Goal: Submit feedback/report problem: Submit feedback/report problem

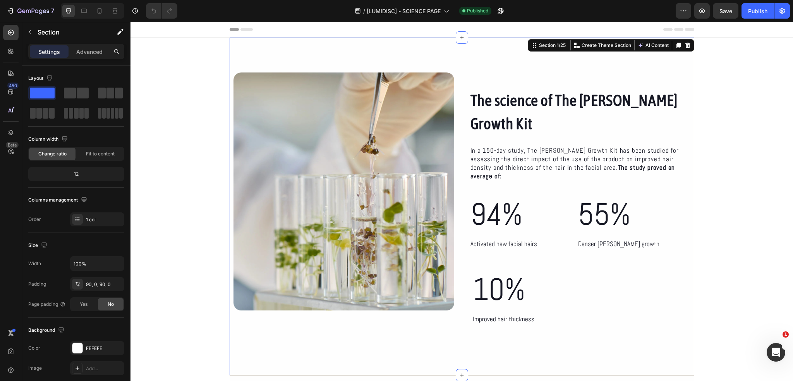
click at [237, 57] on div "The science of The [PERSON_NAME] Growth Kit Heading In a 150-day study, The [PE…" at bounding box center [462, 206] width 465 height 337
click at [13, 72] on icon at bounding box center [11, 73] width 8 height 8
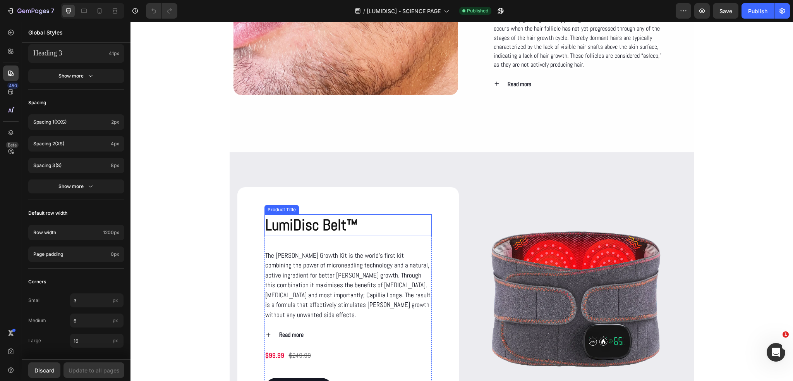
scroll to position [736, 0]
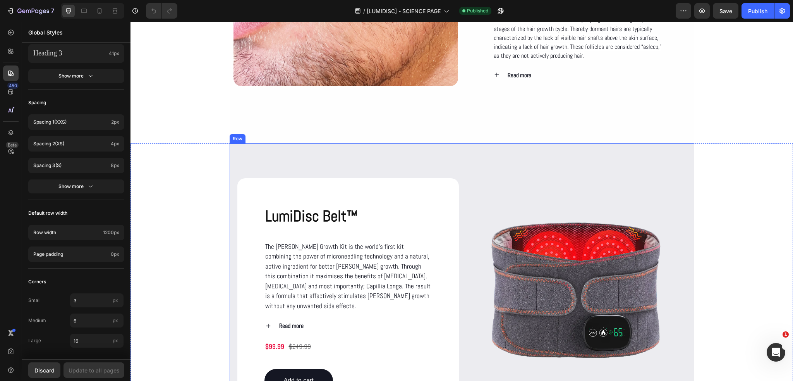
click at [324, 161] on div "LumiDisc Belt™ Product Title The Beard Growth Kit is the world’s first kit comb…" at bounding box center [462, 298] width 465 height 311
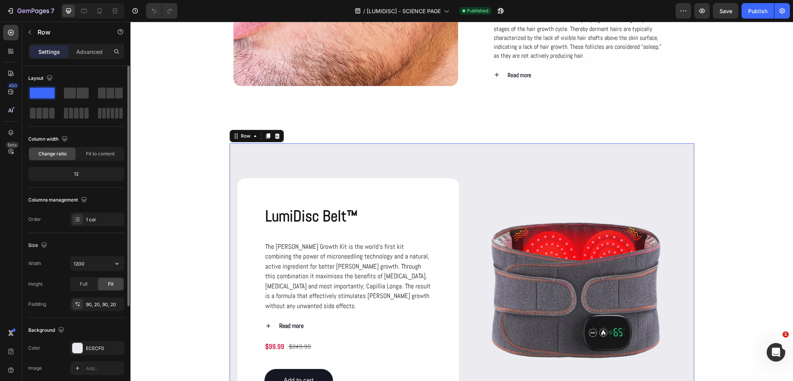
scroll to position [39, 0]
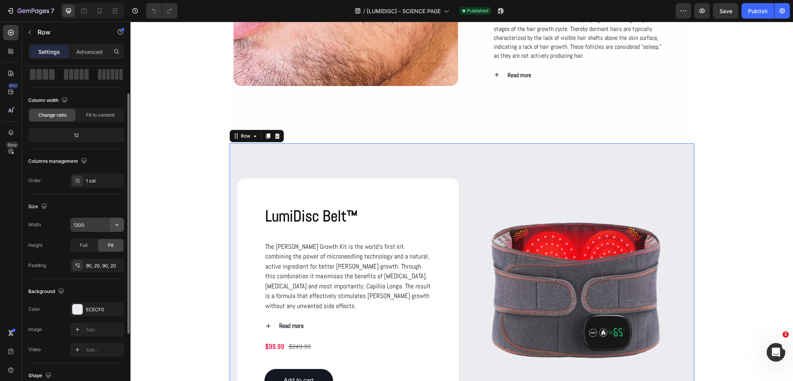
click at [116, 222] on icon "button" at bounding box center [117, 225] width 8 height 8
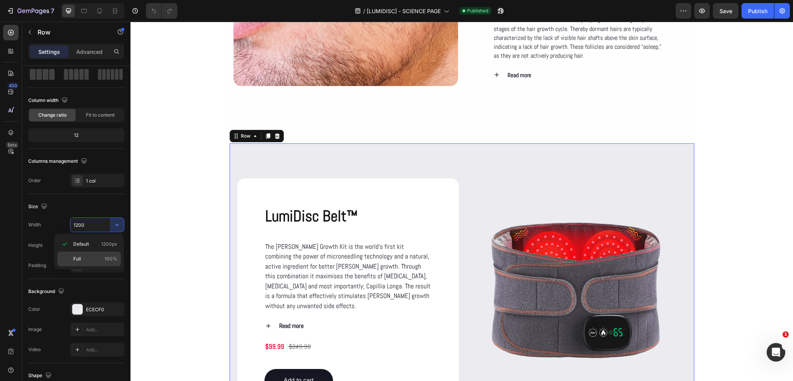
click at [88, 260] on p "Full 100%" at bounding box center [95, 258] width 44 height 7
type input "100%"
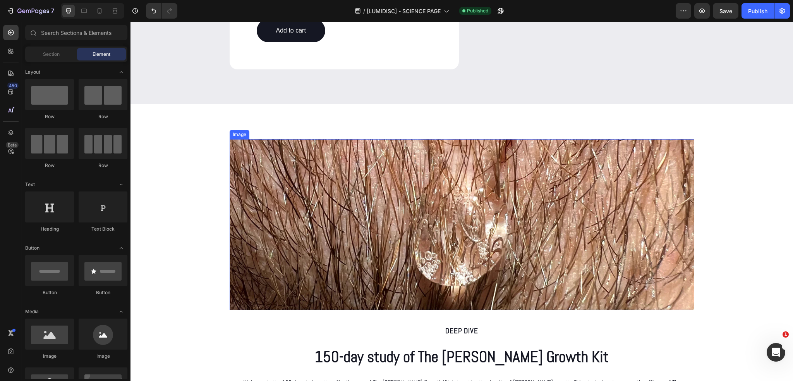
scroll to position [1085, 0]
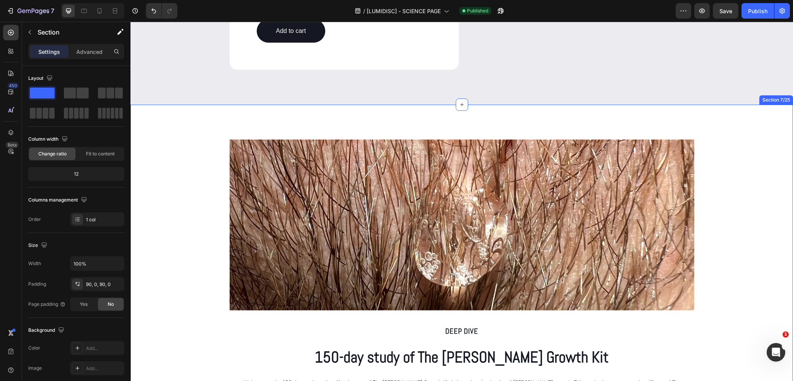
click at [254, 119] on div "Image Row Deep dive Text Block 150-day study of The Beard Growth Kit Heading We…" at bounding box center [462, 283] width 663 height 356
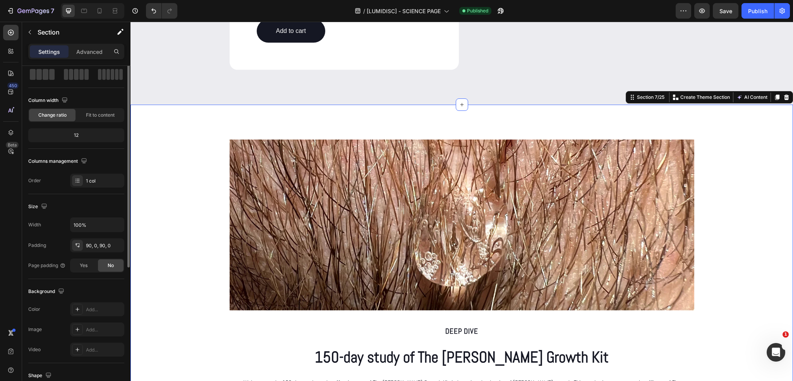
scroll to position [77, 0]
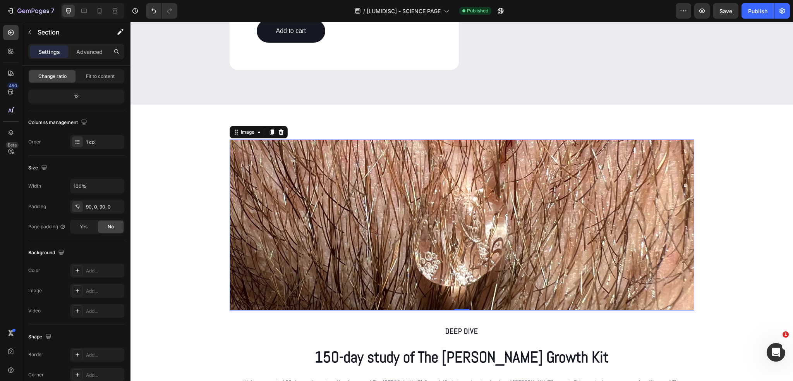
click at [250, 160] on img at bounding box center [462, 224] width 465 height 171
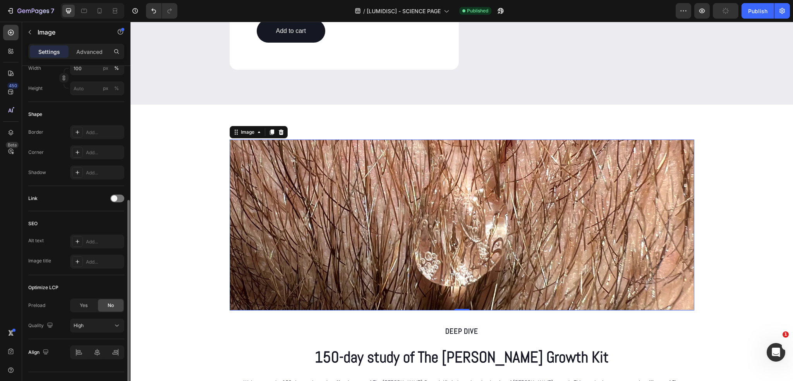
scroll to position [247, 0]
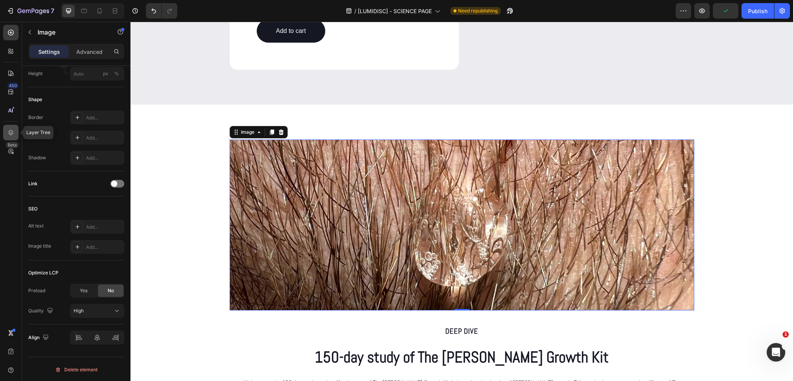
click at [10, 130] on icon at bounding box center [11, 132] width 5 height 5
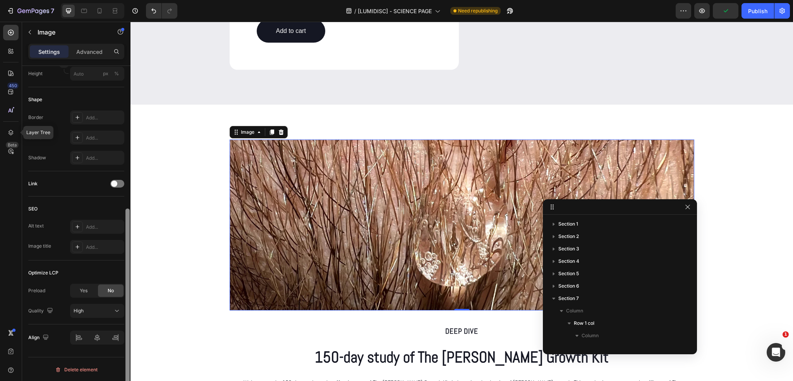
scroll to position [97, 0]
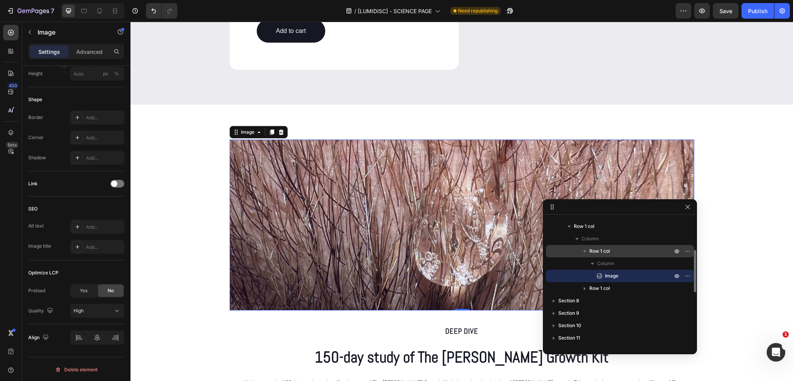
click at [590, 251] on span "Row 1 col" at bounding box center [600, 251] width 21 height 8
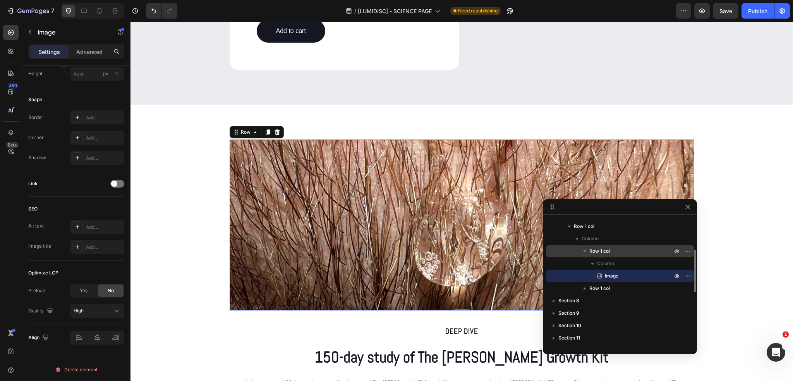
scroll to position [0, 0]
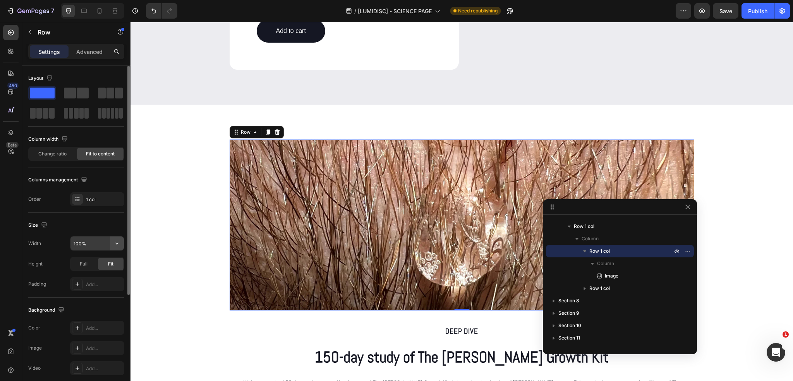
click at [117, 243] on icon "button" at bounding box center [117, 243] width 8 height 8
click at [95, 263] on p "Default 1200px" at bounding box center [95, 262] width 44 height 7
click at [112, 246] on button "button" at bounding box center [117, 243] width 14 height 14
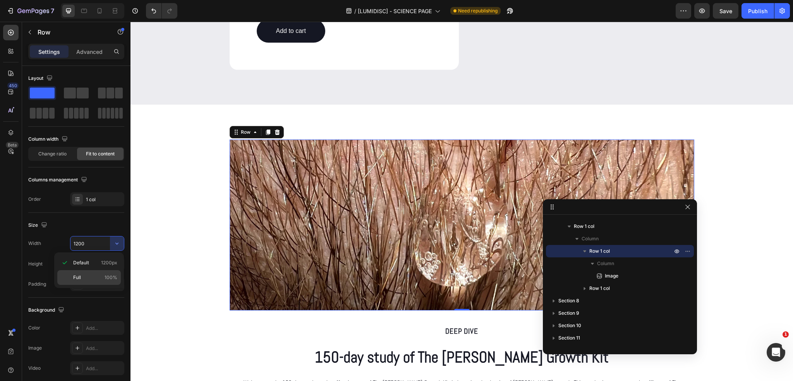
click at [87, 273] on div "Full 100%" at bounding box center [89, 277] width 64 height 15
type input "100%"
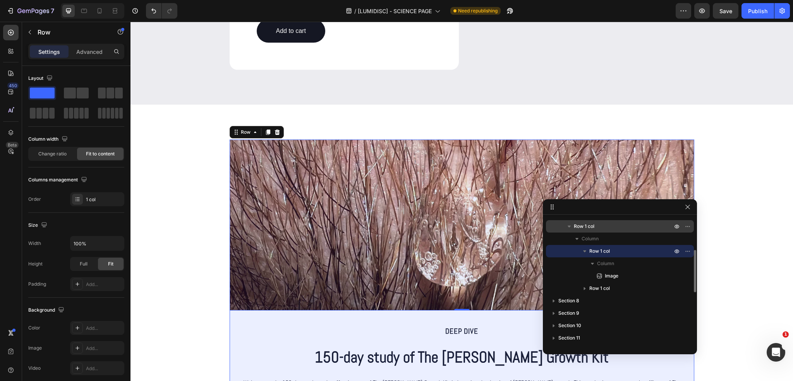
click at [582, 227] on span "Row 1 col" at bounding box center [584, 226] width 21 height 8
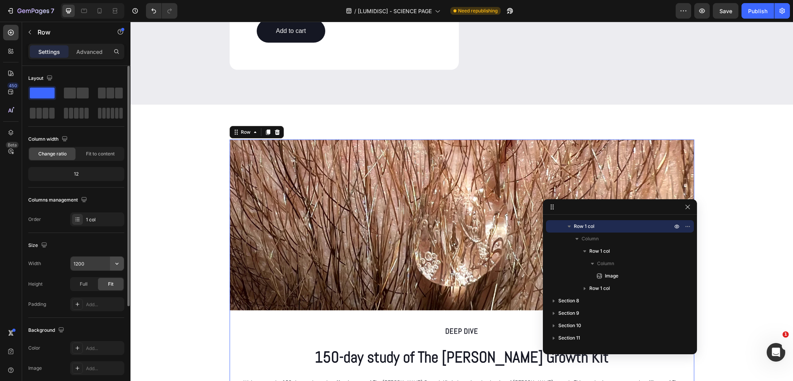
drag, startPoint x: 120, startPoint y: 262, endPoint x: 116, endPoint y: 261, distance: 3.9
click at [119, 262] on icon "button" at bounding box center [117, 264] width 8 height 8
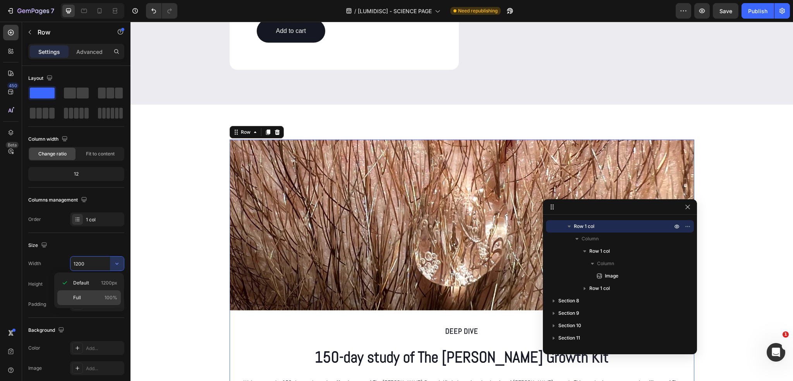
click at [81, 294] on span "Full" at bounding box center [77, 297] width 8 height 7
type input "100%"
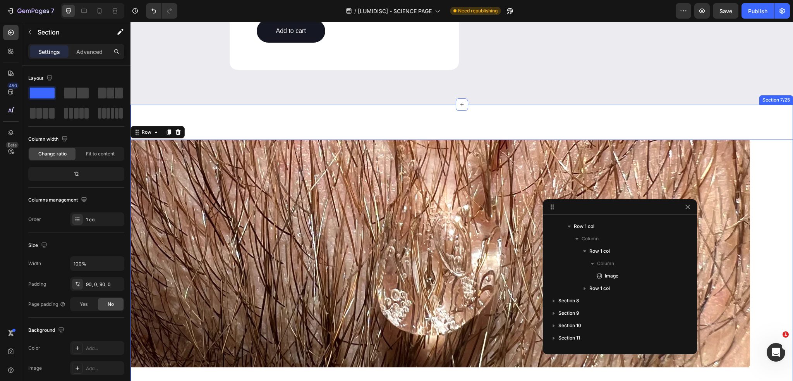
scroll to position [22, 0]
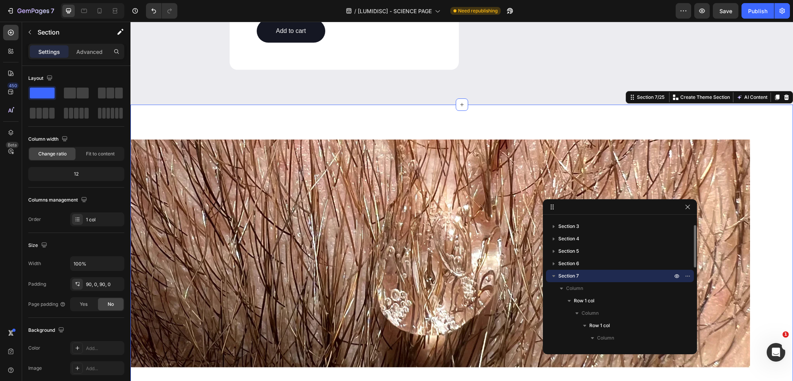
click at [363, 112] on div "Image Row Deep dive Text Block 150-day study of The Beard Growth Kit Heading We…" at bounding box center [462, 311] width 663 height 413
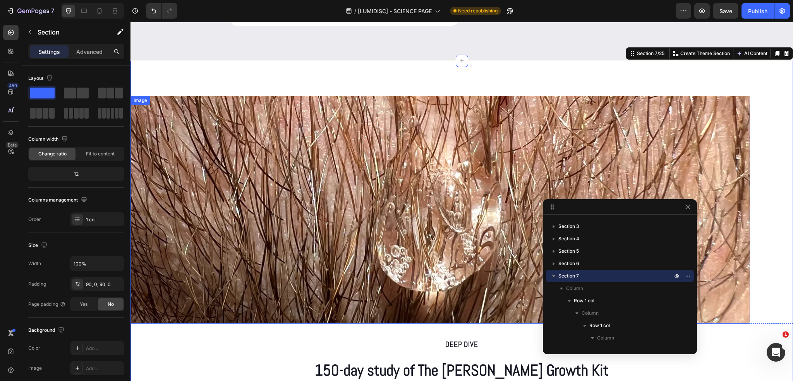
scroll to position [1123, 0]
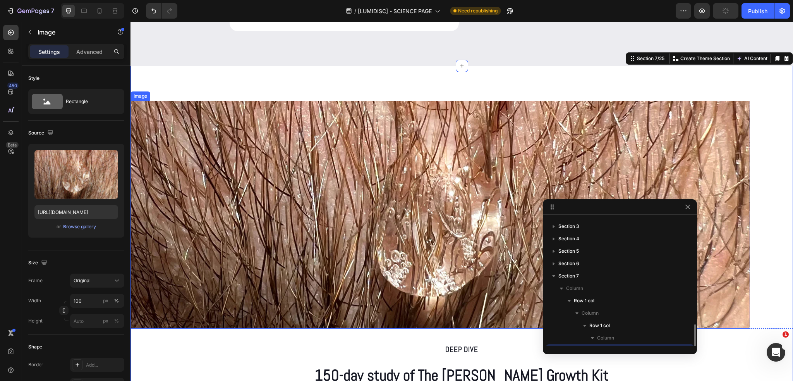
click at [313, 222] on img at bounding box center [441, 215] width 620 height 228
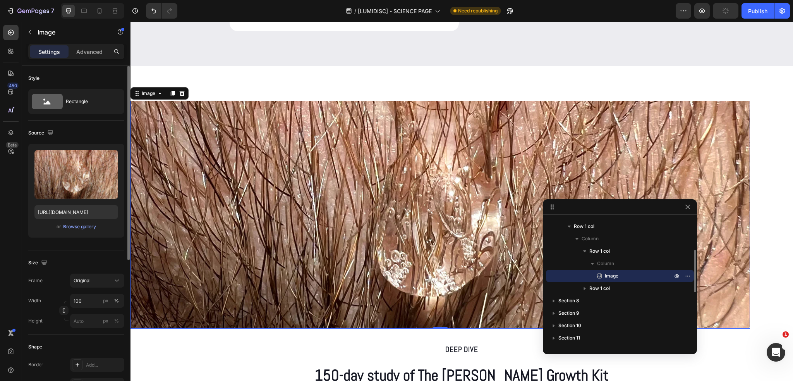
scroll to position [39, 0]
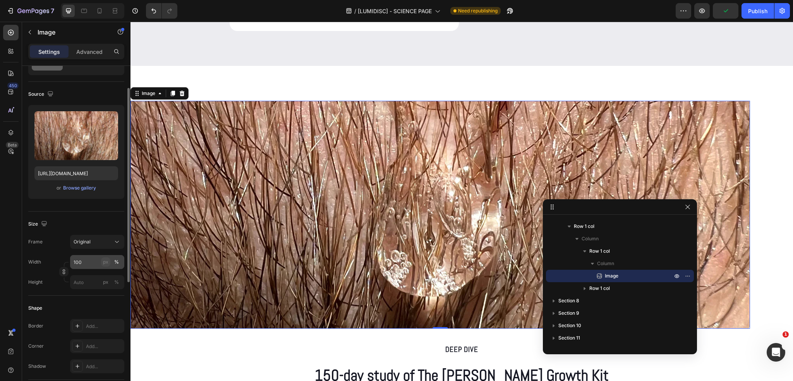
click at [112, 277] on button "px" at bounding box center [116, 281] width 9 height 9
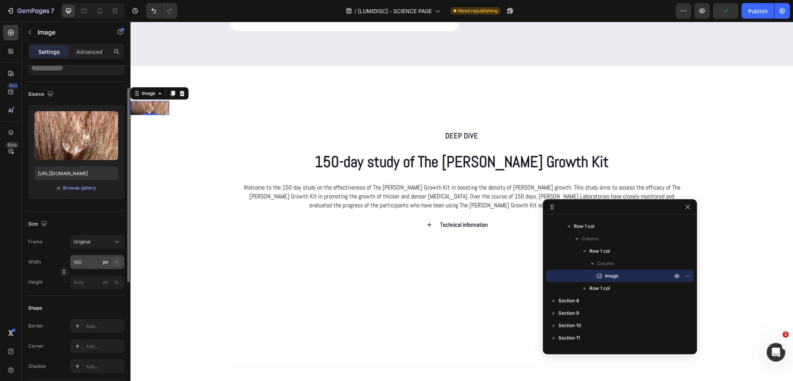
click at [115, 263] on div "%" at bounding box center [116, 261] width 5 height 7
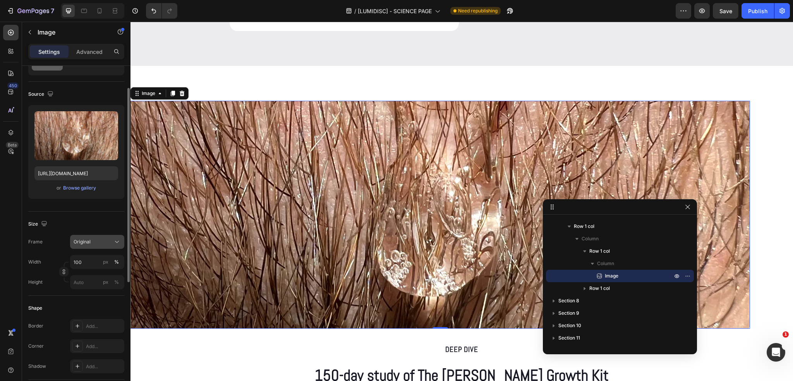
click at [105, 246] on button "Original" at bounding box center [97, 242] width 54 height 14
click at [88, 286] on div "Horizontal" at bounding box center [90, 290] width 62 height 15
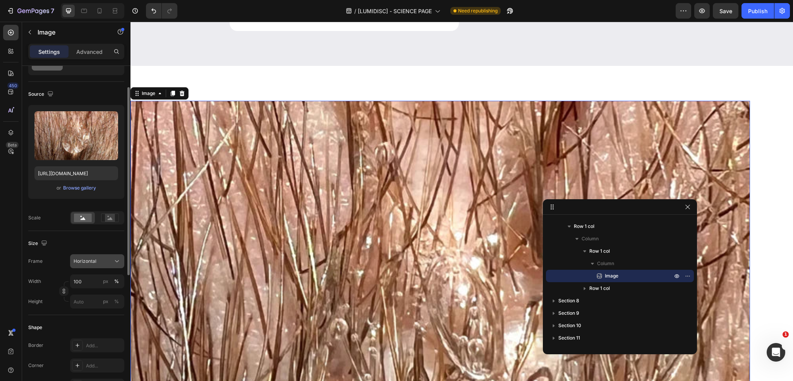
click at [95, 265] on div "Horizontal" at bounding box center [97, 261] width 47 height 8
click at [80, 320] on div "Original" at bounding box center [90, 324] width 62 height 14
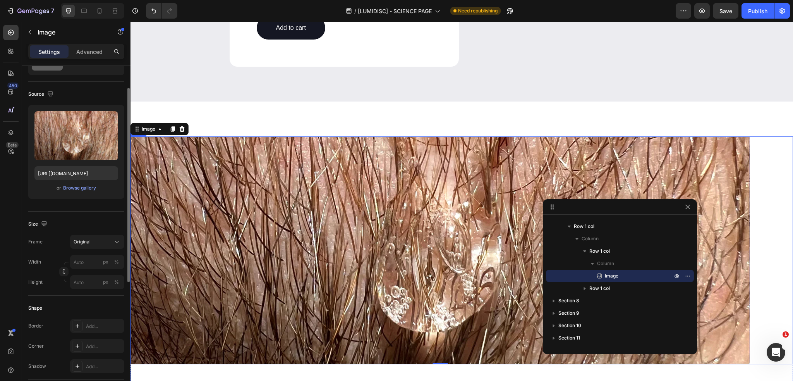
scroll to position [1085, 0]
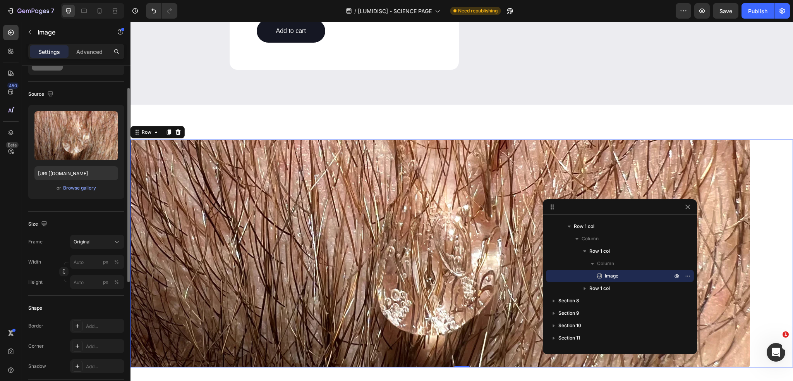
click at [762, 157] on div "Image Row 0" at bounding box center [462, 253] width 663 height 228
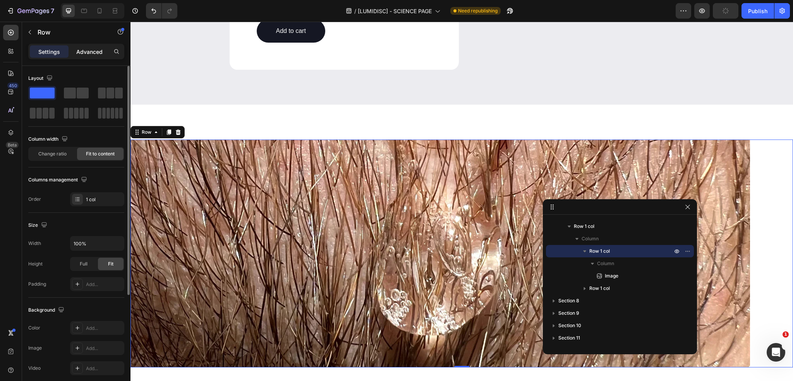
click at [95, 48] on p "Advanced" at bounding box center [89, 52] width 26 height 8
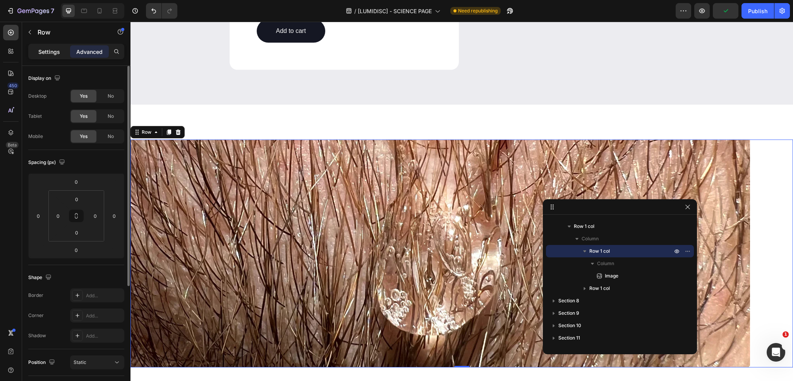
click at [58, 51] on p "Settings" at bounding box center [49, 52] width 22 height 8
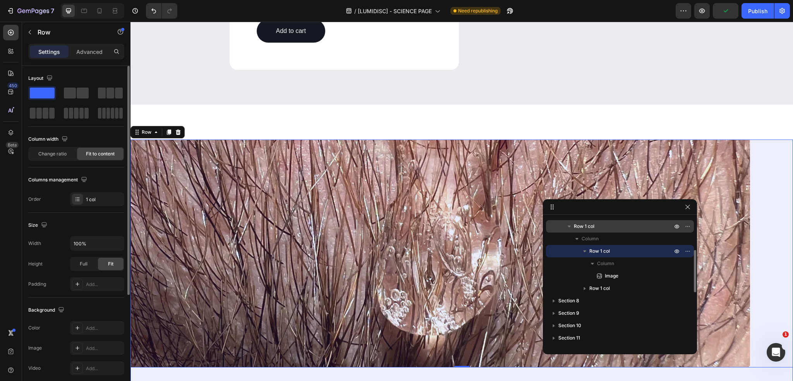
click at [598, 223] on p "Row 1 col" at bounding box center [624, 226] width 100 height 8
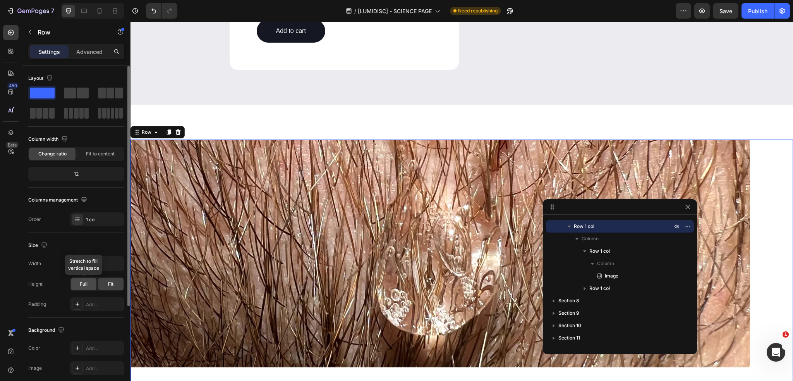
click at [81, 283] on span "Full" at bounding box center [84, 283] width 8 height 7
click at [84, 57] on div "Advanced" at bounding box center [89, 51] width 39 height 12
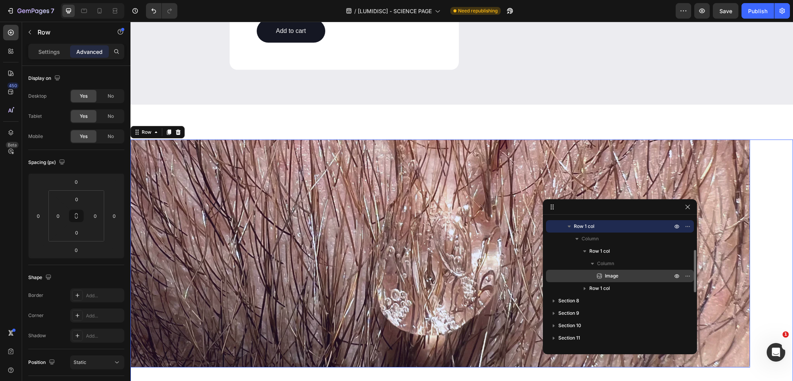
click at [609, 278] on span "Image" at bounding box center [612, 276] width 14 height 8
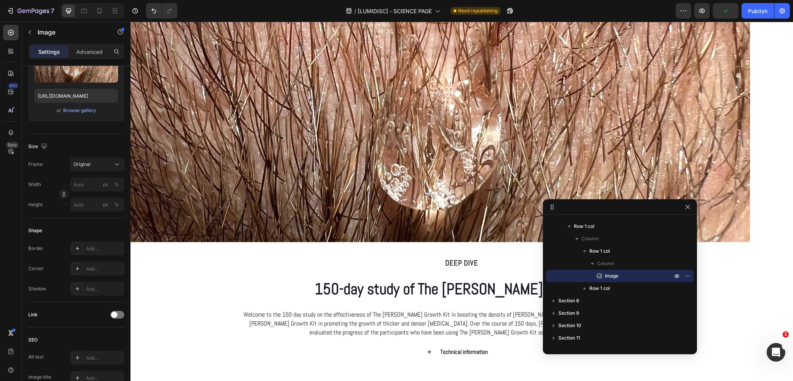
scroll to position [1201, 0]
click at [463, 165] on img at bounding box center [441, 128] width 620 height 228
click at [200, 172] on img at bounding box center [441, 128] width 620 height 228
click at [84, 187] on input "px %" at bounding box center [97, 184] width 54 height 14
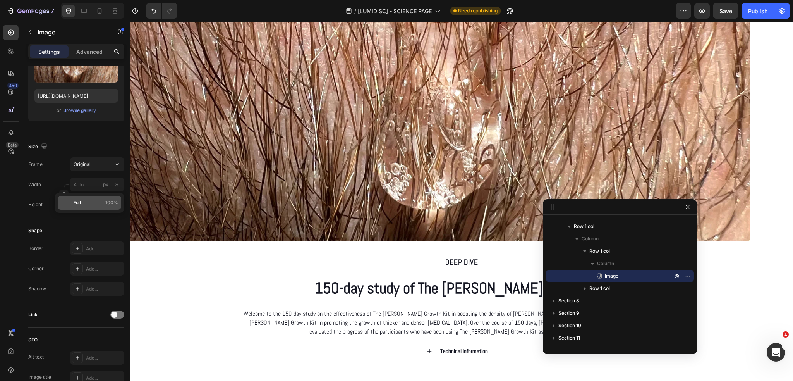
click at [83, 206] on p "Full 100%" at bounding box center [95, 202] width 45 height 7
type input "100"
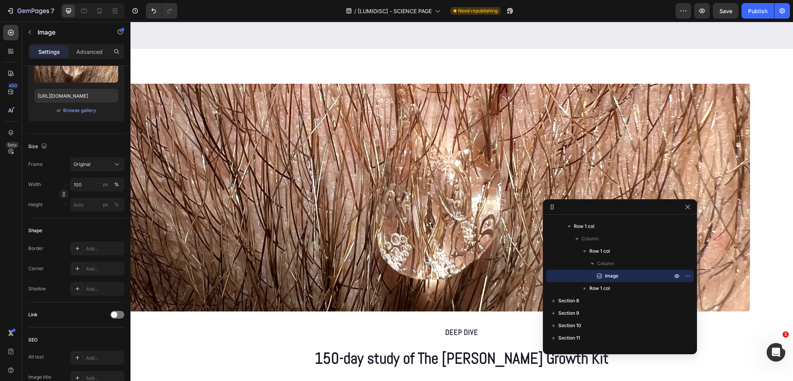
scroll to position [1085, 0]
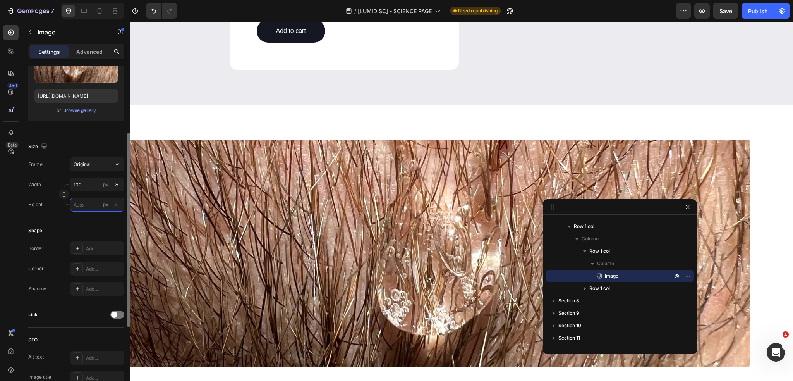
click at [90, 207] on input "px %" at bounding box center [97, 205] width 54 height 14
click at [89, 220] on p "Full 100%" at bounding box center [95, 222] width 45 height 7
type input "100"
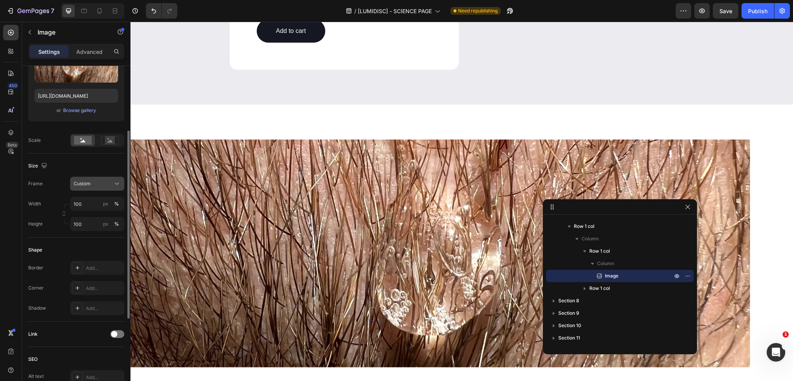
click at [95, 186] on div "Custom" at bounding box center [93, 183] width 38 height 7
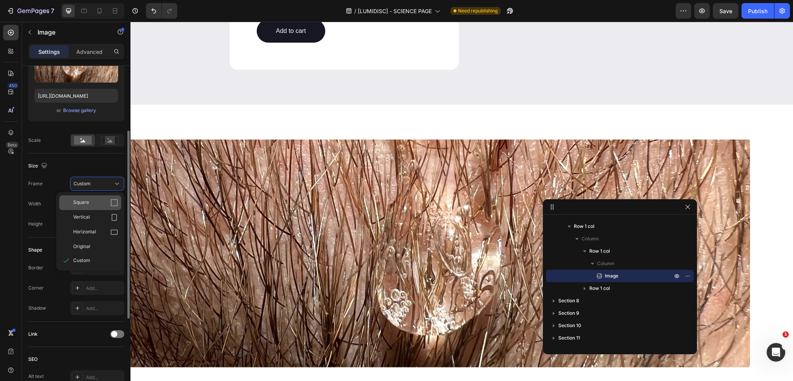
click at [89, 201] on div "Square" at bounding box center [95, 203] width 45 height 8
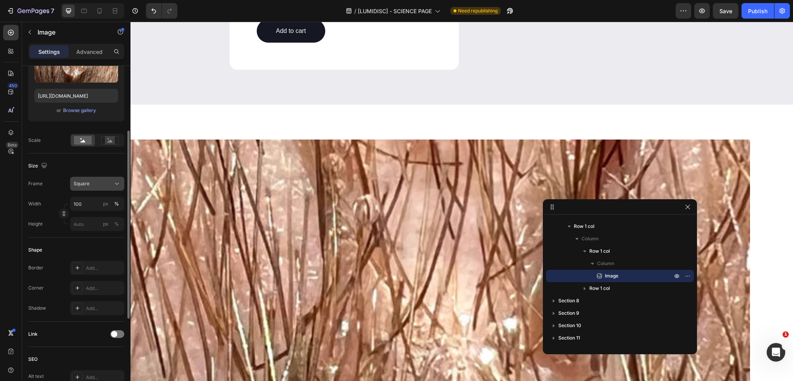
click at [92, 190] on button "Square" at bounding box center [97, 184] width 54 height 14
click at [83, 229] on span "Horizontal" at bounding box center [84, 232] width 23 height 8
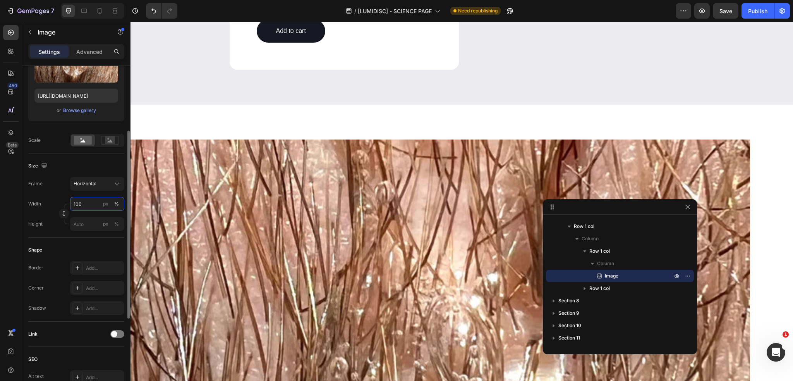
click at [84, 207] on input "100" at bounding box center [97, 204] width 54 height 14
click at [86, 205] on input "100" at bounding box center [97, 204] width 54 height 14
click at [87, 204] on input "px %" at bounding box center [97, 204] width 54 height 14
type input "1"
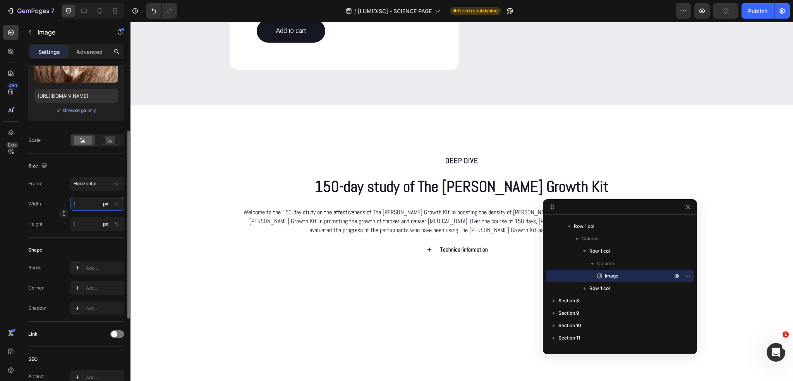
type input "17"
type input "13"
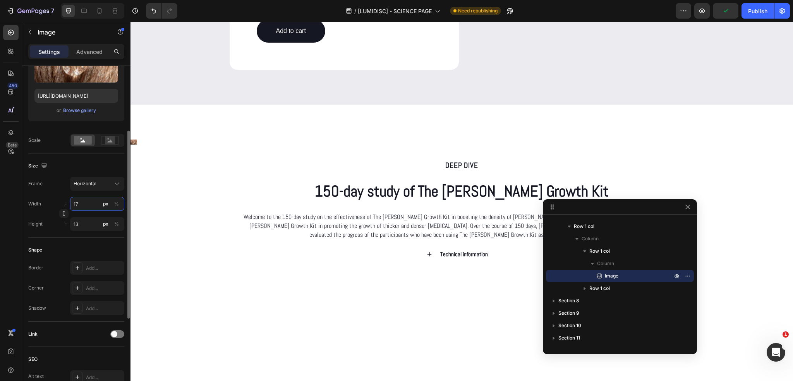
type input "178"
type input "134"
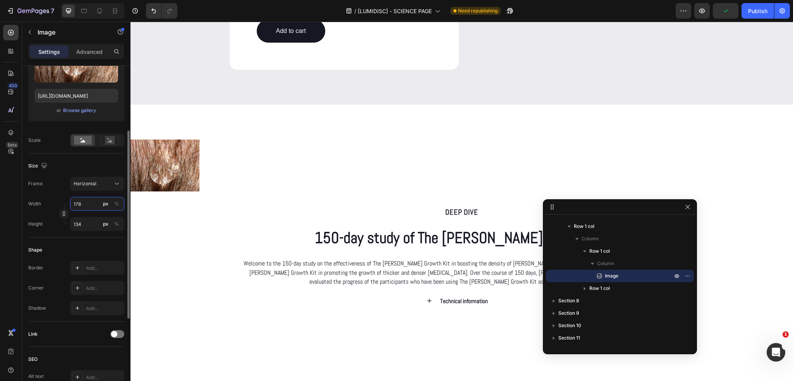
type input "1789"
type input "1342"
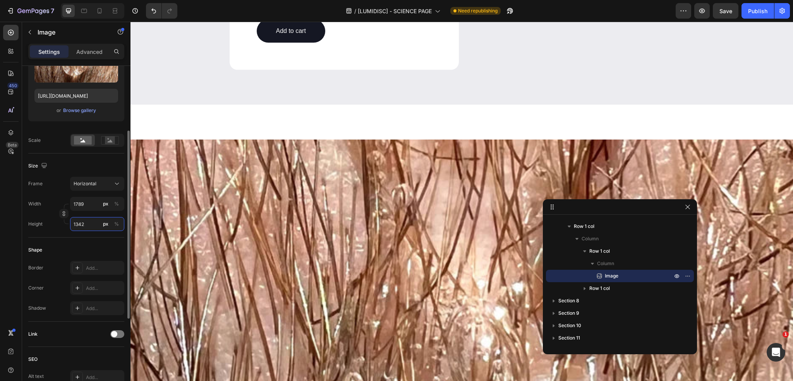
click at [91, 222] on input "1342" at bounding box center [97, 224] width 54 height 14
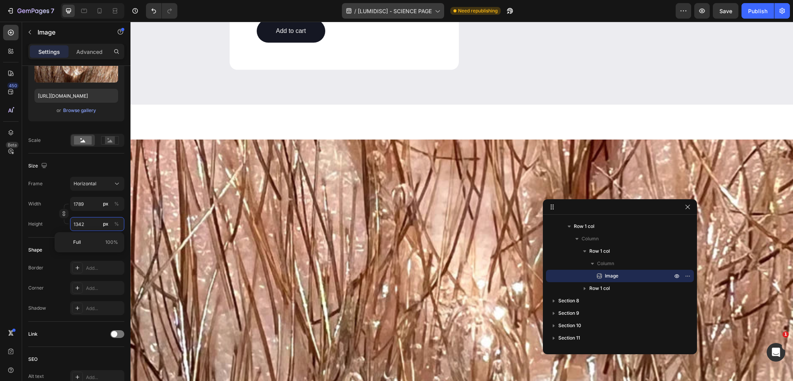
type input "8"
type input "6"
type input "87"
type input "65"
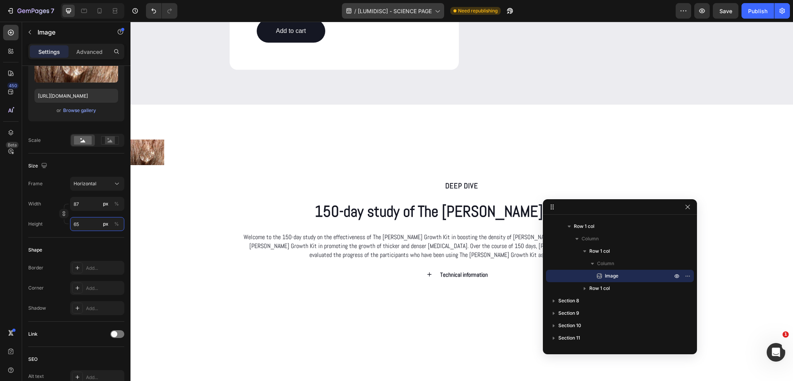
type input "873"
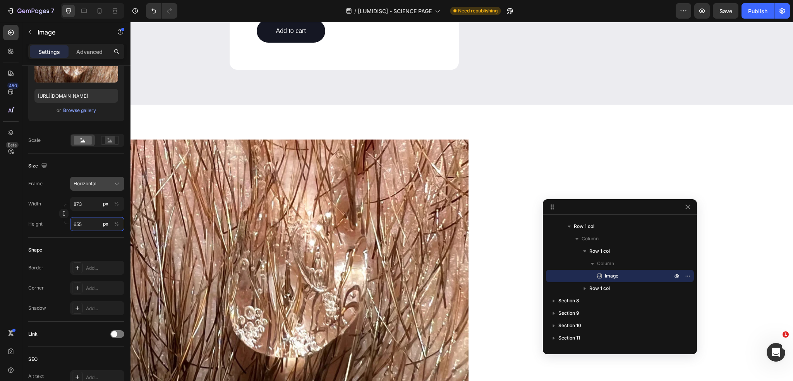
type input "655"
click at [98, 186] on div "Horizontal" at bounding box center [93, 183] width 38 height 7
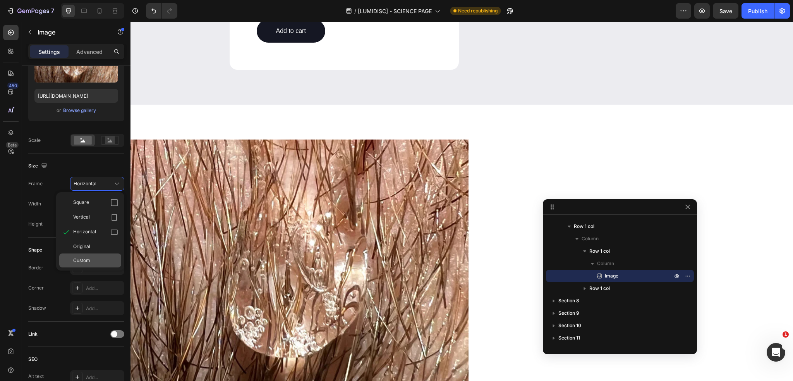
click at [82, 257] on span "Custom" at bounding box center [81, 260] width 17 height 7
click at [91, 202] on input "873" at bounding box center [97, 204] width 54 height 14
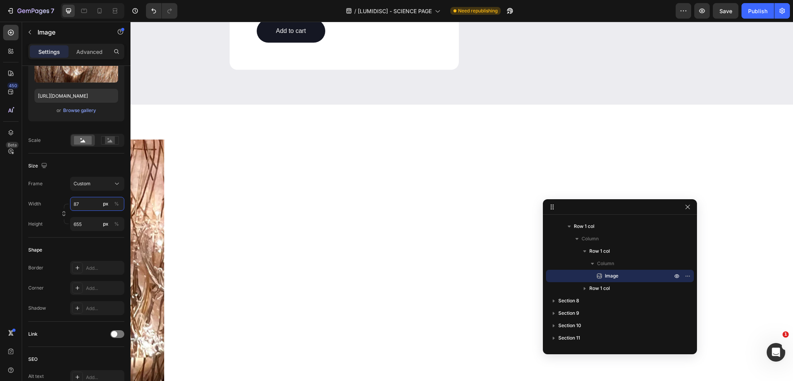
type input "8"
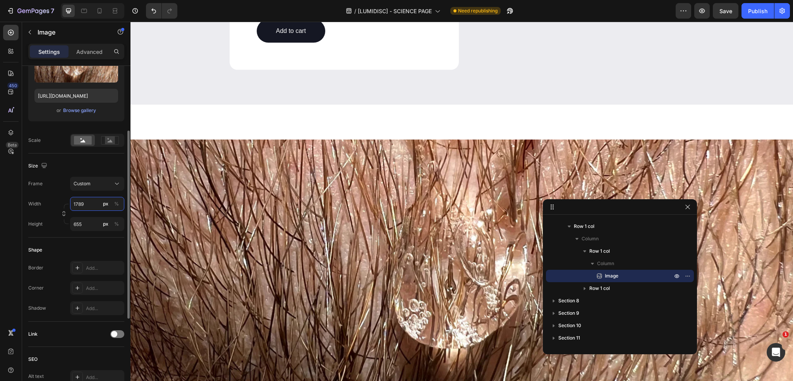
click at [93, 201] on input "1789" at bounding box center [97, 204] width 54 height 14
type input "1783"
click at [94, 167] on div "Size" at bounding box center [76, 166] width 96 height 12
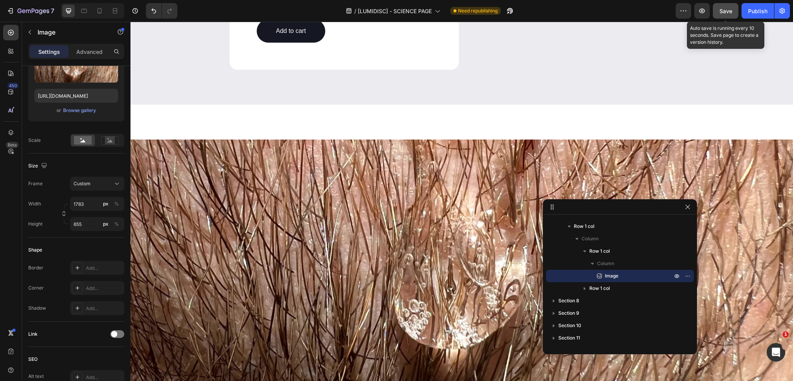
click at [725, 8] on span "Save" at bounding box center [726, 11] width 13 height 7
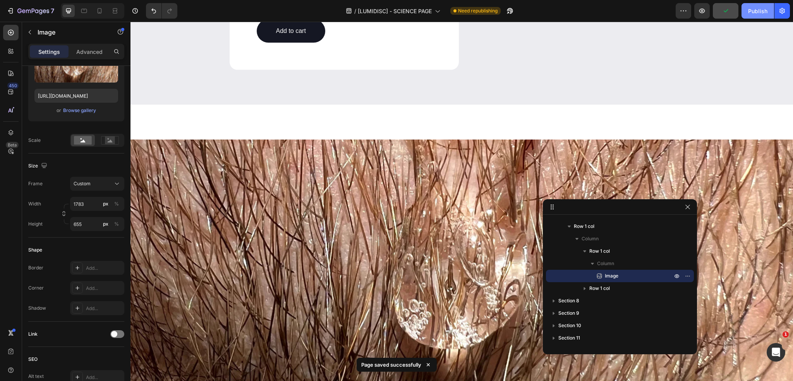
click at [757, 11] on div "Publish" at bounding box center [757, 11] width 19 height 8
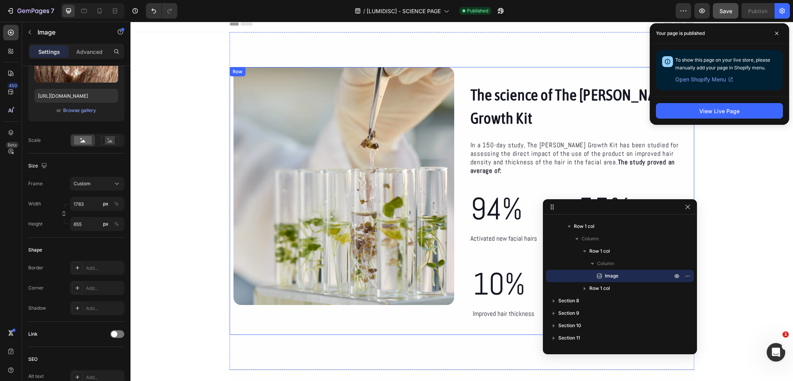
scroll to position [0, 0]
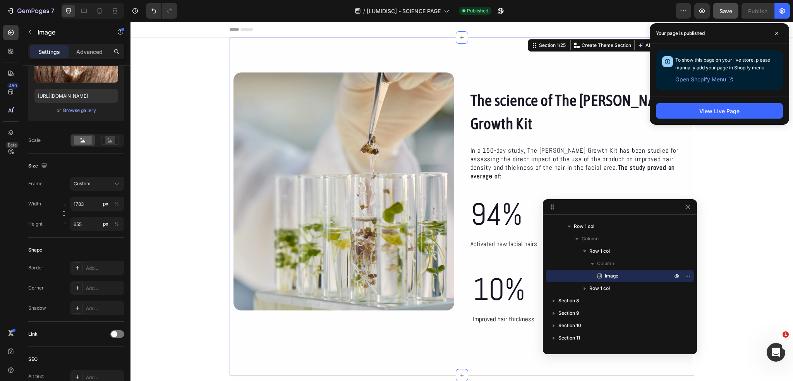
click at [242, 54] on div "The science of The Beard Growth Kit Heading In a 150-day study, The Beard Growt…" at bounding box center [462, 206] width 465 height 337
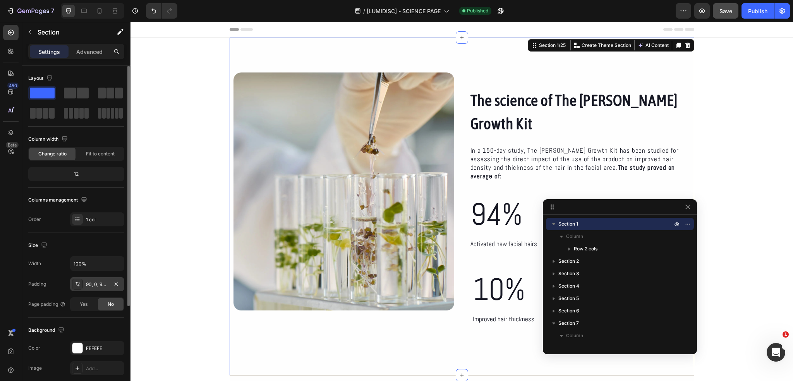
scroll to position [39, 0]
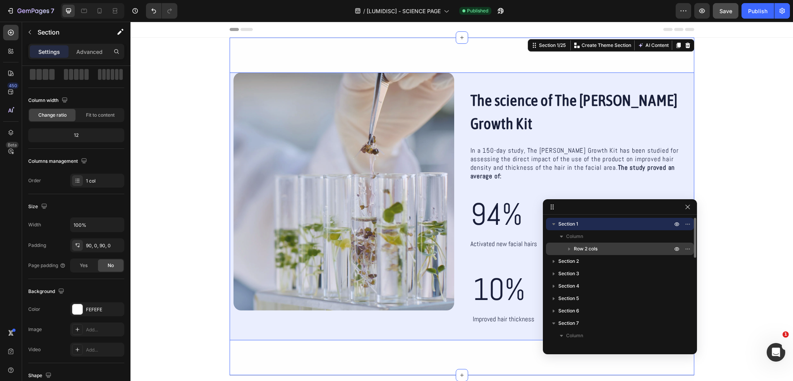
click at [589, 249] on span "Row 2 cols" at bounding box center [586, 249] width 24 height 8
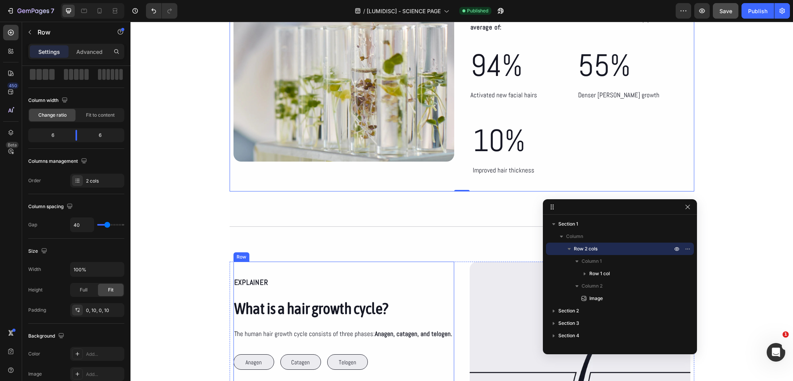
scroll to position [155, 0]
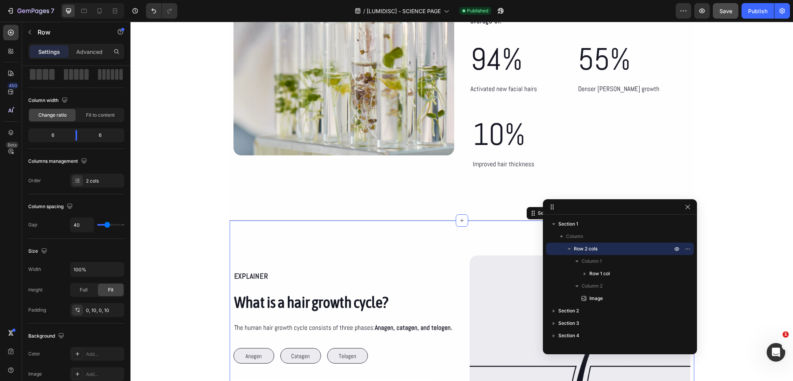
click at [284, 220] on div "EXPLAINER Text Block What is a hair growth cycle? Heading The human hair growth…" at bounding box center [462, 356] width 465 height 273
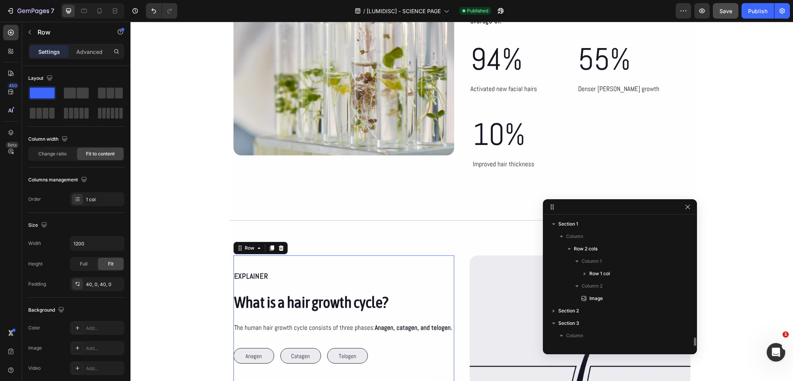
scroll to position [97, 0]
click at [315, 255] on div "EXPLAINER Text Block What is a hair growth cycle? Heading The human hair growth…" at bounding box center [344, 346] width 221 height 183
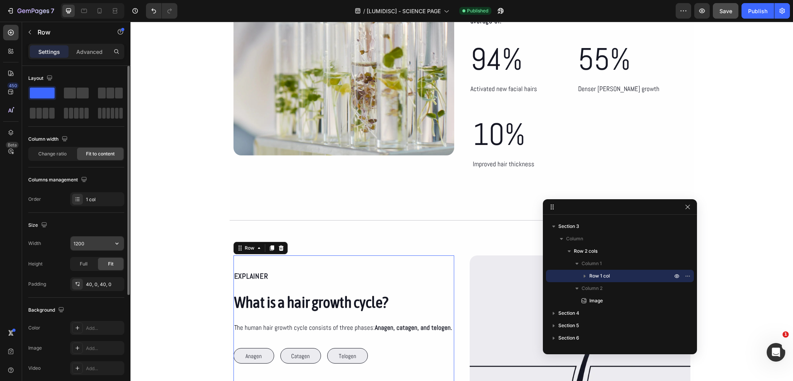
click at [103, 241] on input "1200" at bounding box center [96, 243] width 53 height 14
click at [113, 247] on button "button" at bounding box center [117, 243] width 14 height 14
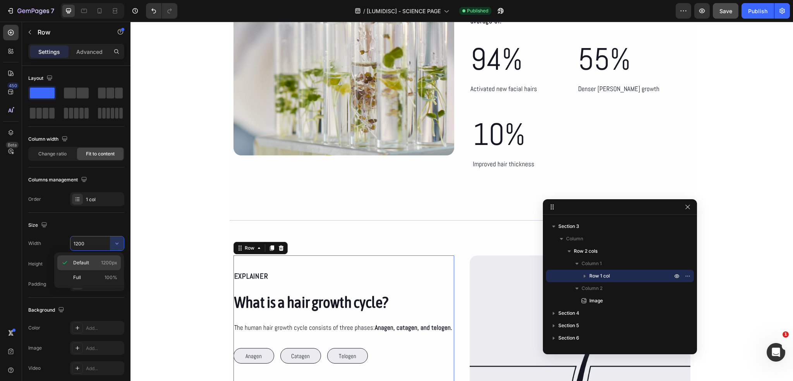
click at [102, 270] on div "Default 1200px" at bounding box center [89, 277] width 64 height 15
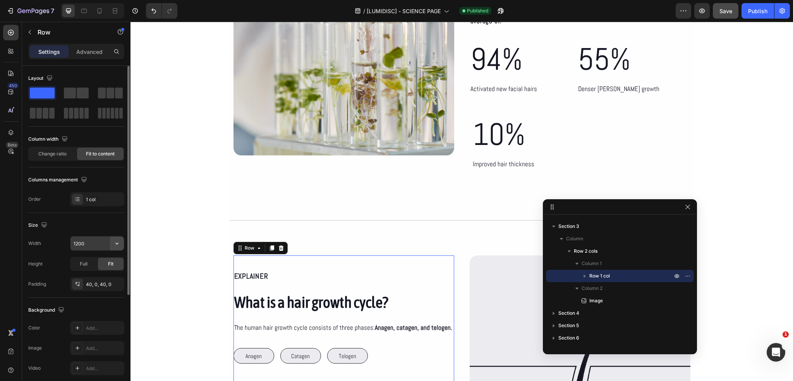
click at [112, 244] on button "button" at bounding box center [117, 243] width 14 height 14
click at [96, 276] on p "Full 100%" at bounding box center [95, 277] width 44 height 7
type input "100%"
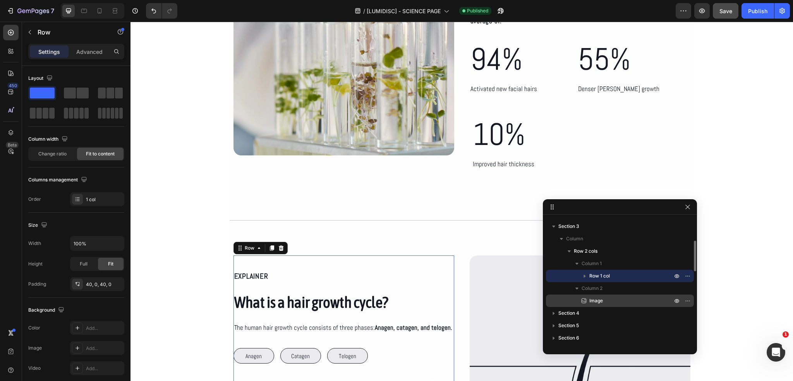
scroll to position [136, 0]
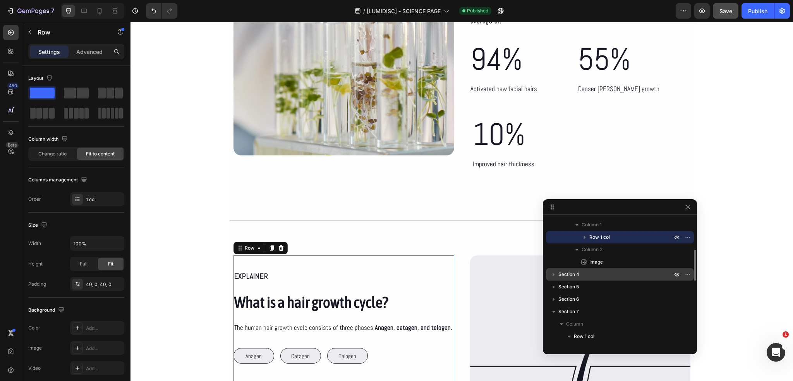
click at [570, 277] on span "Section 4" at bounding box center [569, 274] width 21 height 8
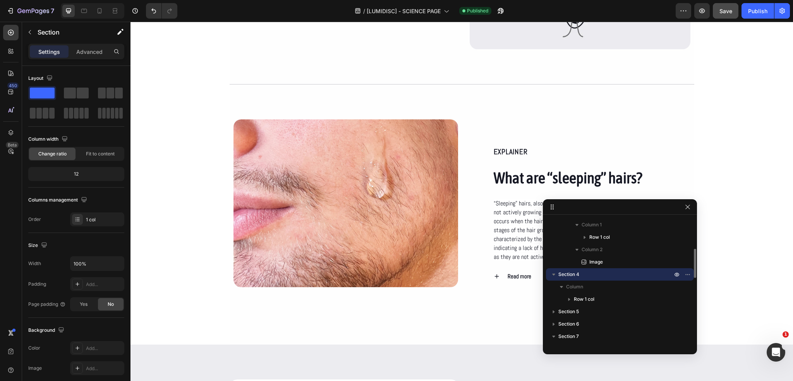
scroll to position [570, 0]
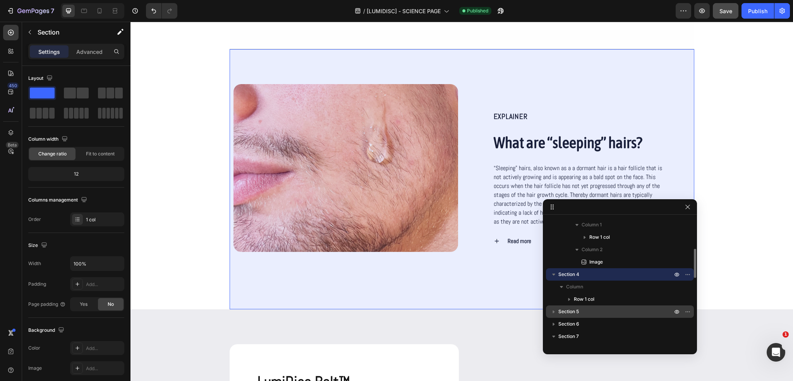
click at [562, 308] on span "Section 5" at bounding box center [569, 312] width 21 height 8
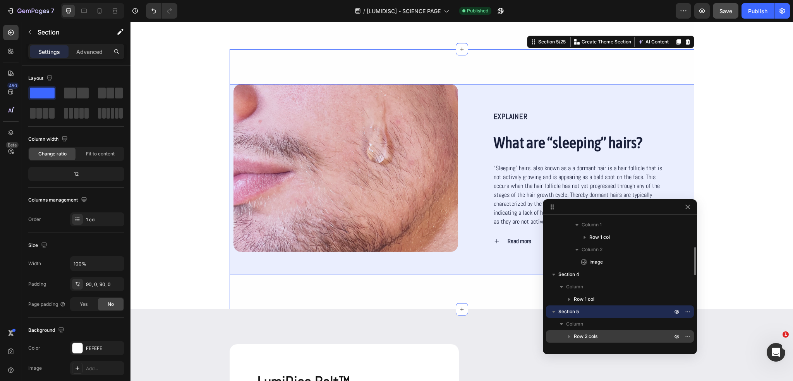
click at [583, 330] on div "Row 2 cols" at bounding box center [620, 336] width 142 height 12
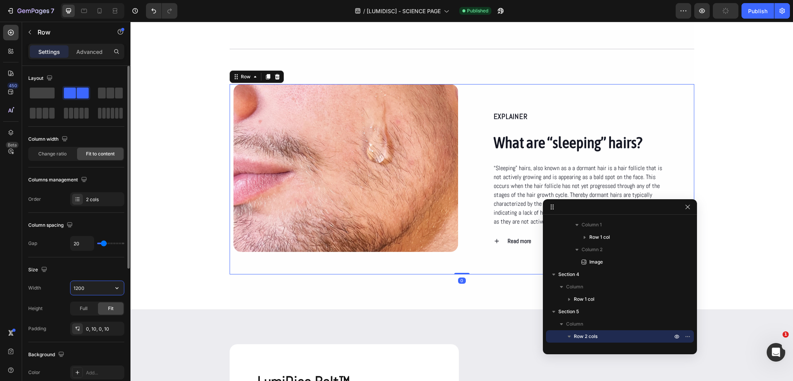
click at [98, 289] on input "1200" at bounding box center [96, 288] width 53 height 14
click at [115, 287] on icon "button" at bounding box center [117, 288] width 8 height 8
click at [113, 315] on div "Full 100%" at bounding box center [89, 321] width 64 height 15
type input "100%"
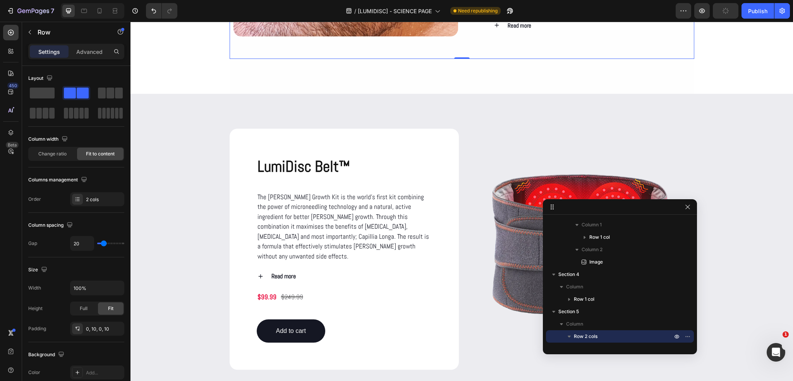
scroll to position [803, 0]
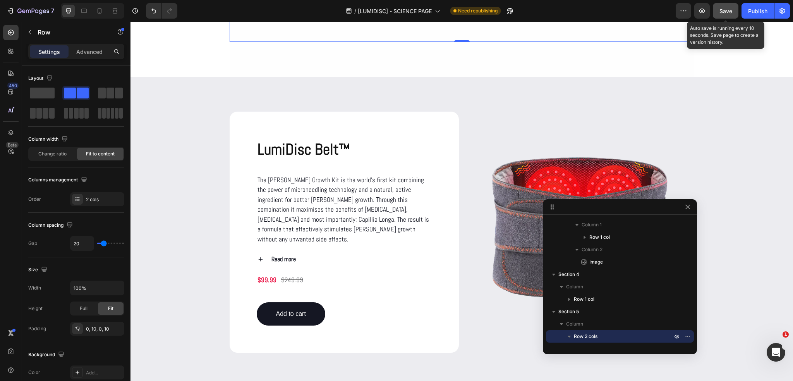
click at [734, 10] on button "Save" at bounding box center [726, 10] width 26 height 15
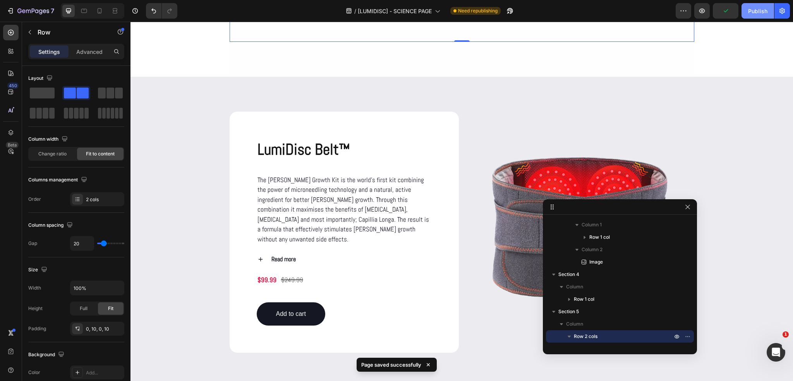
click at [753, 15] on button "Publish" at bounding box center [758, 10] width 33 height 15
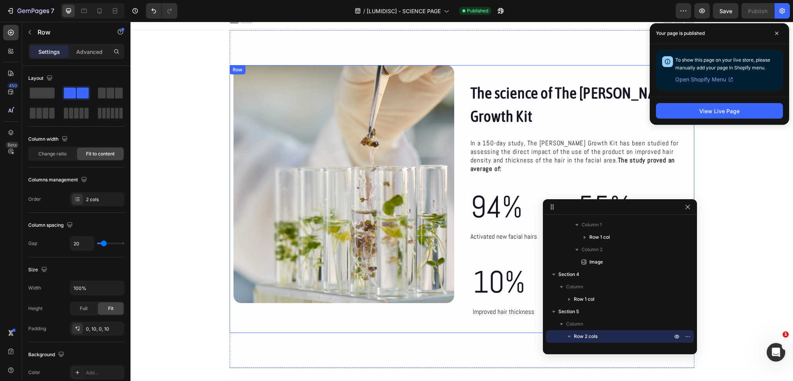
scroll to position [0, 0]
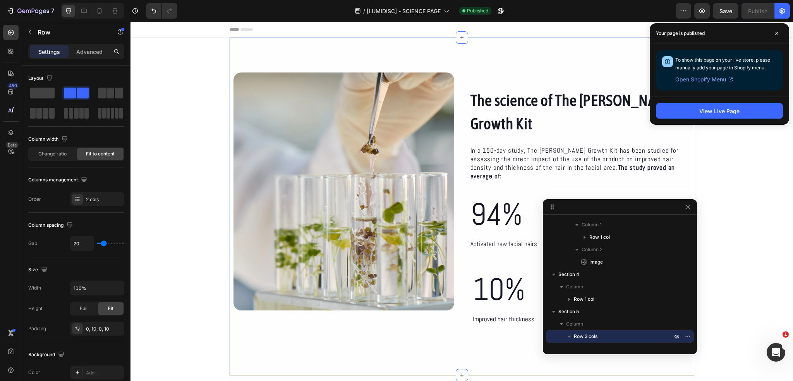
click at [270, 57] on div "The science of The Beard Growth Kit Heading In a 150-day study, The Beard Growt…" at bounding box center [462, 206] width 465 height 337
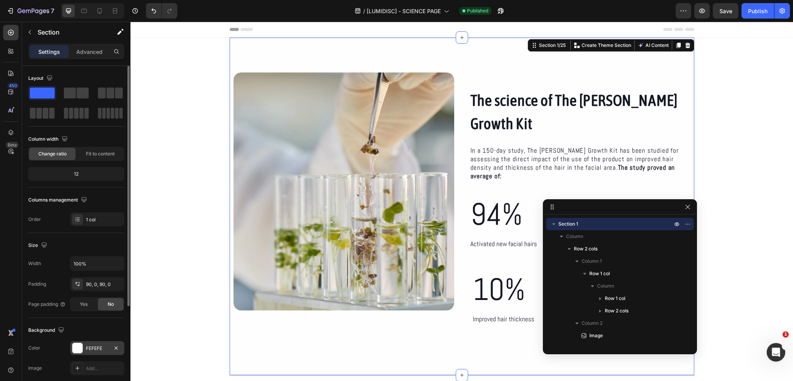
click at [97, 348] on div "FEFEFE" at bounding box center [97, 348] width 22 height 7
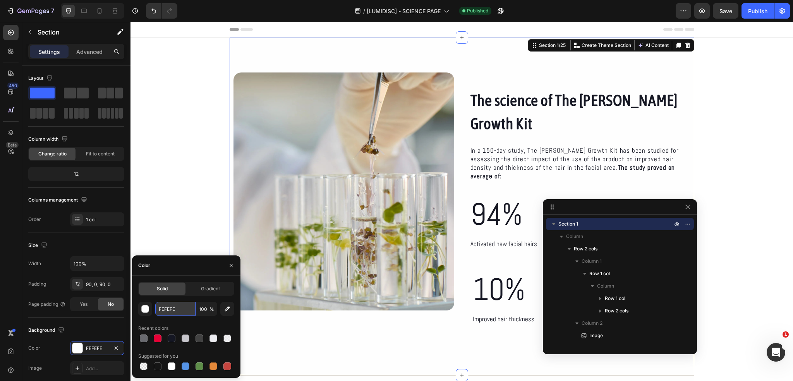
click at [166, 305] on input "FEFEFE" at bounding box center [175, 309] width 40 height 14
paste input "fdfdfd"
type input "FDFDFD"
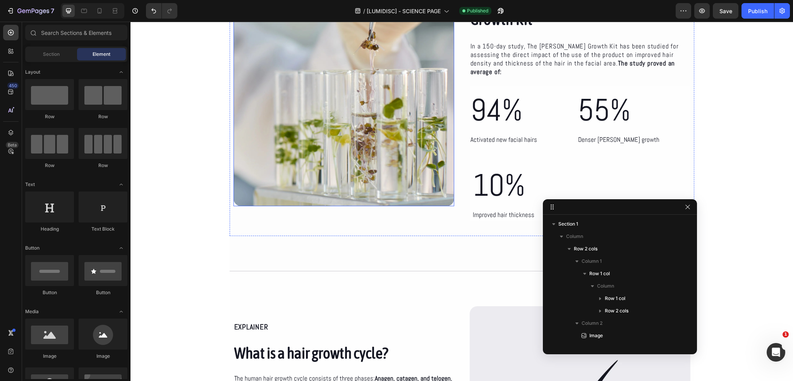
scroll to position [116, 0]
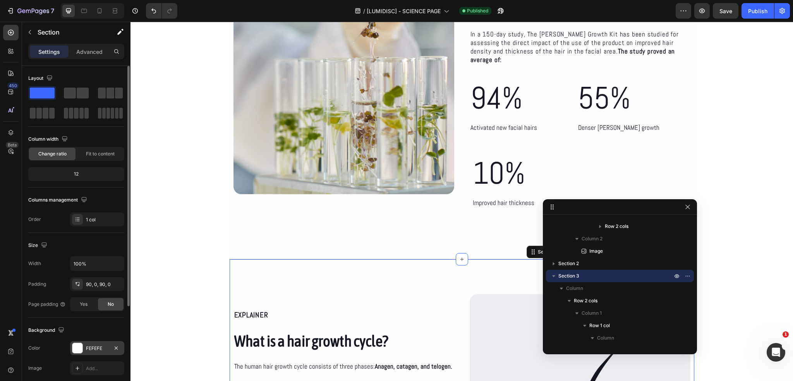
click at [88, 352] on div "FEFEFE" at bounding box center [97, 348] width 54 height 14
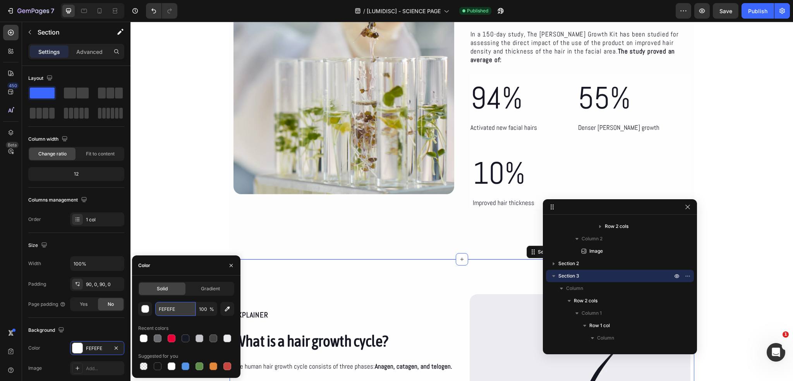
click at [180, 307] on input "FEFEFE" at bounding box center [175, 309] width 40 height 14
paste input "fdfdfd"
type input "FDFDFD"
click at [238, 226] on div "The science of The Beard Growth Kit Heading In a 150-day study, The Beard Growt…" at bounding box center [462, 89] width 465 height 337
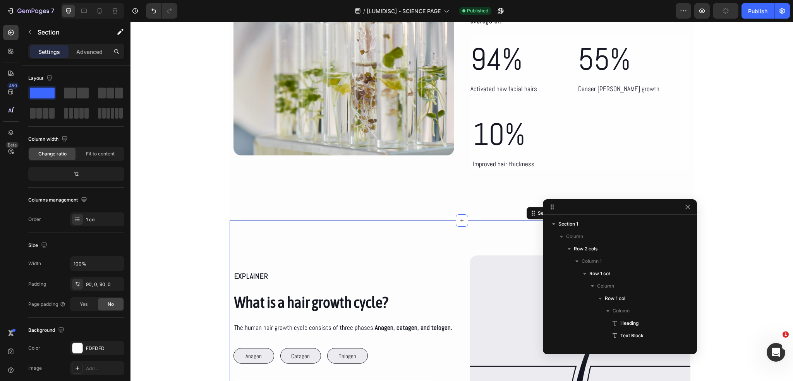
scroll to position [208, 0]
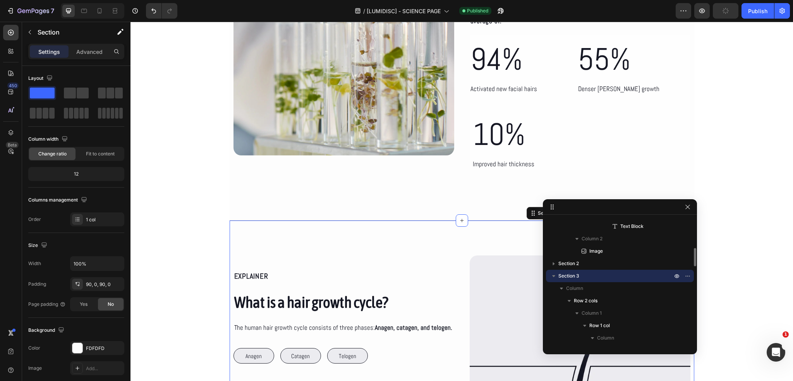
click at [230, 220] on div "EXPLAINER Text Block What is a hair growth cycle? Heading The human hair growth…" at bounding box center [462, 356] width 465 height 273
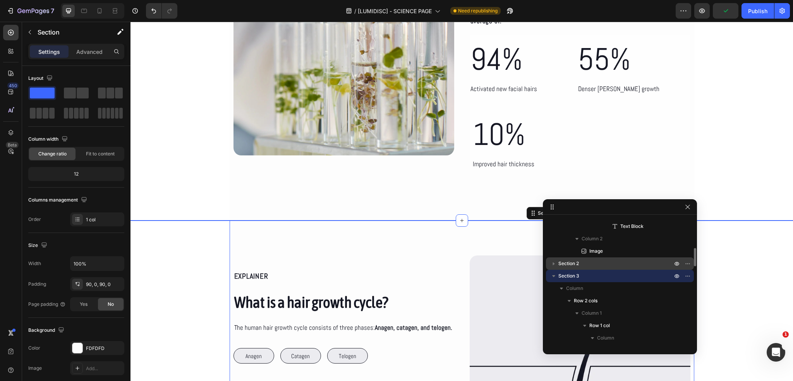
click at [578, 265] on span "Section 2" at bounding box center [569, 264] width 21 height 8
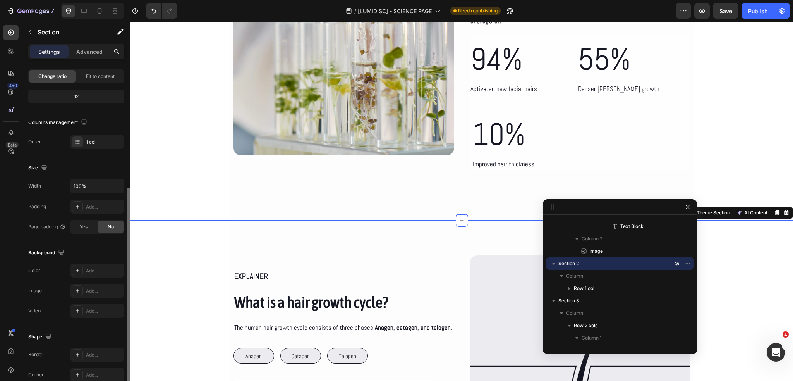
scroll to position [135, 0]
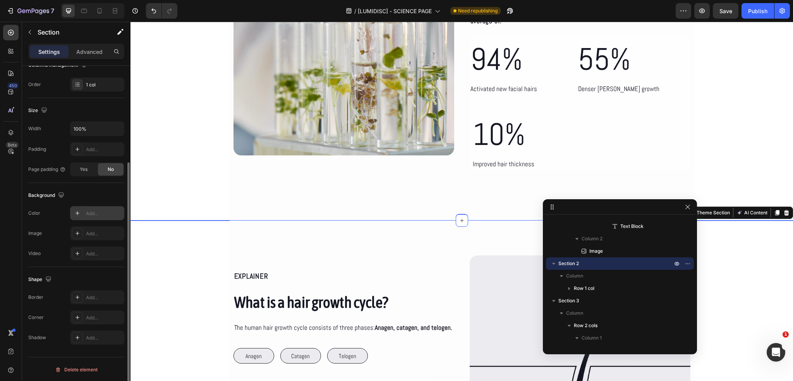
click at [91, 217] on div "Add..." at bounding box center [97, 213] width 54 height 14
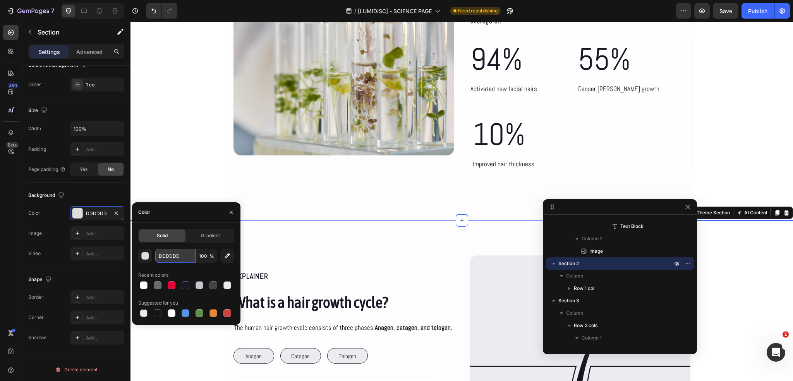
click at [163, 254] on input "DDDDDD" at bounding box center [175, 256] width 40 height 14
paste input "fdfdfd"
type input "FDFDFD"
click at [338, 221] on div "EXPLAINER Text Block What is a hair growth cycle? Heading The human hair growth…" at bounding box center [462, 356] width 465 height 273
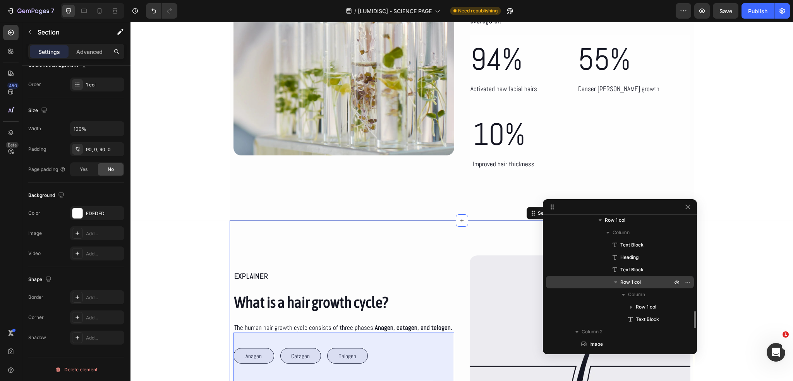
scroll to position [402, 0]
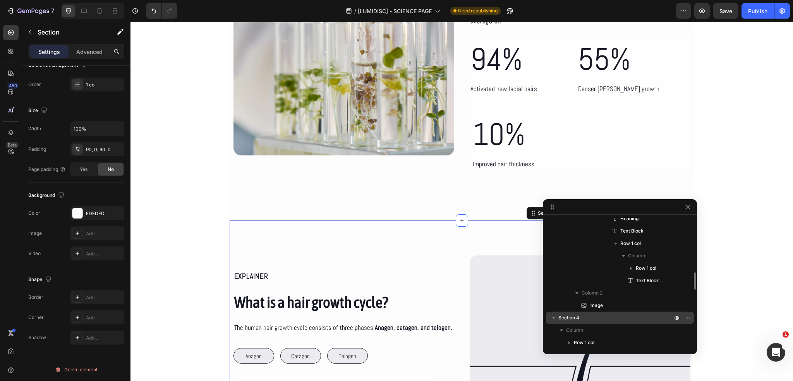
click at [587, 314] on p "Section 4" at bounding box center [616, 318] width 115 height 8
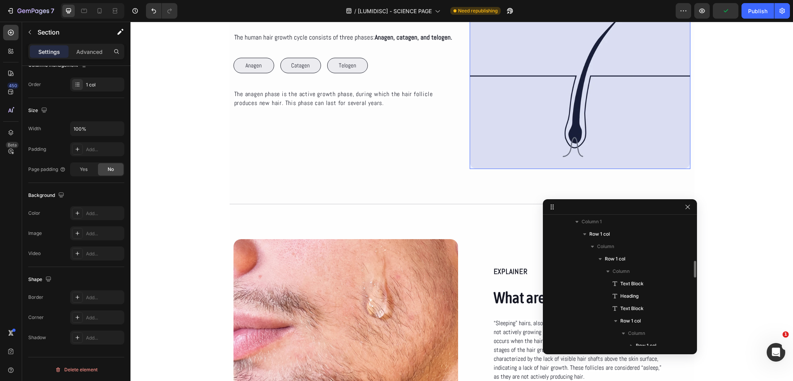
scroll to position [441, 0]
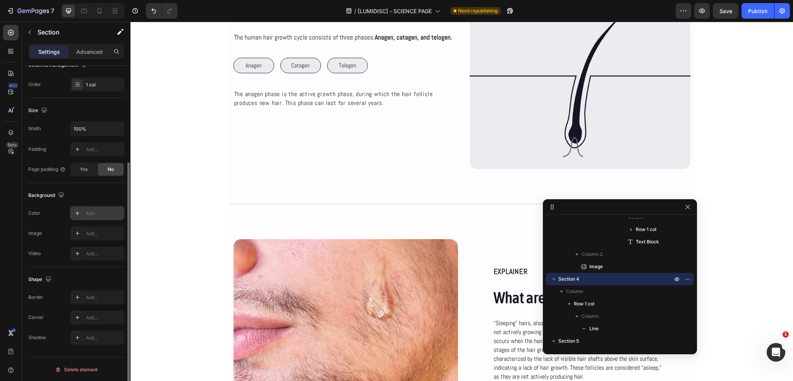
click at [93, 210] on div "Add..." at bounding box center [104, 213] width 36 height 7
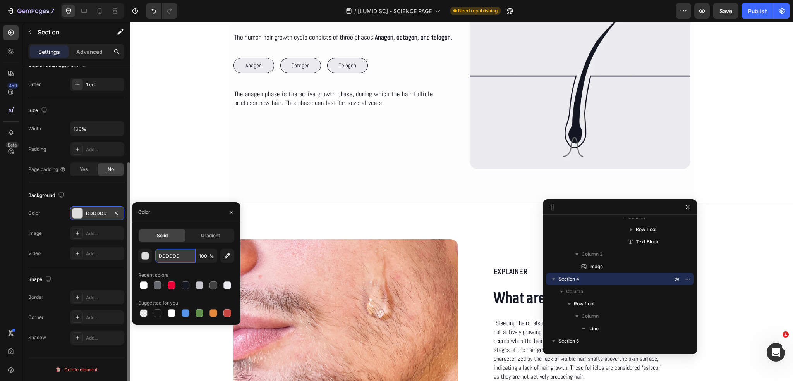
click at [189, 252] on input "DDDDDD" at bounding box center [175, 256] width 40 height 14
paste input "fdfdfd"
type input "FDFDFD"
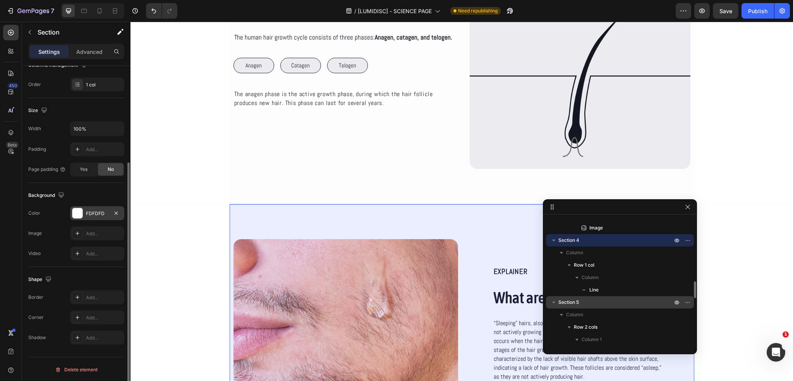
click at [592, 303] on p "Section 5" at bounding box center [616, 302] width 115 height 8
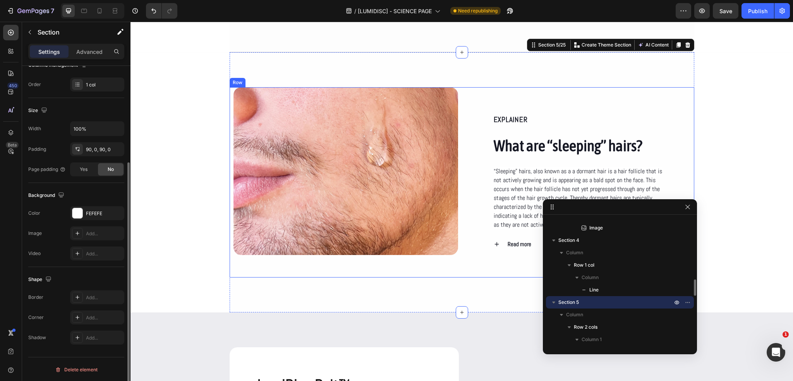
scroll to position [570, 0]
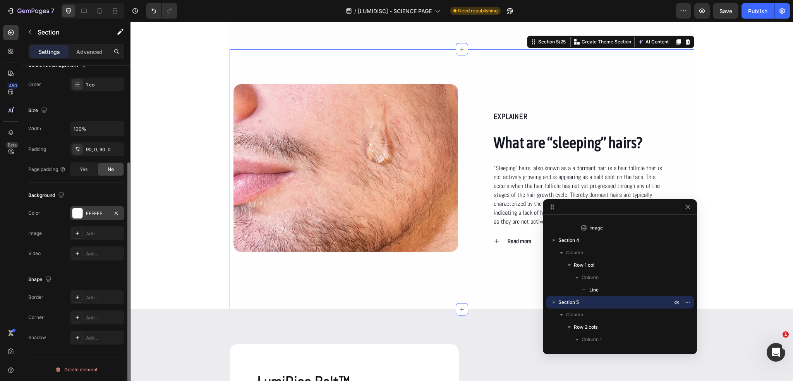
click at [84, 213] on div "FEFEFE" at bounding box center [97, 213] width 54 height 14
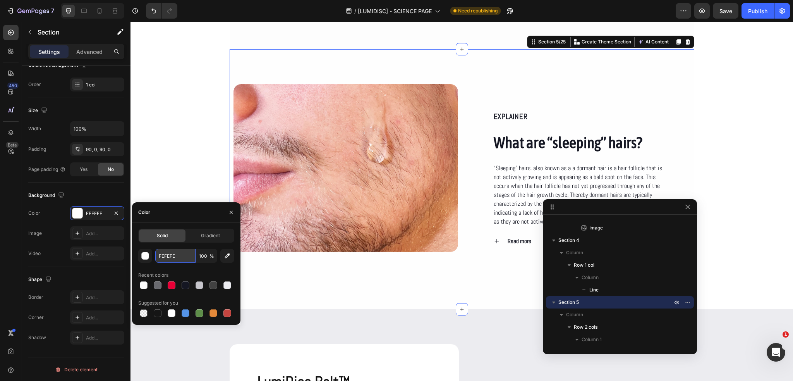
click at [161, 252] on input "FEFEFE" at bounding box center [175, 256] width 40 height 14
paste input "fdfdfd"
type input "FDFDFD"
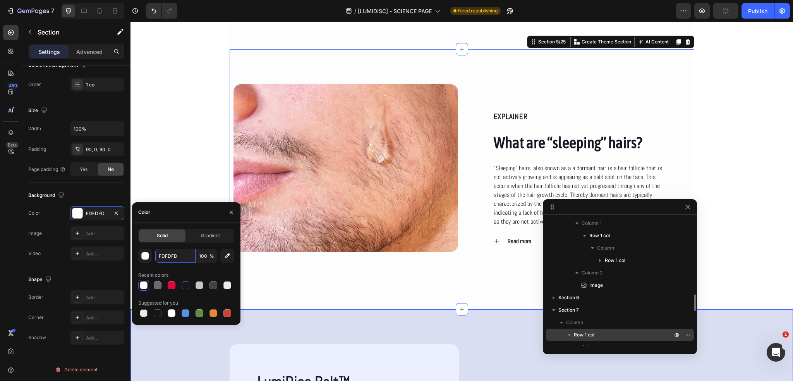
scroll to position [634, 0]
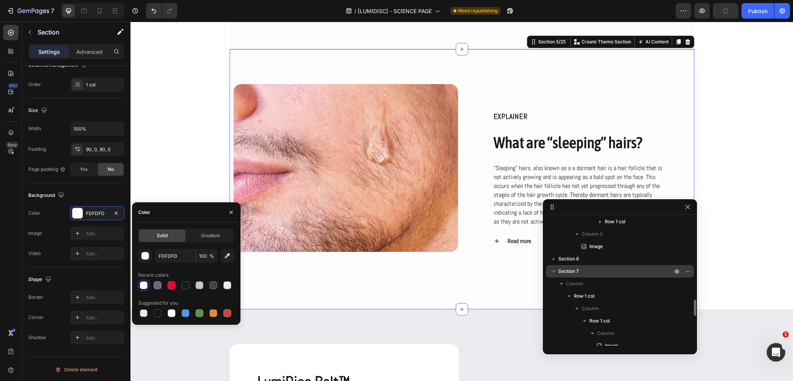
click at [586, 273] on p "Section 7" at bounding box center [616, 271] width 115 height 8
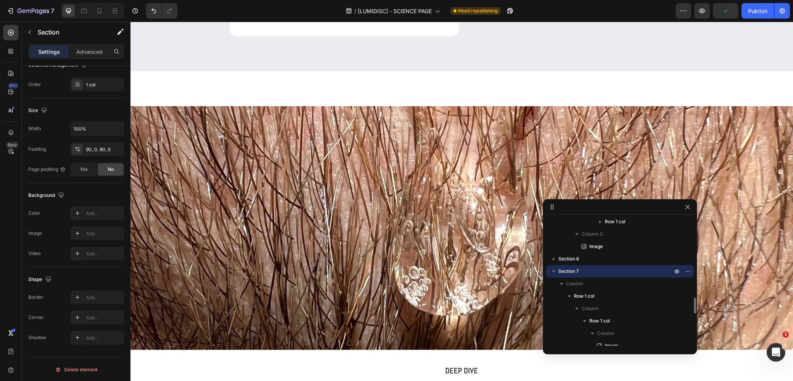
scroll to position [1131, 0]
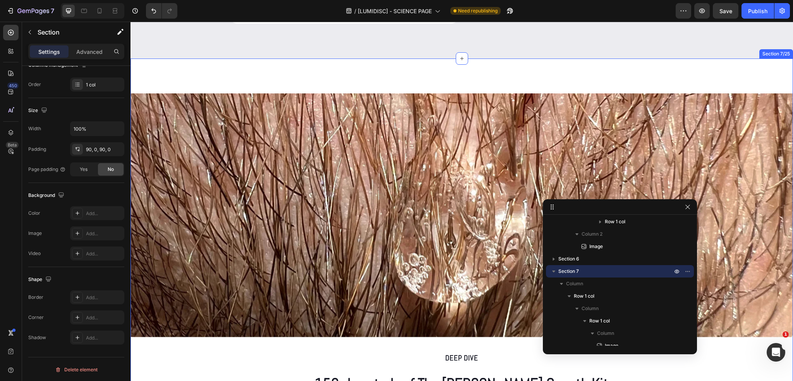
click at [403, 63] on div "Image Row Deep dive Text Block 150-day study of The Beard Growth Kit Heading We…" at bounding box center [462, 272] width 663 height 429
click at [91, 215] on div "Add..." at bounding box center [104, 213] width 36 height 7
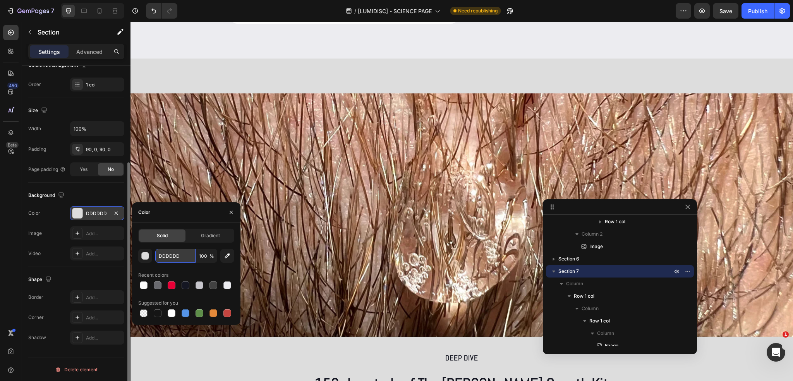
click at [170, 258] on input "DDDDDD" at bounding box center [175, 256] width 40 height 14
paste input "fdfdfd"
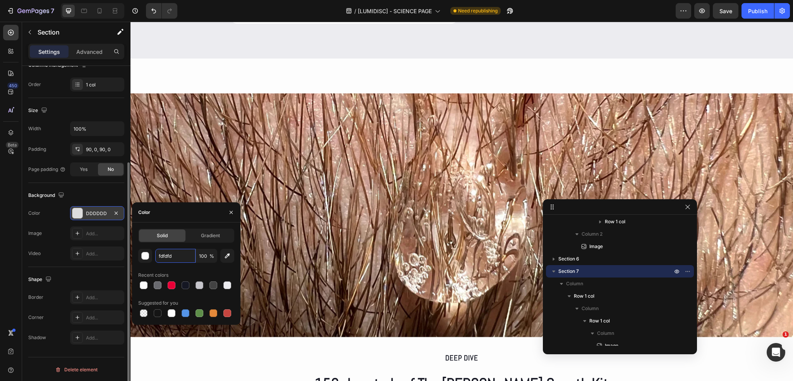
type input "FDFDFD"
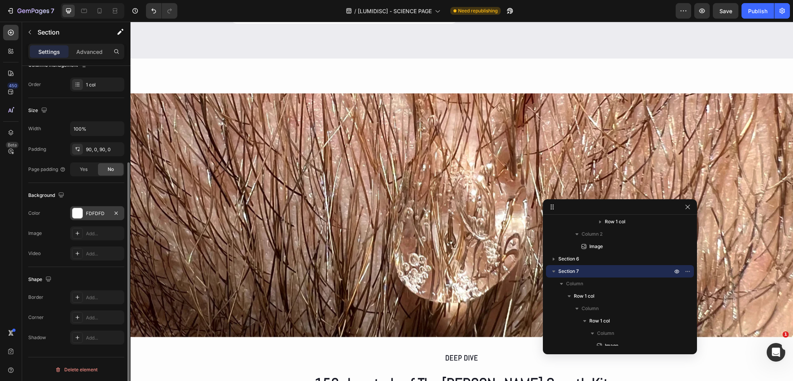
click at [95, 193] on div "Background" at bounding box center [76, 195] width 96 height 12
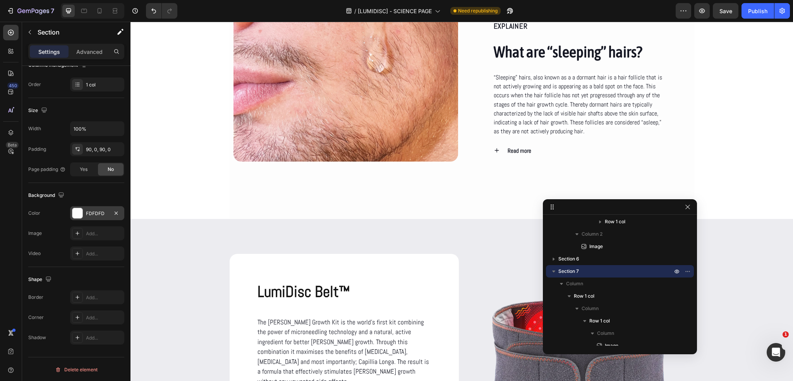
scroll to position [627, 0]
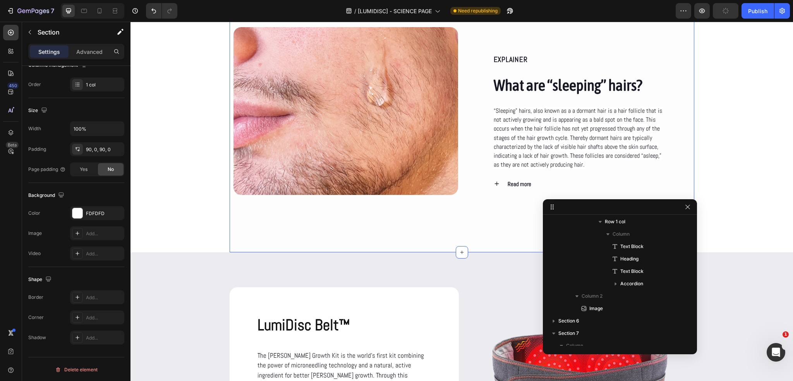
click at [257, 229] on div "EXPLAINER Text Block What are “sleeping” hairs? Heading “Sleeping” hairs, also …" at bounding box center [462, 122] width 465 height 260
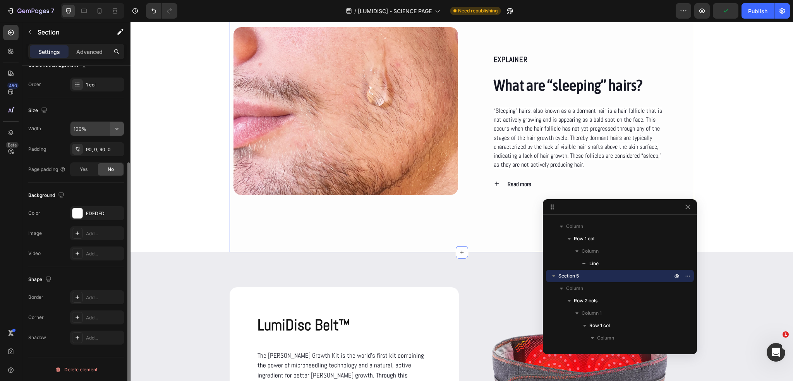
click at [117, 130] on icon "button" at bounding box center [117, 129] width 8 height 8
click at [101, 156] on div "Default 1200px" at bounding box center [89, 162] width 64 height 15
click at [116, 132] on button "button" at bounding box center [117, 129] width 14 height 14
click at [106, 148] on span "100%" at bounding box center [111, 147] width 13 height 7
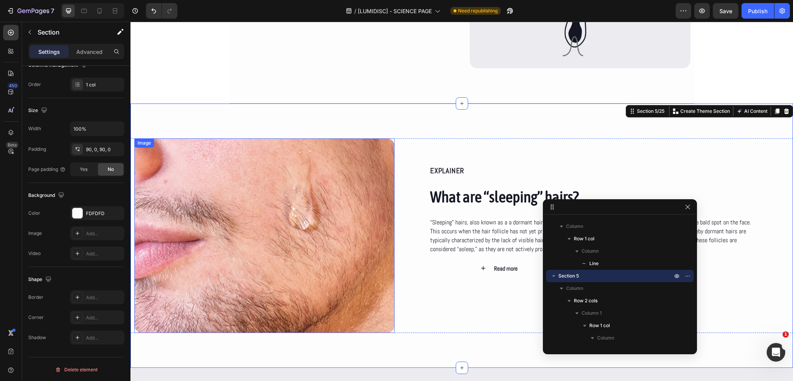
scroll to position [511, 0]
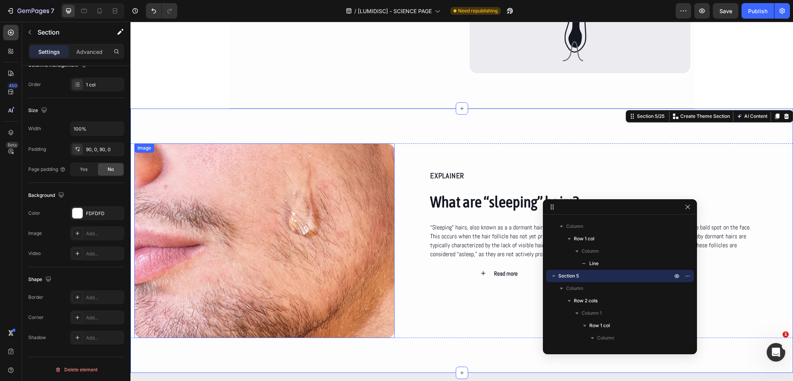
type input "1200"
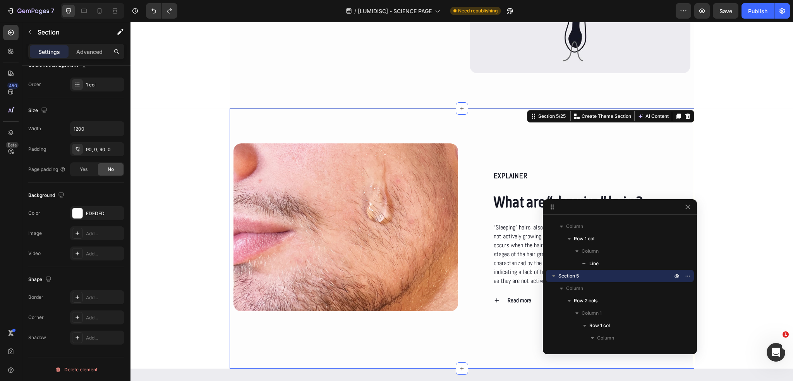
click at [317, 125] on div "EXPLAINER Text Block What are “sleeping” hairs? Heading “Sleeping” hairs, also …" at bounding box center [462, 238] width 465 height 260
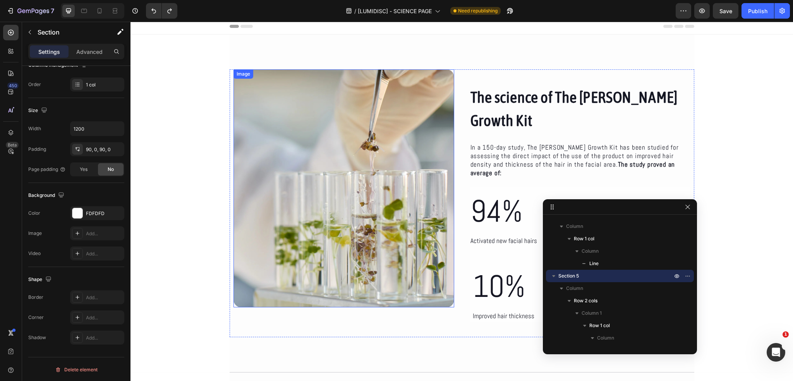
scroll to position [0, 0]
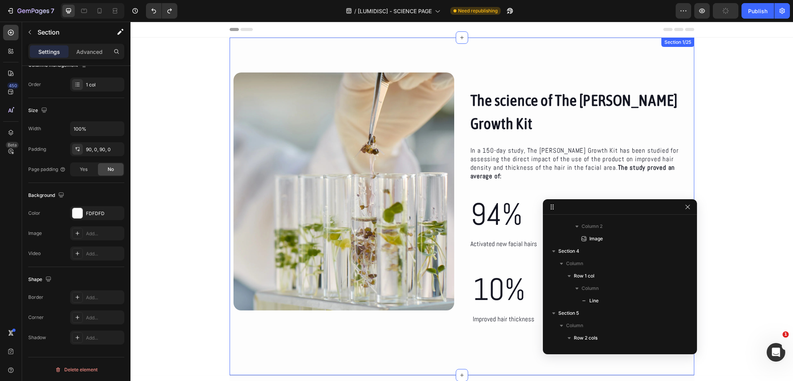
click at [382, 63] on div "The science of The Beard Growth Kit Heading In a 150-day study, The Beard Growt…" at bounding box center [462, 206] width 465 height 337
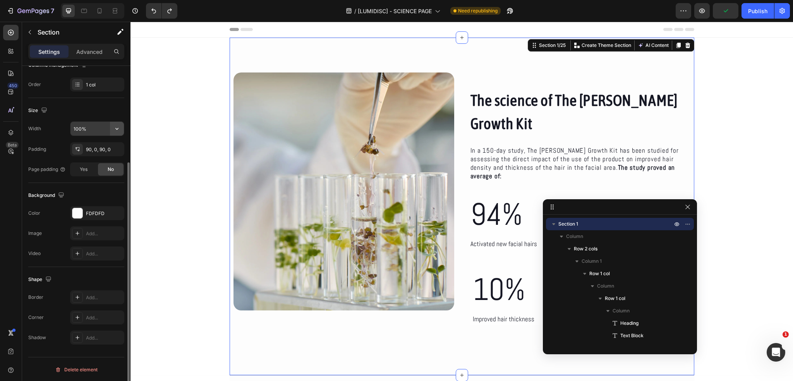
click at [119, 127] on icon "button" at bounding box center [117, 129] width 8 height 8
click at [104, 159] on span "1200px" at bounding box center [109, 162] width 16 height 7
click at [113, 129] on button "button" at bounding box center [117, 129] width 14 height 14
click at [103, 146] on p "Full 100%" at bounding box center [95, 147] width 44 height 7
type input "100%"
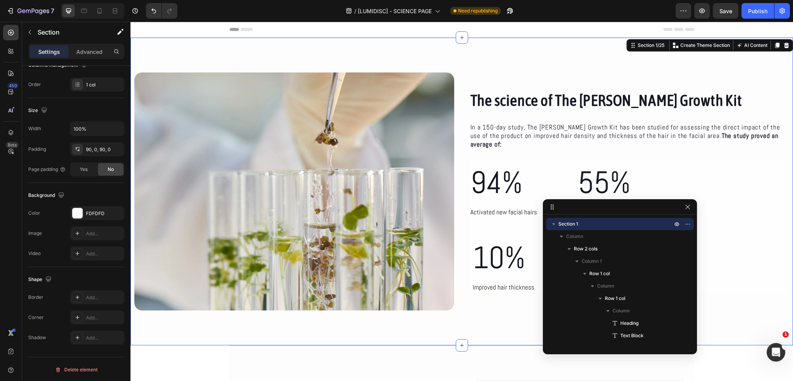
click at [509, 61] on div "The science of The Beard Growth Kit Heading In a 150-day study, The Beard Growt…" at bounding box center [462, 192] width 663 height 308
click at [91, 54] on p "Advanced" at bounding box center [89, 52] width 26 height 8
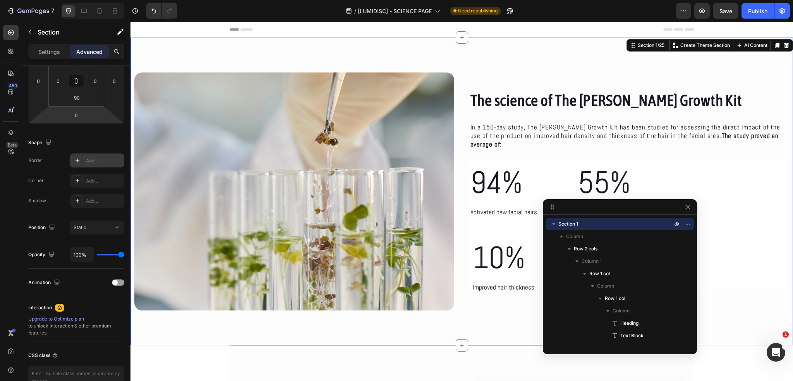
scroll to position [57, 0]
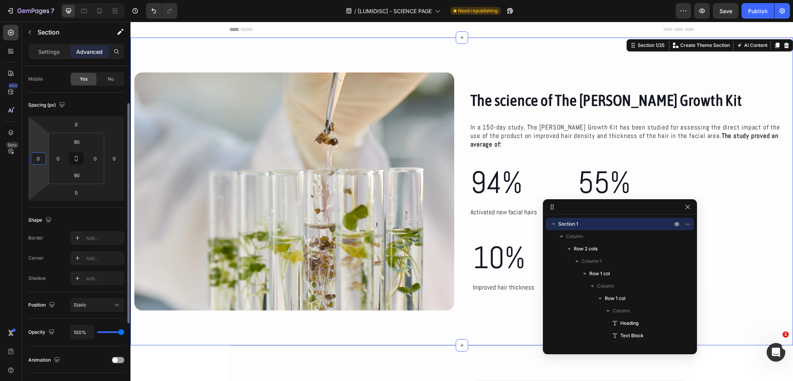
click at [40, 156] on input "0" at bounding box center [39, 159] width 12 height 12
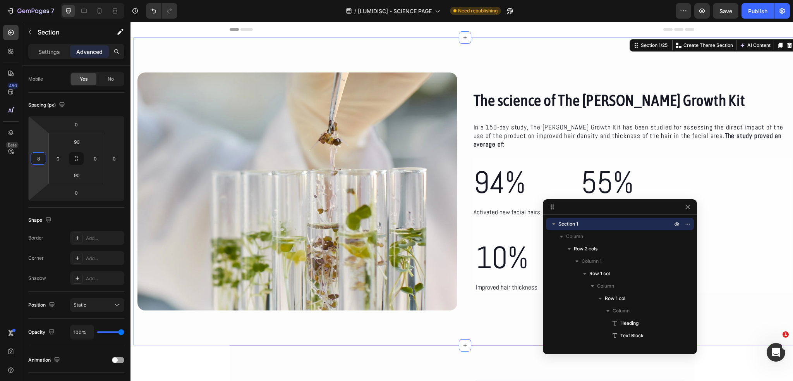
type input "88"
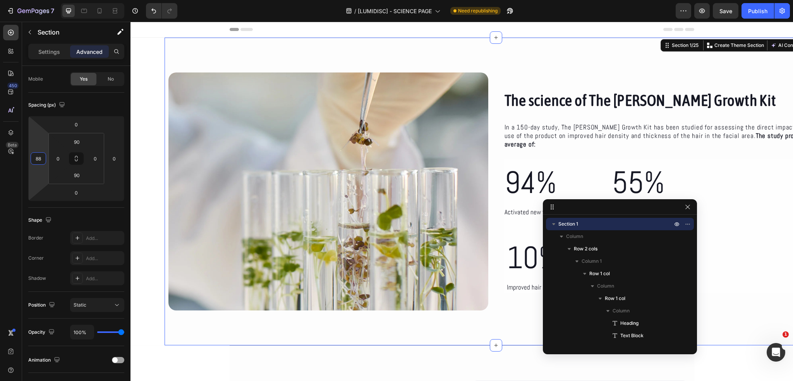
click at [34, 158] on input "88" at bounding box center [39, 159] width 12 height 12
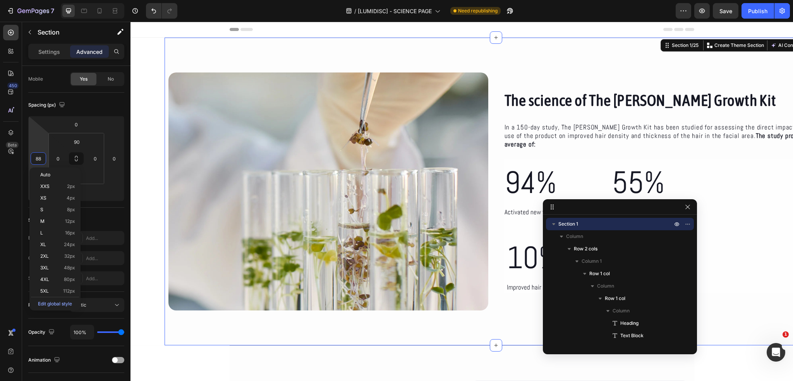
click at [40, 160] on input "88" at bounding box center [39, 159] width 12 height 12
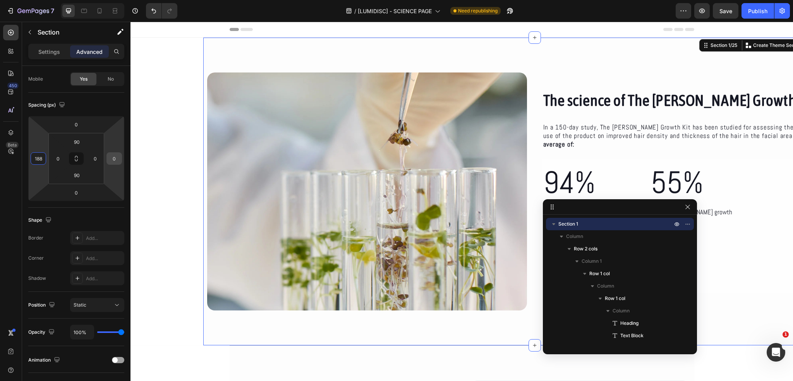
type input "188"
click at [114, 159] on input "0" at bounding box center [114, 159] width 12 height 12
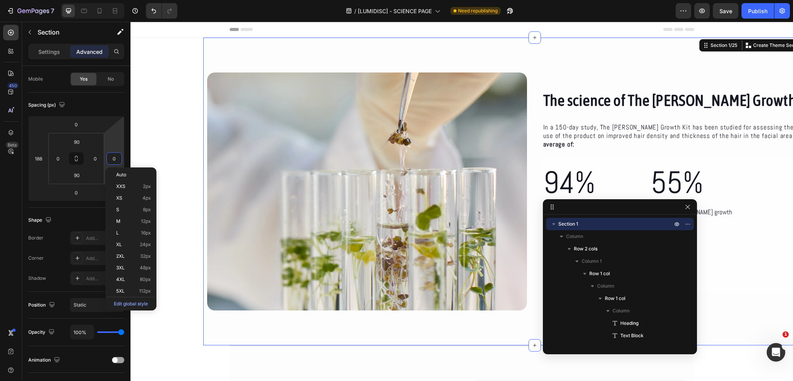
click at [114, 156] on input "0" at bounding box center [114, 159] width 12 height 12
click at [116, 156] on input "0" at bounding box center [114, 159] width 12 height 12
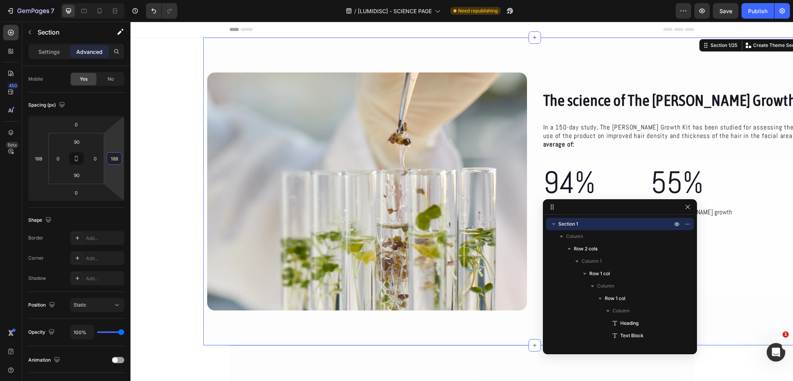
type input "188"
click at [0, 0] on div "Spacing (px) 0 188 0 188 90 0 90 0" at bounding box center [0, 0] width 0 height 0
click at [170, 156] on section "The science of The Beard Growth Kit Heading In a 150-day study, The Beard Growt…" at bounding box center [462, 192] width 663 height 308
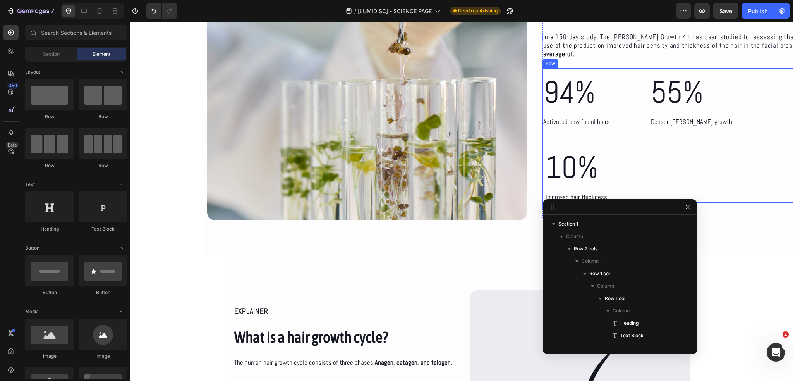
scroll to position [0, 0]
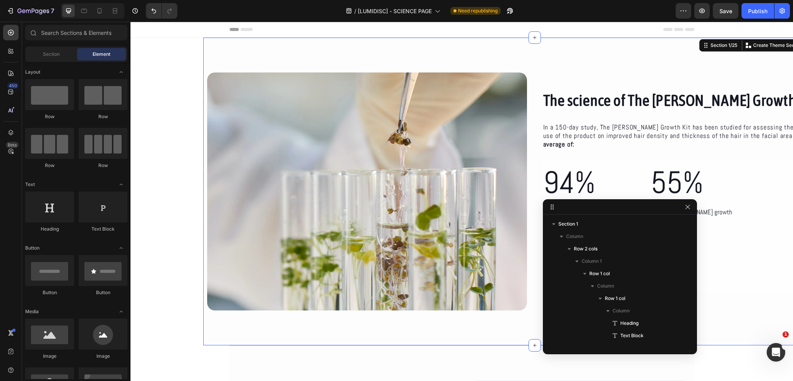
click at [665, 55] on div "The science of The Beard Growth Kit Heading In a 150-day study, The Beard Growt…" at bounding box center [534, 192] width 663 height 308
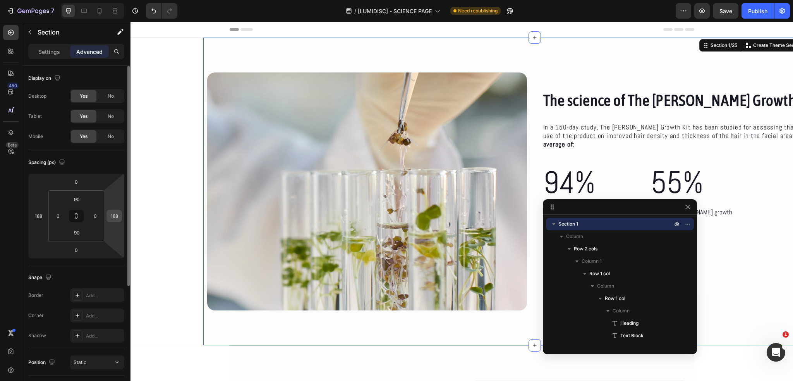
click at [112, 218] on input "188" at bounding box center [114, 216] width 12 height 12
type input "0"
click at [40, 213] on input "188" at bounding box center [39, 216] width 12 height 12
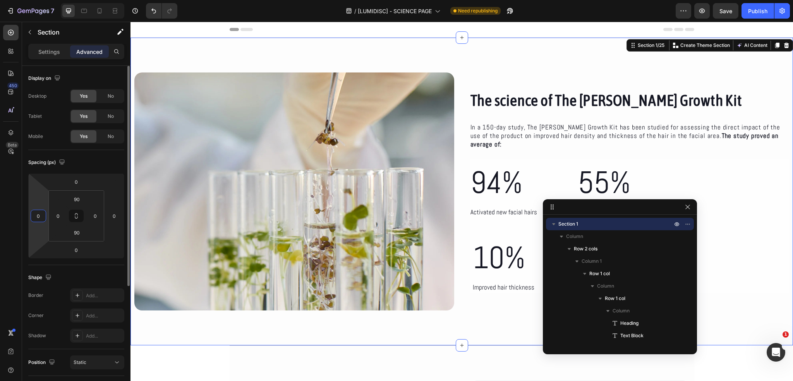
type input "0"
click at [84, 160] on div "Spacing (px)" at bounding box center [76, 162] width 96 height 12
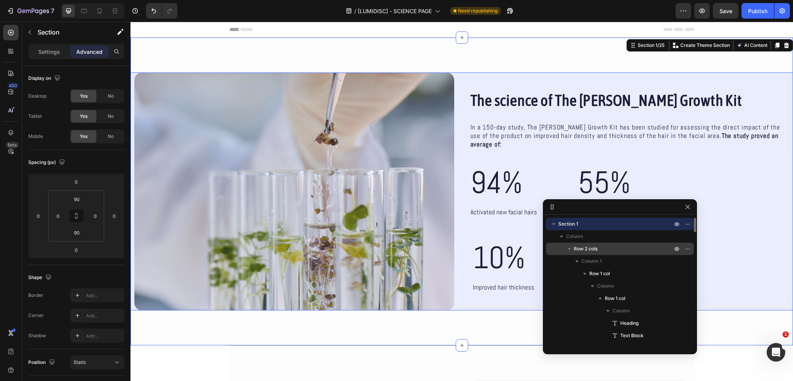
click at [585, 245] on span "Row 2 cols" at bounding box center [586, 249] width 24 height 8
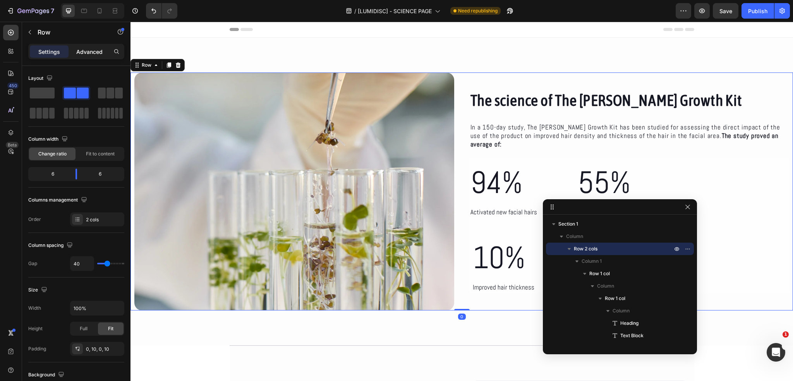
click at [96, 48] on p "Advanced" at bounding box center [89, 52] width 26 height 8
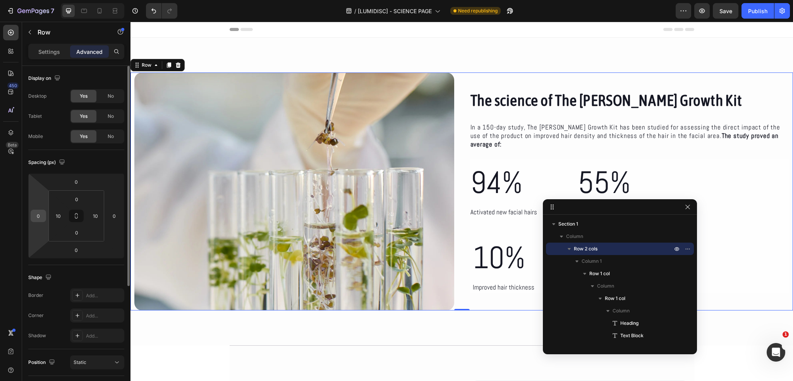
click at [41, 218] on input "0" at bounding box center [39, 216] width 12 height 12
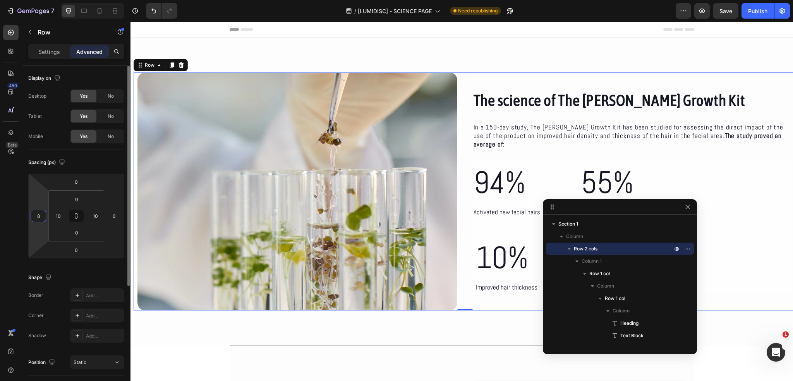
type input "88"
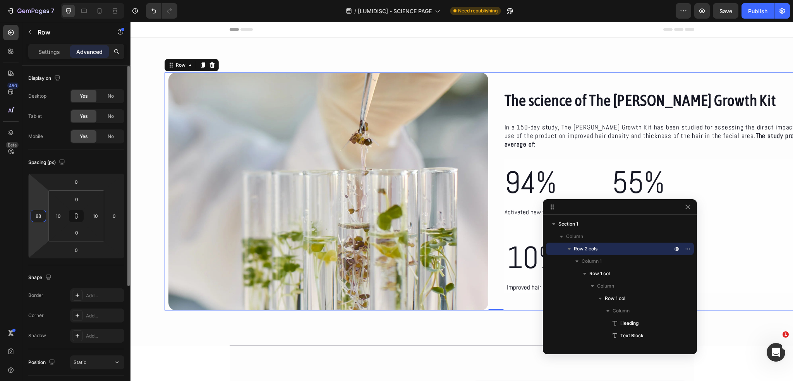
click at [34, 217] on input "88" at bounding box center [39, 216] width 12 height 12
click at [36, 215] on input "88" at bounding box center [39, 216] width 12 height 12
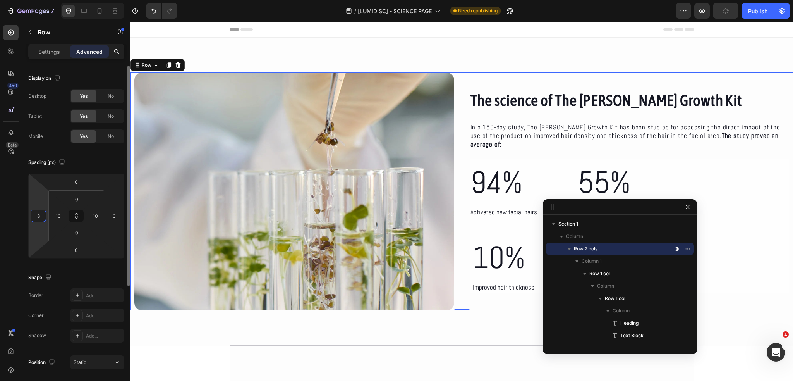
type input "88"
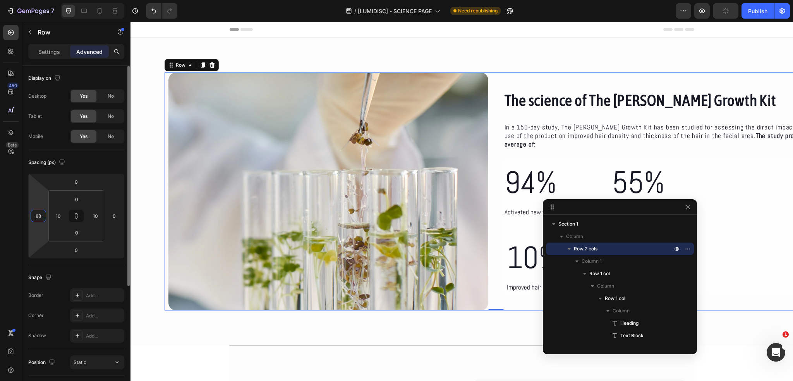
click at [36, 215] on input "88" at bounding box center [39, 216] width 12 height 12
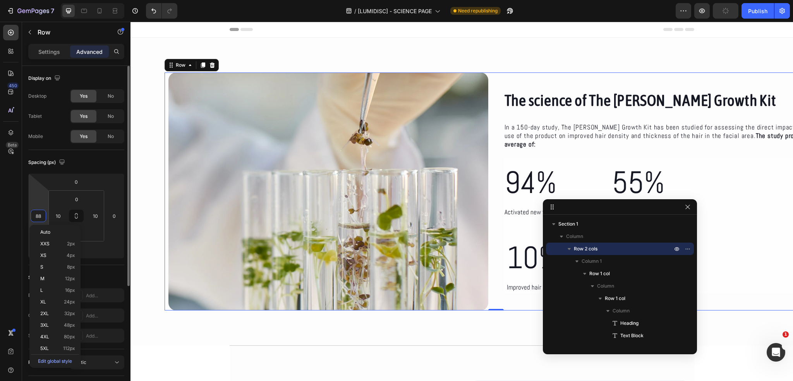
click at [36, 215] on input "88" at bounding box center [39, 216] width 12 height 12
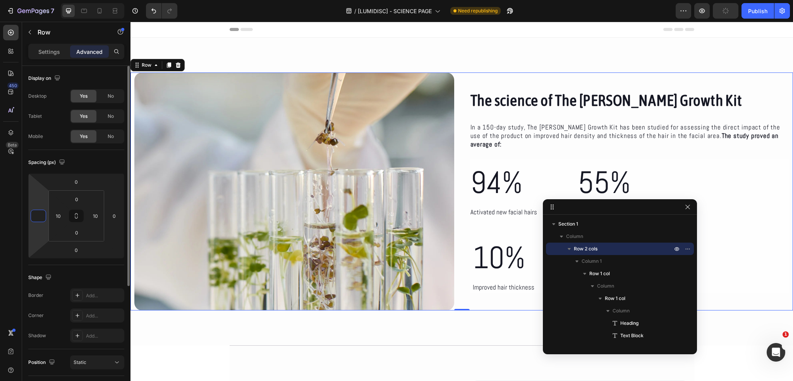
type input "8"
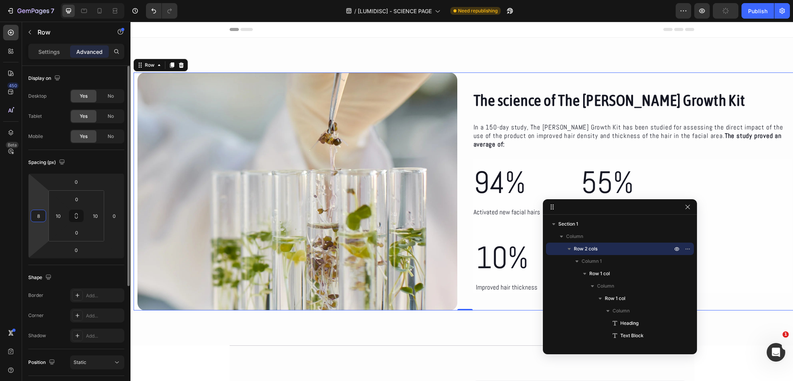
click at [36, 215] on input "8" at bounding box center [39, 216] width 12 height 12
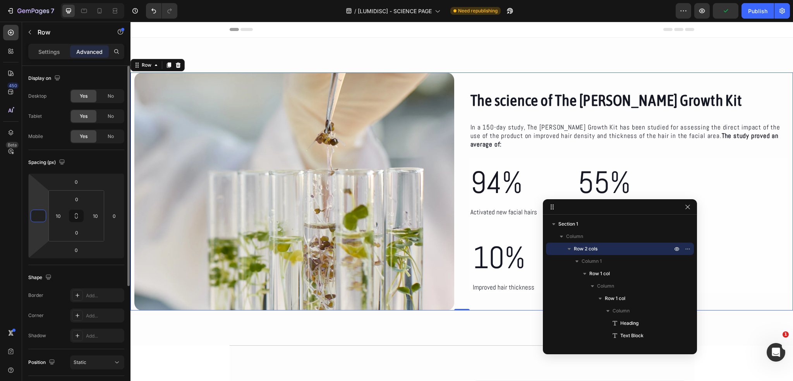
click at [36, 0] on html "7 Version history / [LUMIDISC] - SCIENCE PAGE Need republishing Preview Publish…" at bounding box center [396, 0] width 793 height 0
click at [42, 218] on input "0" at bounding box center [39, 216] width 12 height 12
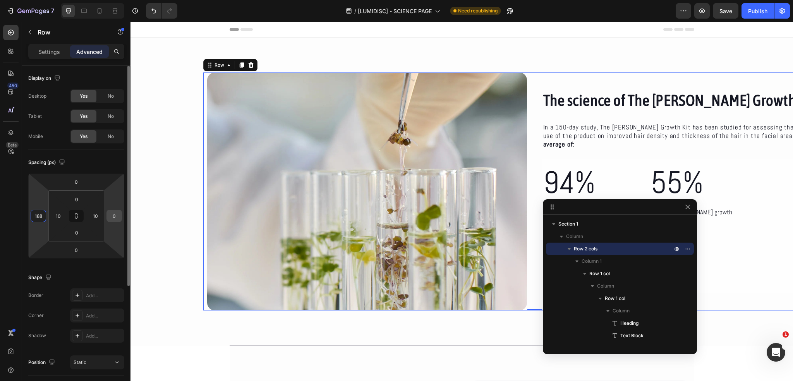
type input "188"
click at [108, 211] on input "0" at bounding box center [114, 216] width 12 height 12
type input "188"
click at [100, 160] on div "Spacing (px)" at bounding box center [76, 162] width 96 height 12
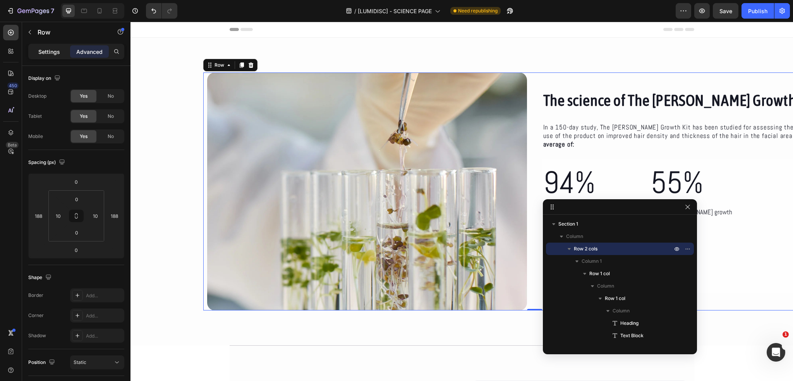
click at [47, 53] on p "Settings" at bounding box center [49, 52] width 22 height 8
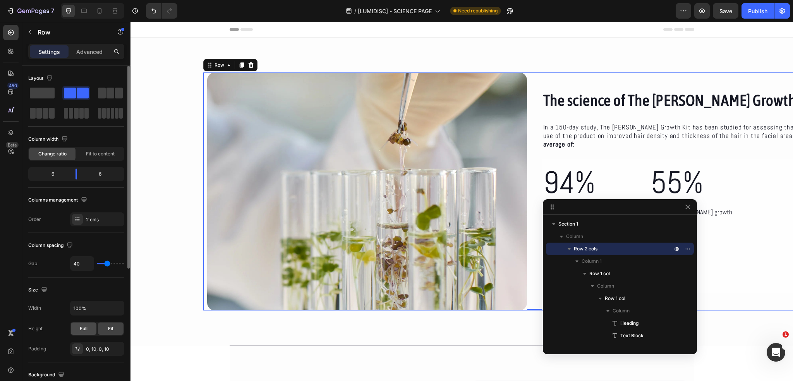
scroll to position [39, 0]
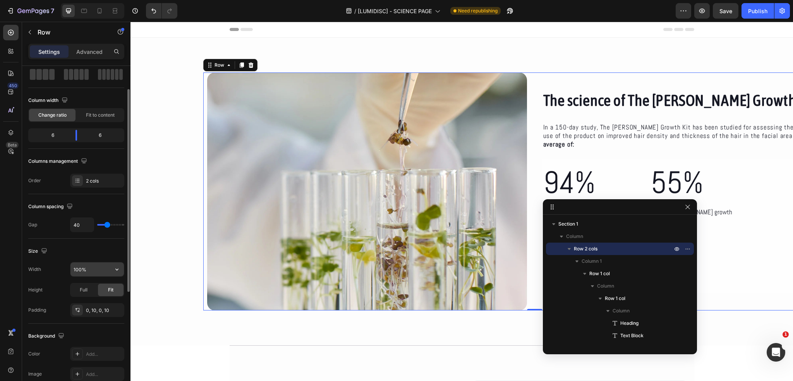
click at [86, 273] on input "100%" at bounding box center [96, 269] width 53 height 14
click at [117, 268] on icon "button" at bounding box center [117, 269] width 8 height 8
drag, startPoint x: 96, startPoint y: 285, endPoint x: 95, endPoint y: 273, distance: 12.1
click at [96, 285] on p "Default 1200px" at bounding box center [95, 288] width 44 height 7
type input "1200"
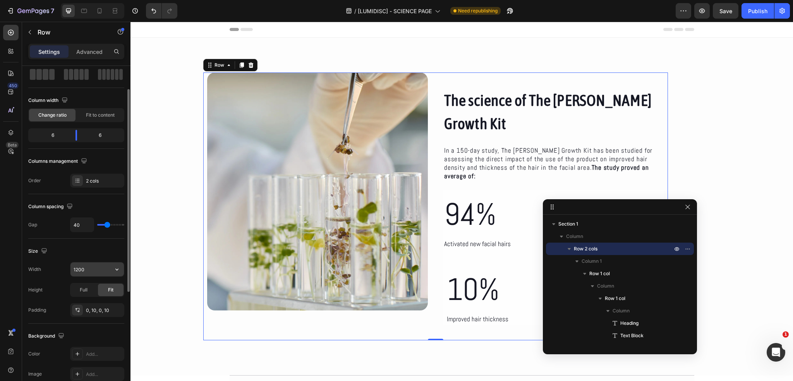
click at [95, 269] on input "1200" at bounding box center [96, 269] width 53 height 14
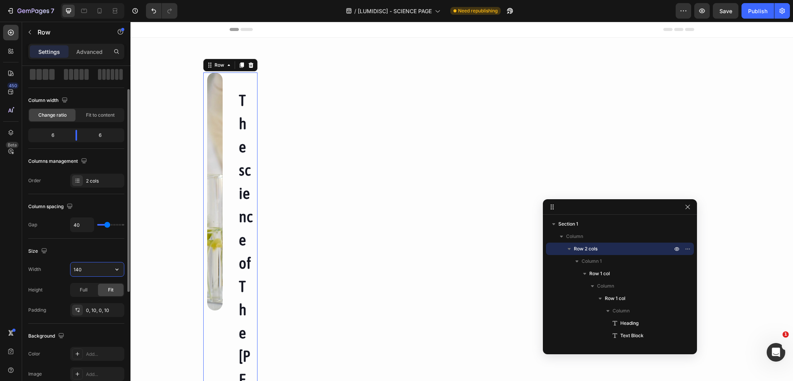
type input "1405"
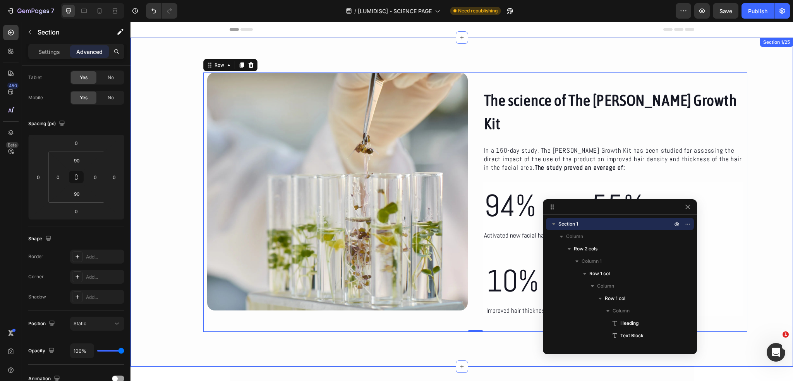
click at [167, 263] on div "The science of The Beard Growth Kit Heading In a 150-day study, The Beard Growt…" at bounding box center [462, 201] width 663 height 259
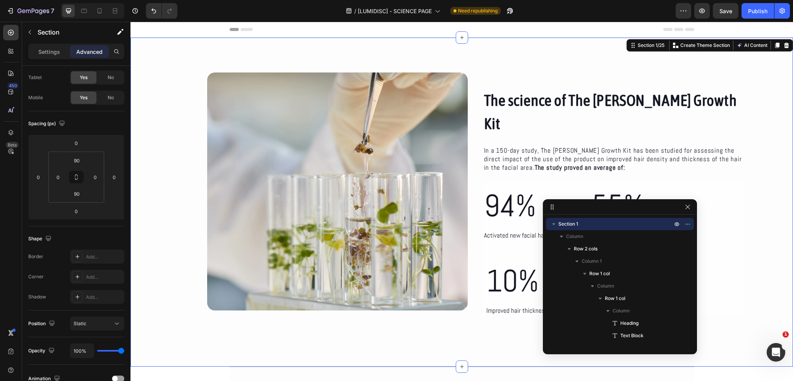
scroll to position [0, 0]
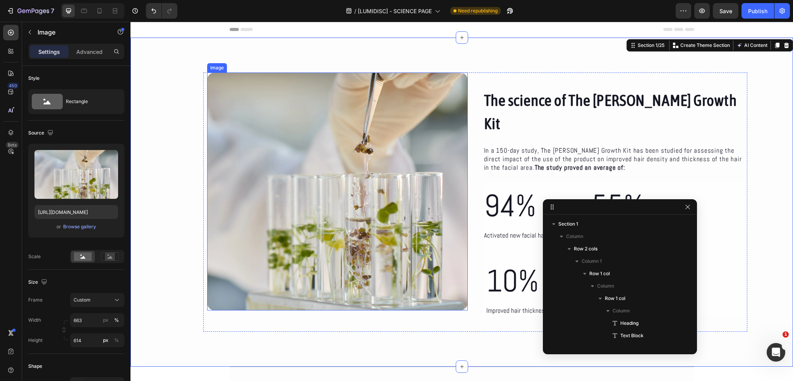
click at [261, 144] on img at bounding box center [337, 191] width 261 height 238
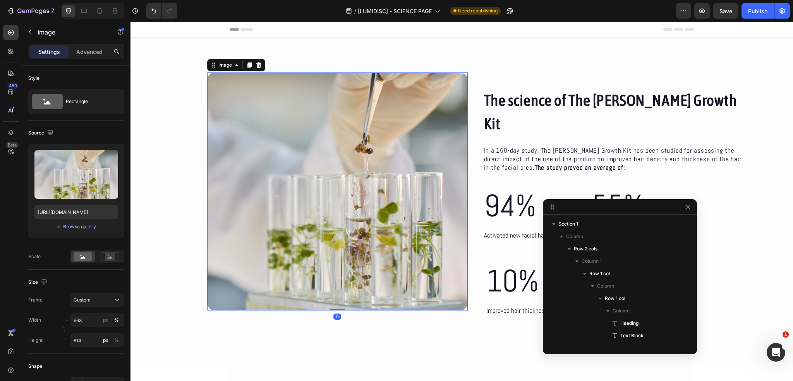
scroll to position [221, 0]
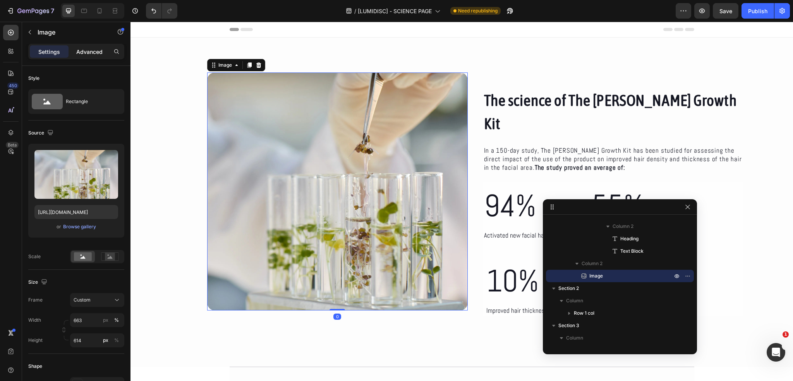
click at [84, 53] on p "Advanced" at bounding box center [89, 52] width 26 height 8
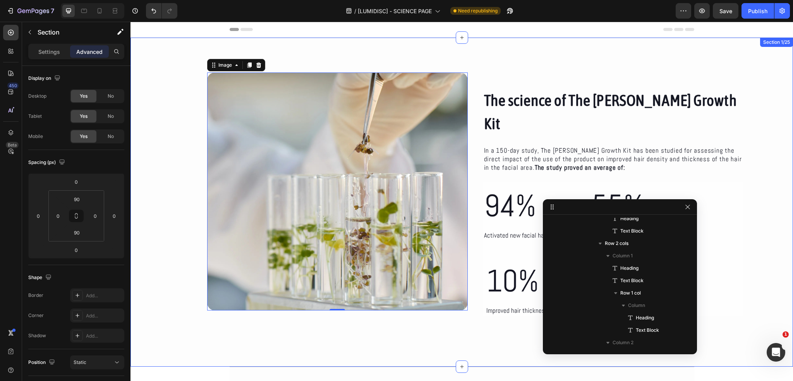
scroll to position [0, 0]
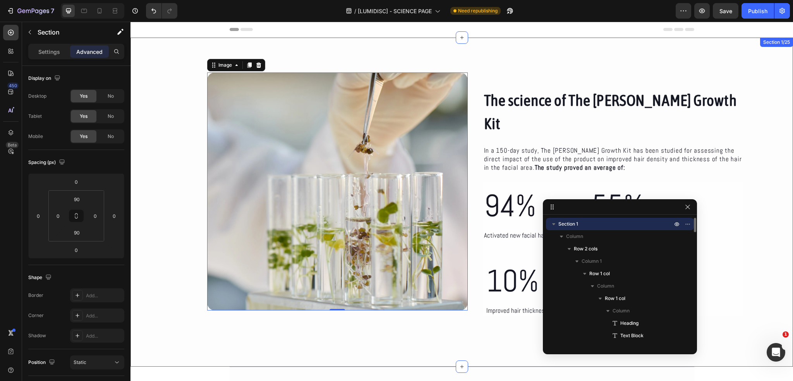
click at [287, 69] on div "The science of The Beard Growth Kit Heading In a 150-day study, The Beard Growt…" at bounding box center [462, 202] width 663 height 329
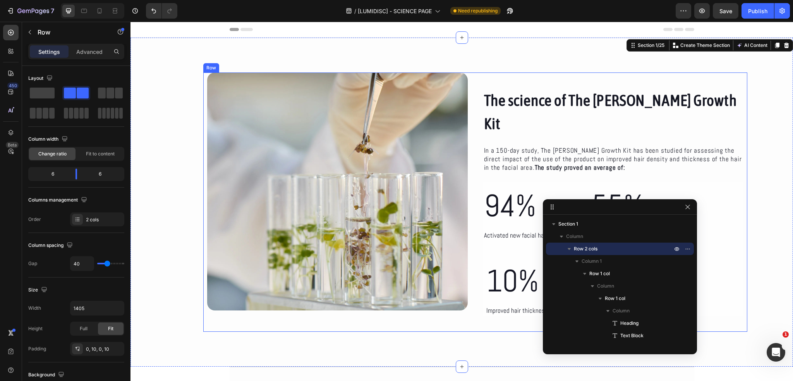
click at [206, 93] on div "The science of The Beard Growth Kit Heading In a 150-day study, The Beard Growt…" at bounding box center [475, 201] width 544 height 259
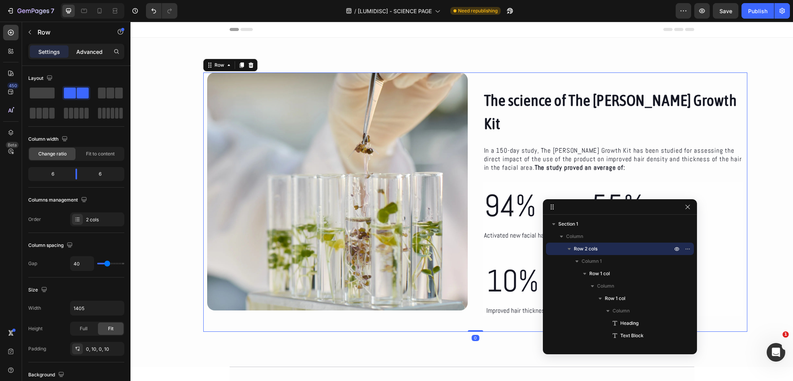
click at [87, 57] on div "Advanced" at bounding box center [89, 51] width 39 height 12
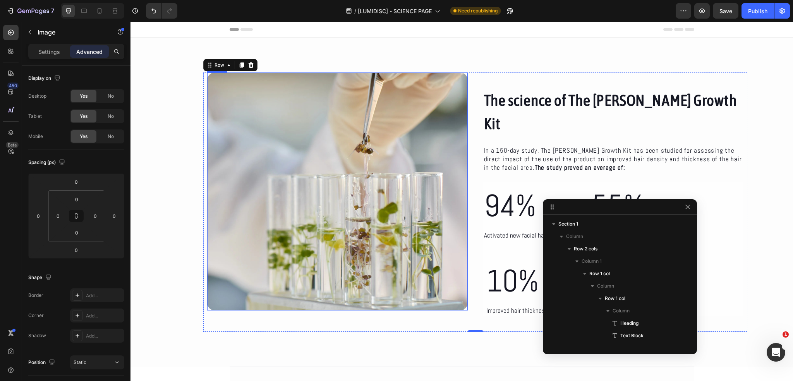
scroll to position [221, 0]
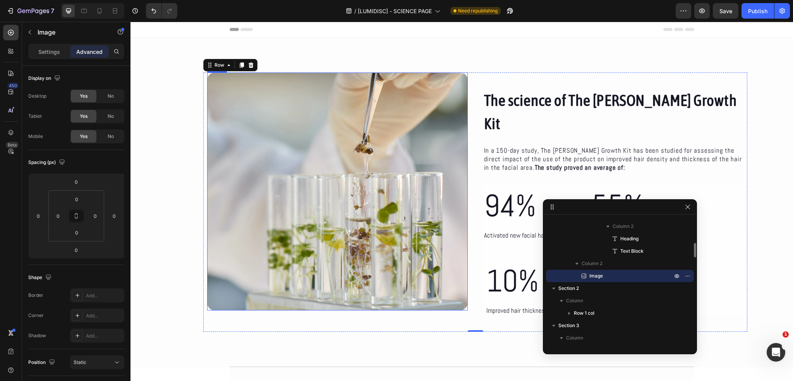
click at [255, 187] on img at bounding box center [337, 191] width 261 height 238
click at [60, 214] on input "0" at bounding box center [58, 216] width 12 height 12
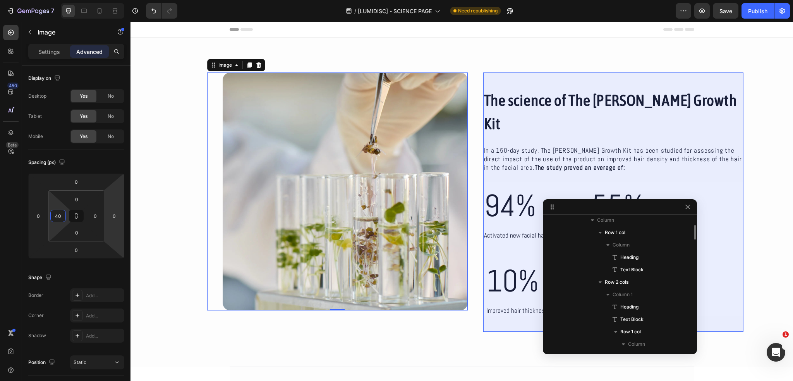
scroll to position [27, 0]
type input "40"
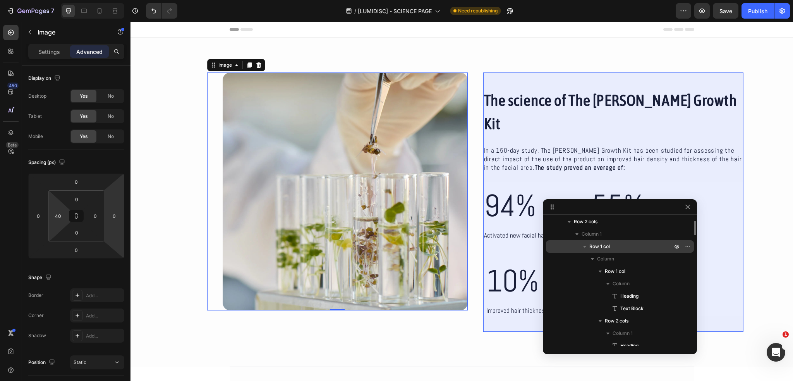
click at [595, 247] on span "Row 1 col" at bounding box center [600, 246] width 21 height 8
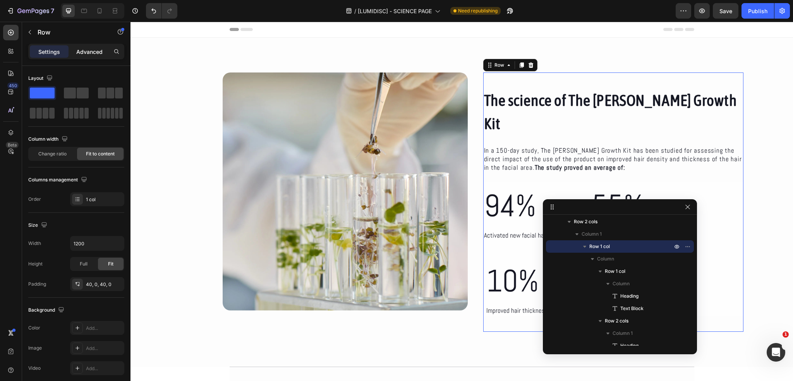
click at [84, 57] on div "Advanced" at bounding box center [89, 51] width 39 height 12
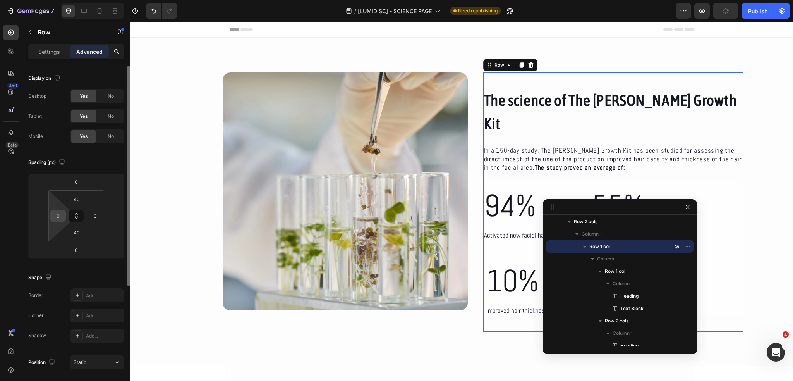
click at [63, 212] on input "0" at bounding box center [58, 216] width 12 height 12
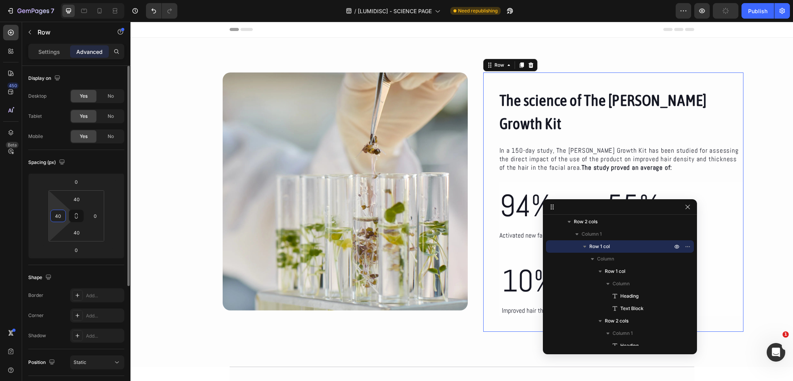
type input "40"
click at [91, 158] on div "Spacing (px)" at bounding box center [76, 162] width 96 height 12
click at [160, 175] on div "The science of The Beard Growth Kit Heading In a 150-day study, The Beard Growt…" at bounding box center [462, 201] width 663 height 259
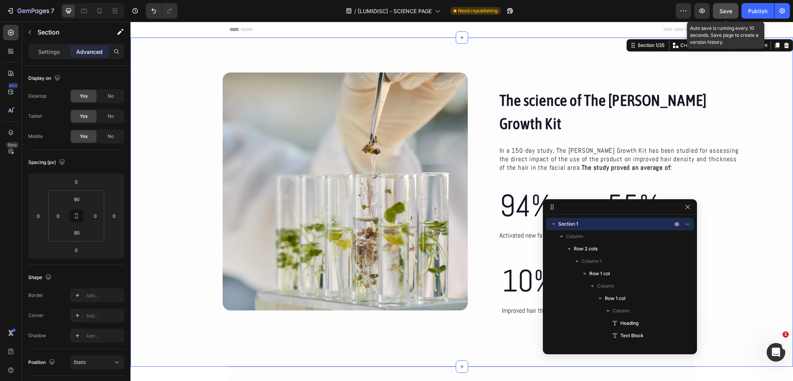
click at [719, 14] on button "Save" at bounding box center [726, 10] width 26 height 15
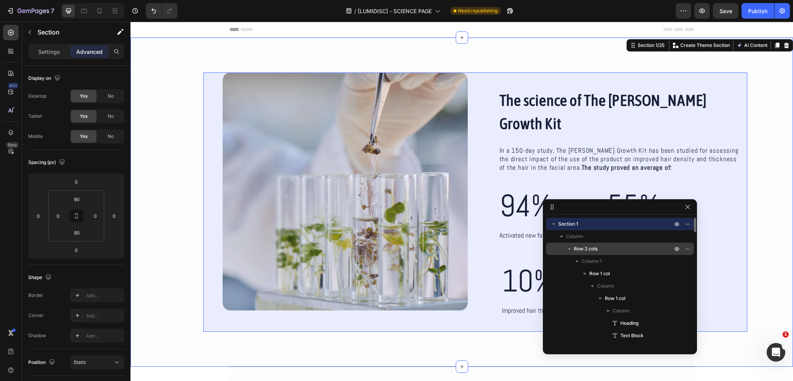
click at [595, 244] on div "Row 2 cols" at bounding box center [620, 248] width 142 height 12
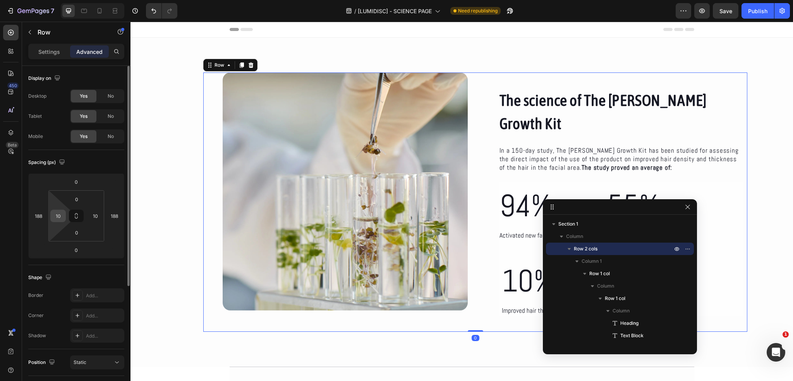
click at [63, 213] on input "10" at bounding box center [58, 216] width 12 height 12
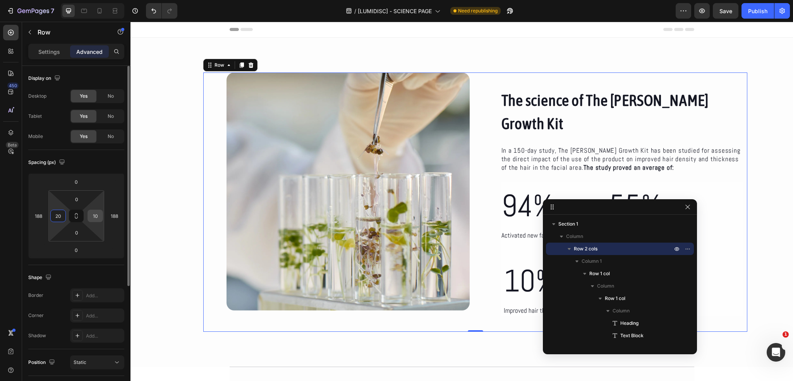
type input "20"
click at [90, 214] on input "10" at bounding box center [95, 216] width 12 height 12
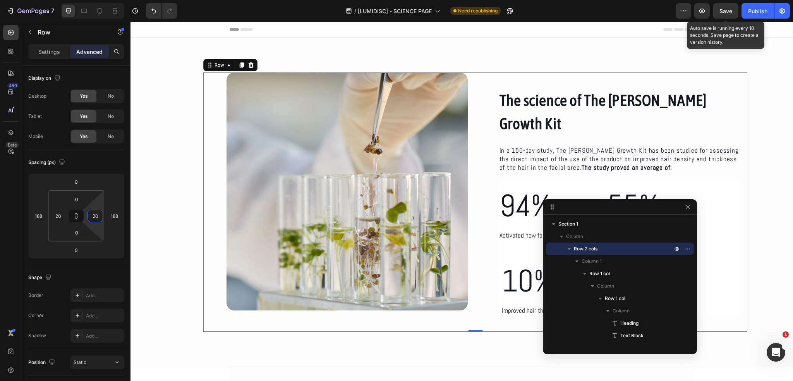
type input "20"
click at [728, 12] on span "Save" at bounding box center [726, 11] width 13 height 7
click at [207, 146] on div "The science of The Beard Growth Kit Heading In a 150-day study, The Beard Growt…" at bounding box center [475, 201] width 544 height 259
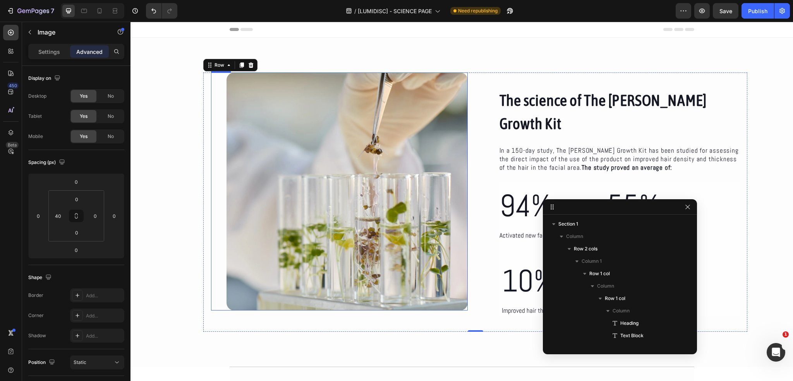
scroll to position [221, 0]
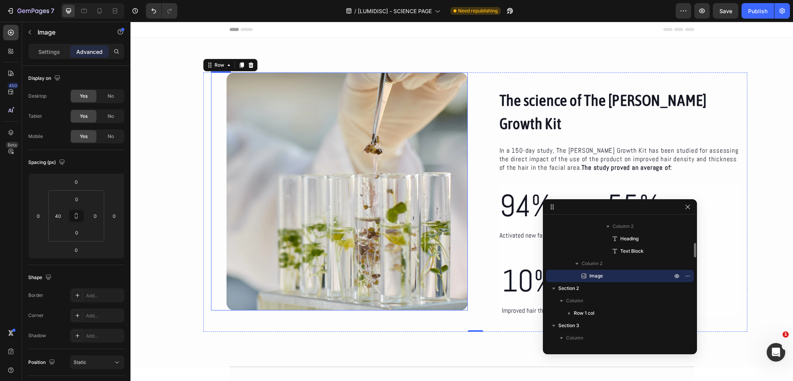
click at [219, 149] on div "Image" at bounding box center [339, 191] width 257 height 238
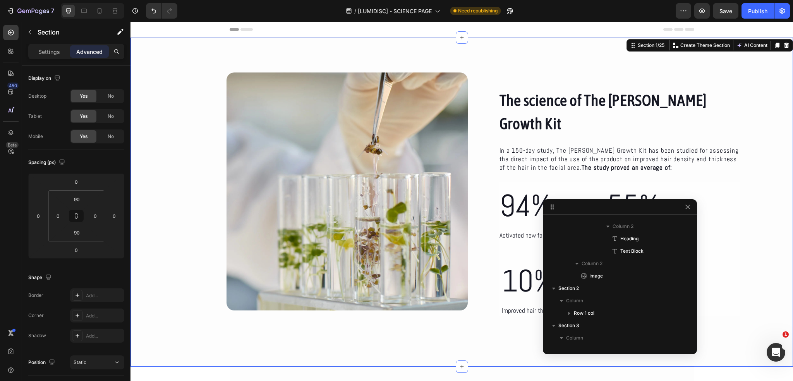
scroll to position [0, 0]
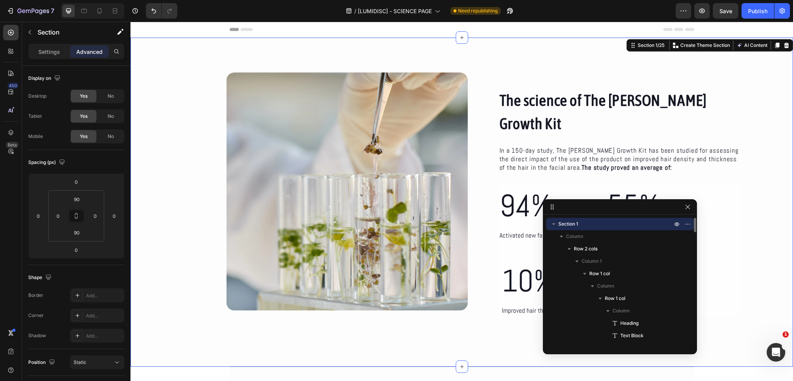
click at [184, 130] on div "The science of The Beard Growth Kit Heading In a 150-day study, The Beard Growt…" at bounding box center [462, 201] width 663 height 259
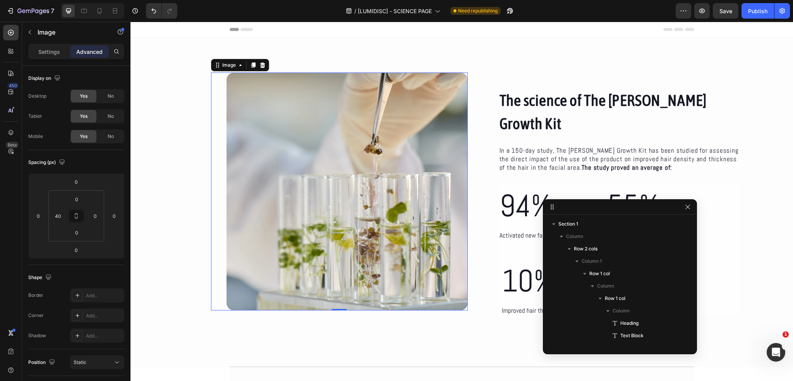
scroll to position [221, 0]
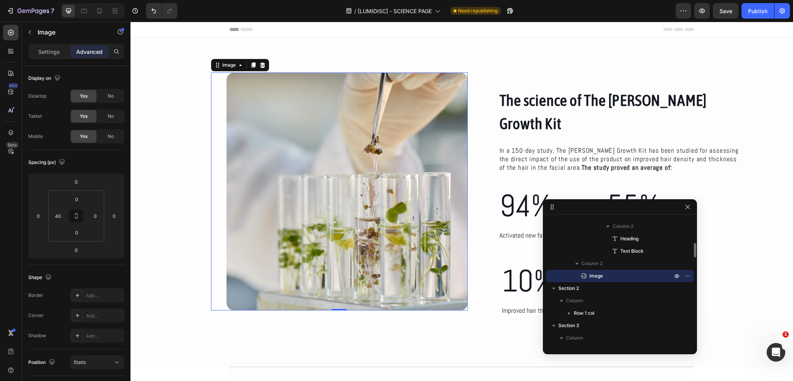
click at [223, 149] on div "Image 0" at bounding box center [339, 191] width 257 height 238
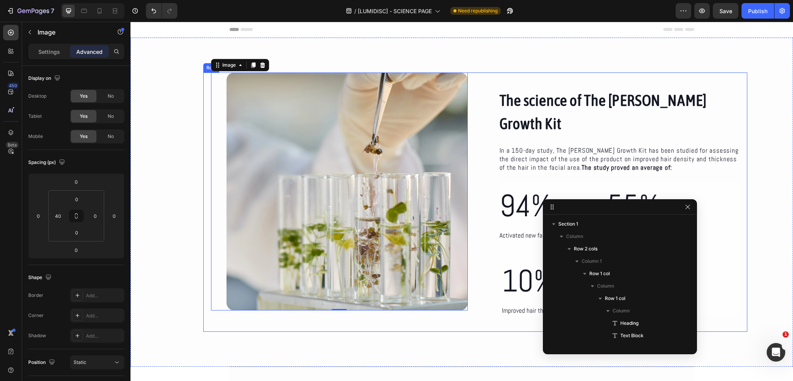
click at [208, 159] on div "The science of The Beard Growth Kit Heading In a 150-day study, The Beard Growt…" at bounding box center [475, 201] width 544 height 259
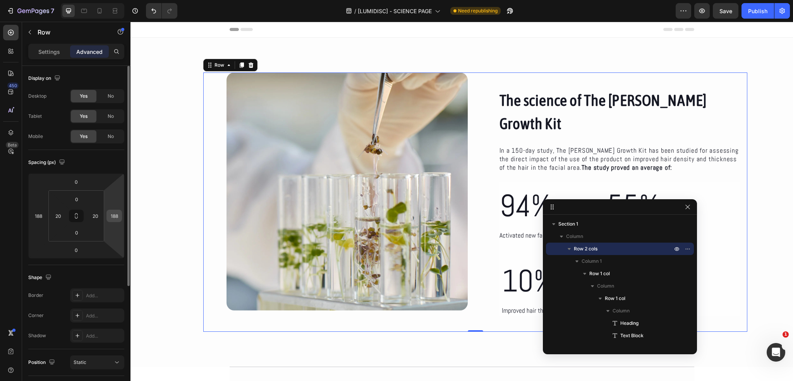
click at [117, 217] on input "188" at bounding box center [114, 216] width 12 height 12
type input "0"
click at [42, 217] on input "188" at bounding box center [39, 216] width 12 height 12
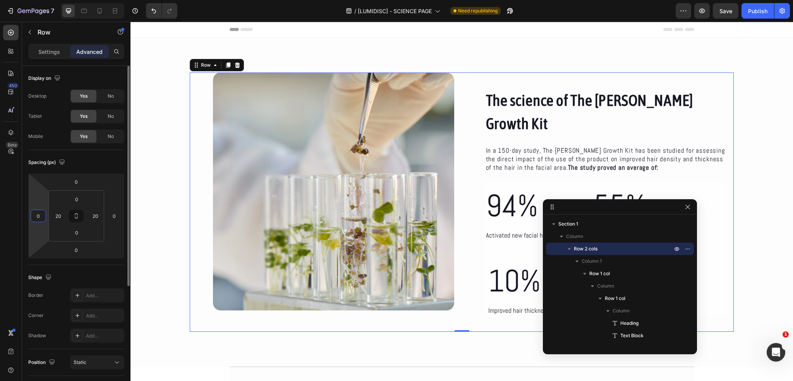
type input "0"
click at [82, 162] on div "Spacing (px)" at bounding box center [76, 162] width 96 height 12
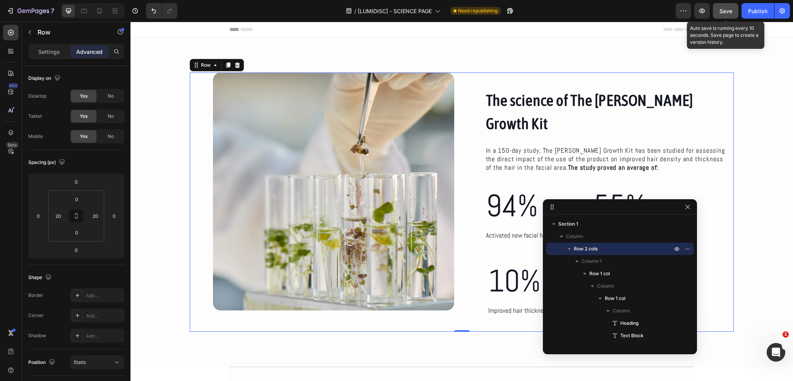
click at [731, 5] on button "Save" at bounding box center [726, 10] width 26 height 15
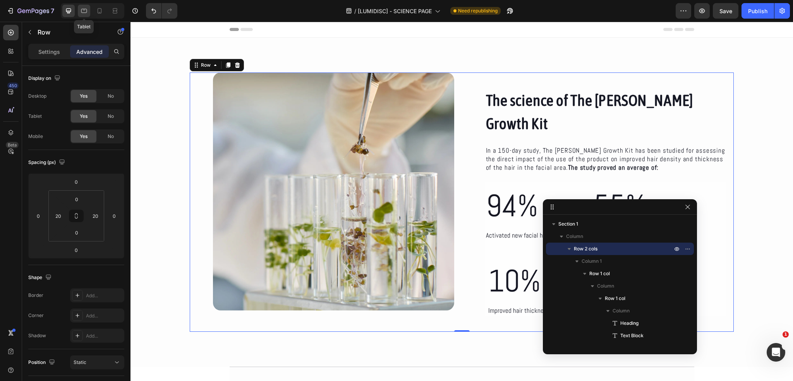
click at [82, 12] on icon at bounding box center [84, 11] width 8 height 8
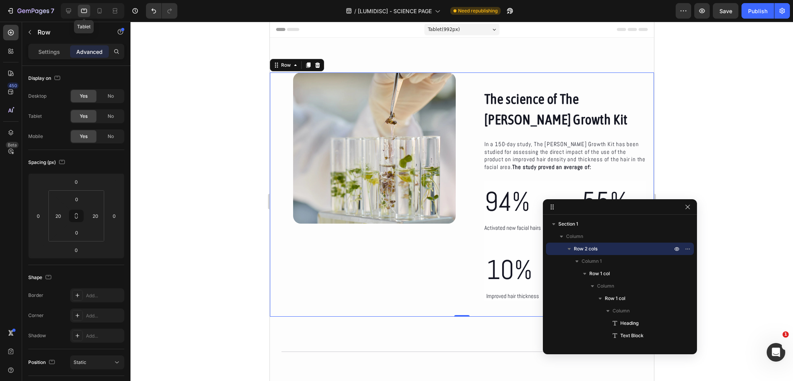
scroll to position [23, 0]
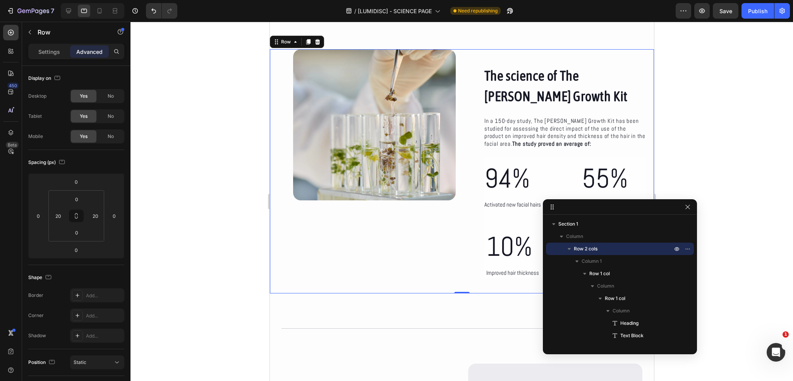
click at [274, 112] on div "The science of The Beard Growth Kit Heading In a 150-day study, The Beard Growt…" at bounding box center [462, 171] width 384 height 244
click at [286, 112] on div "Image" at bounding box center [366, 124] width 178 height 151
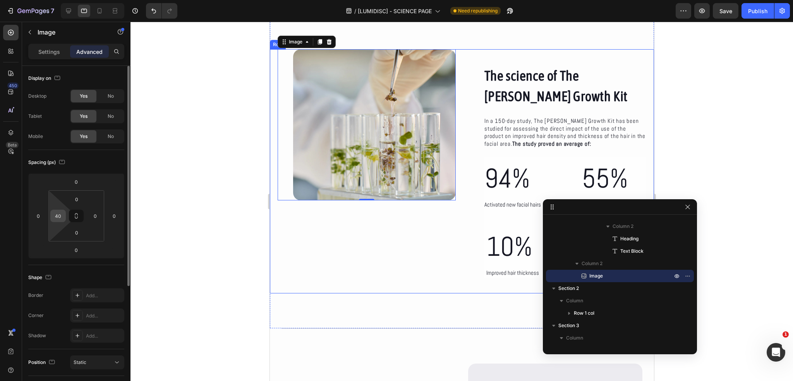
click at [58, 213] on input "40" at bounding box center [58, 216] width 12 height 12
type input "0"
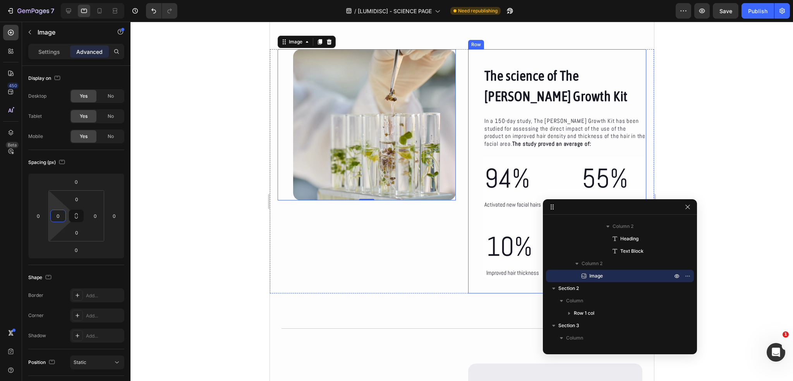
click at [474, 122] on div "The science of The Beard Growth Kit Heading In a 150-day study, The Beard Growt…" at bounding box center [557, 171] width 178 height 244
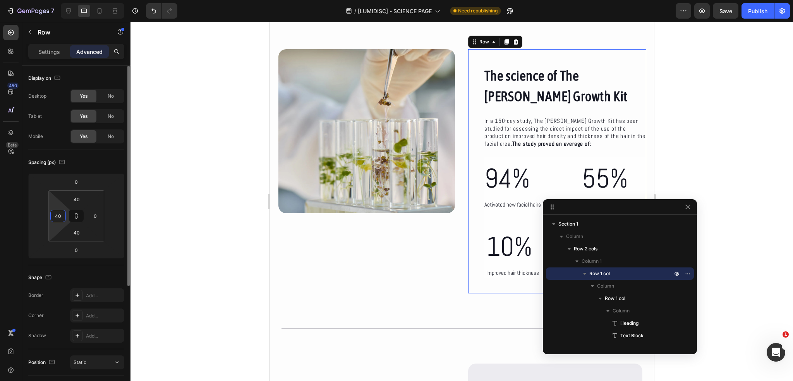
click at [57, 215] on input "40" at bounding box center [58, 216] width 12 height 12
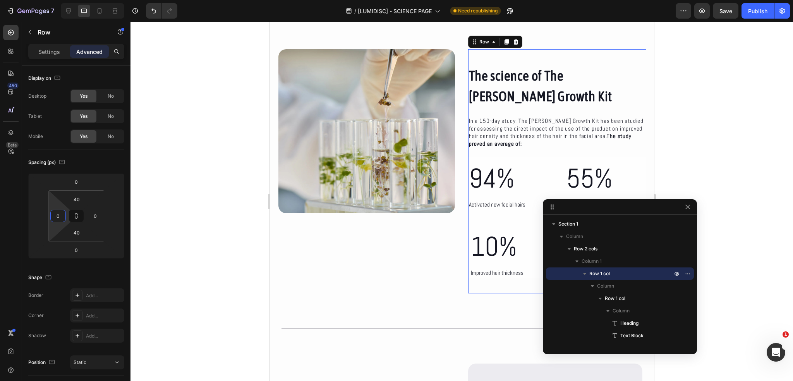
type input "0"
click at [206, 184] on div at bounding box center [462, 201] width 663 height 359
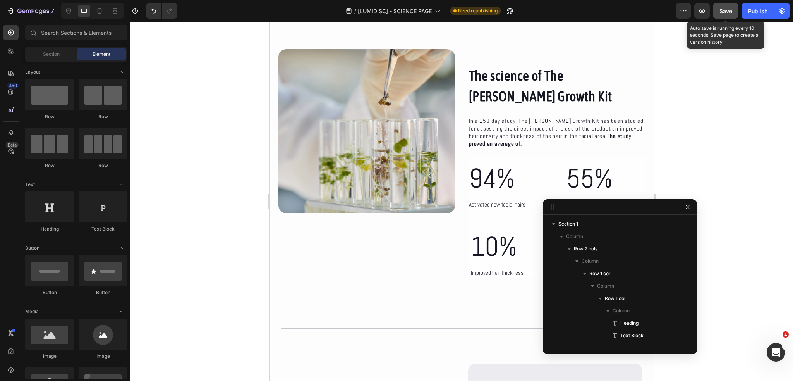
click at [734, 11] on button "Save" at bounding box center [726, 10] width 26 height 15
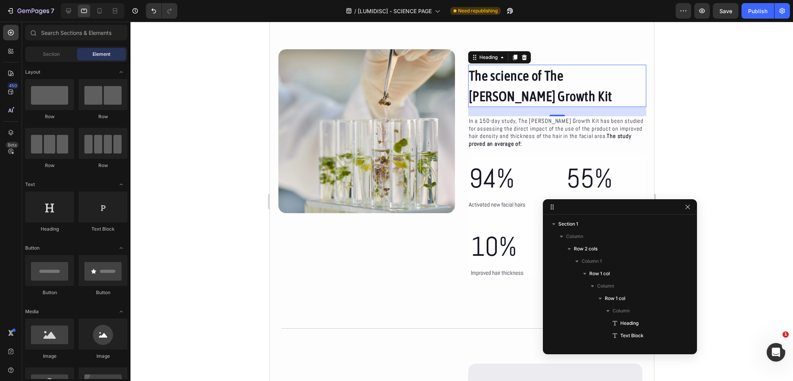
click at [481, 79] on h2 "The science of The [PERSON_NAME] Growth Kit" at bounding box center [557, 86] width 178 height 42
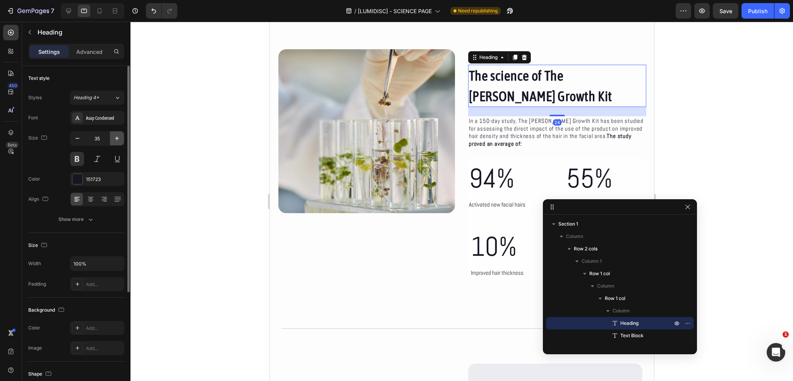
click at [117, 138] on icon "button" at bounding box center [117, 138] width 8 height 8
click at [116, 138] on icon "button" at bounding box center [117, 138] width 4 height 4
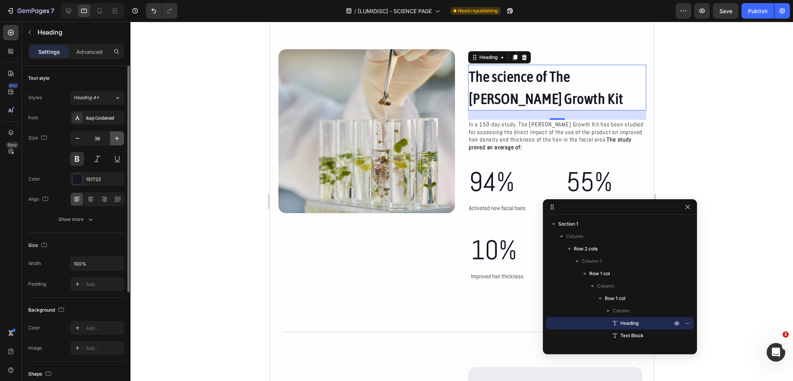
click at [116, 138] on icon "button" at bounding box center [117, 138] width 4 height 4
type input "40"
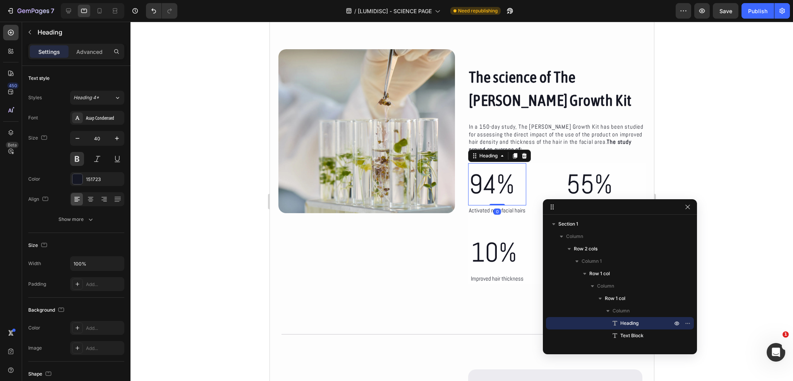
click at [486, 186] on h2 "94%" at bounding box center [497, 184] width 58 height 42
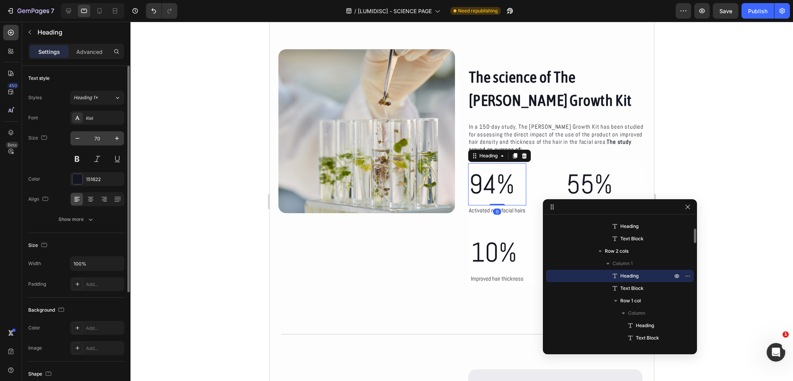
click at [95, 138] on input "70" at bounding box center [97, 138] width 26 height 14
type input "80"
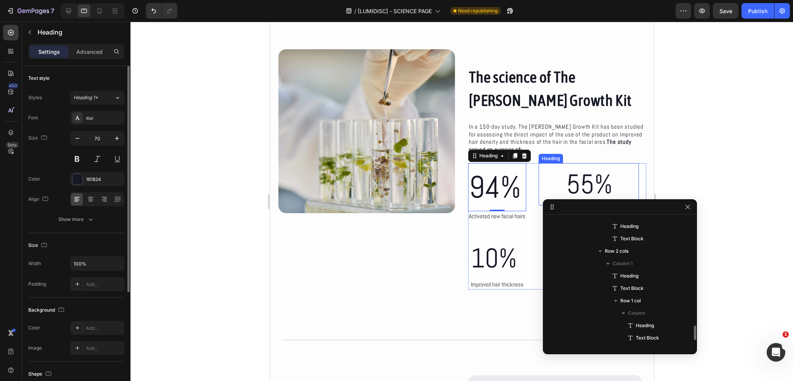
click at [586, 187] on h2 "55%" at bounding box center [601, 184] width 73 height 42
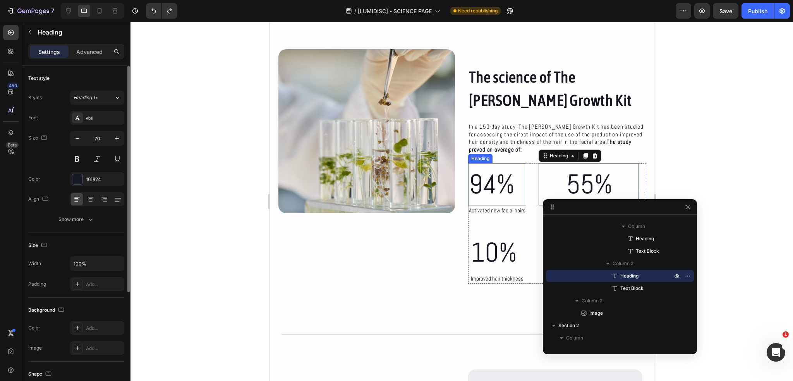
click at [487, 188] on h2 "94%" at bounding box center [497, 184] width 58 height 42
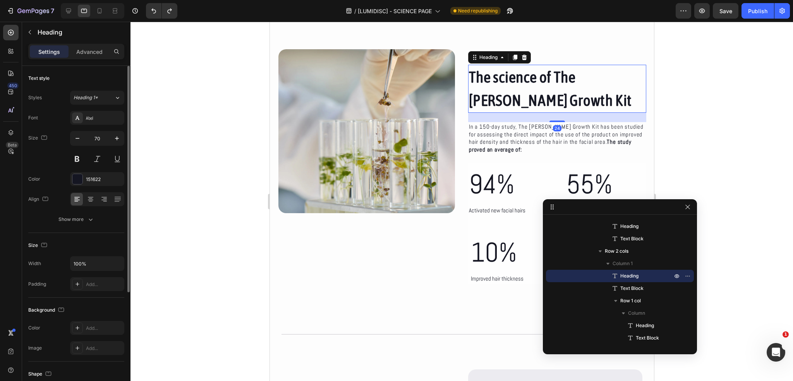
click at [522, 78] on h2 "The science of The [PERSON_NAME] Growth Kit" at bounding box center [557, 89] width 178 height 48
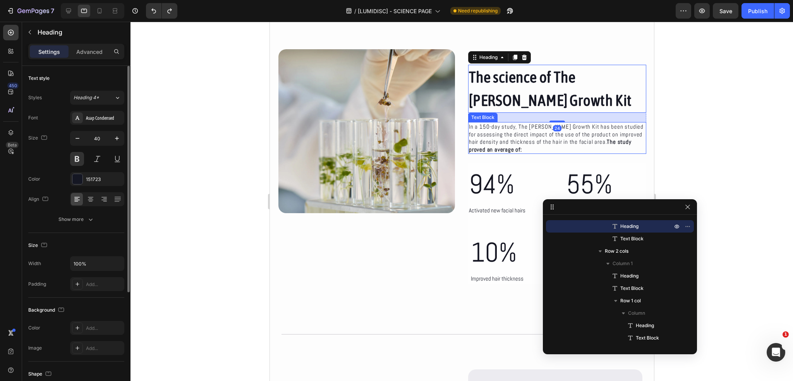
click at [528, 130] on p "In a 150-day study, The Beard Growth Kit has been studied for assessing the dir…" at bounding box center [557, 138] width 177 height 30
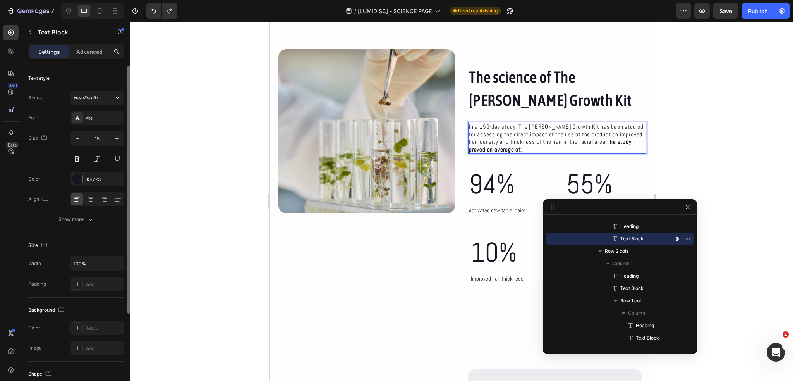
click at [496, 138] on p "In a 150-day study, The Beard Growth Kit has been studied for assessing the dir…" at bounding box center [557, 138] width 177 height 30
click at [119, 136] on icon "button" at bounding box center [117, 138] width 8 height 8
type input "16"
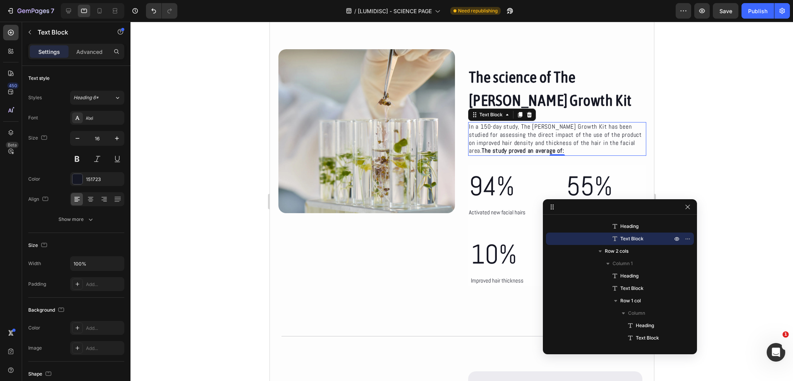
click at [521, 146] on strong "The study proved an average of:" at bounding box center [522, 150] width 83 height 8
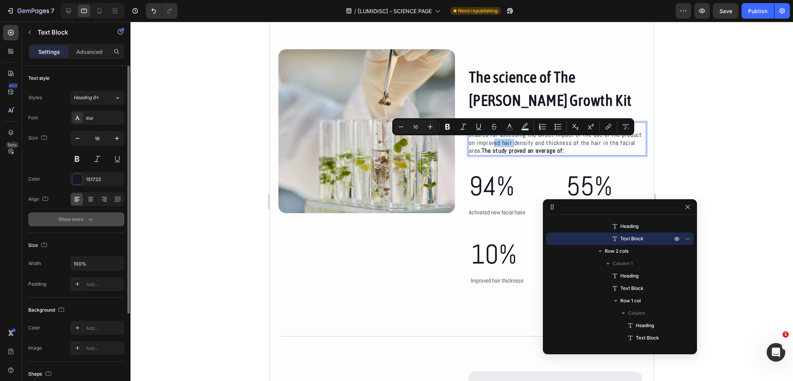
click at [83, 215] on button "Show more" at bounding box center [76, 219] width 96 height 14
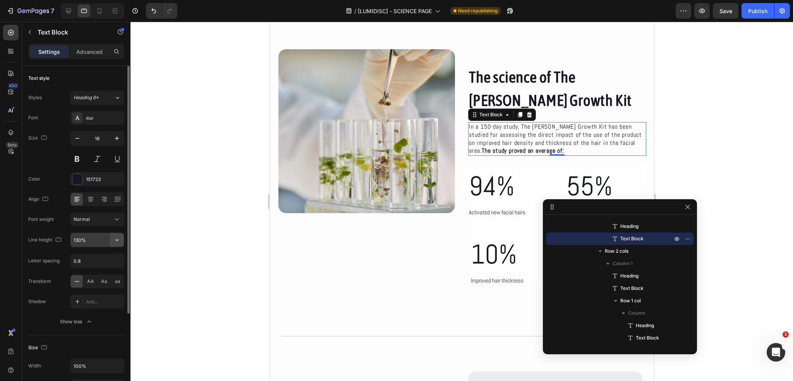
click at [120, 238] on icon "button" at bounding box center [117, 240] width 8 height 8
click at [100, 240] on input "130%" at bounding box center [96, 240] width 53 height 14
type input "135%"
click at [50, 164] on div "Size 16" at bounding box center [76, 148] width 96 height 35
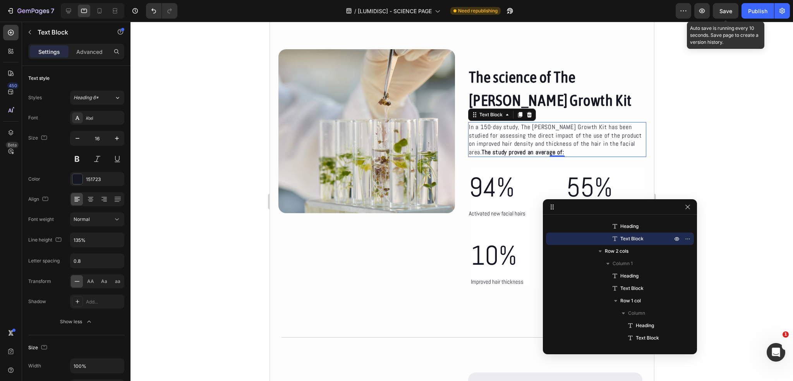
click at [731, 14] on span "Save" at bounding box center [726, 11] width 13 height 7
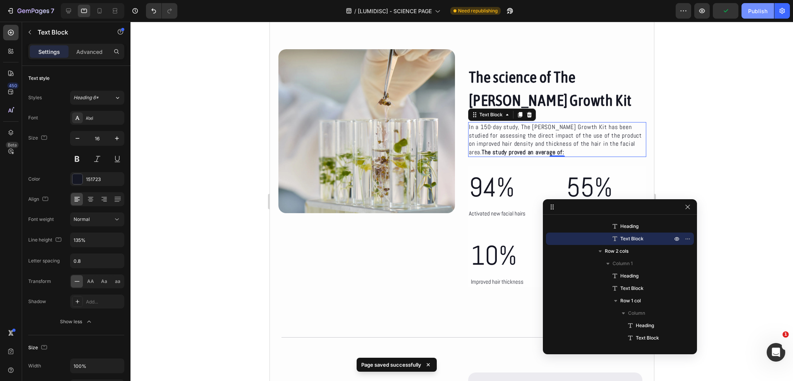
click at [756, 9] on div "Publish" at bounding box center [757, 11] width 19 height 8
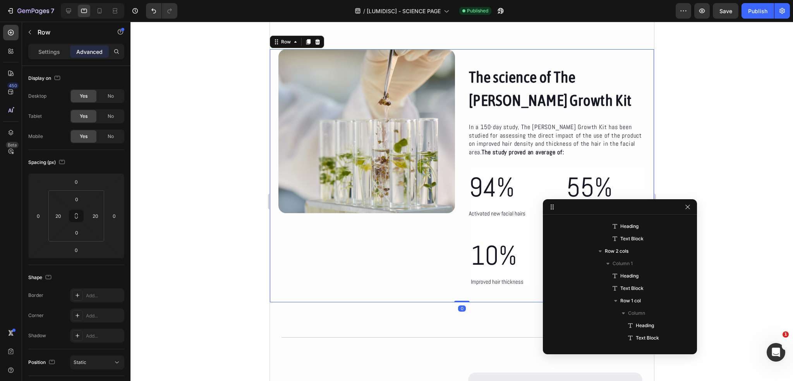
click at [459, 120] on div "The science of The Beard Growth Kit Heading In a 150-day study, The Beard Growt…" at bounding box center [462, 175] width 384 height 253
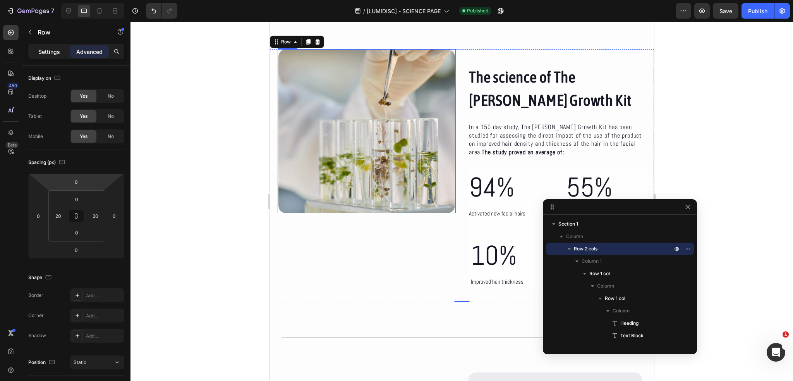
click at [48, 55] on div "Settings" at bounding box center [49, 51] width 39 height 12
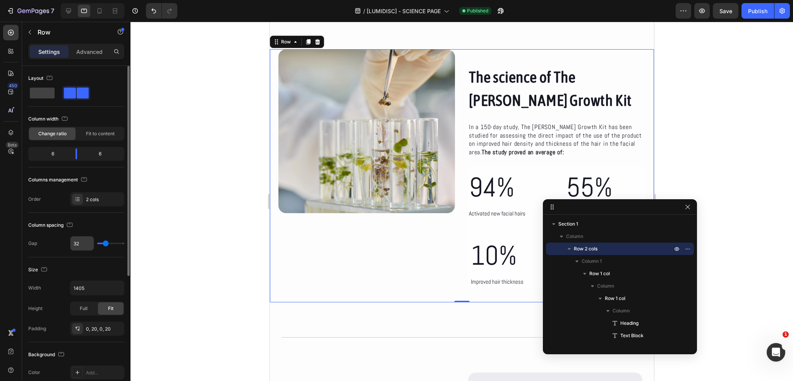
click at [82, 244] on input "32" at bounding box center [81, 243] width 23 height 14
type input "31"
type input "30"
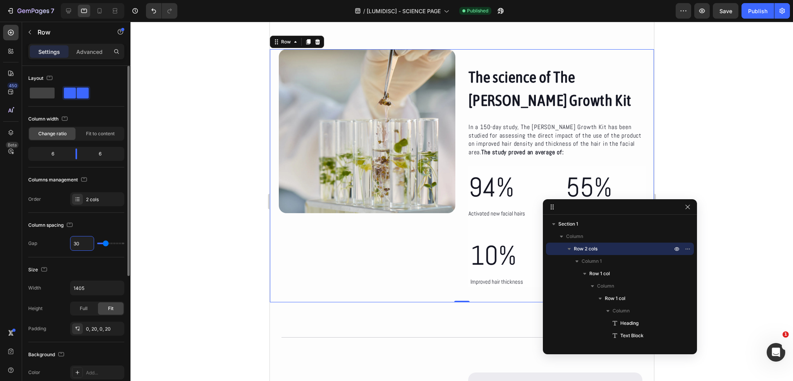
type input "29"
type input "28"
type input "27"
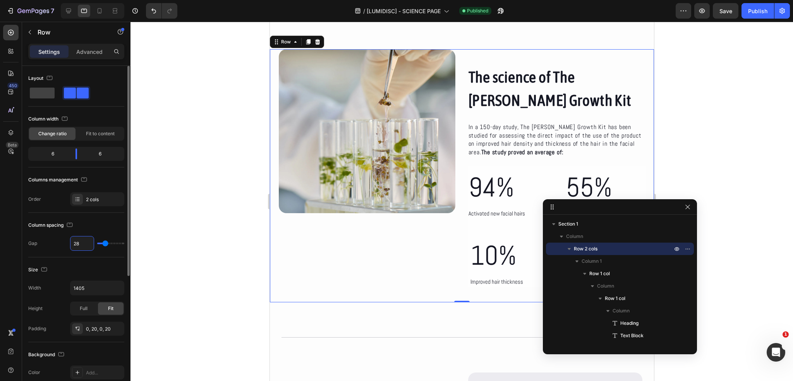
type input "27"
type input "26"
type input "25"
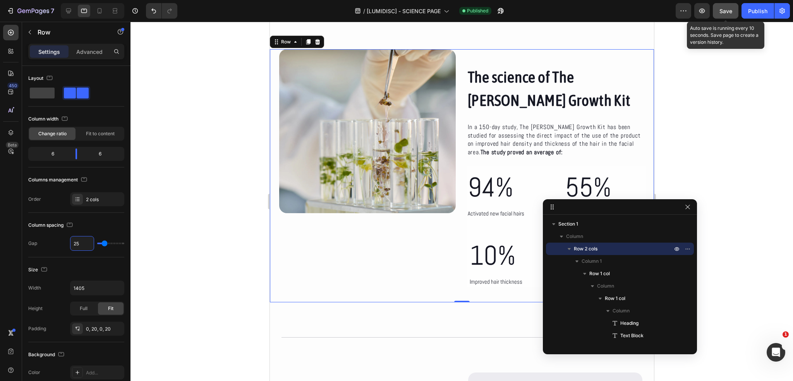
click at [721, 17] on button "Save" at bounding box center [726, 10] width 26 height 15
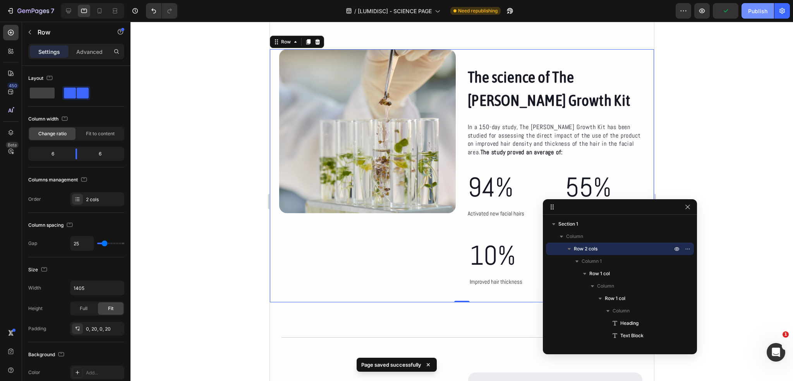
click at [751, 14] on div "Publish" at bounding box center [757, 11] width 19 height 8
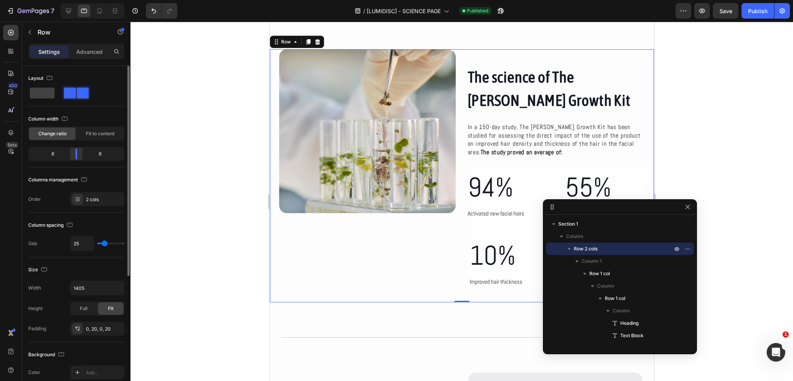
click at [75, 156] on div at bounding box center [76, 153] width 14 height 11
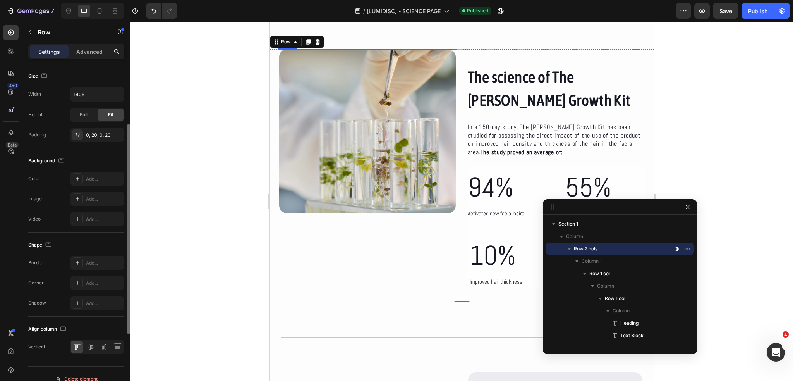
scroll to position [116, 0]
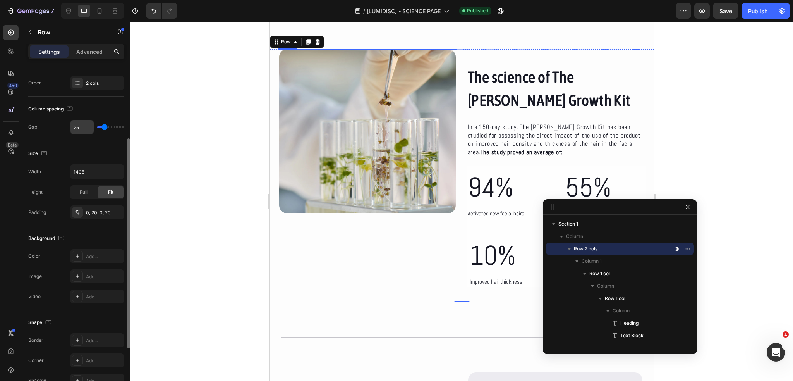
click at [83, 126] on input "25" at bounding box center [81, 127] width 23 height 14
type input "26"
type input "27"
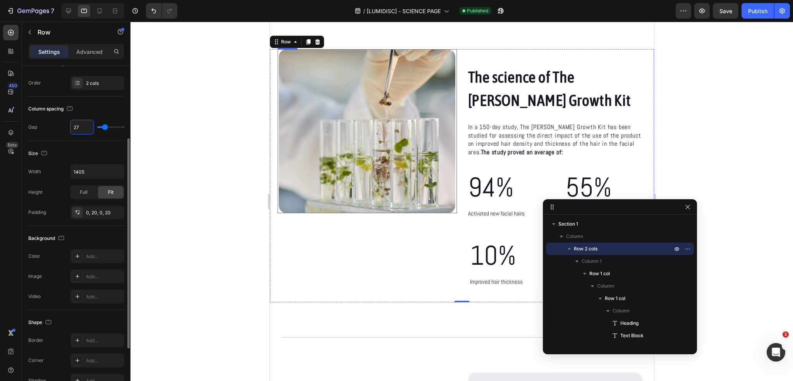
type input "28"
type input "29"
type input "30"
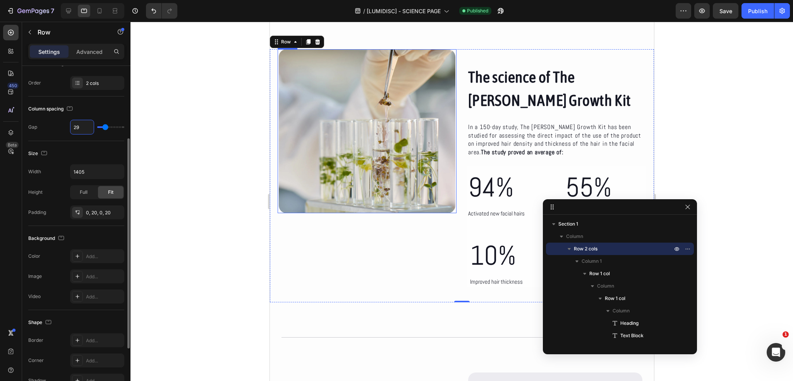
type input "30"
type input "31"
type input "32"
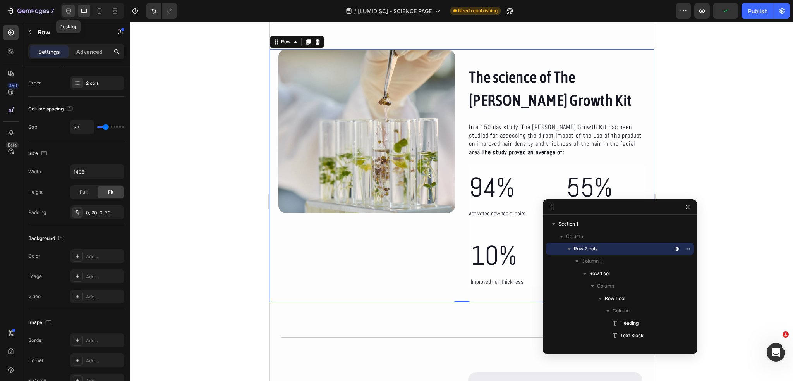
click at [65, 10] on icon at bounding box center [69, 11] width 8 height 8
type input "40"
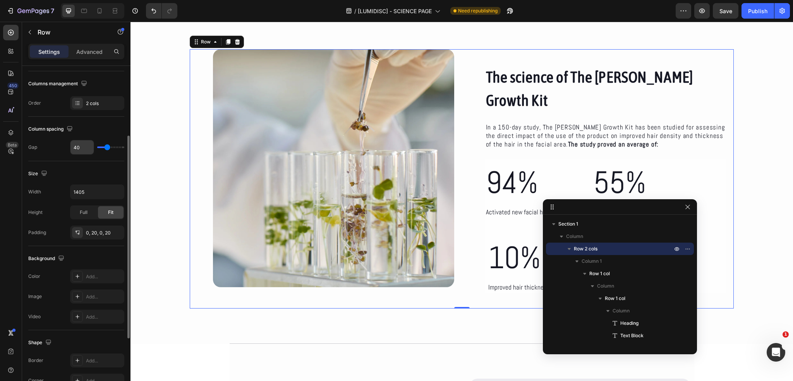
click at [79, 148] on input "40" at bounding box center [81, 147] width 23 height 14
type input "39"
type input "38"
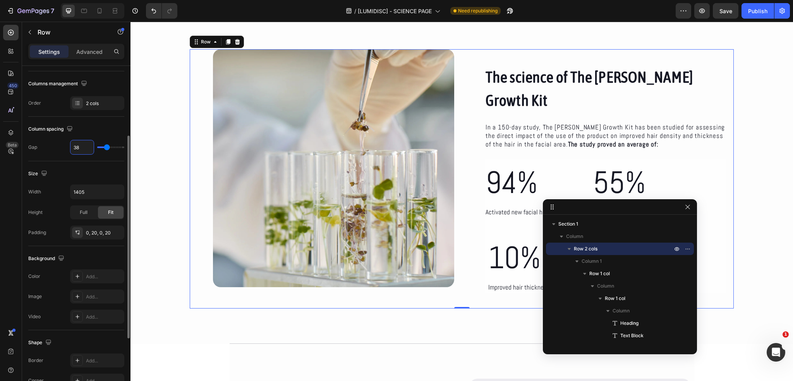
type input "37"
type input "36"
type input "35"
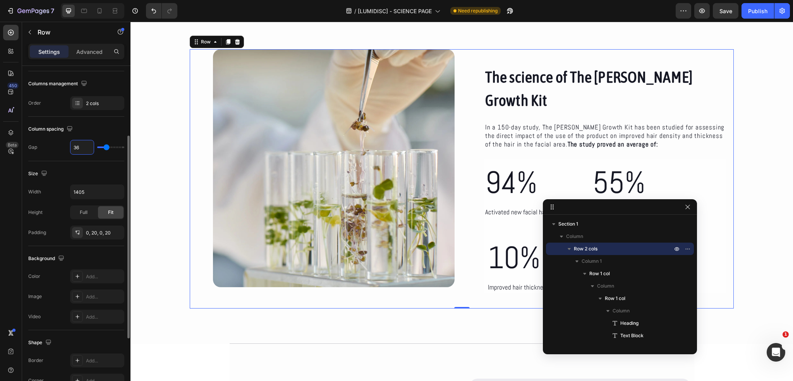
type input "35"
type input "34"
type input "33"
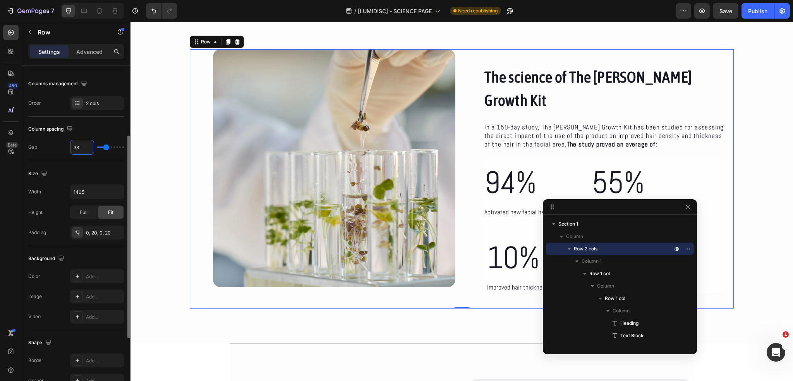
type input "32"
type input "31"
type input "30"
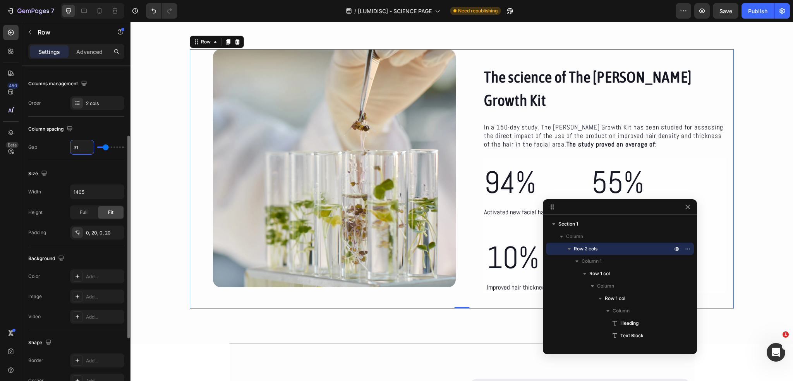
type input "30"
type input "29"
type input "28"
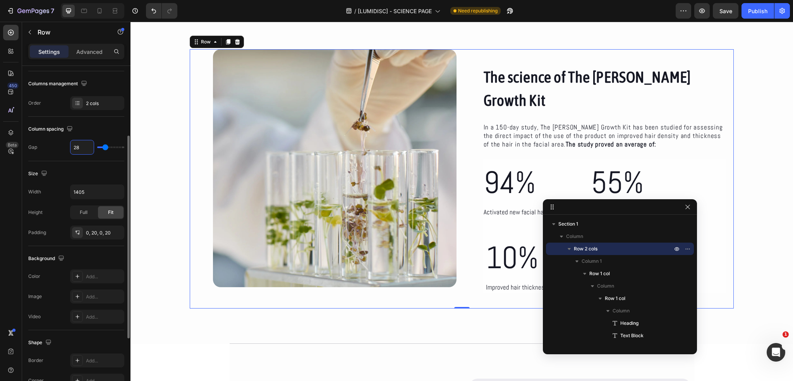
type input "27"
type input "26"
type input "25"
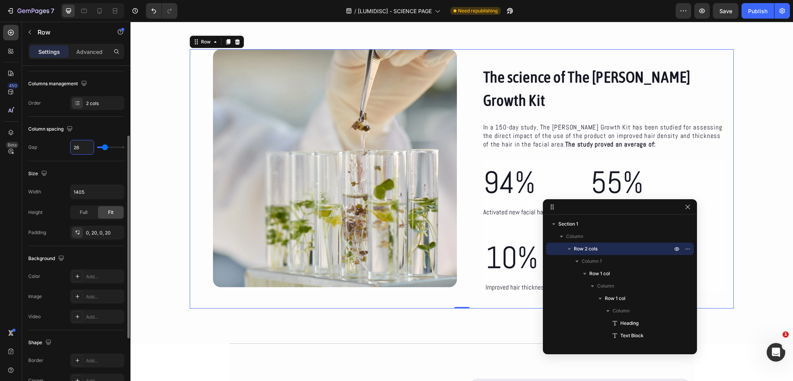
type input "25"
type input "24"
type input "25"
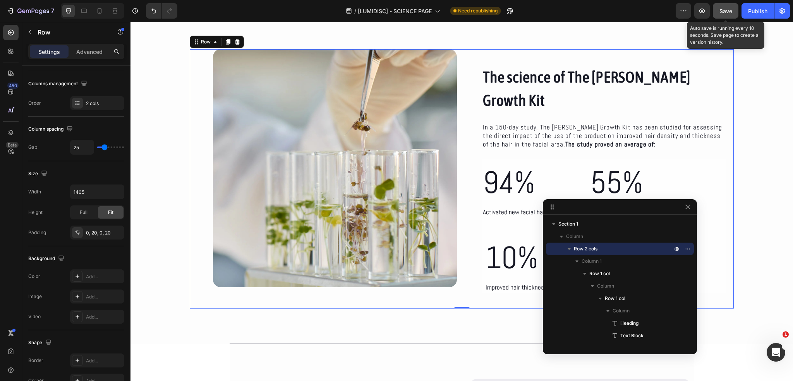
click at [730, 6] on button "Save" at bounding box center [726, 10] width 26 height 15
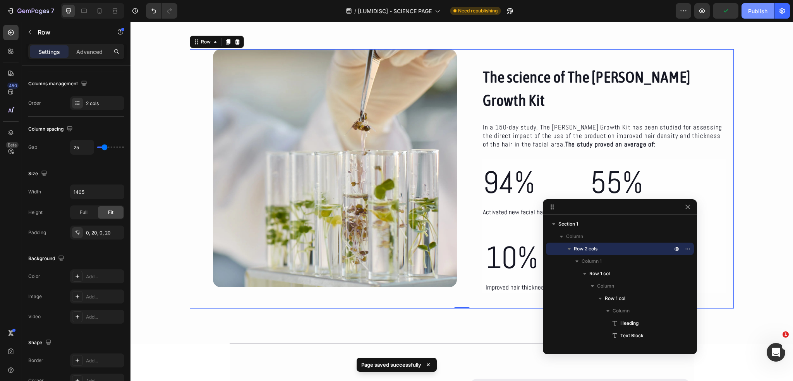
click at [752, 12] on div "Publish" at bounding box center [757, 11] width 19 height 8
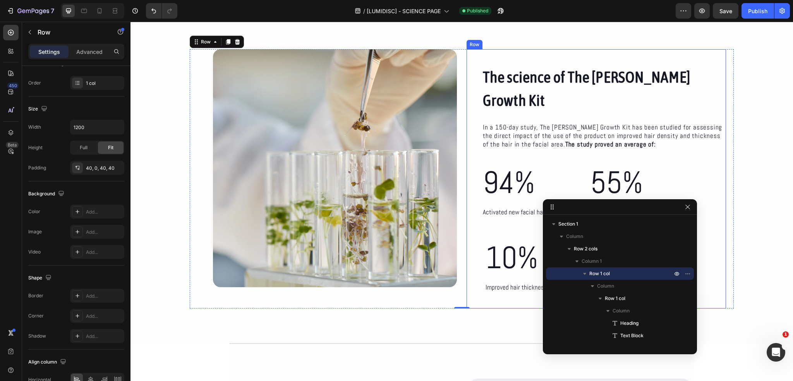
click at [469, 102] on div "The science of The Beard Growth Kit Heading In a 150-day study, The Beard Growt…" at bounding box center [597, 178] width 260 height 259
click at [91, 45] on div "Settings Advanced" at bounding box center [76, 51] width 96 height 15
click at [90, 51] on p "Advanced" at bounding box center [89, 52] width 26 height 8
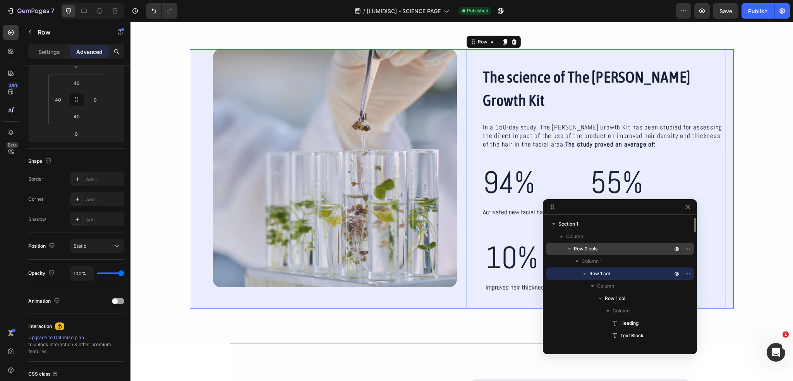
click at [588, 253] on div "Row 2 cols" at bounding box center [620, 248] width 142 height 12
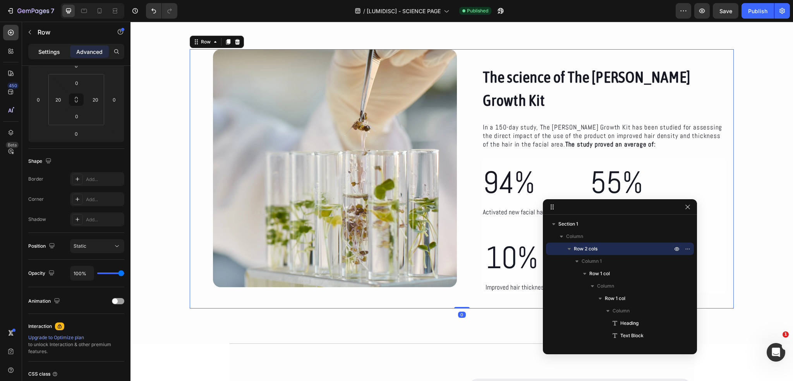
click at [37, 53] on div "Settings" at bounding box center [49, 51] width 39 height 12
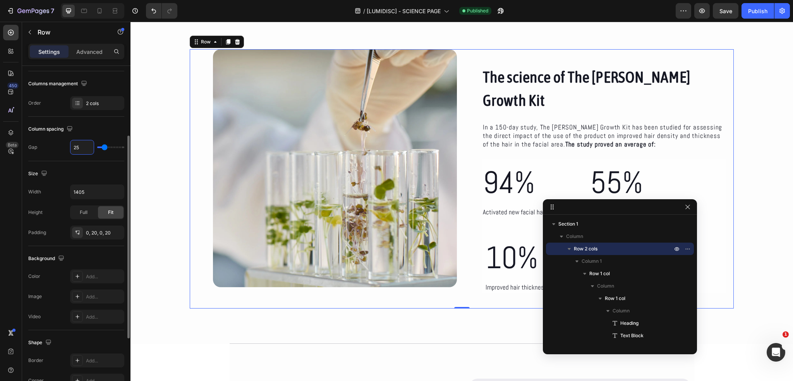
click at [79, 148] on input "25" at bounding box center [81, 147] width 23 height 14
type input "0"
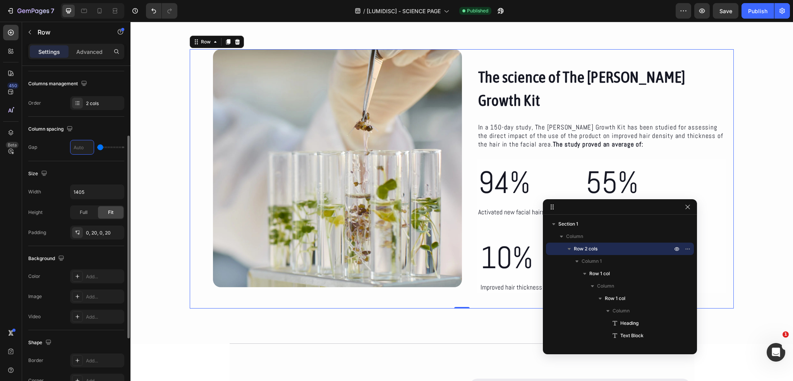
type input "4"
type input "40"
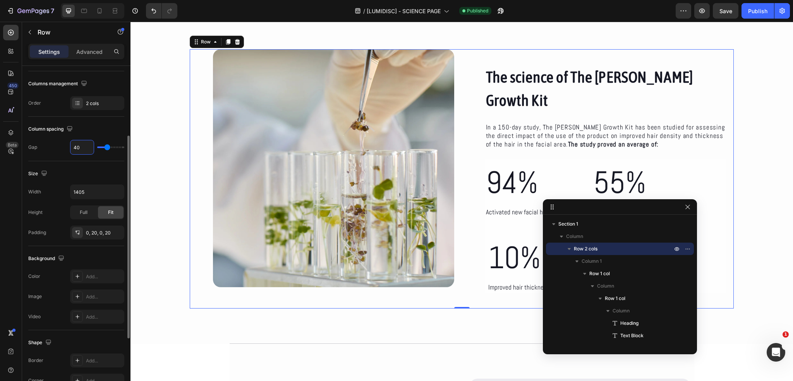
type input "40"
click at [78, 136] on div "Column spacing Gap 40" at bounding box center [76, 139] width 96 height 45
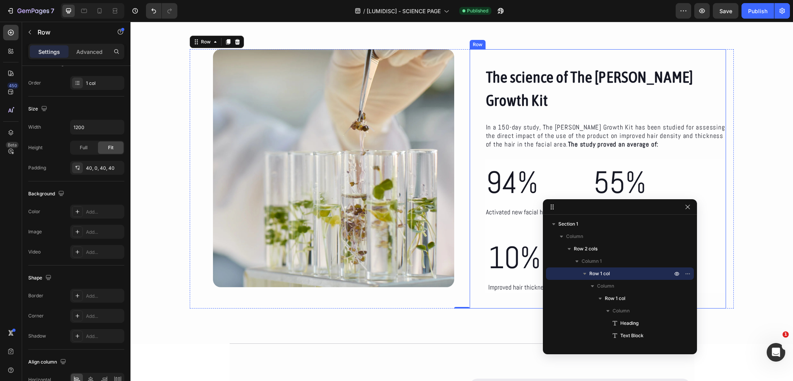
click at [470, 131] on div "The science of The Beard Growth Kit Heading In a 150-day study, The Beard Growt…" at bounding box center [598, 178] width 257 height 259
click at [89, 53] on p "Advanced" at bounding box center [89, 52] width 26 height 8
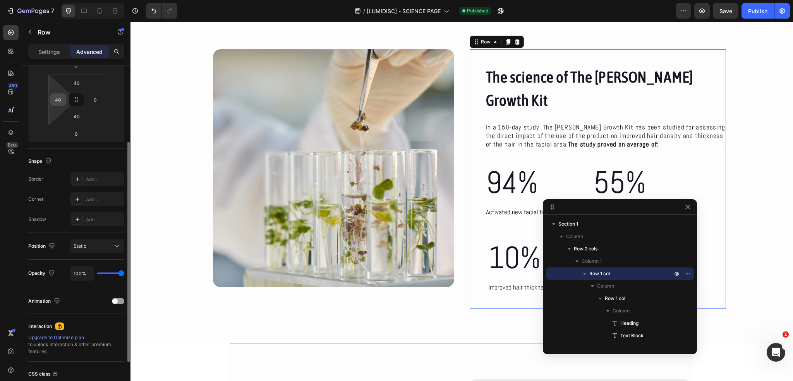
click at [63, 100] on input "40" at bounding box center [58, 100] width 12 height 12
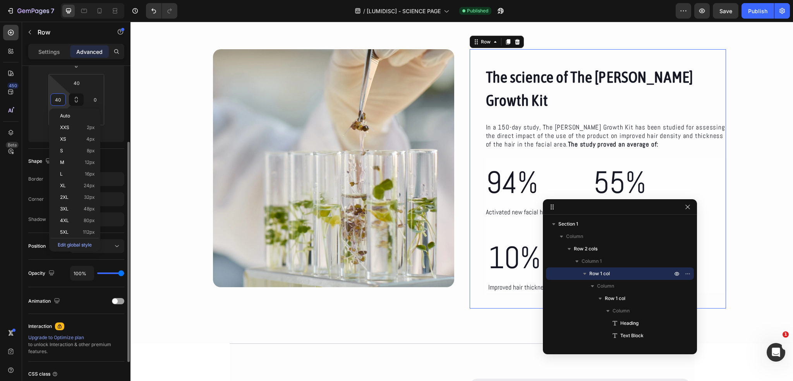
type input "0"
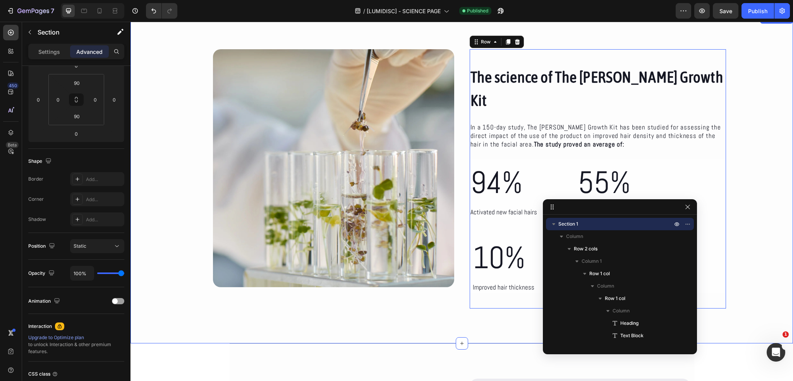
click at [142, 107] on div "The science of The Beard Growth Kit Heading In a 150-day study, The Beard Growt…" at bounding box center [462, 178] width 663 height 259
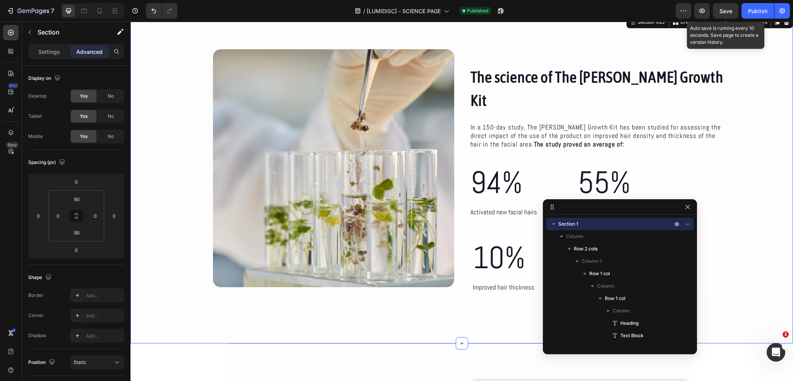
click at [730, 9] on span "Save" at bounding box center [726, 11] width 13 height 7
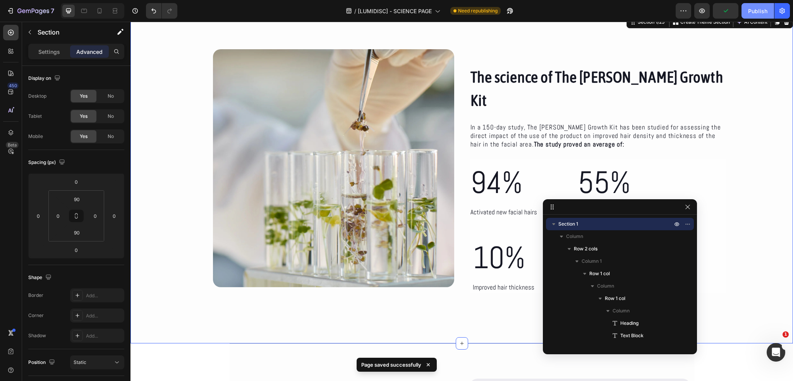
click at [760, 12] on div "Publish" at bounding box center [757, 11] width 19 height 8
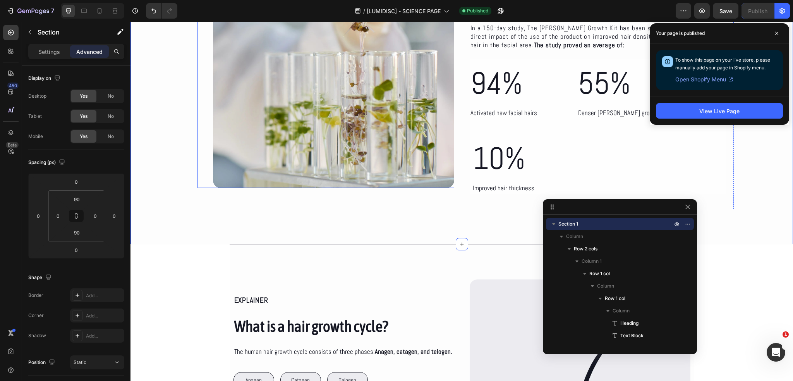
scroll to position [139, 0]
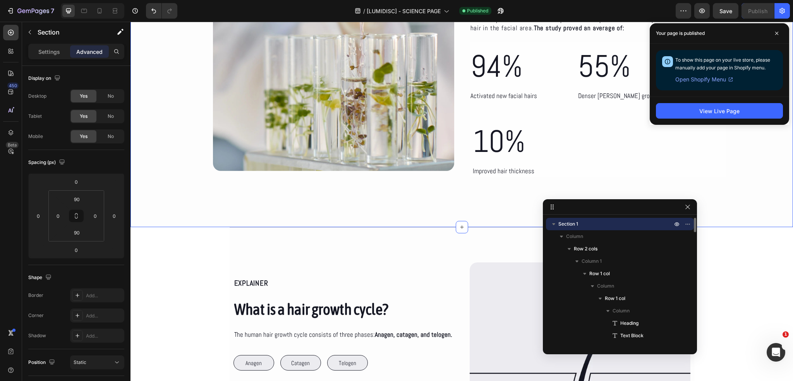
click at [556, 225] on icon "button" at bounding box center [554, 224] width 8 height 8
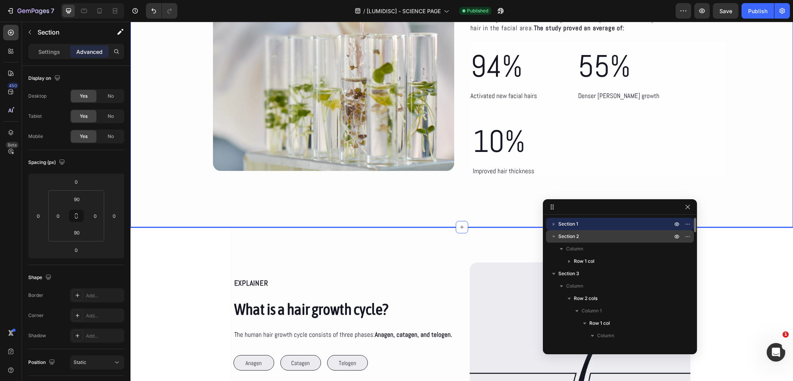
click at [569, 241] on div "Section 2" at bounding box center [620, 236] width 142 height 12
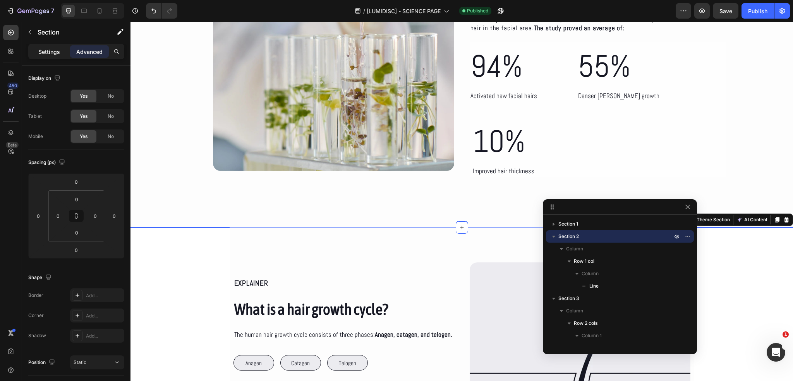
click at [50, 53] on p "Settings" at bounding box center [49, 52] width 22 height 8
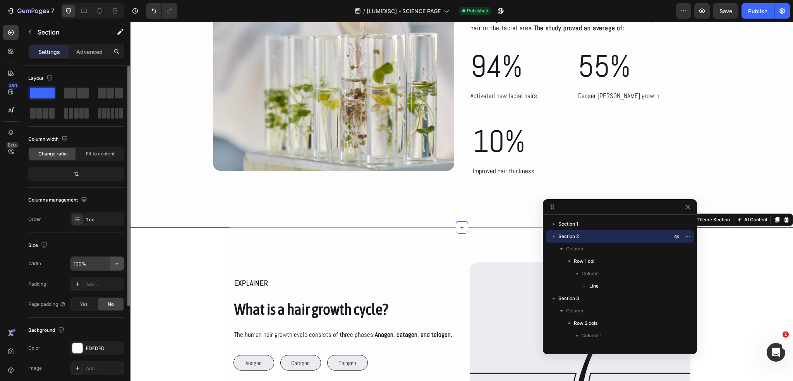
click at [116, 265] on icon "button" at bounding box center [117, 264] width 8 height 8
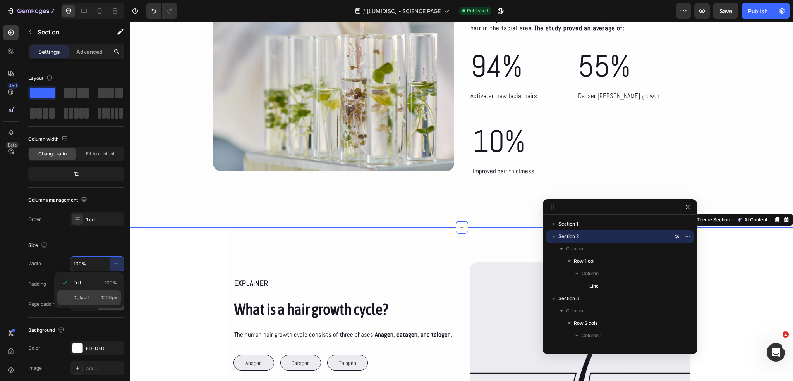
click at [90, 292] on div "Default 1200px" at bounding box center [89, 297] width 64 height 15
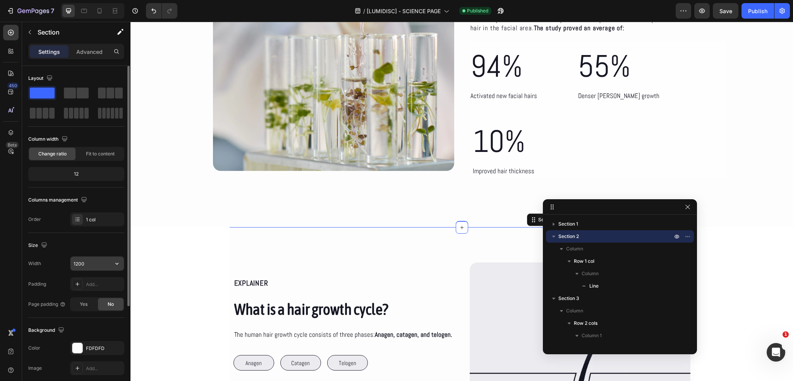
click at [108, 268] on input "1200" at bounding box center [96, 263] width 53 height 14
click at [110, 267] on button "button" at bounding box center [117, 263] width 14 height 14
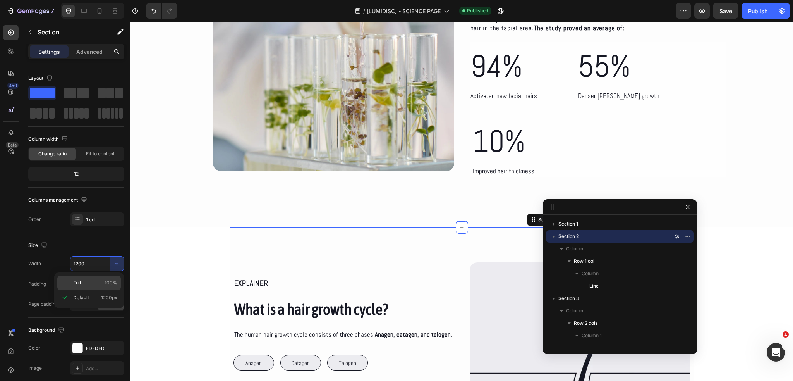
click at [100, 281] on p "Full 100%" at bounding box center [95, 282] width 44 height 7
type input "100%"
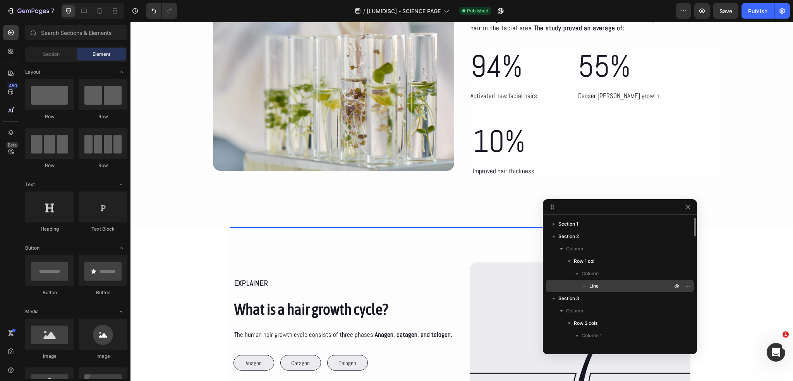
click at [608, 285] on p "Line" at bounding box center [622, 286] width 84 height 8
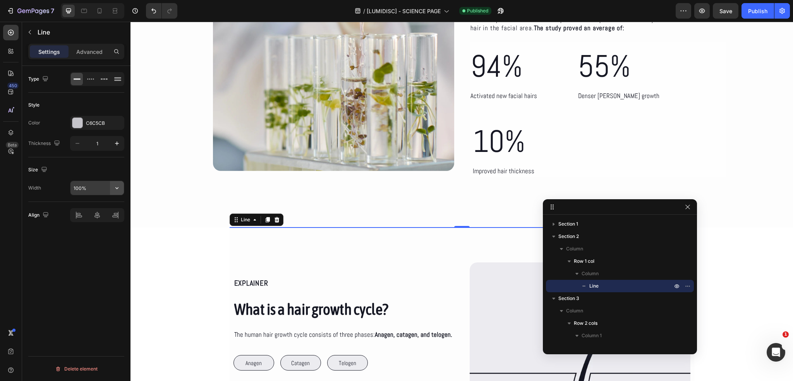
click at [118, 187] on icon "button" at bounding box center [116, 188] width 3 height 2
click at [103, 218] on span "1200px" at bounding box center [109, 221] width 16 height 7
click at [117, 192] on button "button" at bounding box center [117, 188] width 14 height 14
click at [102, 210] on div "Full 100%" at bounding box center [89, 207] width 64 height 15
type input "100%"
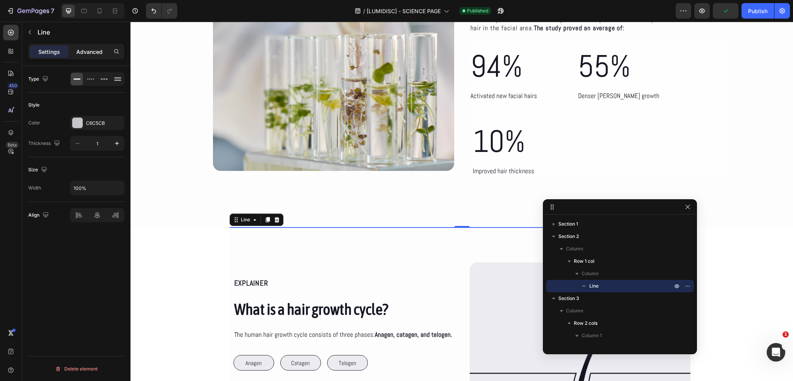
click at [98, 55] on p "Advanced" at bounding box center [89, 52] width 26 height 8
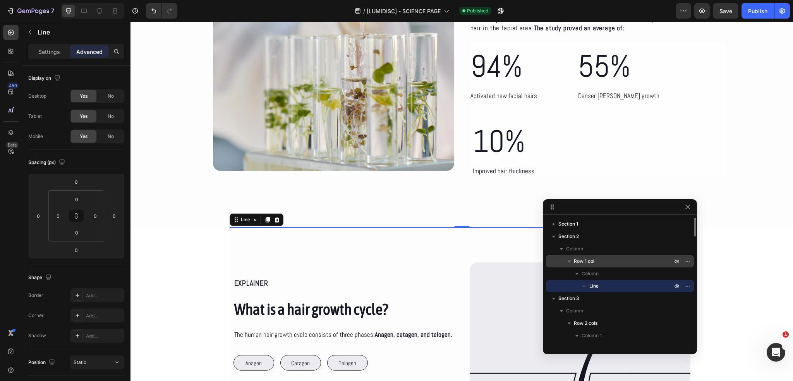
click at [586, 265] on div "Row 1 col" at bounding box center [620, 261] width 142 height 12
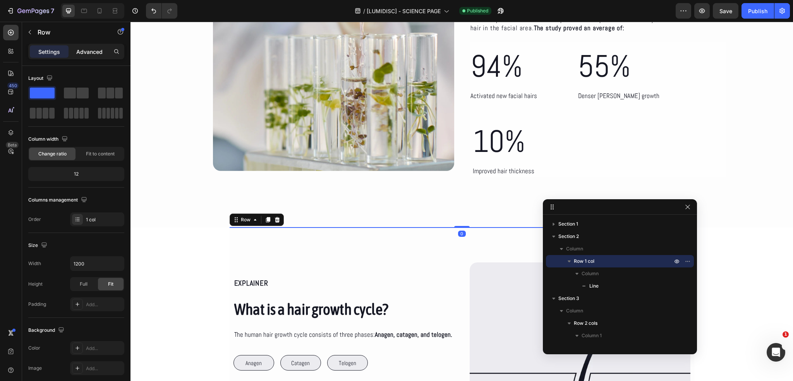
click at [87, 55] on p "Advanced" at bounding box center [89, 52] width 26 height 8
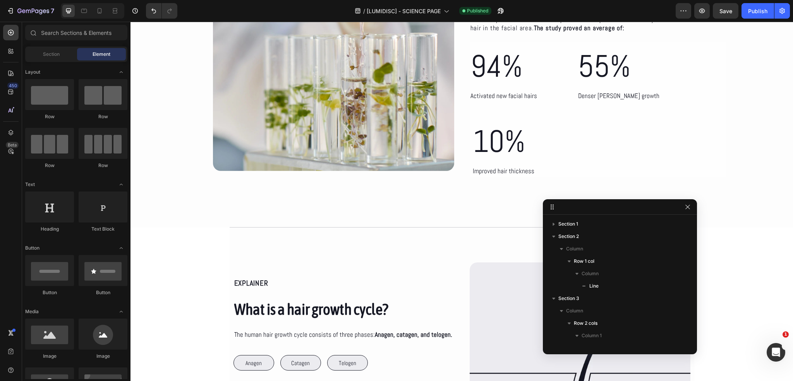
click at [220, 227] on div "Title Line Row" at bounding box center [462, 227] width 663 height 0
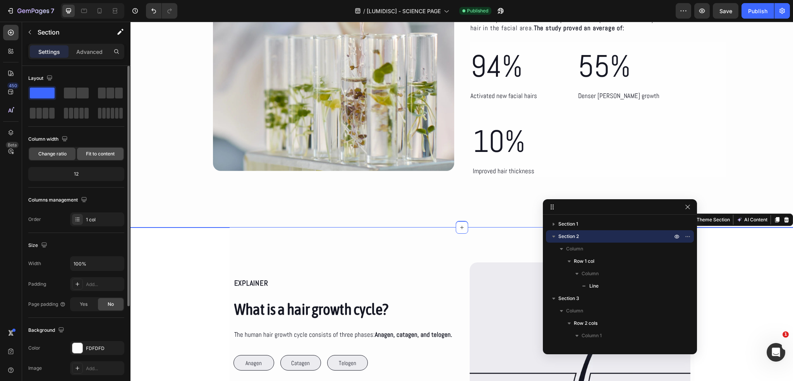
click at [102, 156] on span "Fit to content" at bounding box center [100, 153] width 29 height 7
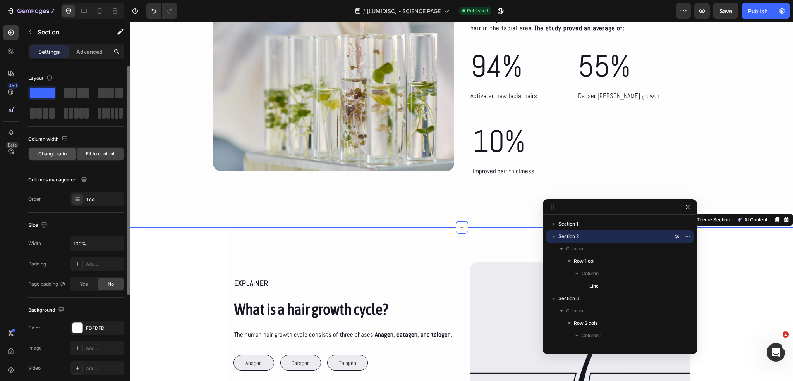
click at [60, 157] on div "Change ratio" at bounding box center [52, 154] width 46 height 12
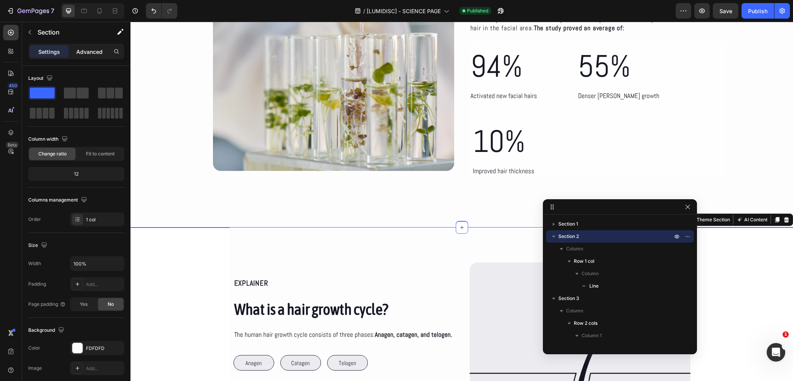
click at [88, 52] on p "Advanced" at bounding box center [89, 52] width 26 height 8
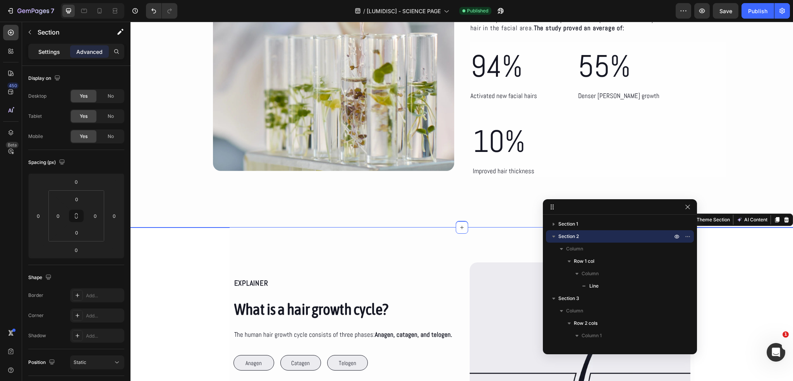
click at [53, 57] on div "Settings" at bounding box center [49, 51] width 39 height 12
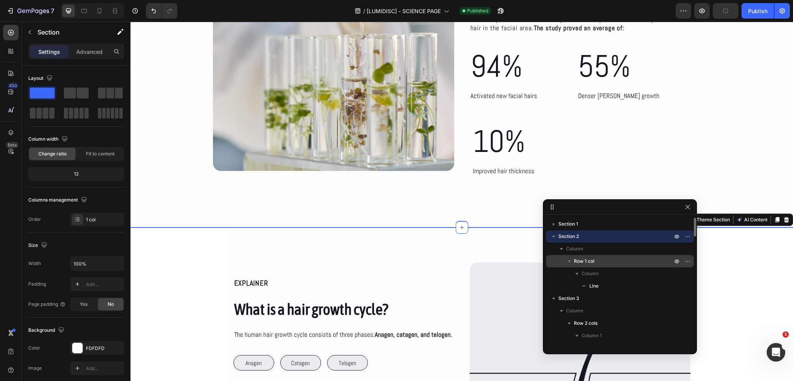
click at [619, 256] on div "Row 1 col" at bounding box center [620, 261] width 142 height 12
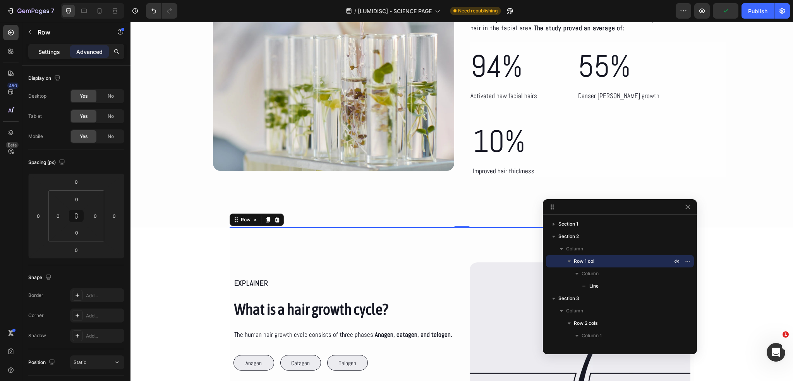
click at [46, 55] on div "Settings" at bounding box center [49, 51] width 39 height 12
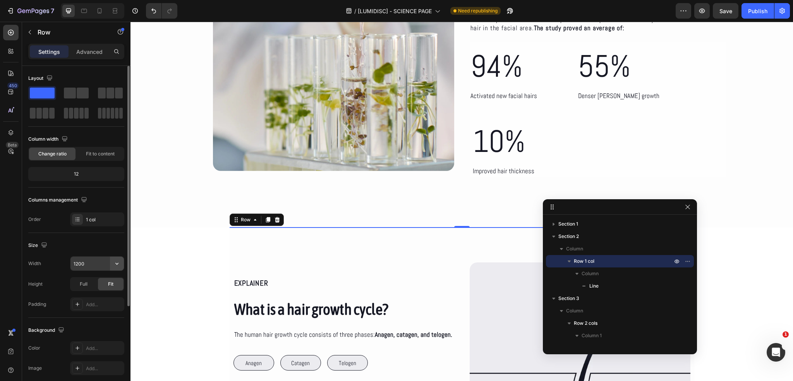
click at [118, 266] on icon "button" at bounding box center [117, 264] width 8 height 8
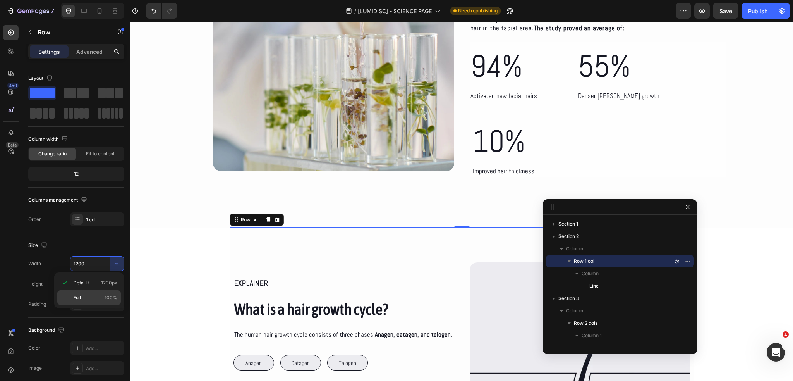
click at [106, 292] on div "Full 100%" at bounding box center [89, 297] width 64 height 15
type input "100%"
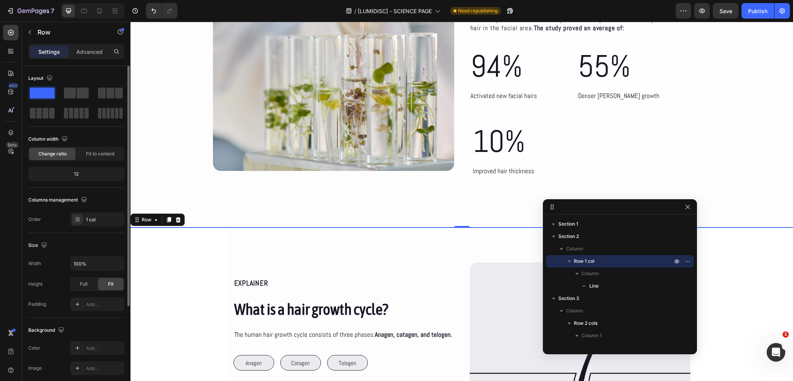
click at [100, 244] on div "Size" at bounding box center [76, 245] width 96 height 12
click at [85, 55] on p "Advanced" at bounding box center [89, 52] width 26 height 8
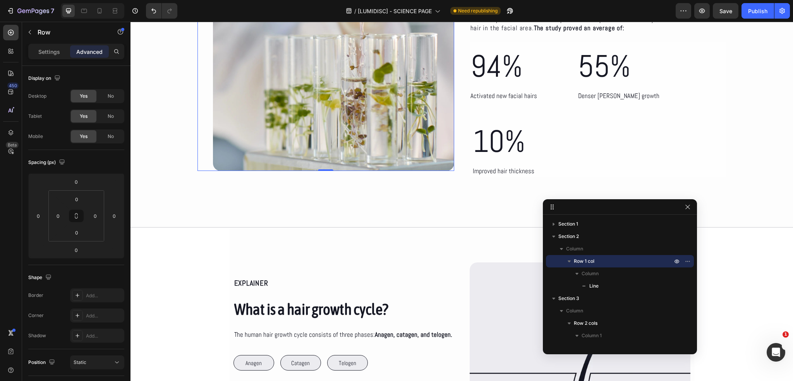
click at [206, 168] on div "Image 0" at bounding box center [326, 52] width 257 height 238
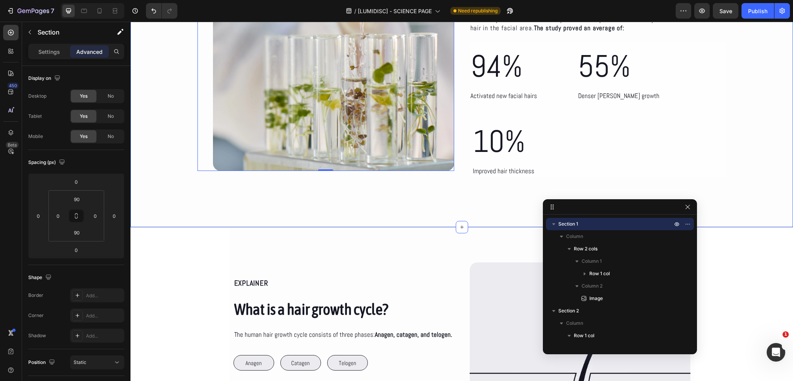
click at [220, 203] on div "The science of The Beard Growth Kit Heading In a 150-day study, The Beard Growt…" at bounding box center [462, 62] width 663 height 329
click at [235, 170] on img at bounding box center [333, 52] width 241 height 238
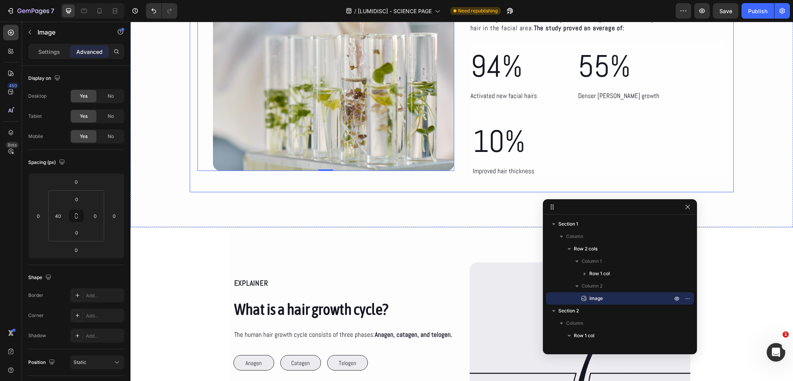
click at [457, 168] on div "The science of The Beard Growth Kit Heading In a 150-day study, The Beard Growt…" at bounding box center [462, 62] width 544 height 259
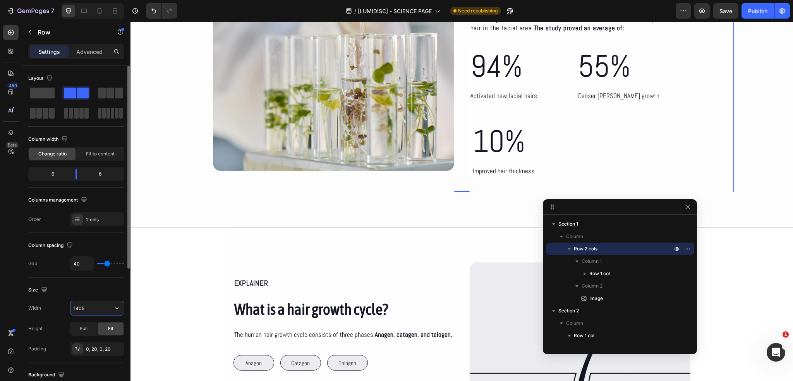
click at [91, 307] on input "1405" at bounding box center [96, 308] width 53 height 14
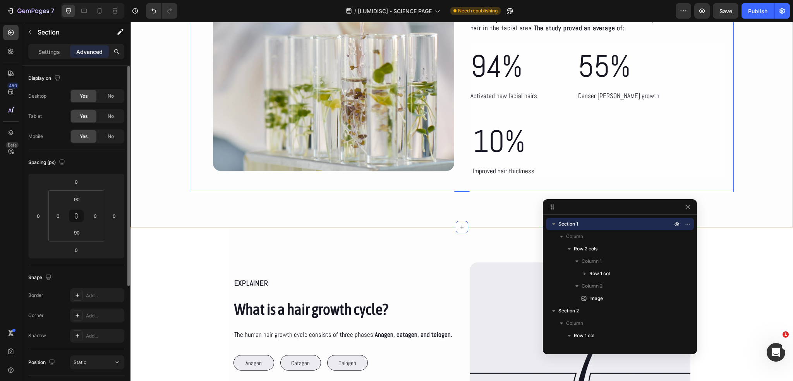
click at [220, 204] on div "The science of The Beard Growth Kit Heading In a 150-day study, The Beard Growt…" at bounding box center [462, 62] width 663 height 329
click at [53, 59] on div "Settings Advanced" at bounding box center [76, 55] width 108 height 22
click at [52, 53] on p "Settings" at bounding box center [49, 52] width 22 height 8
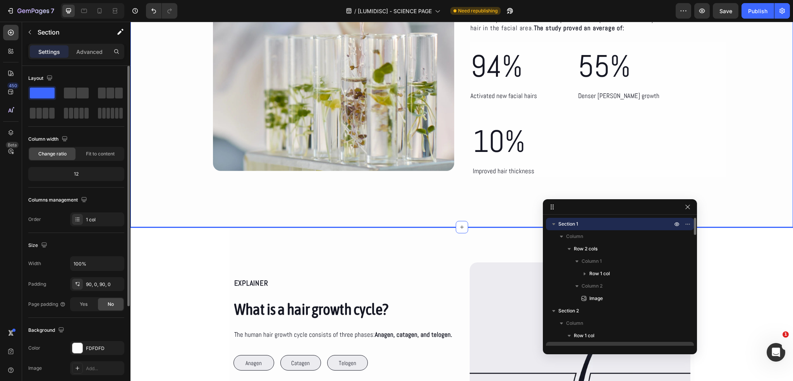
scroll to position [39, 0]
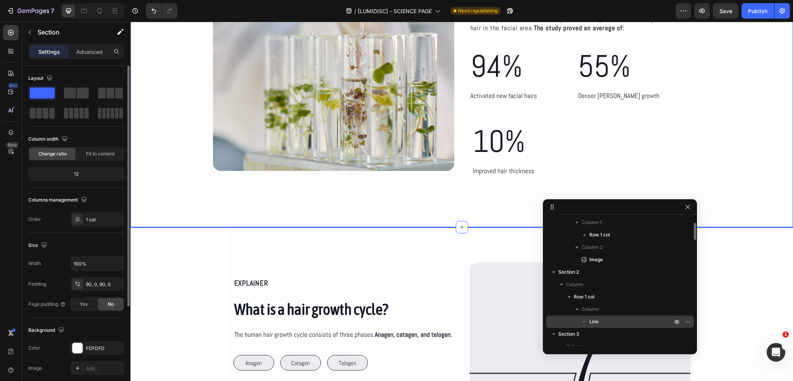
click at [601, 322] on p "Line" at bounding box center [622, 322] width 84 height 8
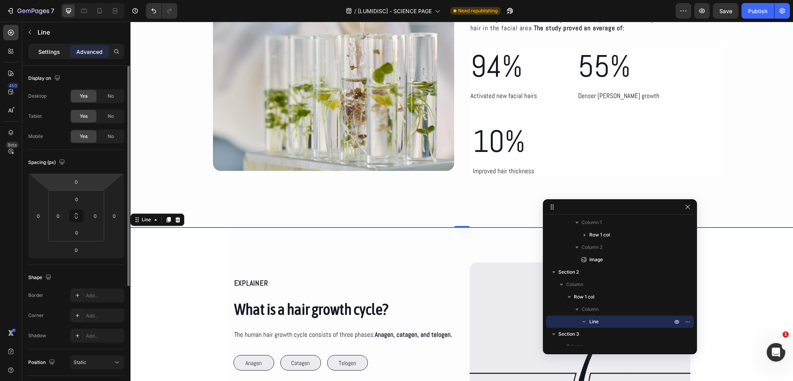
click at [52, 54] on p "Settings" at bounding box center [49, 52] width 22 height 8
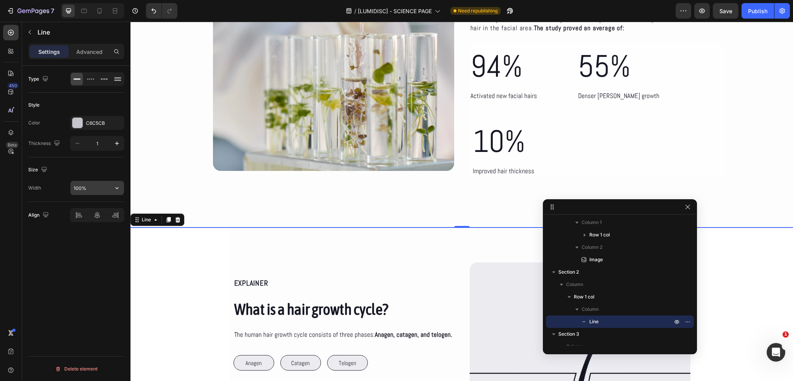
click at [91, 187] on input "100%" at bounding box center [96, 188] width 53 height 14
paste input "405"
click at [115, 187] on icon "button" at bounding box center [117, 188] width 8 height 8
click at [100, 219] on p "Default 1200px" at bounding box center [95, 221] width 44 height 7
click at [96, 190] on input "1200" at bounding box center [96, 188] width 53 height 14
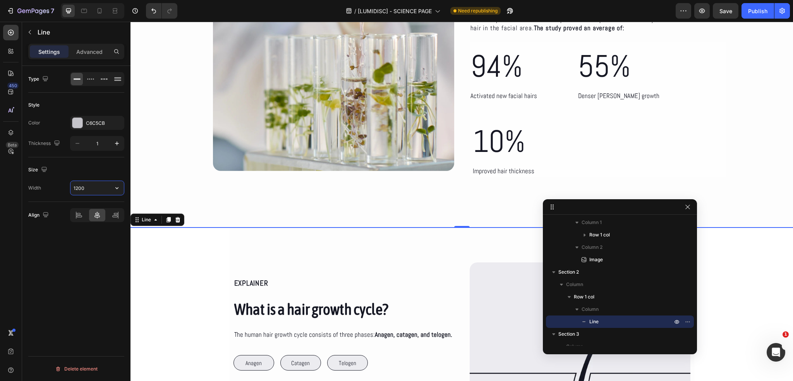
paste input "405"
type input "1405"
click at [91, 174] on div "Size" at bounding box center [76, 169] width 96 height 12
click at [174, 170] on div "The science of The Beard Growth Kit Heading In a 150-day study, The Beard Growt…" at bounding box center [462, 62] width 663 height 259
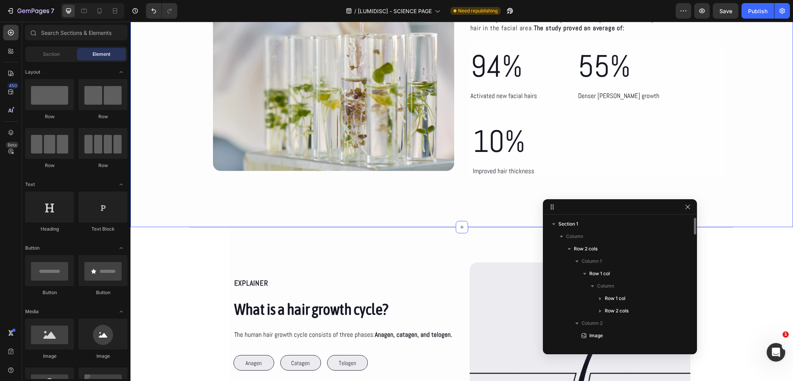
click at [727, 15] on button "button" at bounding box center [726, 10] width 26 height 15
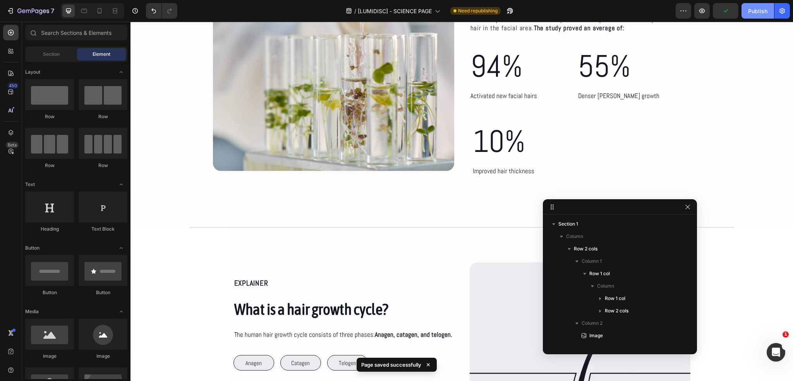
click at [759, 6] on button "Publish" at bounding box center [758, 10] width 33 height 15
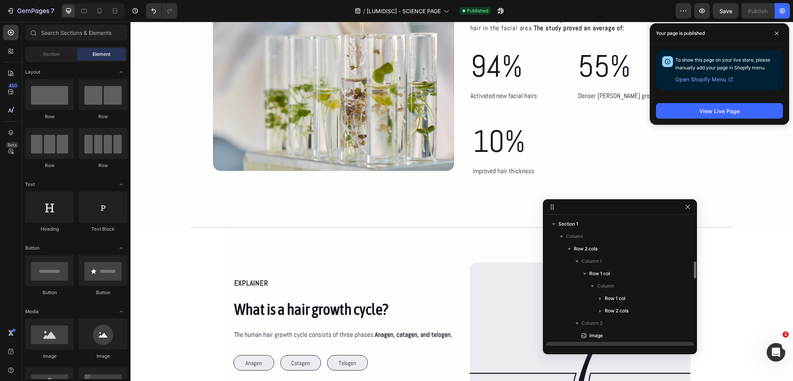
scroll to position [77, 0]
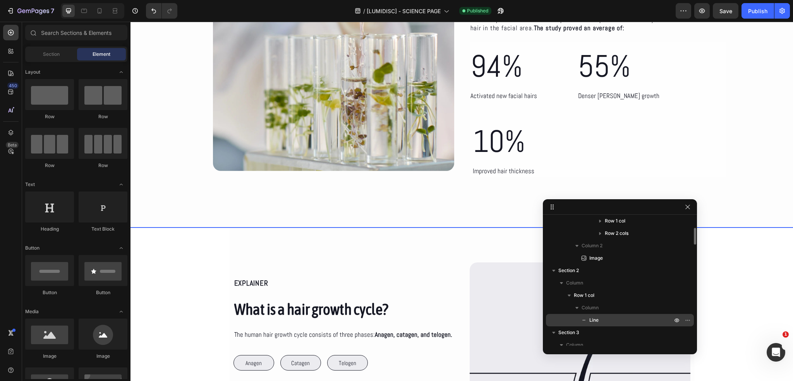
click at [611, 315] on div "Line" at bounding box center [620, 320] width 142 height 12
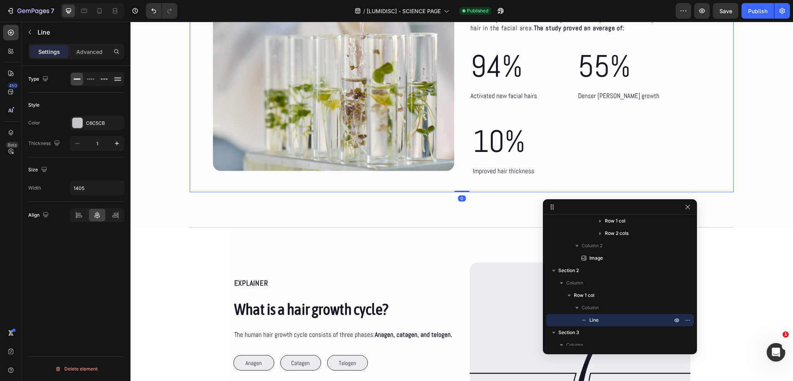
scroll to position [0, 0]
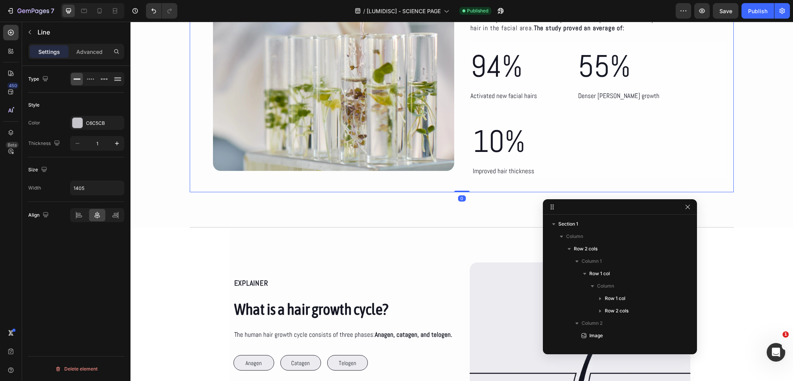
click at [192, 147] on div "The science of The Beard Growth Kit Heading In a 150-day study, The Beard Growt…" at bounding box center [462, 62] width 544 height 259
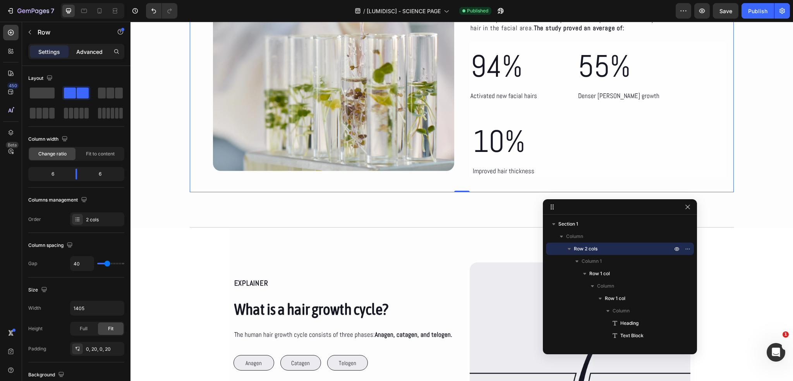
click at [90, 46] on div "Advanced" at bounding box center [89, 51] width 39 height 12
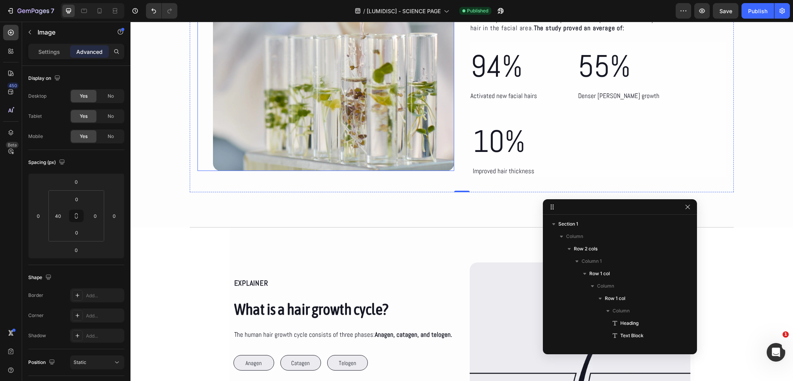
scroll to position [184, 0]
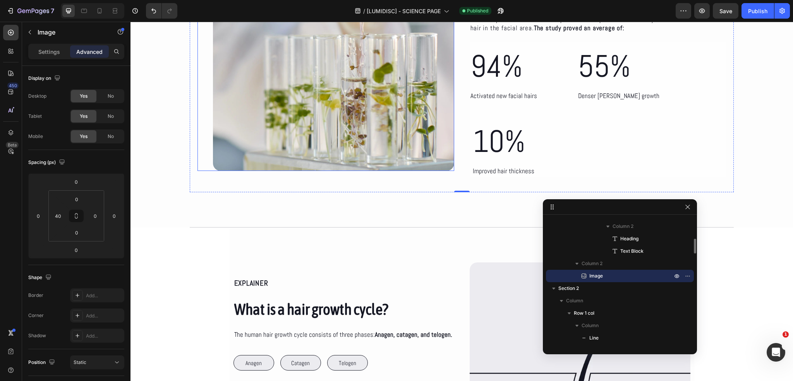
click at [200, 113] on div "Image" at bounding box center [326, 52] width 257 height 238
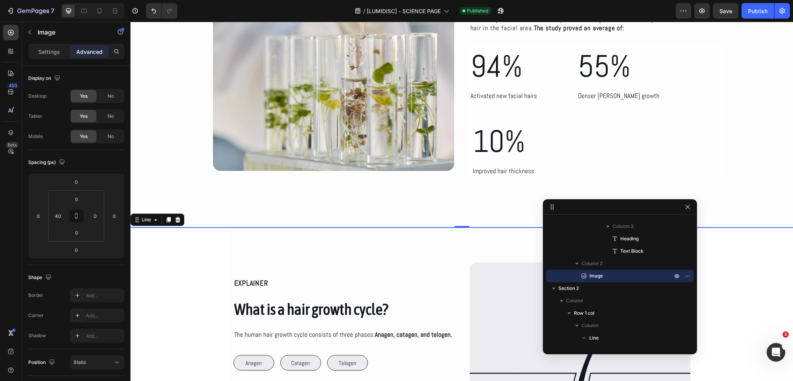
click at [202, 227] on div at bounding box center [462, 227] width 544 height 0
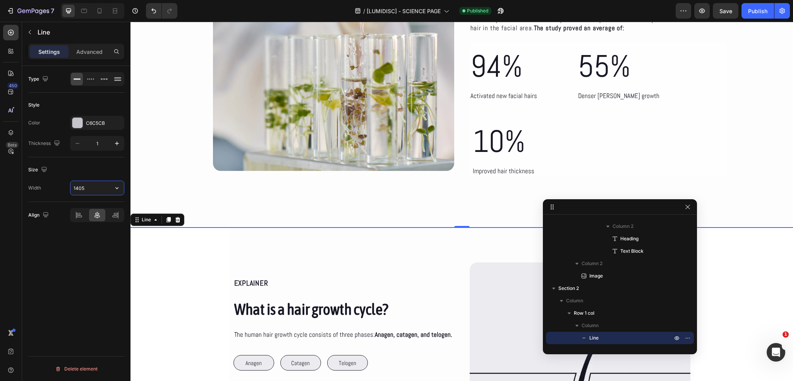
paste input "34"
type input "1345"
click at [93, 172] on div "Size" at bounding box center [76, 169] width 96 height 12
click at [193, 172] on div "The science of The Beard Growth Kit Heading In a 150-day study, The Beard Growt…" at bounding box center [462, 62] width 663 height 329
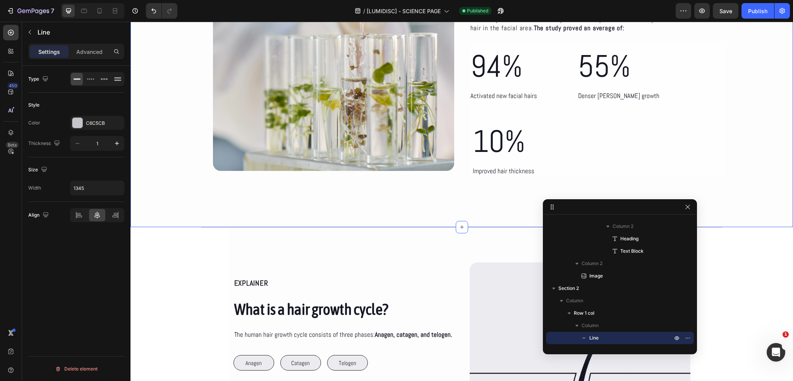
scroll to position [0, 0]
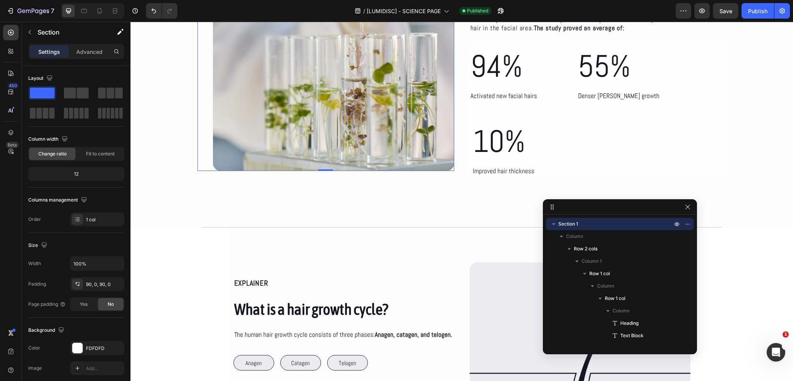
click at [213, 159] on img at bounding box center [333, 52] width 241 height 238
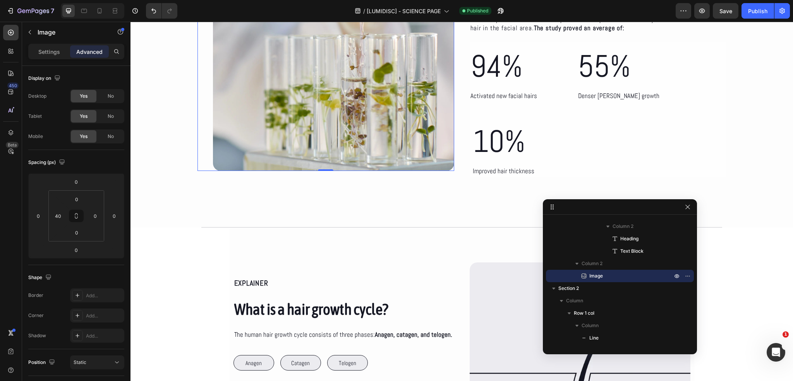
click at [309, 140] on img at bounding box center [333, 52] width 241 height 238
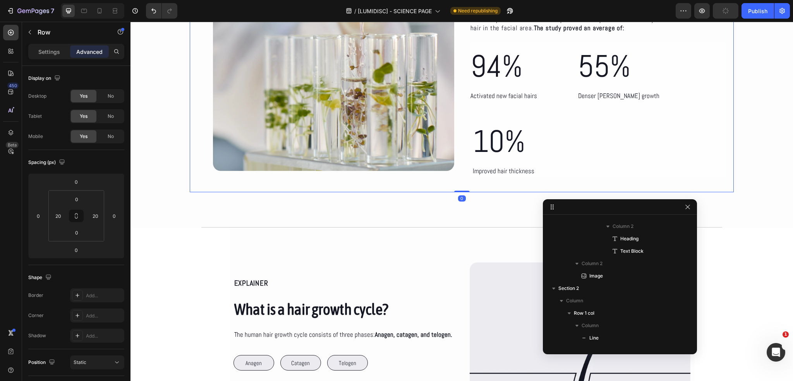
scroll to position [0, 0]
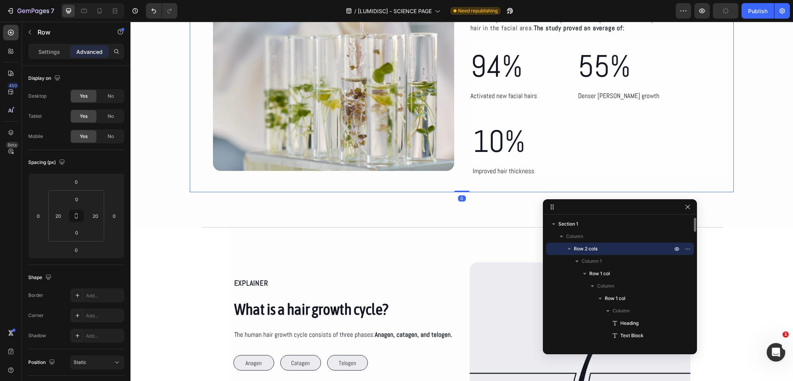
click at [191, 151] on div "The science of The Beard Growth Kit Heading In a 150-day study, The Beard Growt…" at bounding box center [462, 62] width 544 height 259
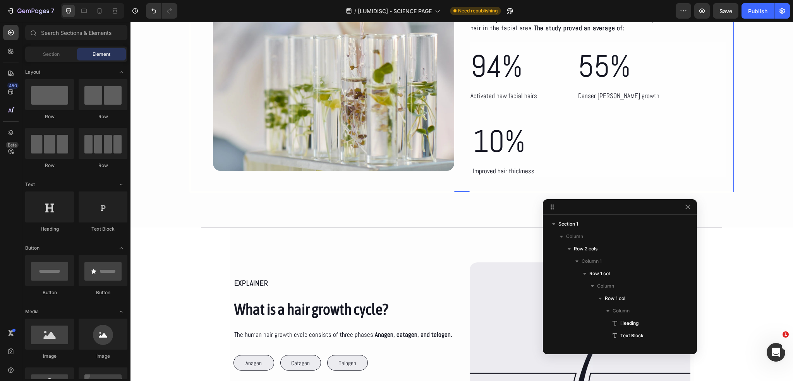
click at [732, 16] on button "Save" at bounding box center [726, 10] width 26 height 15
click at [758, 16] on button "Publish" at bounding box center [758, 10] width 33 height 15
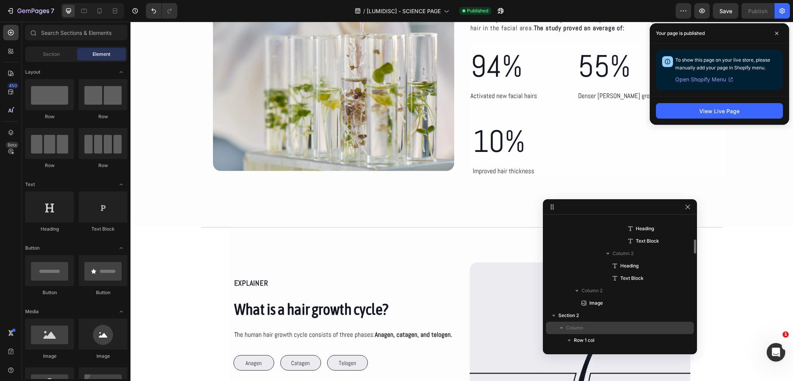
scroll to position [232, 0]
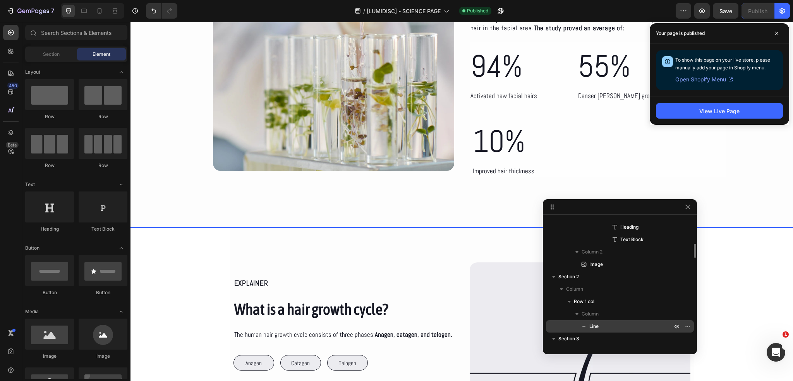
click at [602, 323] on p "Line" at bounding box center [622, 326] width 84 height 8
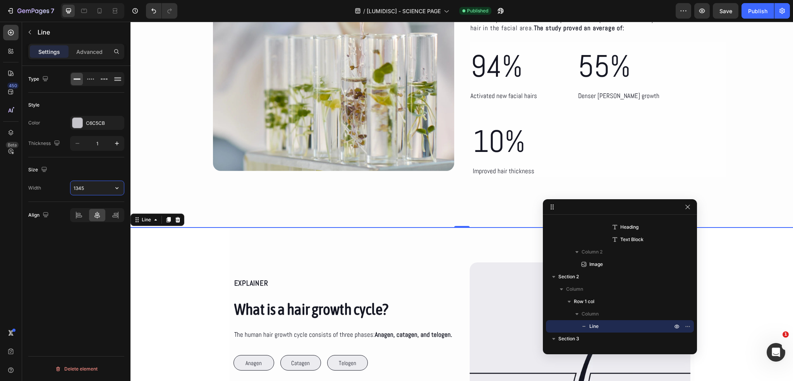
click at [94, 189] on input "1345" at bounding box center [96, 188] width 53 height 14
click at [99, 198] on div "Size Width 1345" at bounding box center [76, 179] width 96 height 45
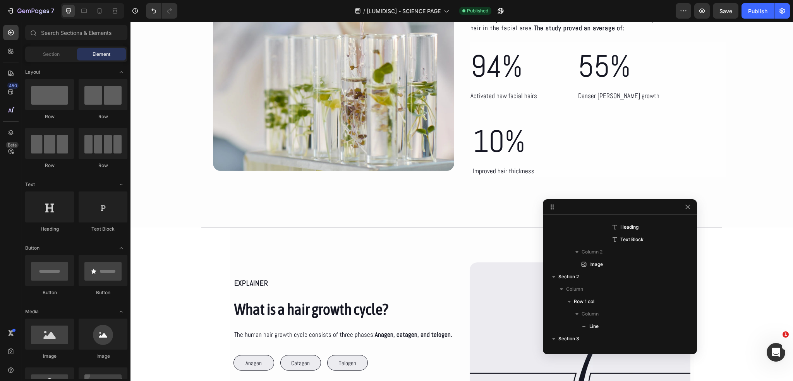
click at [212, 204] on div "The science of The Beard Growth Kit Heading In a 150-day study, The Beard Growt…" at bounding box center [462, 62] width 663 height 329
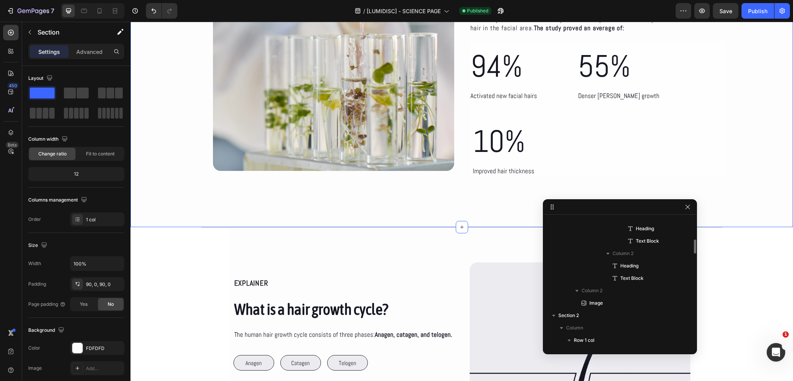
scroll to position [232, 0]
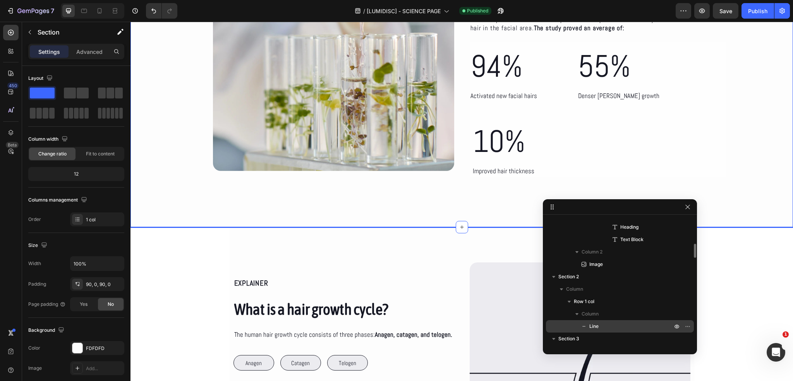
click at [603, 325] on p "Line" at bounding box center [622, 326] width 84 height 8
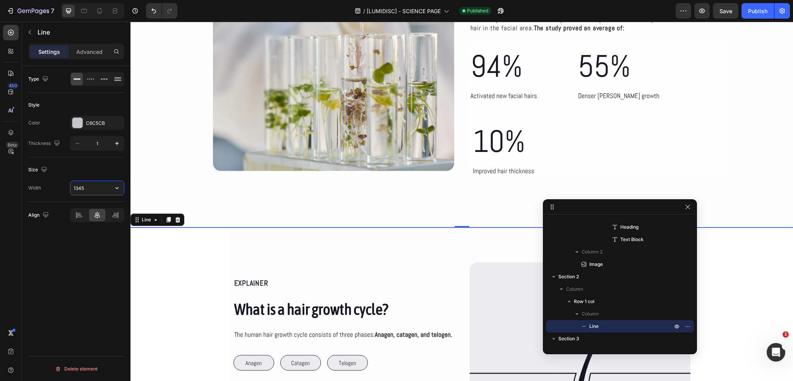
click at [100, 184] on input "1345" at bounding box center [96, 188] width 53 height 14
click at [81, 187] on input "1345" at bounding box center [96, 188] width 53 height 14
type input "1305"
click at [94, 168] on div "Size" at bounding box center [76, 169] width 96 height 12
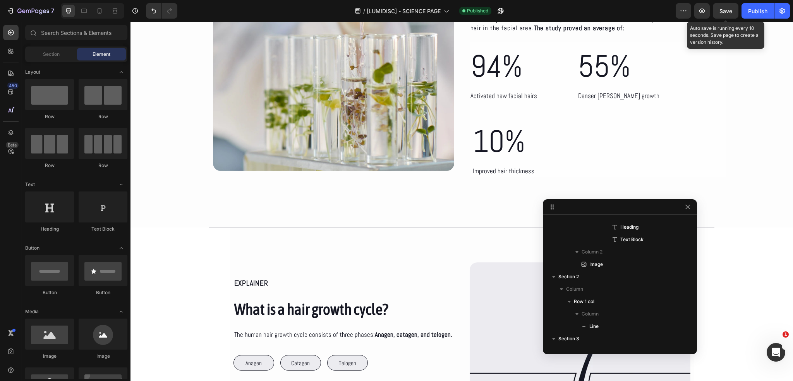
click at [731, 7] on div "Save" at bounding box center [726, 11] width 13 height 8
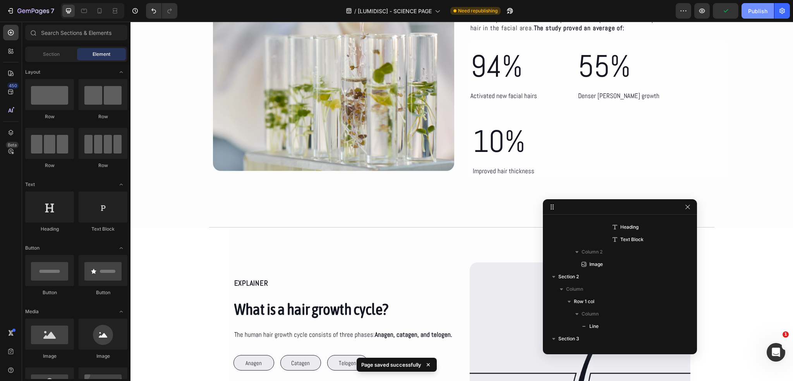
click at [755, 14] on div "Publish" at bounding box center [757, 11] width 19 height 8
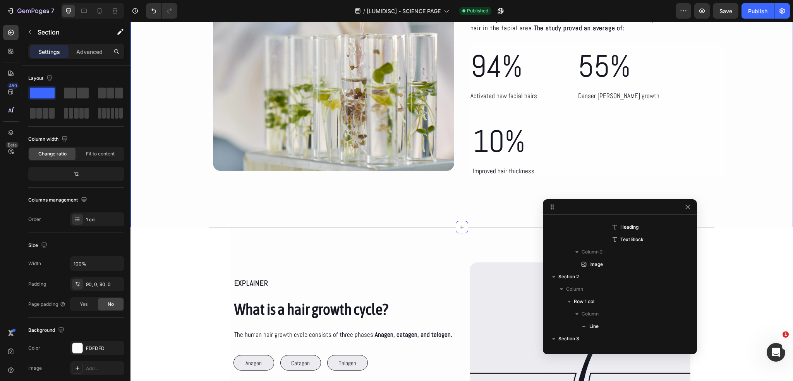
scroll to position [0, 0]
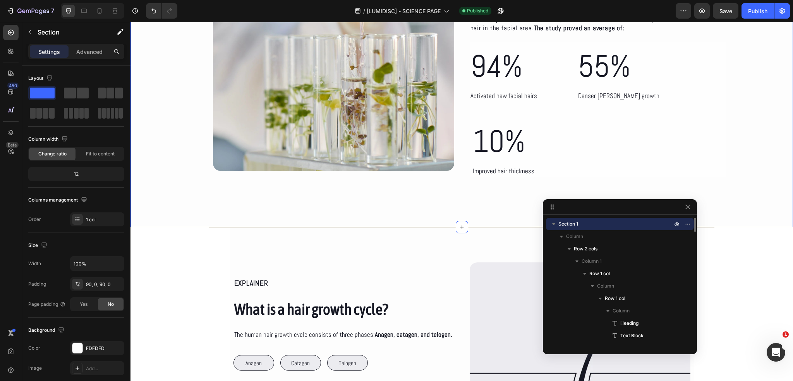
click at [221, 205] on div "The science of The Beard Growth Kit Heading In a 150-day study, The Beard Growt…" at bounding box center [462, 62] width 663 height 329
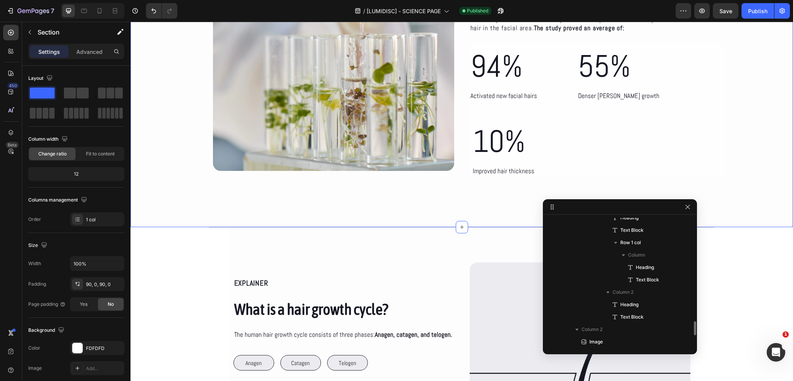
scroll to position [271, 0]
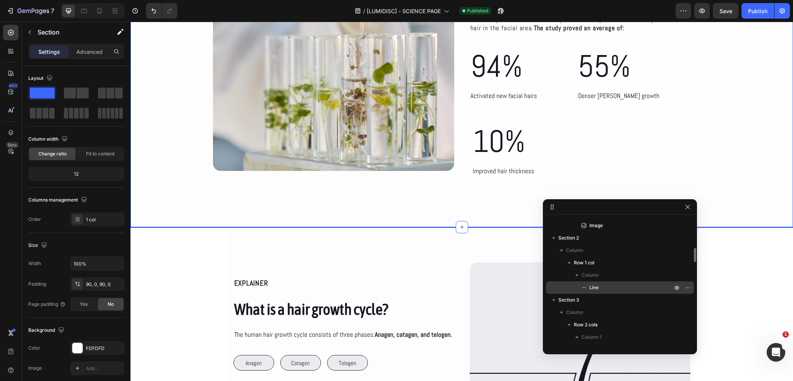
click at [612, 290] on p "Line" at bounding box center [622, 288] width 84 height 8
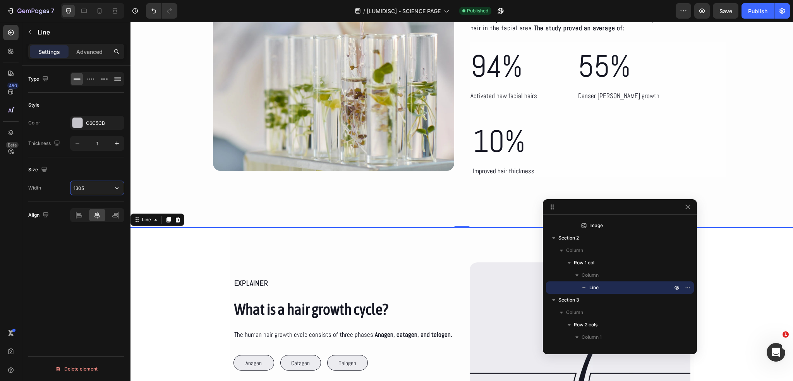
click at [87, 186] on input "1305" at bounding box center [96, 188] width 53 height 14
click at [79, 186] on input "1305" at bounding box center [96, 188] width 53 height 14
type input "1405"
click at [102, 170] on div "Size" at bounding box center [76, 169] width 96 height 12
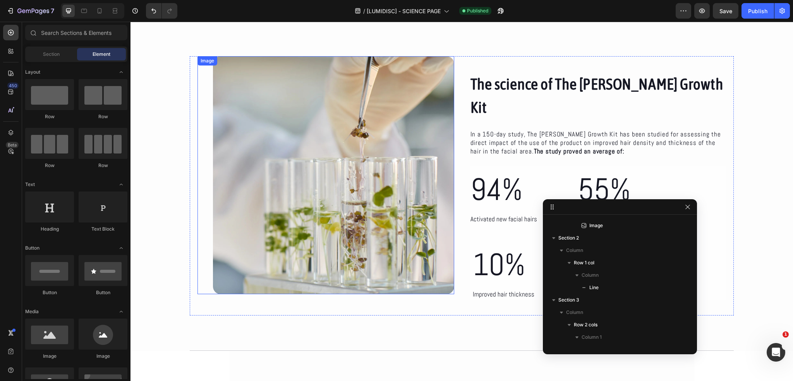
scroll to position [0, 0]
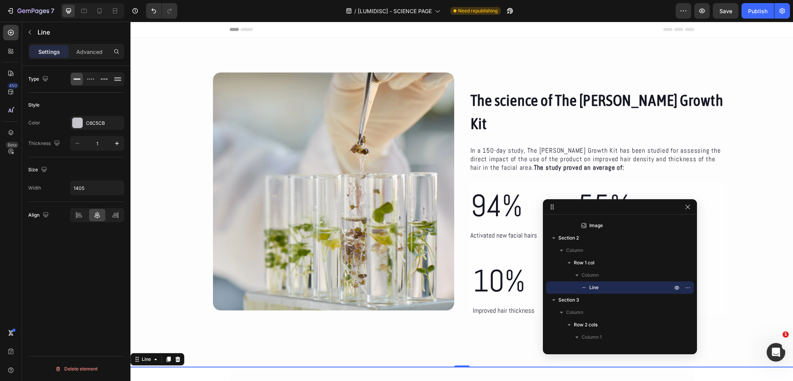
click at [196, 366] on div at bounding box center [462, 366] width 544 height 0
click at [98, 189] on input "1405" at bounding box center [96, 188] width 53 height 14
type input "1365"
click at [105, 171] on div "Size" at bounding box center [76, 169] width 96 height 12
click at [219, 202] on img at bounding box center [333, 191] width 241 height 238
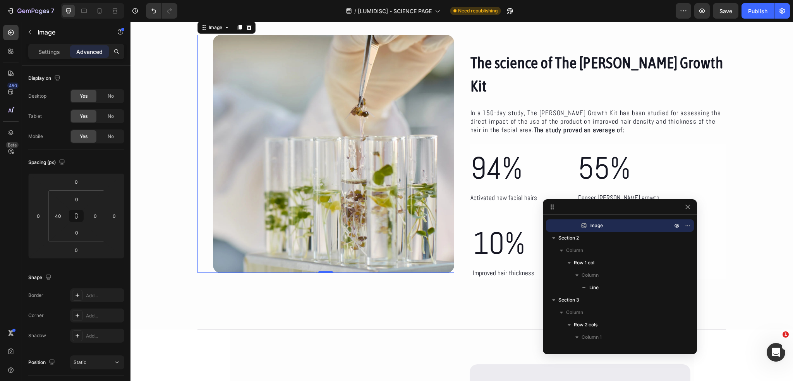
scroll to position [39, 0]
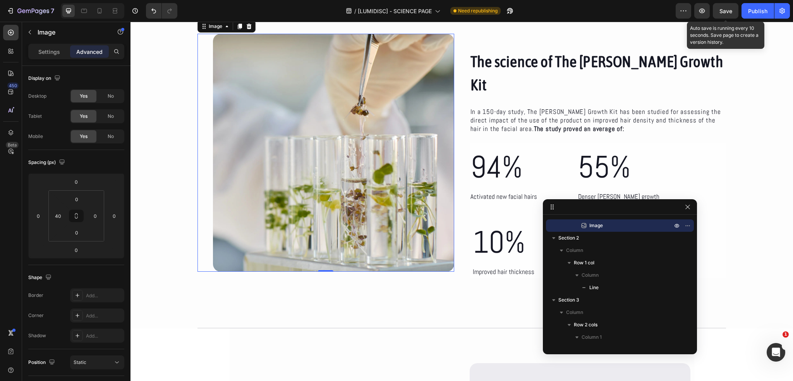
click at [732, 12] on span "Save" at bounding box center [726, 11] width 13 height 7
click at [753, 15] on button "Publish" at bounding box center [758, 10] width 33 height 15
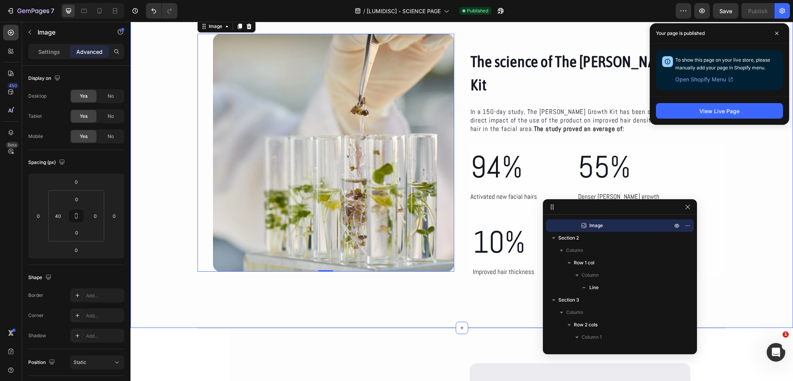
scroll to position [0, 0]
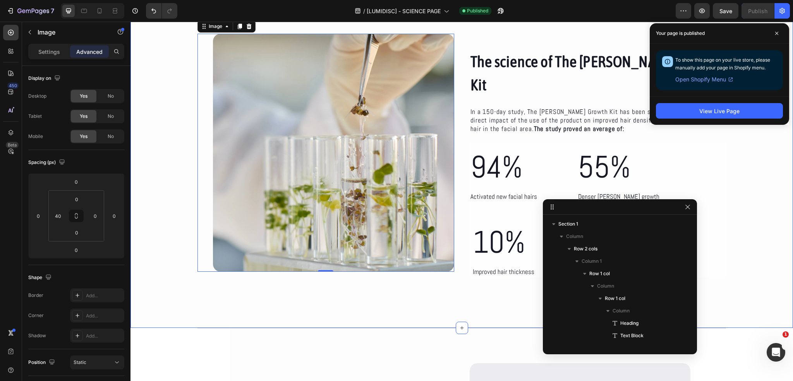
click at [211, 305] on div "The science of The Beard Growth Kit Heading In a 150-day study, The Beard Growt…" at bounding box center [462, 163] width 663 height 329
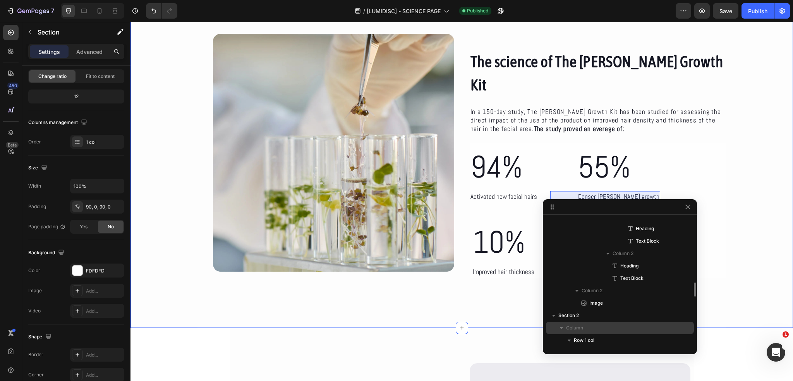
scroll to position [232, 0]
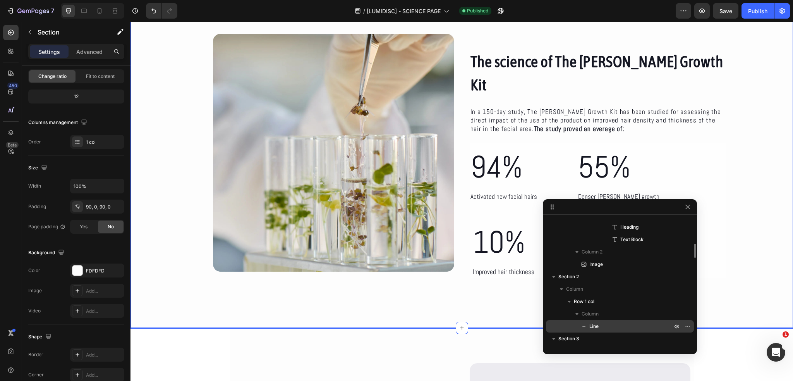
click at [614, 328] on p "Line" at bounding box center [622, 326] width 84 height 8
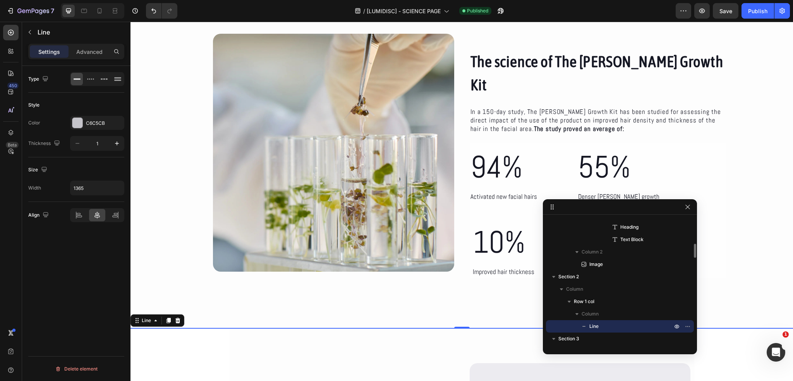
scroll to position [0, 0]
click at [81, 186] on input "1365" at bounding box center [96, 188] width 53 height 14
type input "1325"
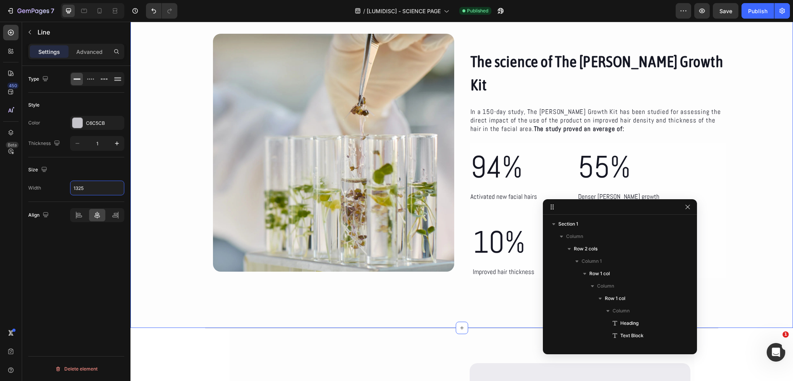
click at [147, 206] on div "The science of The Beard Growth Kit Heading In a 150-day study, The Beard Growt…" at bounding box center [462, 163] width 663 height 259
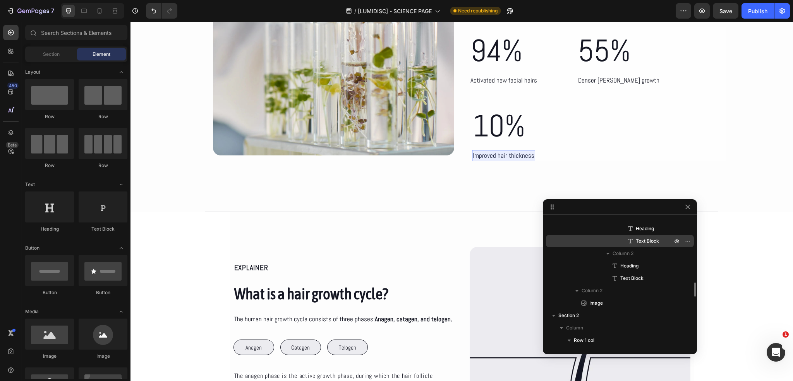
scroll to position [232, 0]
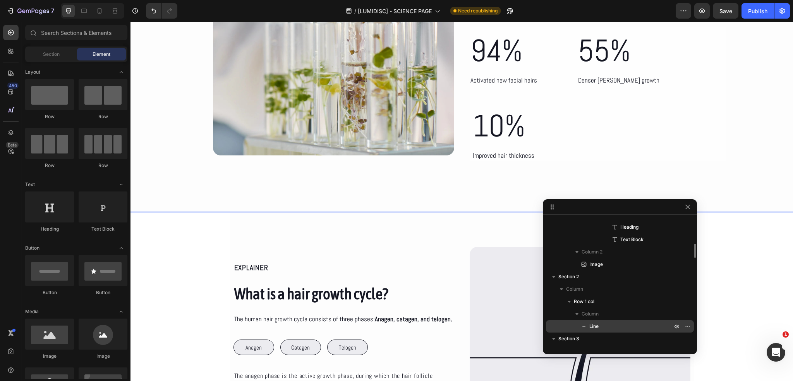
click at [606, 328] on p "Line" at bounding box center [622, 326] width 84 height 8
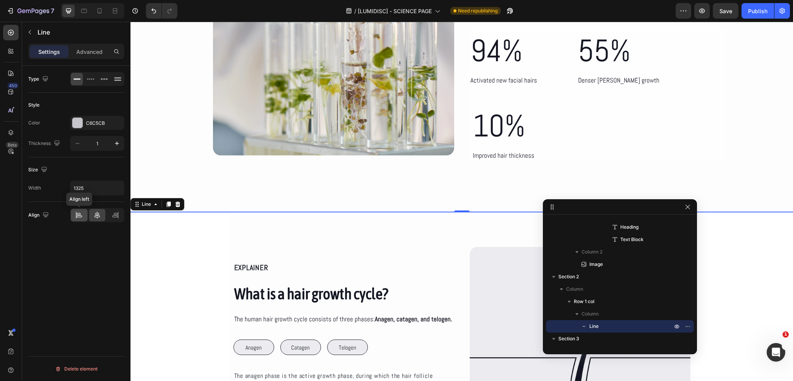
click at [74, 216] on div at bounding box center [79, 215] width 17 height 12
click at [94, 232] on div "Type Style Color C6C5CB Thickness 1 Size Width 1325 Align Delete element" at bounding box center [76, 234] width 108 height 337
click at [99, 214] on icon at bounding box center [97, 215] width 8 height 8
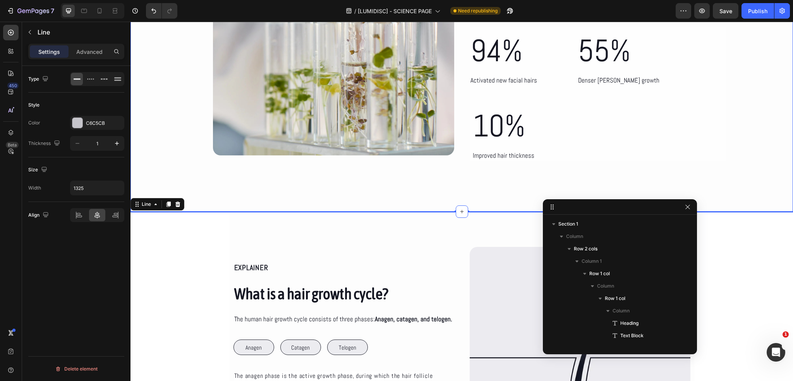
click at [168, 121] on div "The science of The Beard Growth Kit Heading In a 150-day study, The Beard Growt…" at bounding box center [462, 46] width 663 height 259
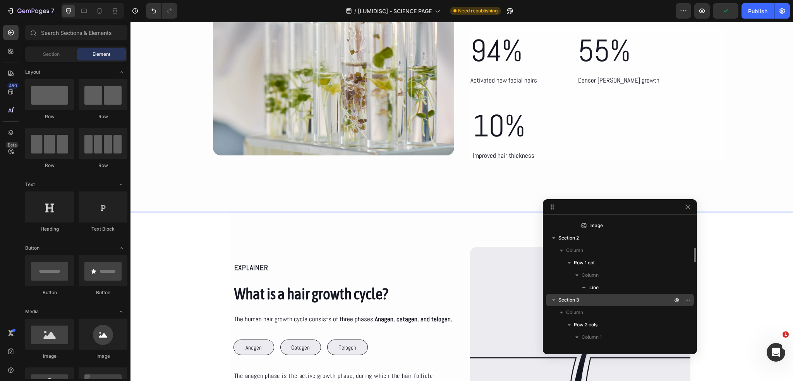
scroll to position [232, 0]
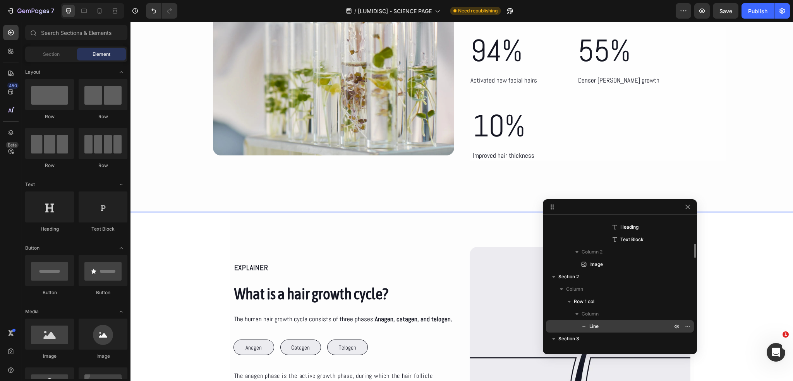
click at [617, 329] on p "Line" at bounding box center [622, 326] width 84 height 8
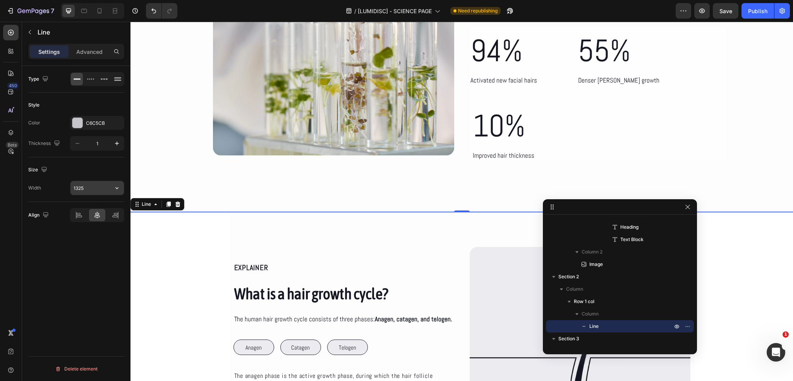
click at [80, 189] on input "1325" at bounding box center [96, 188] width 53 height 14
click at [81, 188] on input "1325" at bounding box center [96, 188] width 53 height 14
type input "1285"
click at [95, 172] on div "Size" at bounding box center [76, 169] width 96 height 12
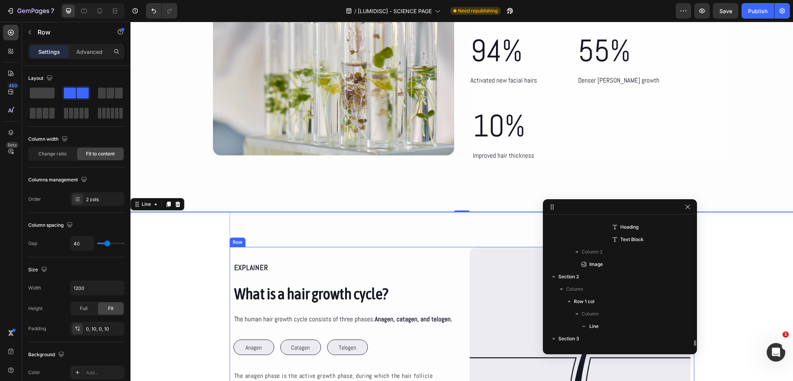
scroll to position [320, 0]
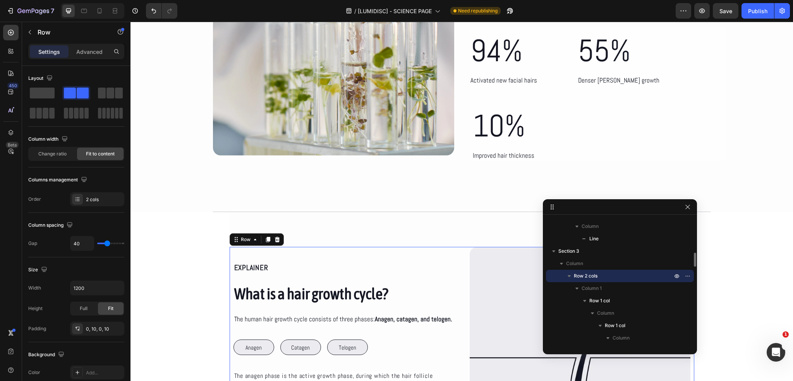
click at [230, 248] on div "EXPLAINER Text Block What is a hair growth cycle? Heading The human hair growth…" at bounding box center [462, 349] width 465 height 204
click at [727, 14] on div "Save" at bounding box center [726, 11] width 13 height 8
click at [752, 12] on div "Publish" at bounding box center [757, 11] width 19 height 8
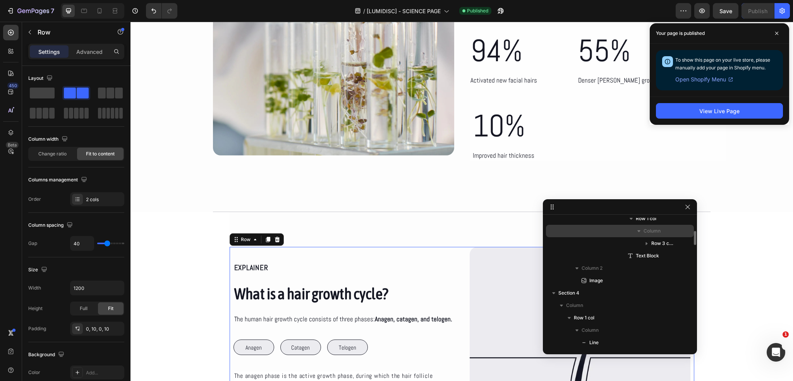
scroll to position [552, 0]
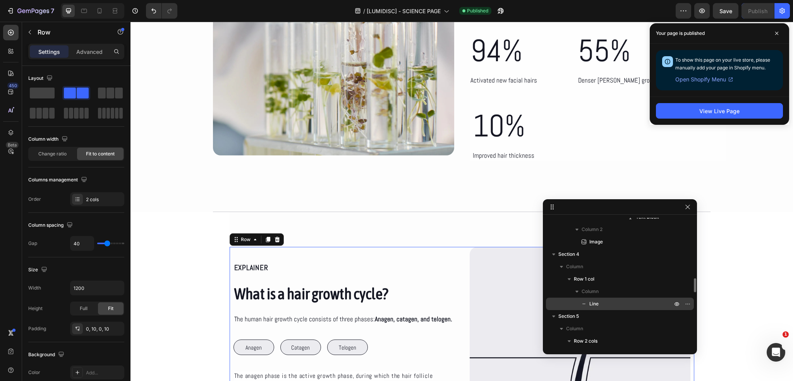
click at [603, 304] on p "Line" at bounding box center [622, 304] width 84 height 8
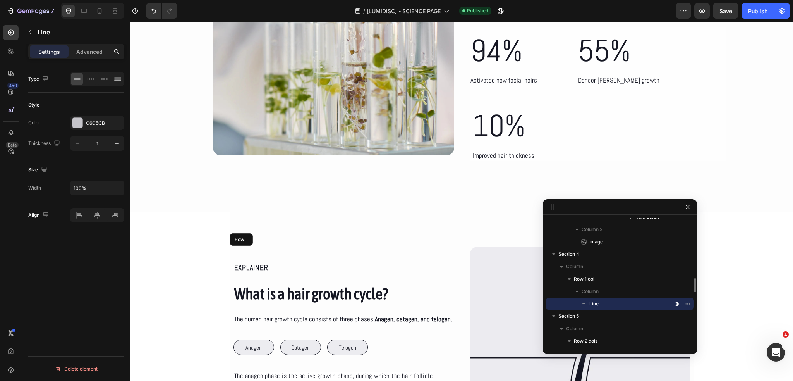
click at [615, 297] on div "Line" at bounding box center [620, 303] width 142 height 12
click at [600, 282] on p "Row 1 col" at bounding box center [624, 279] width 100 height 8
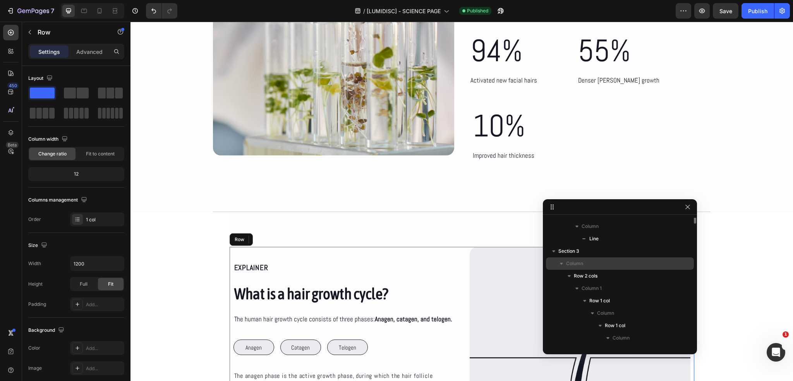
scroll to position [281, 0]
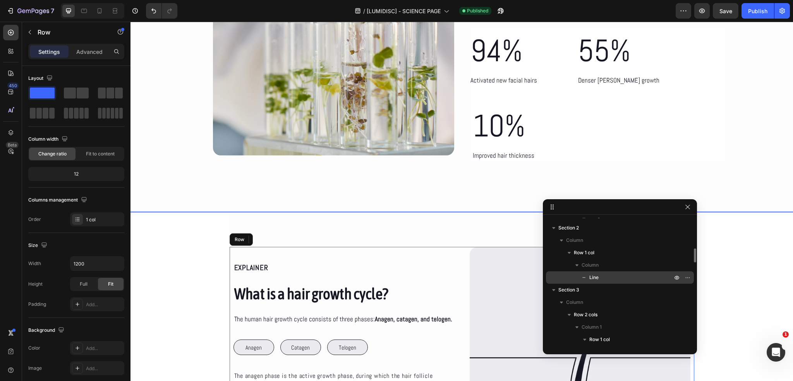
click at [598, 274] on span "Line" at bounding box center [594, 277] width 9 height 8
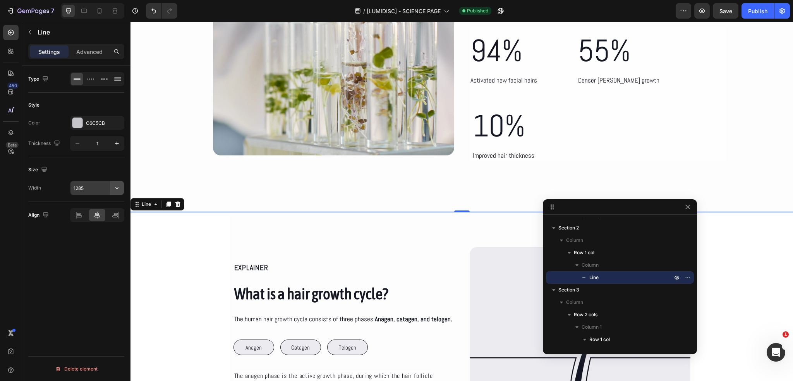
click at [113, 188] on icon "button" at bounding box center [117, 188] width 8 height 8
click at [92, 209] on p "Full 100%" at bounding box center [95, 207] width 44 height 7
click at [113, 186] on button "button" at bounding box center [117, 188] width 14 height 14
click at [113, 215] on div "Default 1200px" at bounding box center [89, 222] width 64 height 15
type input "1200"
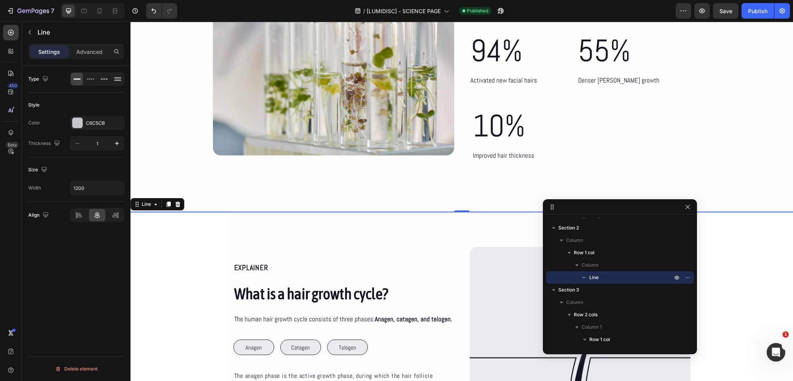
click at [101, 172] on div "Size" at bounding box center [76, 169] width 96 height 12
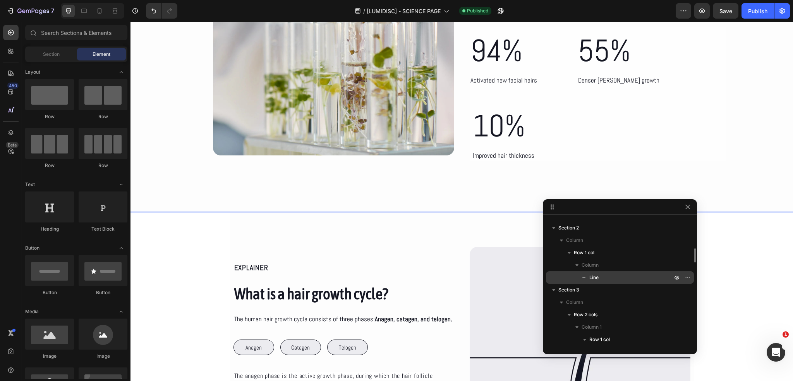
click at [593, 275] on span "Line" at bounding box center [594, 277] width 9 height 8
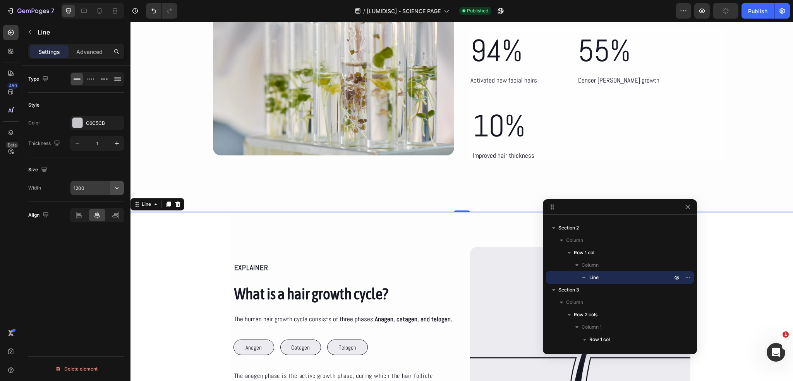
click at [113, 191] on icon "button" at bounding box center [117, 188] width 8 height 8
click at [95, 208] on p "Full 100%" at bounding box center [95, 207] width 44 height 7
type input "100%"
click at [87, 167] on div "Size" at bounding box center [76, 169] width 96 height 12
drag, startPoint x: 68, startPoint y: 180, endPoint x: 65, endPoint y: 188, distance: 8.6
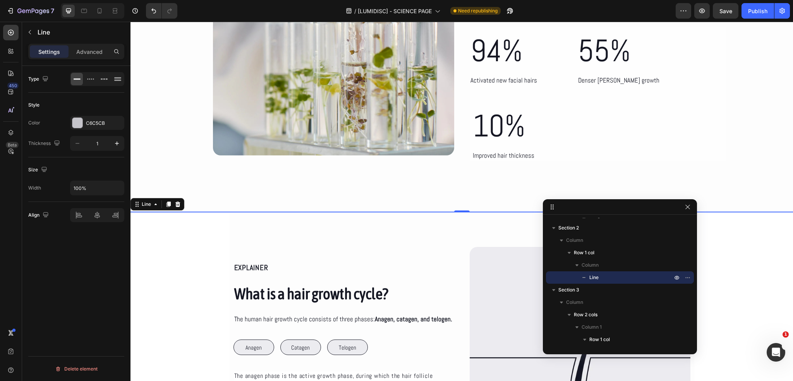
click at [67, 182] on div "Width 100%" at bounding box center [76, 187] width 96 height 15
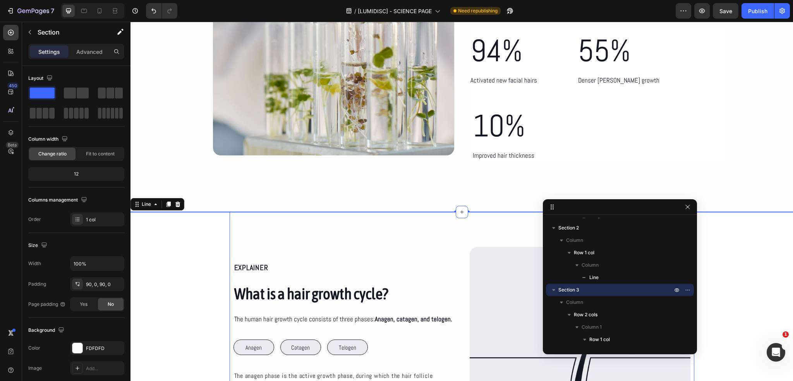
click at [292, 212] on div "EXPLAINER Text Block What is a hair growth cycle? Heading The human hair growth…" at bounding box center [462, 348] width 465 height 273
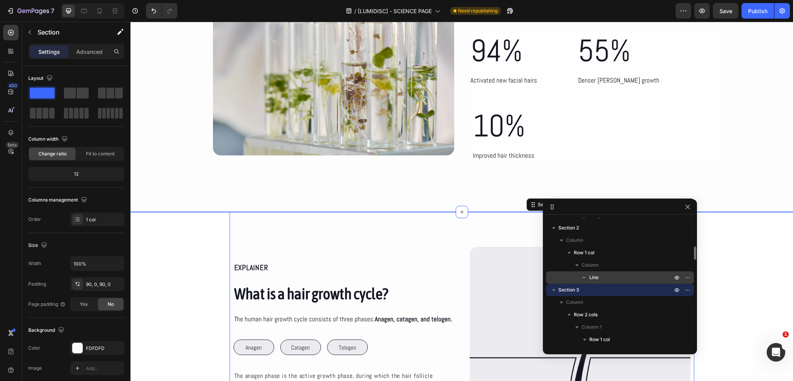
click at [591, 278] on span "Line" at bounding box center [594, 277] width 9 height 8
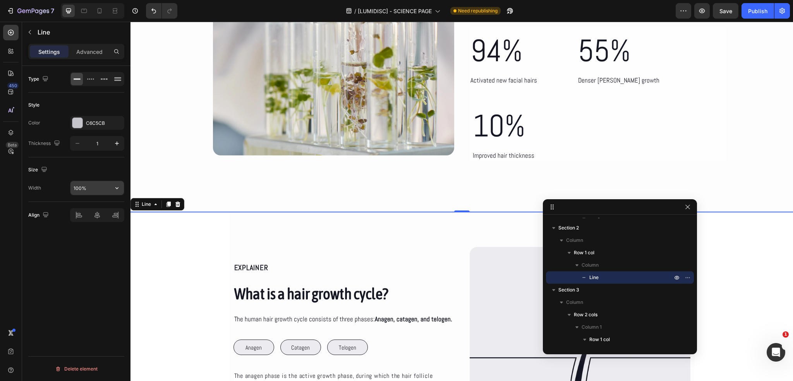
click at [106, 184] on input "100%" at bounding box center [96, 188] width 53 height 14
type input "80%"
click at [79, 170] on div "Size" at bounding box center [76, 169] width 96 height 12
click at [88, 284] on div "Type Style Color C6C5CB Thickness 1 Size Width 80% Align Delete element" at bounding box center [76, 234] width 108 height 337
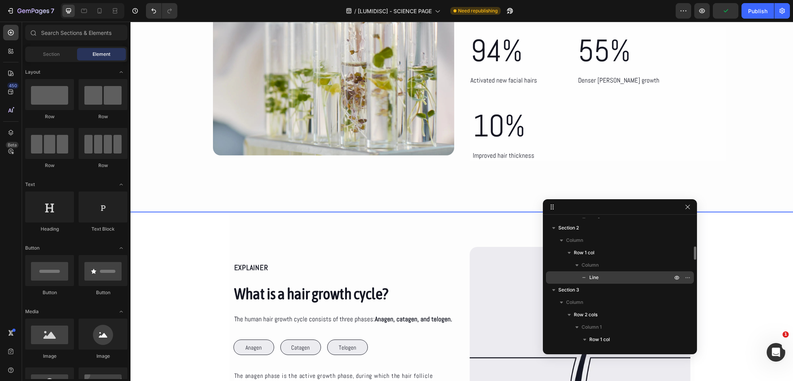
click at [598, 280] on span "Line" at bounding box center [594, 277] width 9 height 8
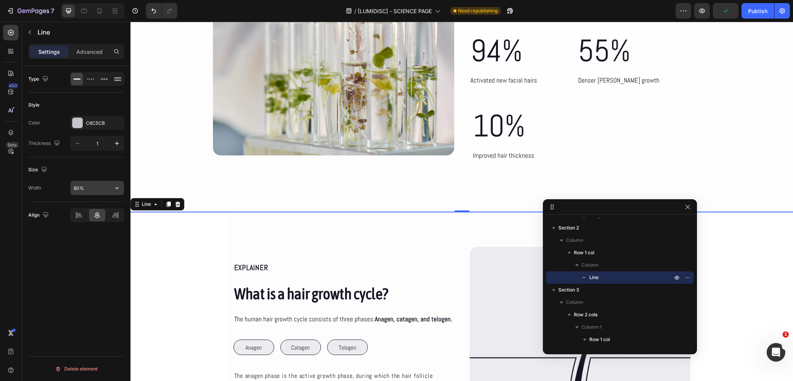
click at [79, 189] on input "80%" at bounding box center [96, 188] width 53 height 14
type input "75%"
click at [66, 177] on div "Size Width 75%" at bounding box center [76, 179] width 96 height 45
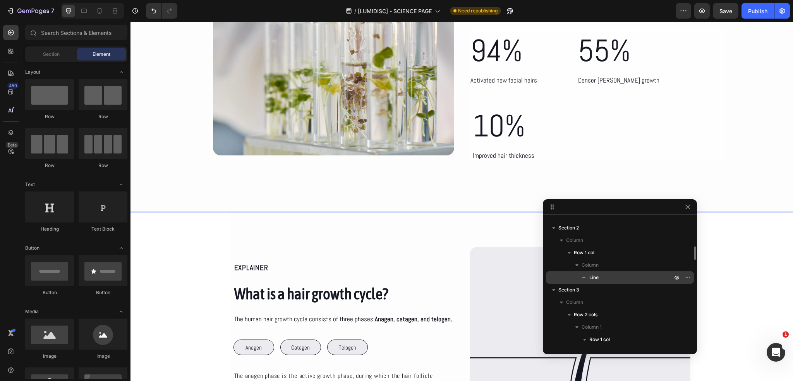
click at [604, 280] on p "Line" at bounding box center [622, 277] width 84 height 8
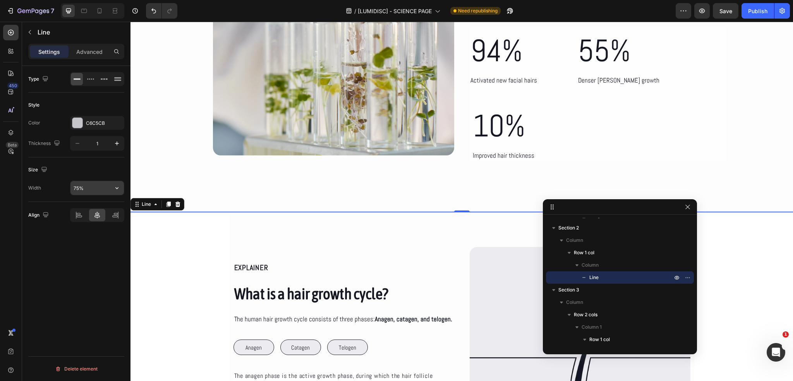
click at [86, 188] on input "75%" at bounding box center [96, 188] width 53 height 14
type input "78%"
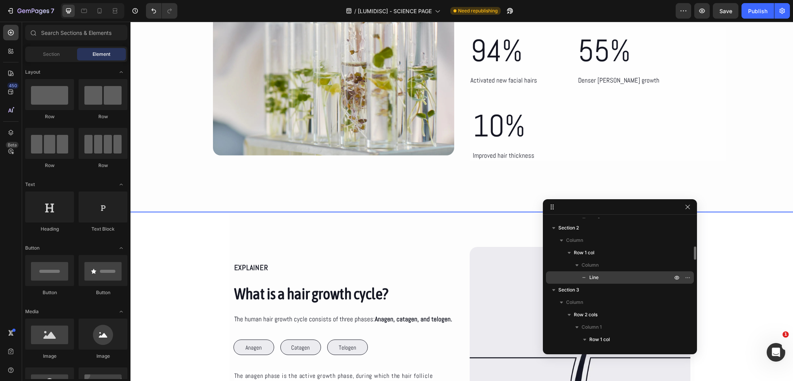
click at [617, 279] on p "Line" at bounding box center [622, 277] width 84 height 8
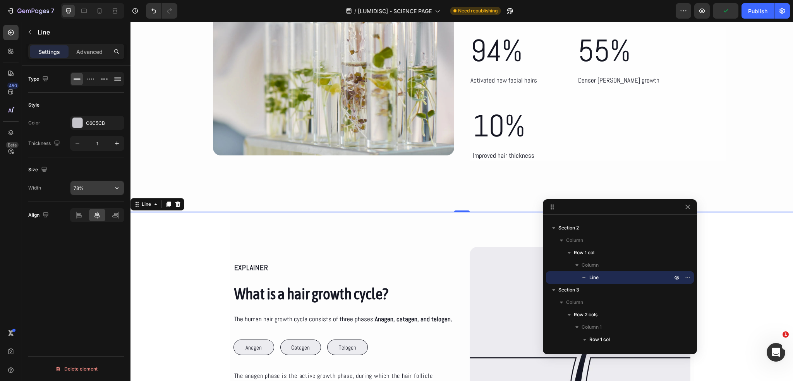
click at [80, 186] on input "78%" at bounding box center [96, 188] width 53 height 14
type input "76%"
click at [81, 177] on div "Size Width 76%" at bounding box center [76, 179] width 96 height 45
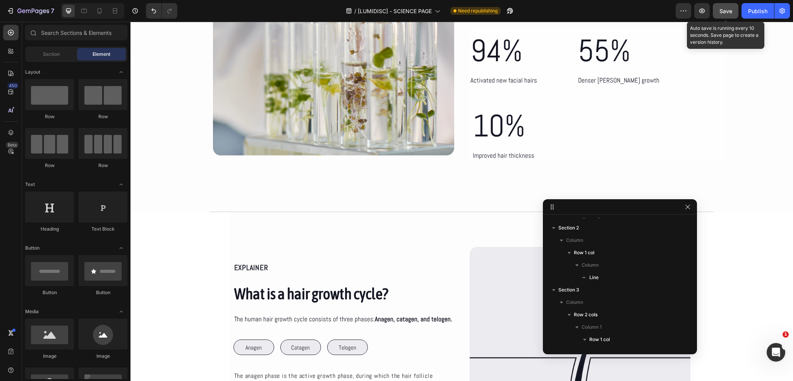
click at [726, 16] on button "Save" at bounding box center [726, 10] width 26 height 15
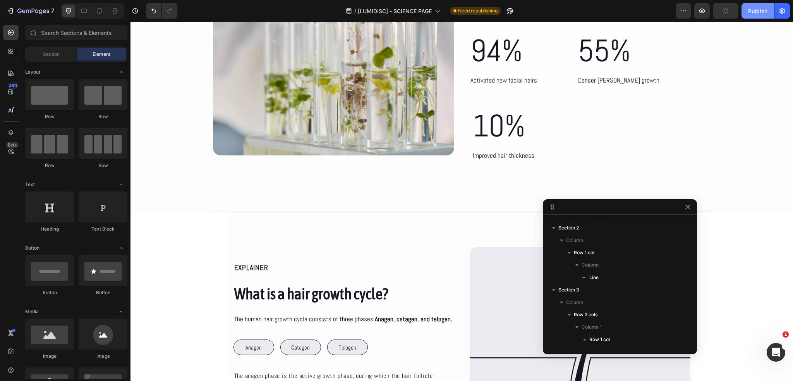
click at [751, 15] on button "Publish" at bounding box center [758, 10] width 33 height 15
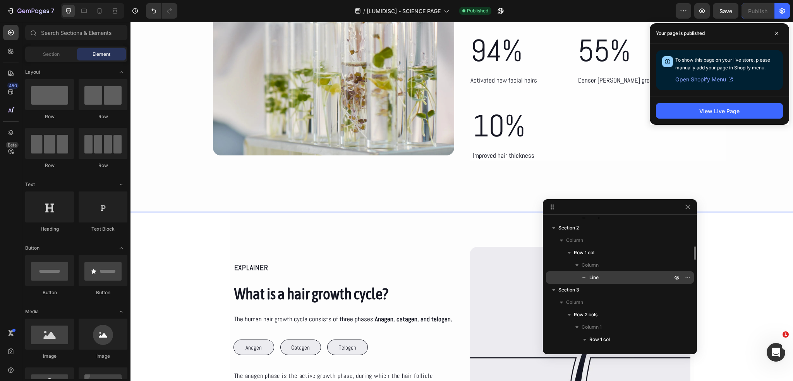
click at [604, 273] on p "Line" at bounding box center [622, 277] width 84 height 8
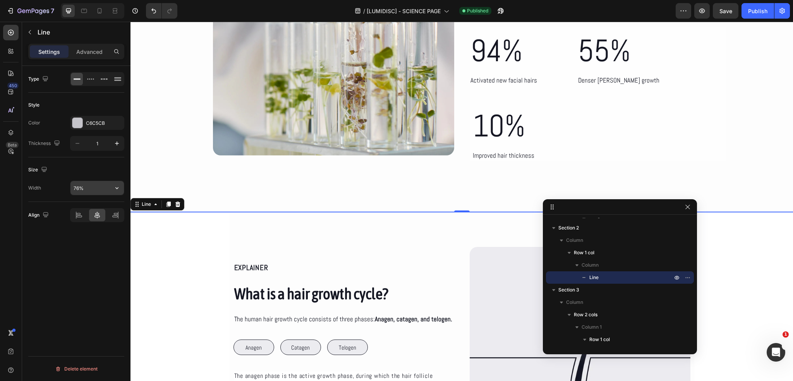
click at [78, 186] on input "76%" at bounding box center [96, 188] width 53 height 14
click at [93, 158] on div "Size Width 70%" at bounding box center [76, 179] width 96 height 45
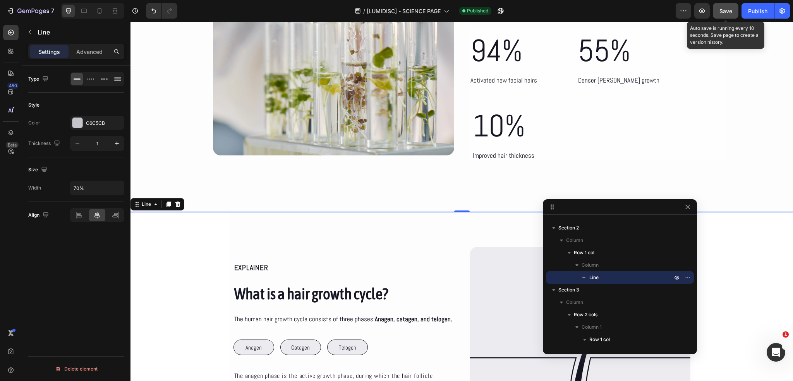
click at [733, 13] on button "Save" at bounding box center [726, 10] width 26 height 15
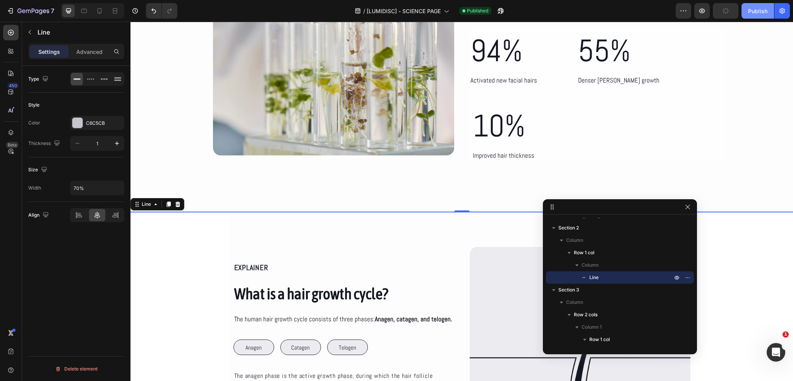
click at [754, 12] on div "Publish" at bounding box center [757, 11] width 19 height 8
click at [107, 189] on input "70%" at bounding box center [96, 188] width 53 height 14
type input "100%"
click at [106, 176] on div "Size Width 100%" at bounding box center [76, 179] width 96 height 45
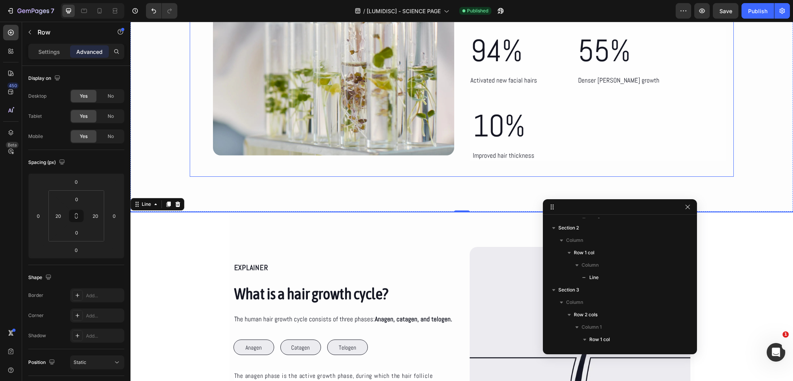
scroll to position [0, 0]
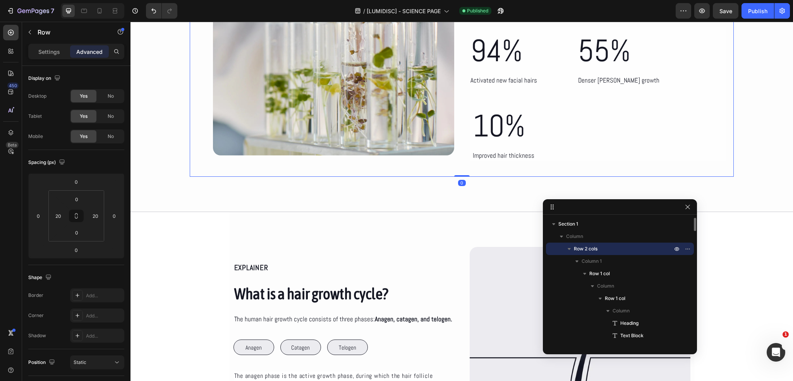
click at [191, 134] on div "The science of The Beard Growth Kit Heading In a 150-day study, The Beard Growt…" at bounding box center [462, 46] width 544 height 259
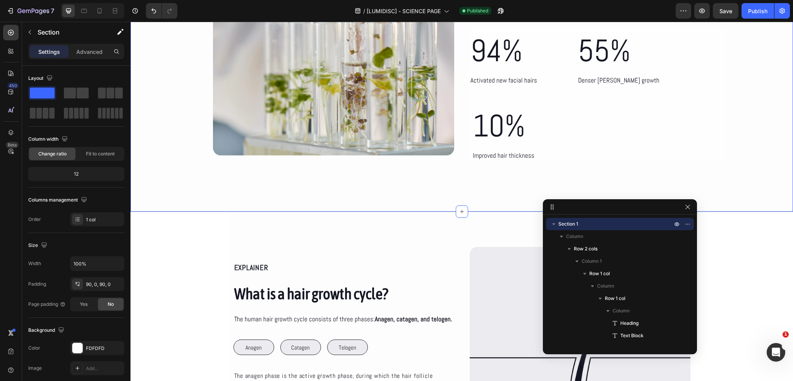
click at [177, 125] on div "The science of The Beard Growth Kit Heading In a 150-day study, The Beard Growt…" at bounding box center [462, 46] width 663 height 259
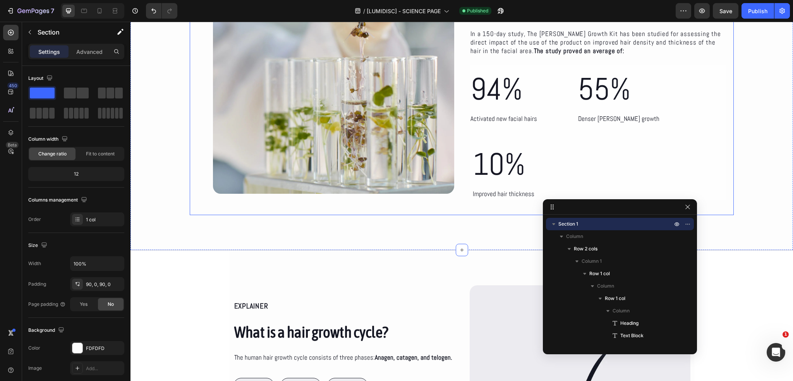
scroll to position [116, 0]
click at [82, 53] on p "Advanced" at bounding box center [89, 52] width 26 height 8
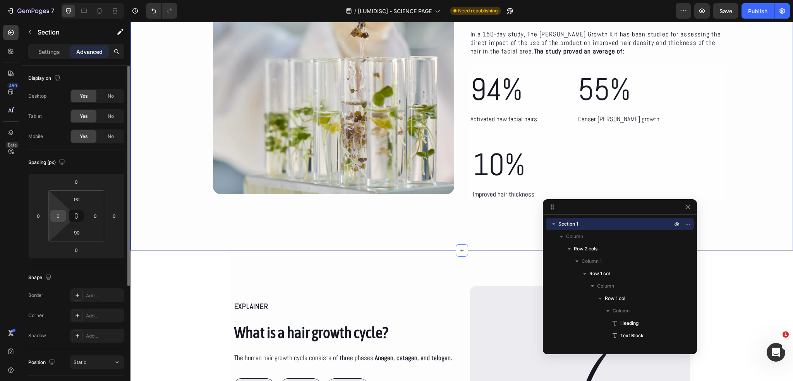
click at [61, 216] on input "0" at bounding box center [58, 216] width 12 height 12
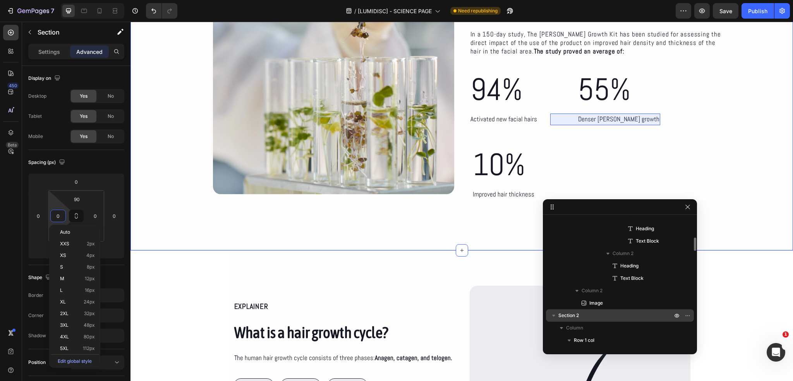
scroll to position [232, 0]
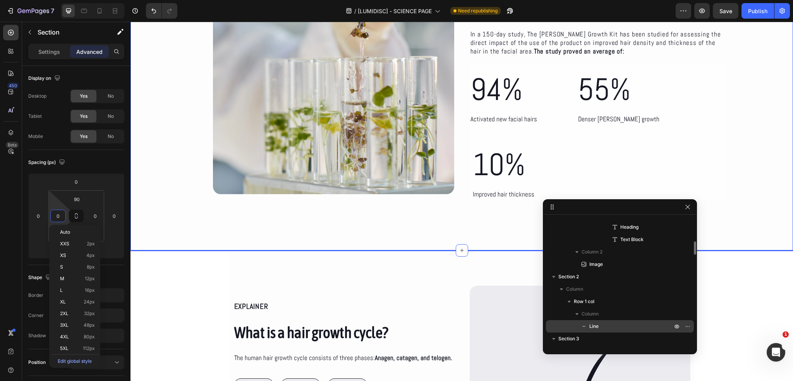
click at [607, 326] on p "Line" at bounding box center [622, 326] width 84 height 8
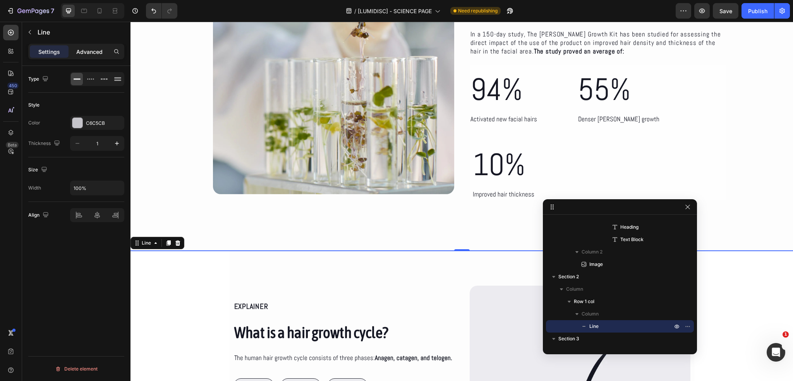
click at [85, 52] on p "Advanced" at bounding box center [89, 52] width 26 height 8
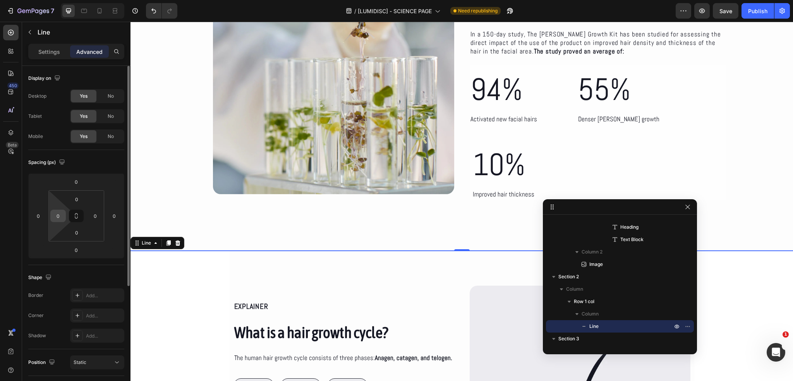
click at [60, 212] on input "0" at bounding box center [58, 216] width 12 height 12
type input "85"
click at [91, 212] on input "0" at bounding box center [95, 216] width 12 height 12
type input "85"
click at [92, 159] on div "Spacing (px)" at bounding box center [76, 162] width 96 height 12
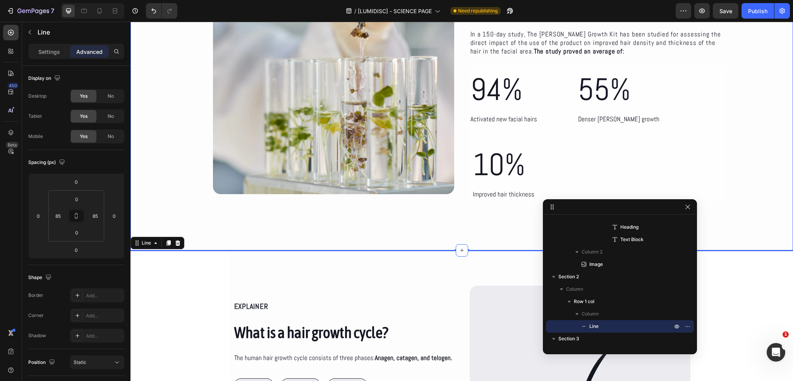
click at [175, 186] on div "The science of The Beard Growth Kit Heading In a 150-day study, The Beard Growt…" at bounding box center [462, 85] width 663 height 259
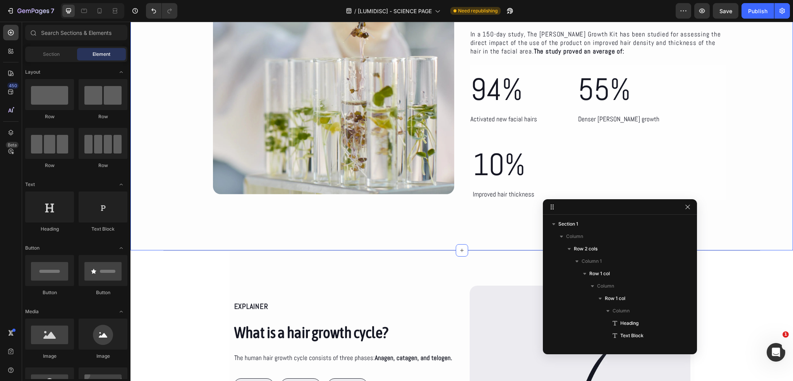
click at [724, 16] on button "Save" at bounding box center [726, 10] width 26 height 15
click at [756, 15] on button "Publish" at bounding box center [758, 10] width 33 height 15
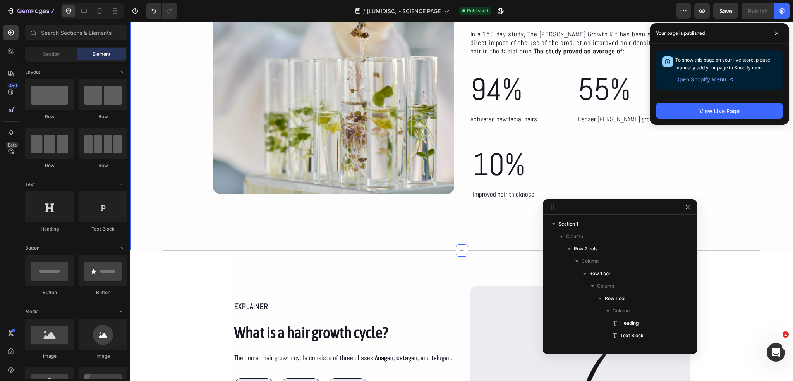
click at [182, 228] on div "The science of The Beard Growth Kit Heading In a 150-day study, The Beard Growt…" at bounding box center [462, 85] width 663 height 329
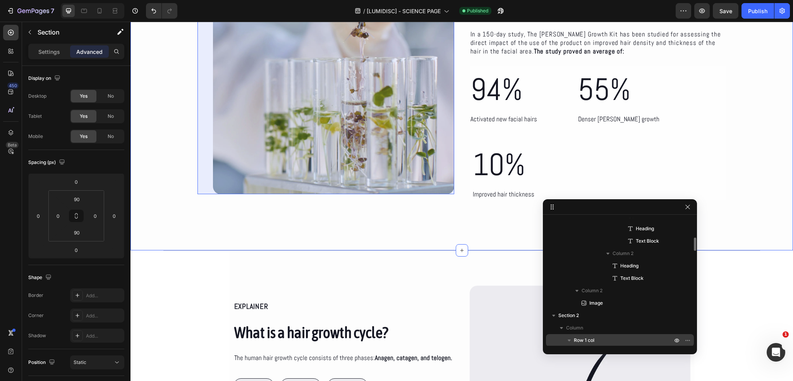
scroll to position [232, 0]
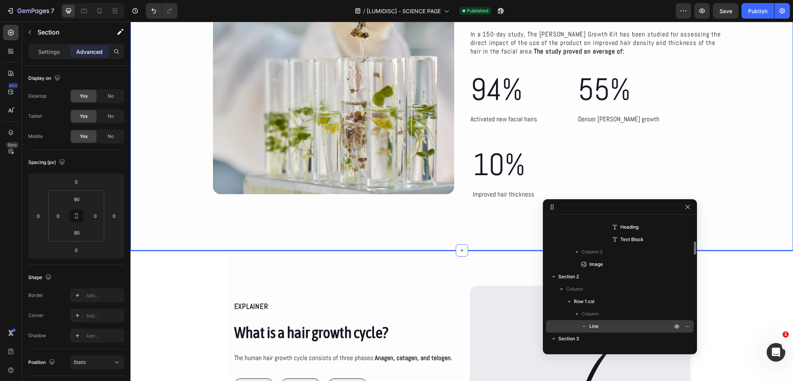
click at [604, 322] on p "Line" at bounding box center [622, 326] width 84 height 8
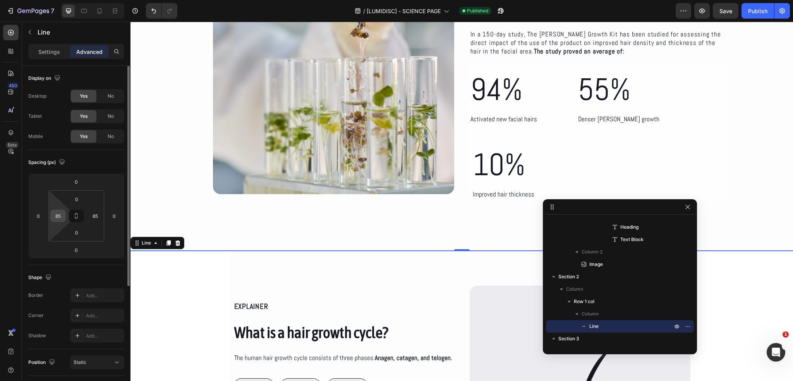
click at [62, 212] on input "85" at bounding box center [58, 216] width 12 height 12
type input "850"
click at [99, 217] on input "85" at bounding box center [95, 216] width 12 height 12
type input "850"
click at [96, 161] on div "Spacing (px)" at bounding box center [76, 162] width 96 height 12
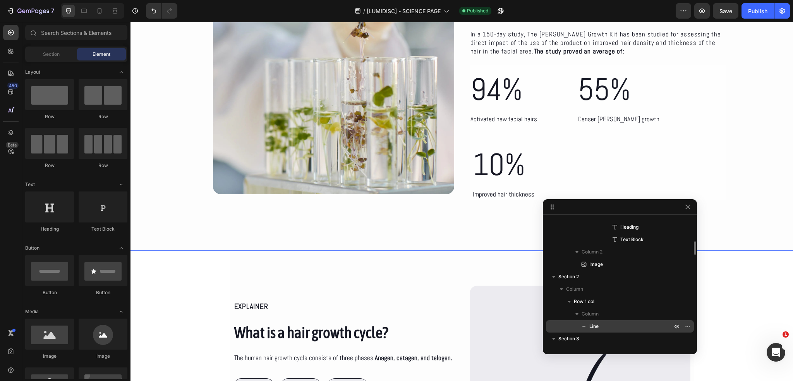
click at [617, 323] on p "Line" at bounding box center [622, 326] width 84 height 8
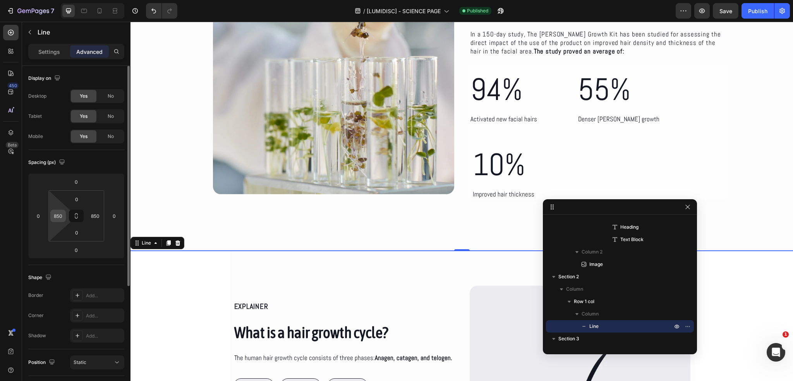
click at [59, 217] on input "850" at bounding box center [58, 216] width 12 height 12
type input "85"
click at [100, 218] on input "850" at bounding box center [95, 216] width 12 height 12
type input "85"
click at [100, 168] on div "Spacing (px)" at bounding box center [76, 162] width 96 height 12
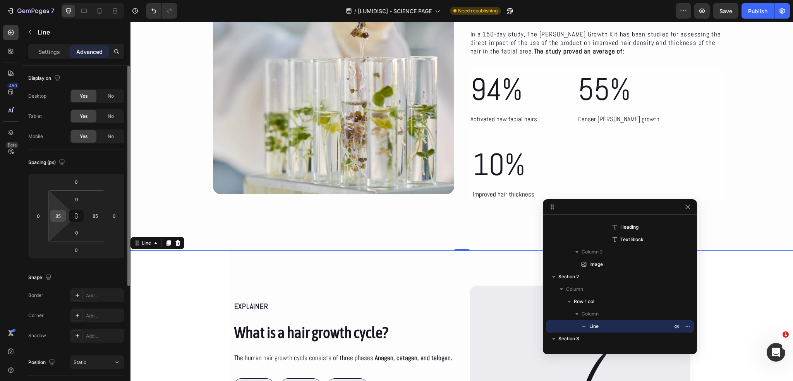
click at [64, 212] on input "85" at bounding box center [58, 216] width 12 height 12
paste input "127.2"
type input "127"
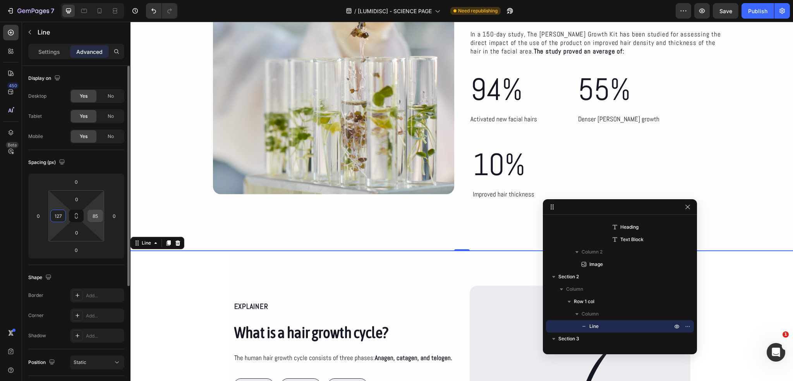
click at [96, 212] on input "85" at bounding box center [95, 216] width 12 height 12
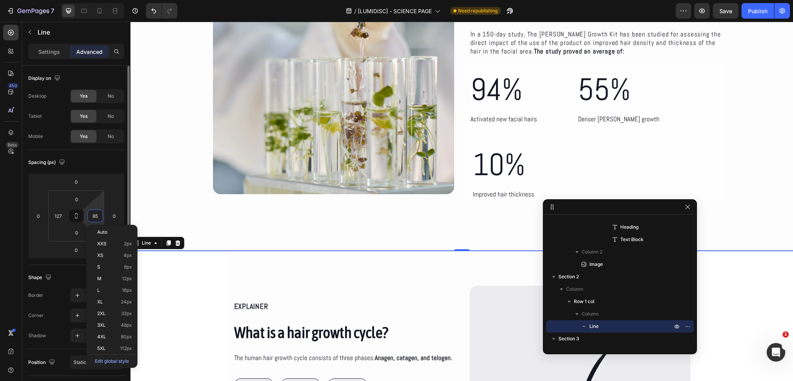
click at [96, 212] on input "85" at bounding box center [95, 216] width 12 height 12
paste input "127.2"
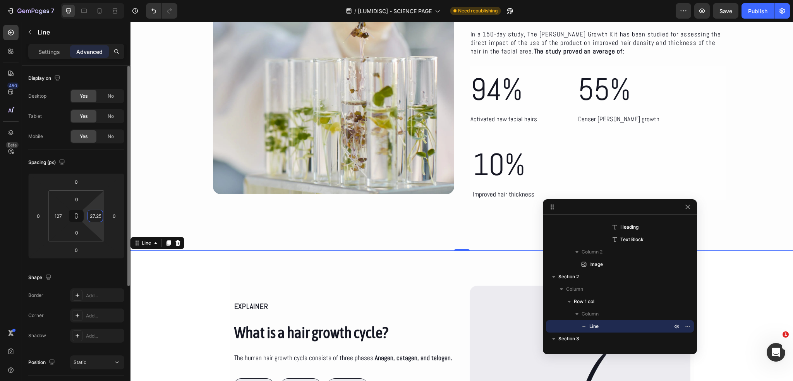
type input "127"
click at [0, 0] on div "Spacing (px) 0 0 0 0 0 127 0 127" at bounding box center [0, 0] width 0 height 0
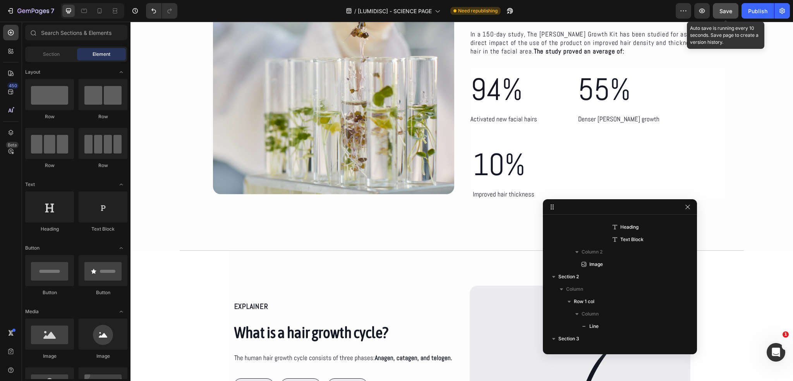
click at [735, 12] on button "Save" at bounding box center [726, 10] width 26 height 15
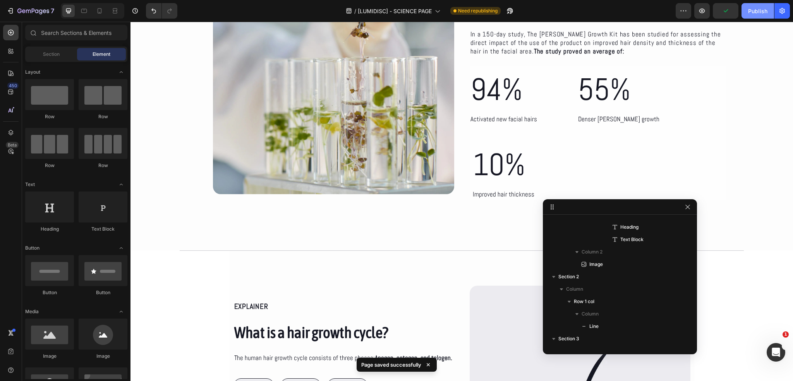
click at [753, 13] on div "Publish" at bounding box center [757, 11] width 19 height 8
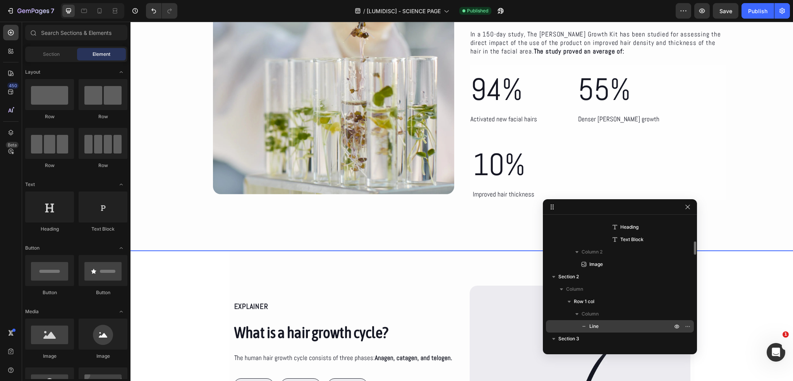
click at [599, 322] on div "Line" at bounding box center [620, 326] width 142 height 12
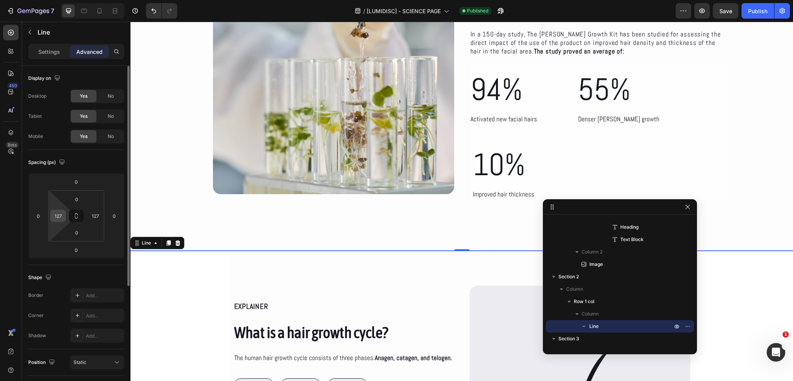
click at [57, 217] on input "127" at bounding box center [58, 216] width 12 height 12
type input "135"
click at [97, 217] on input "127" at bounding box center [95, 216] width 12 height 12
type input "135"
click at [102, 166] on div "Spacing (px)" at bounding box center [76, 162] width 96 height 12
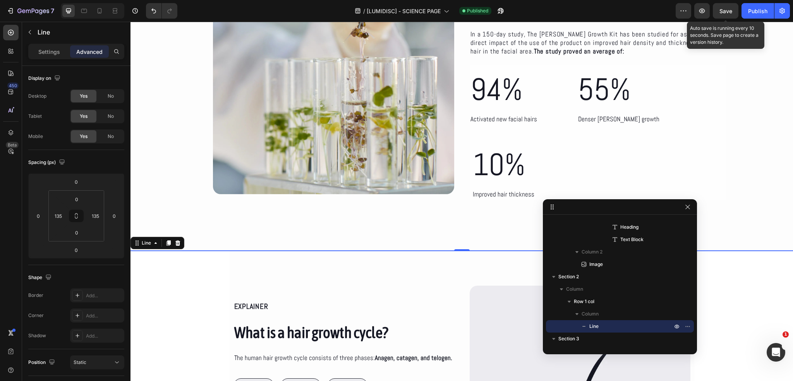
click at [720, 10] on span "Save" at bounding box center [726, 11] width 13 height 7
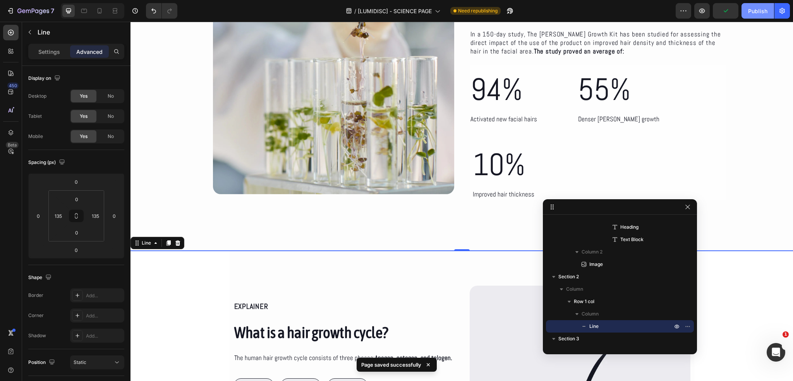
click at [756, 14] on div "Publish" at bounding box center [757, 11] width 19 height 8
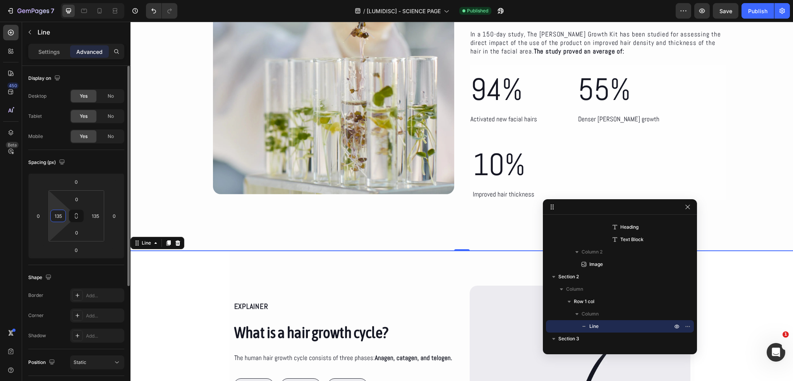
click at [60, 214] on input "135" at bounding box center [58, 216] width 12 height 12
type input "145"
click at [93, 213] on input "135" at bounding box center [95, 216] width 12 height 12
type input "145"
click at [0, 0] on div "Spacing (px) 0 0 0 0 0 145 0 145" at bounding box center [0, 0] width 0 height 0
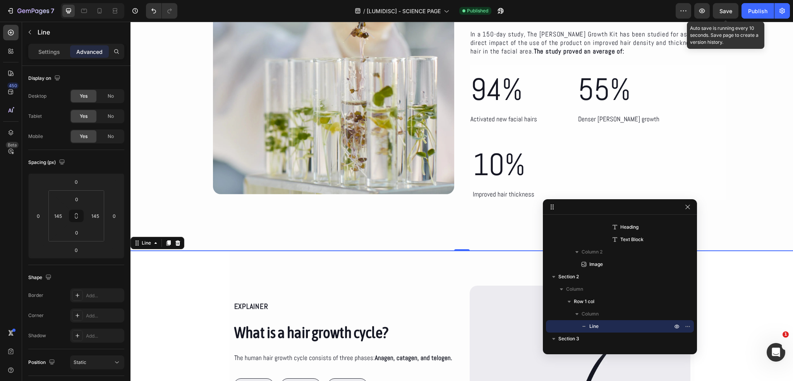
click at [728, 10] on span "Save" at bounding box center [726, 11] width 13 height 7
click at [753, 13] on div "Publish" at bounding box center [757, 11] width 19 height 8
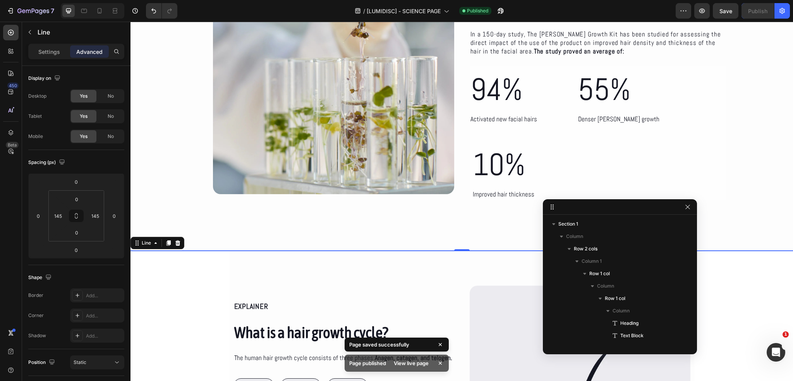
scroll to position [232, 0]
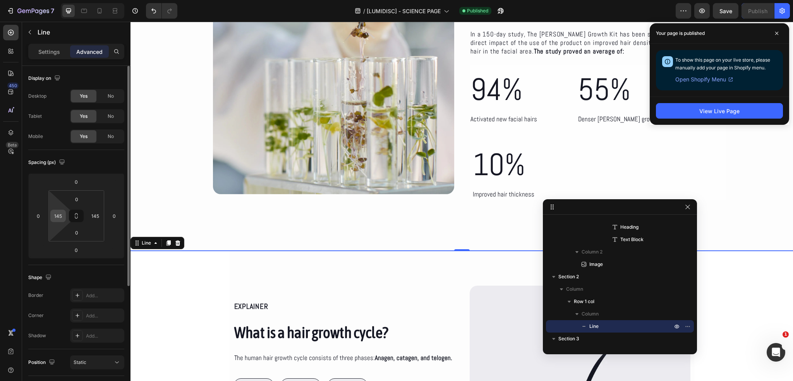
click at [62, 215] on input "145" at bounding box center [58, 216] width 12 height 12
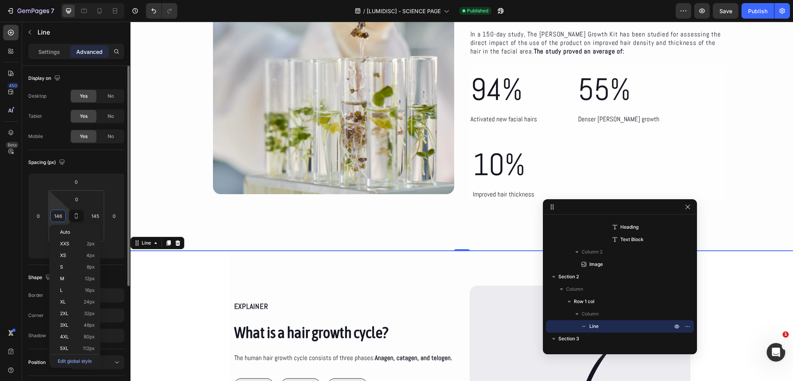
type input "147"
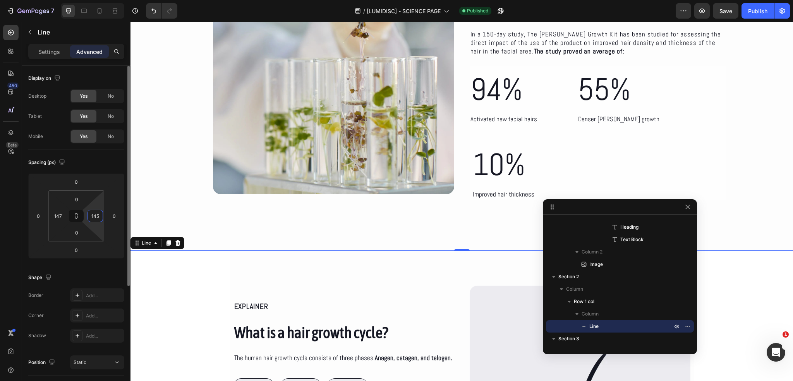
click at [97, 213] on input "145" at bounding box center [95, 216] width 12 height 12
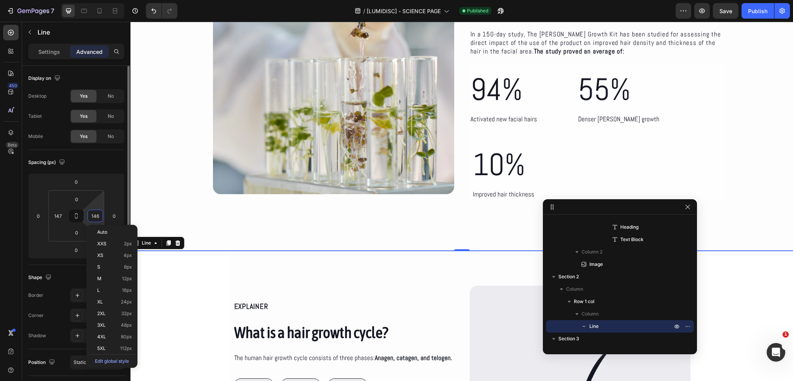
type input "147"
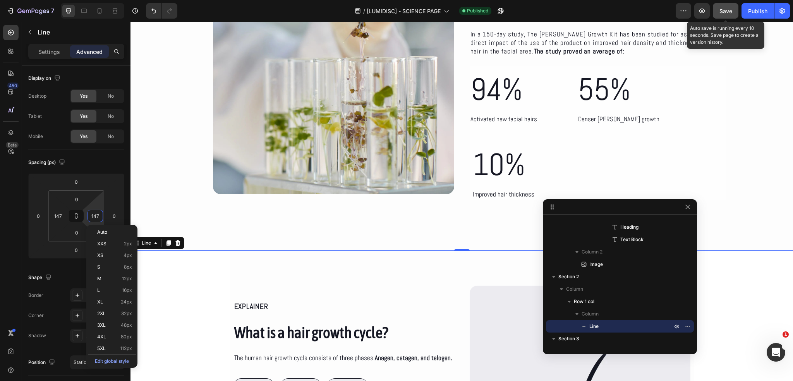
click at [736, 10] on button "Save" at bounding box center [726, 10] width 26 height 15
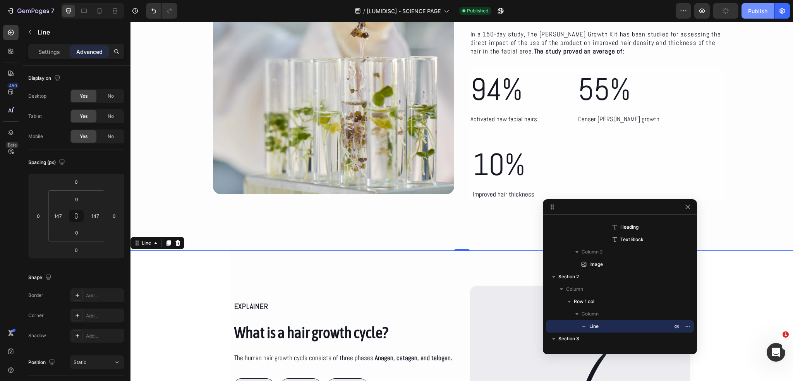
click at [761, 14] on div "Publish" at bounding box center [757, 11] width 19 height 8
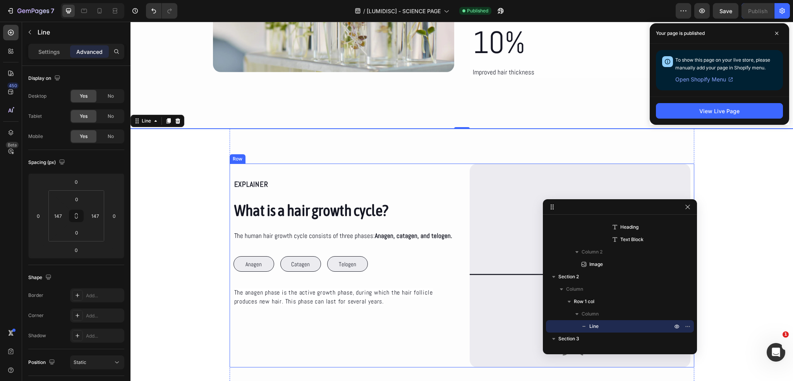
scroll to position [271, 0]
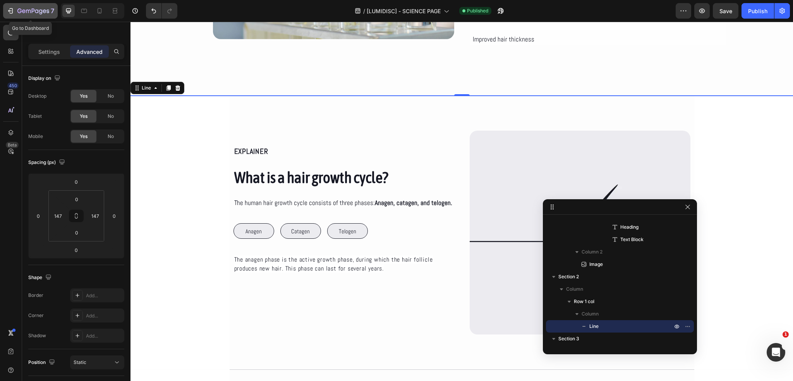
click at [11, 10] on icon "button" at bounding box center [11, 11] width 8 height 8
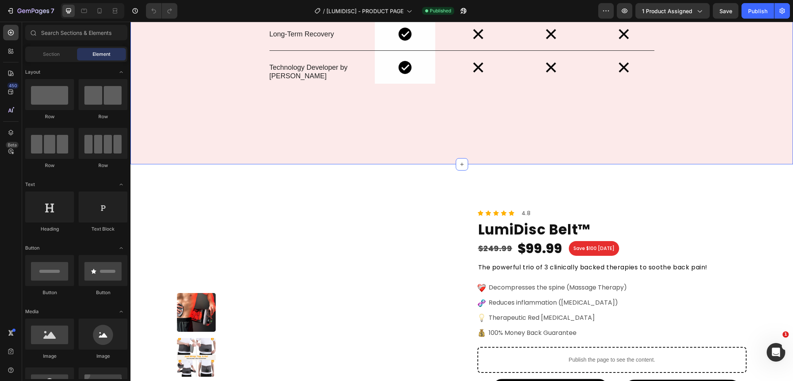
scroll to position [3132, 0]
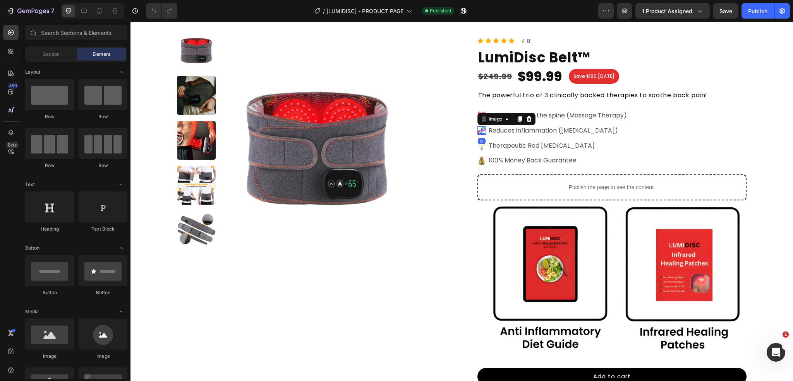
click at [480, 129] on img at bounding box center [482, 130] width 9 height 9
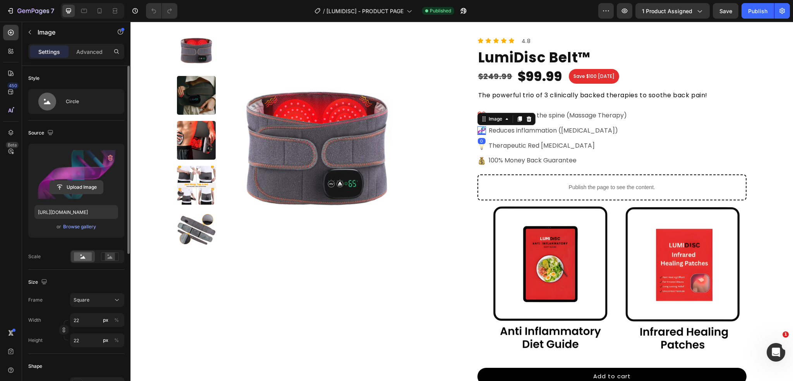
click at [84, 188] on input "file" at bounding box center [76, 186] width 53 height 13
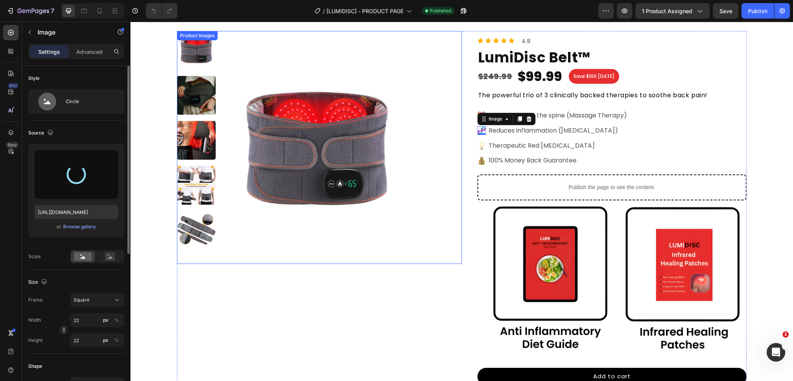
type input "https://cdn.shopify.com/s/files/1/0686/4712/5143/files/gempages_575915822975812…"
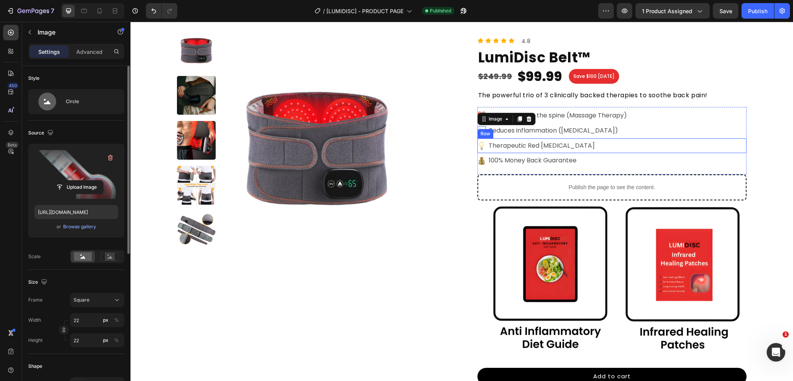
click at [625, 141] on div "Image Therapeutic Red Light Therapy Text Block Row" at bounding box center [613, 145] width 270 height 15
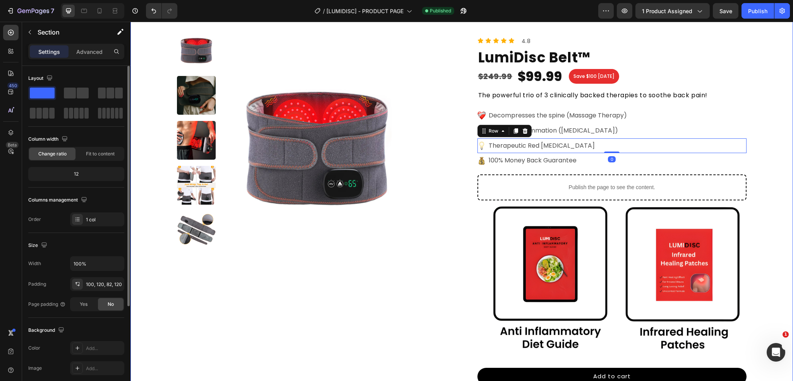
click at [778, 163] on div "Product Images Icon Icon Icon Icon Icon Icon List 4.8 Text Block Row LumiDisc B…" at bounding box center [462, 238] width 663 height 493
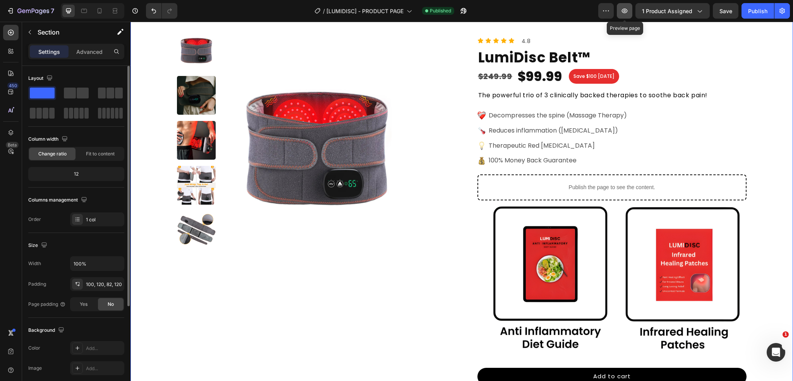
click at [626, 15] on button "button" at bounding box center [624, 10] width 15 height 15
click at [480, 147] on img at bounding box center [482, 145] width 9 height 9
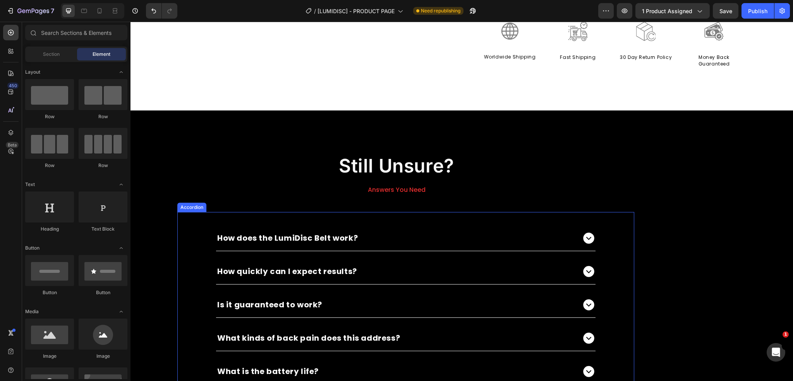
scroll to position [3511, 0]
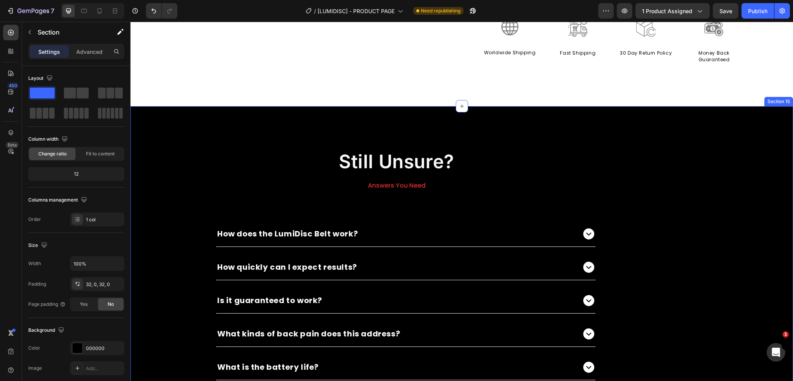
click at [160, 174] on div "Still Unsure? Heading Answers You Need Text Block How does the LumiDisc Belt wo…" at bounding box center [462, 334] width 663 height 431
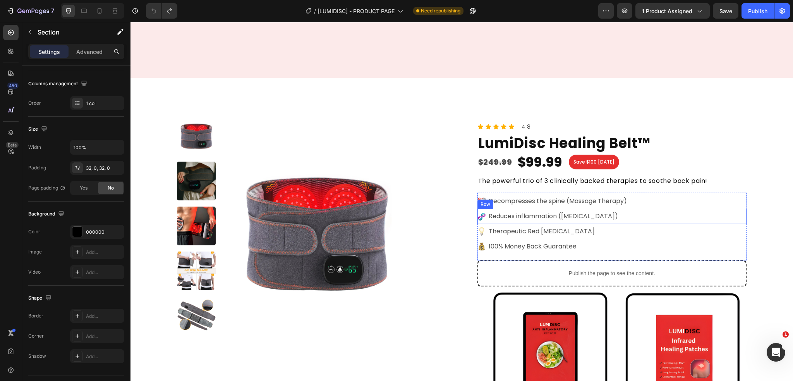
scroll to position [3085, 0]
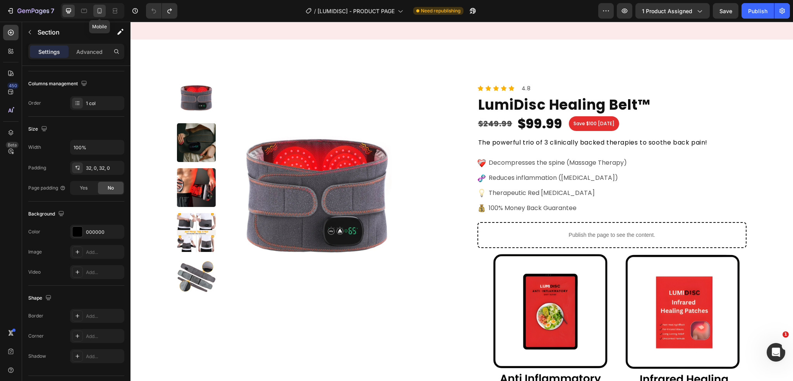
click at [100, 10] on icon at bounding box center [100, 11] width 8 height 8
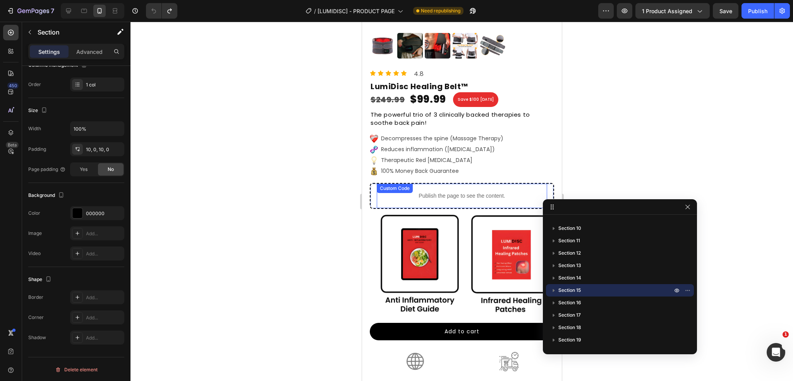
scroll to position [2997, 0]
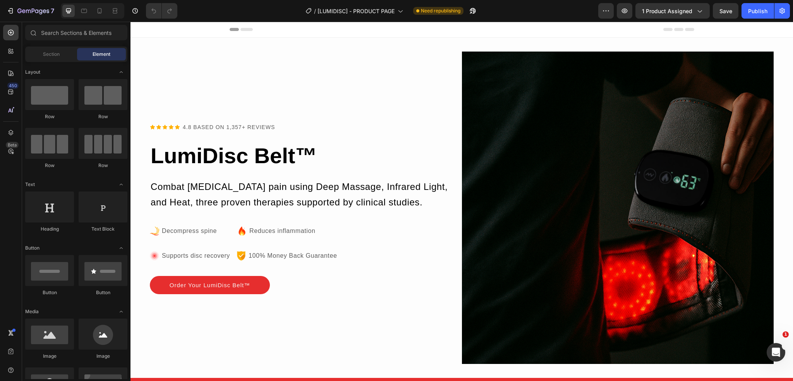
drag, startPoint x: 793, startPoint y: 261, endPoint x: 920, endPoint y: 34, distance: 259.4
click at [26, 11] on icon "button" at bounding box center [28, 11] width 5 height 3
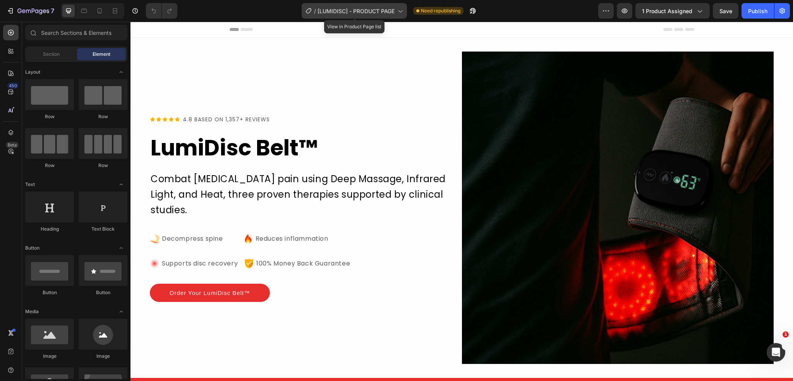
click at [398, 8] on icon at bounding box center [400, 11] width 8 height 8
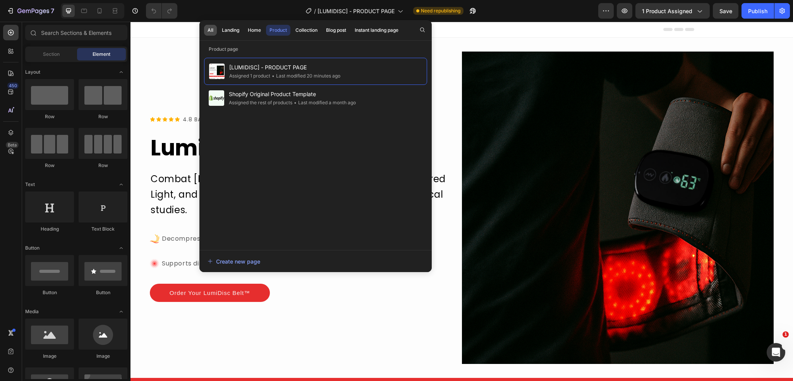
click at [210, 29] on div "All" at bounding box center [211, 30] width 6 height 7
click at [499, 29] on div "Header" at bounding box center [462, 29] width 465 height 15
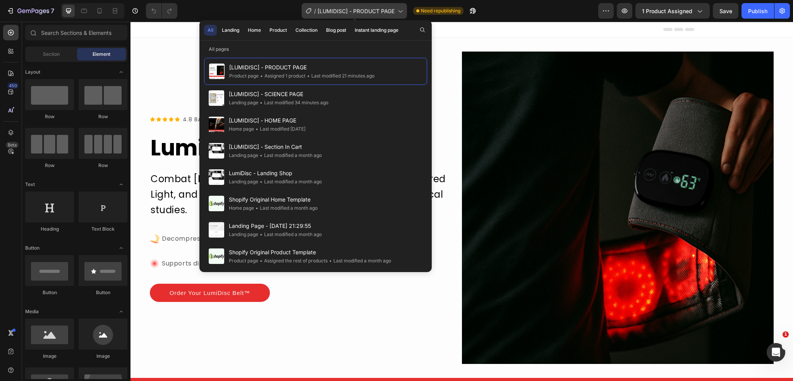
click at [400, 9] on icon at bounding box center [400, 11] width 8 height 8
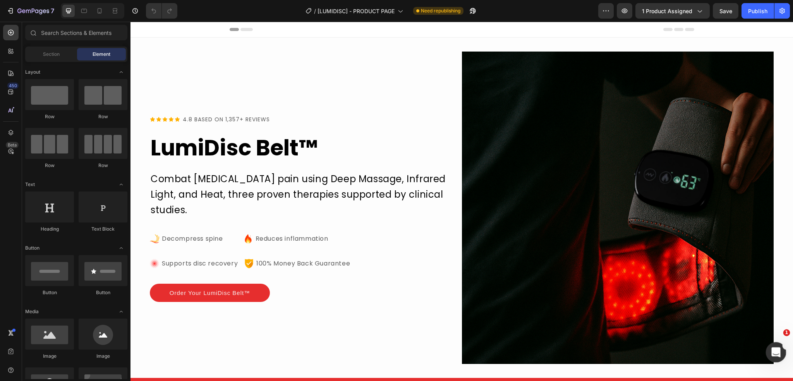
click at [770, 352] on icon "Abrir Intercom Messenger" at bounding box center [775, 351] width 13 height 13
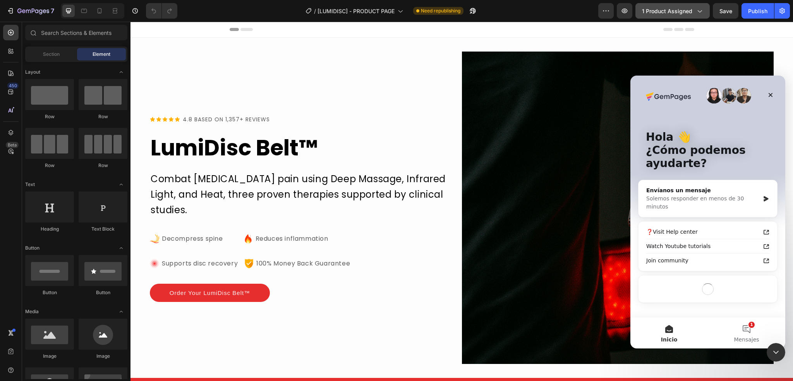
click at [701, 12] on icon "button" at bounding box center [700, 11] width 8 height 8
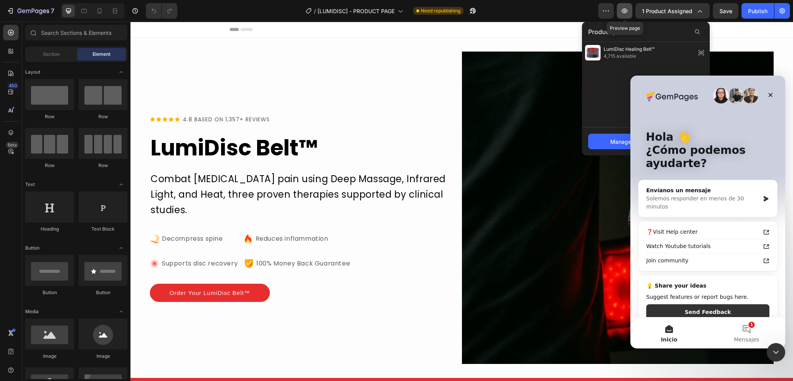
click at [627, 11] on icon "button" at bounding box center [625, 11] width 6 height 5
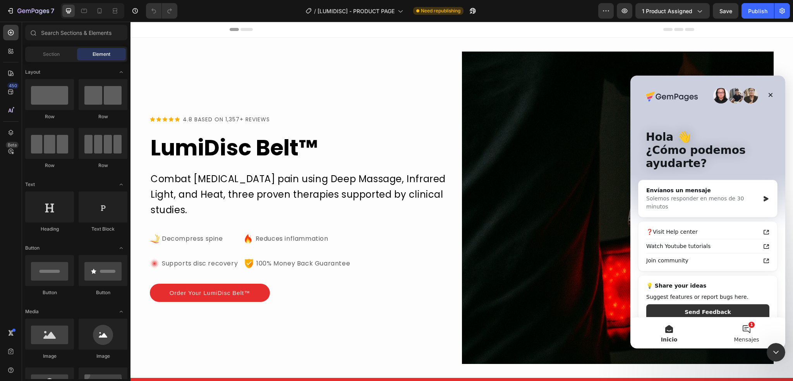
click at [745, 332] on button "1 Mensajes" at bounding box center [746, 332] width 77 height 31
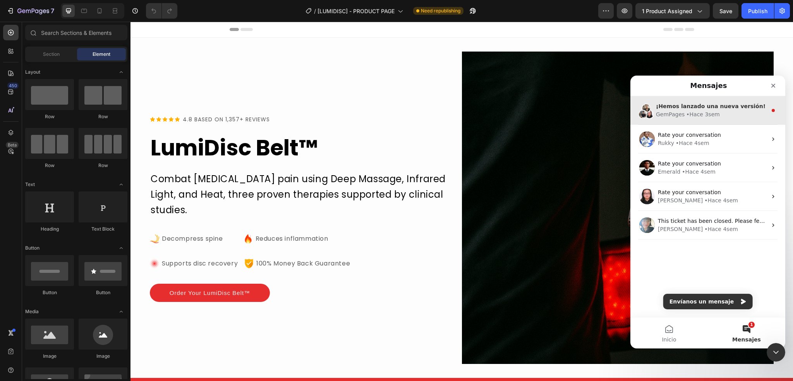
click at [725, 116] on div "GemPages • Hace 3sem" at bounding box center [711, 114] width 111 height 8
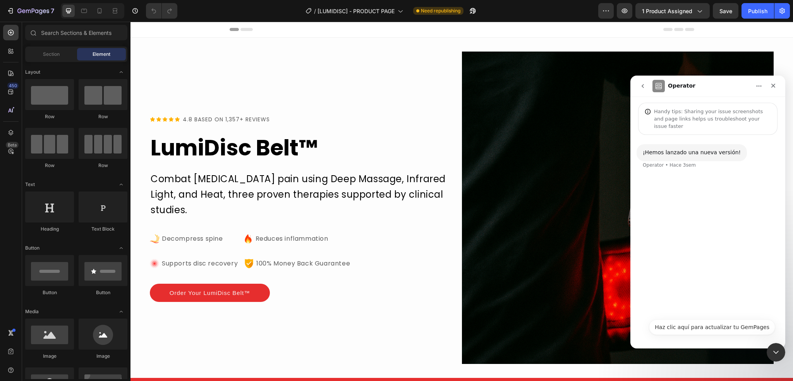
click at [641, 84] on icon "go back" at bounding box center [643, 86] width 6 height 6
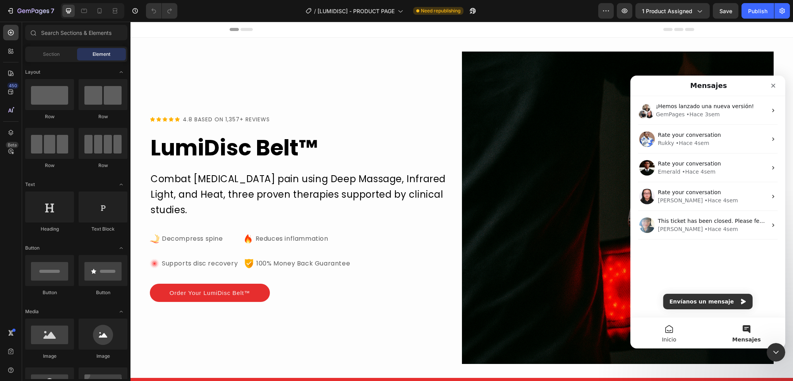
click at [683, 331] on button "Inicio" at bounding box center [669, 332] width 77 height 31
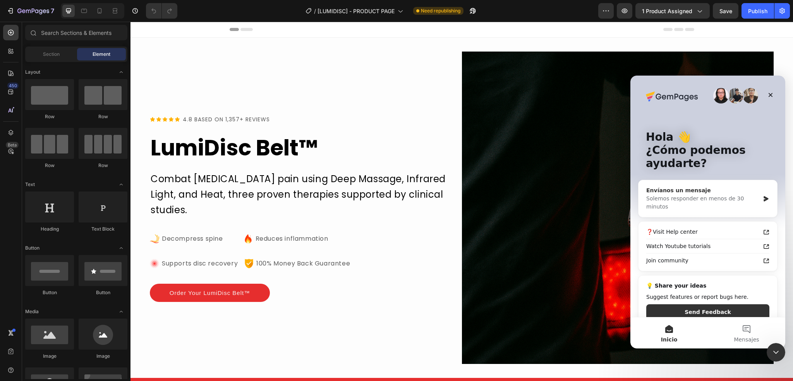
click at [674, 194] on div "Solemos responder en menos de 30 minutos" at bounding box center [702, 202] width 113 height 16
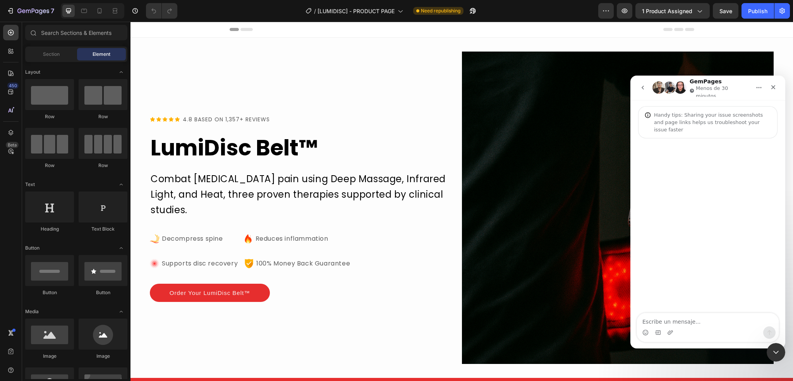
type textarea "Hi, how are you? On my website, the product view shows up right when you enter.…"
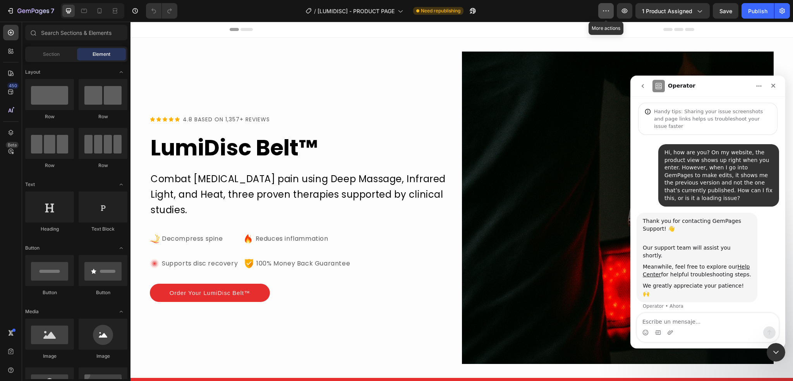
click at [600, 11] on button "button" at bounding box center [605, 10] width 15 height 15
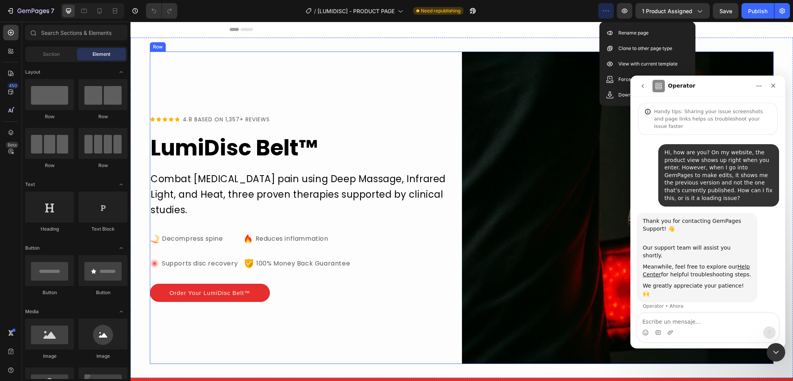
click at [404, 70] on div "Icon Icon Icon Icon Icon Icon List 4.8 BASED ON 1,357+ REVIEWS Text Block Row L…" at bounding box center [306, 208] width 312 height 312
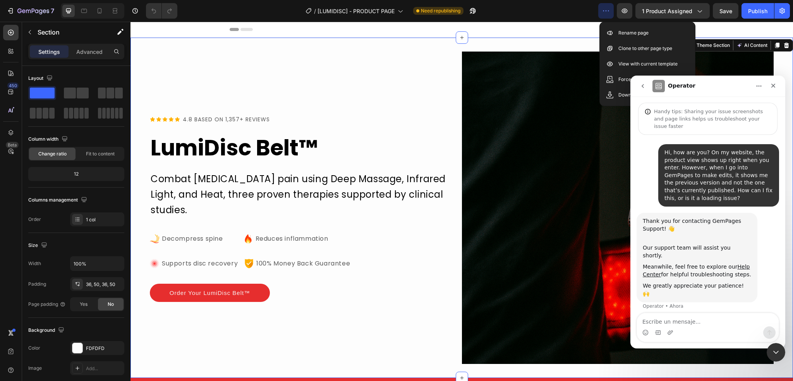
click at [143, 67] on div "Icon Icon Icon Icon Icon Icon List 4.8 BASED ON 1,357+ REVIEWS Text Block Row L…" at bounding box center [462, 208] width 663 height 340
click at [552, 43] on div "Icon Icon Icon Icon Icon Icon List 4.8 BASED ON 1,357+ REVIEWS Text Block Row L…" at bounding box center [462, 208] width 663 height 340
click at [713, 289] on div "Hi, how are you? On my website, the product view shows up right when you enter.…" at bounding box center [708, 227] width 155 height 184
click at [610, 11] on icon "button" at bounding box center [606, 11] width 8 height 8
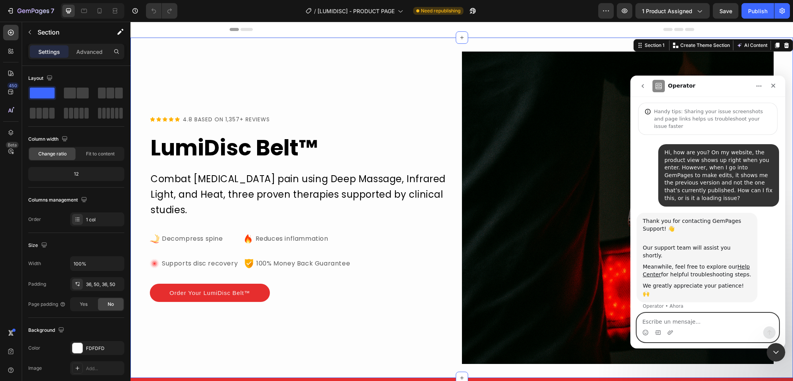
click at [702, 322] on textarea "Escribe un mensaje..." at bounding box center [708, 319] width 142 height 13
click at [774, 70] on div "Icon Icon Icon Icon Icon Icon List 4.8 BASED ON 1,357+ REVIEWS Text Block Row L…" at bounding box center [462, 208] width 663 height 340
click at [774, 88] on icon "Cerrar" at bounding box center [773, 86] width 6 height 6
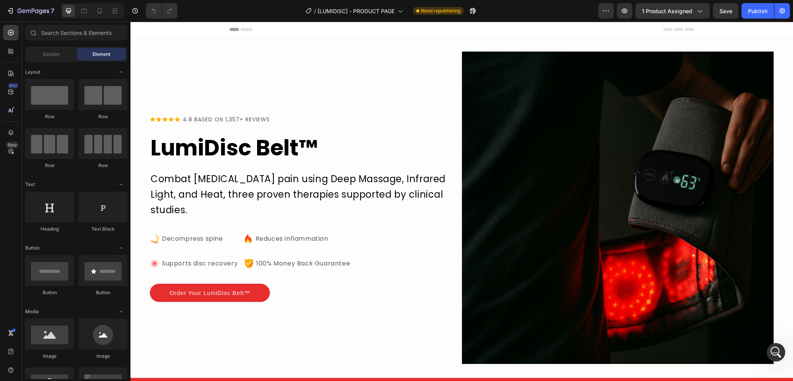
drag, startPoint x: 790, startPoint y: 80, endPoint x: 898, endPoint y: 24, distance: 121.1
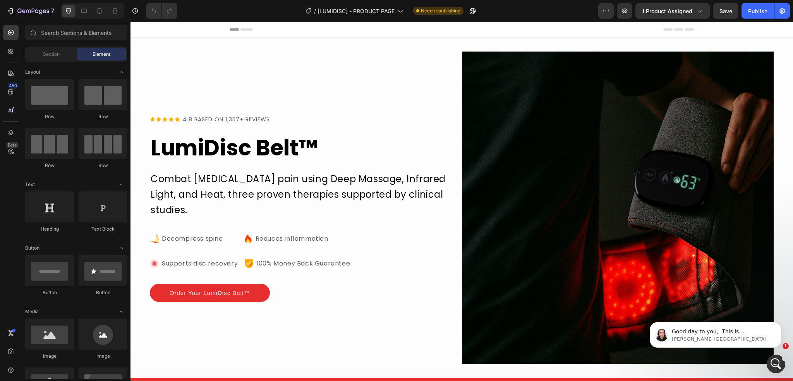
scroll to position [57, 0]
click at [779, 357] on div "Abrir Intercom Messenger" at bounding box center [775, 363] width 26 height 26
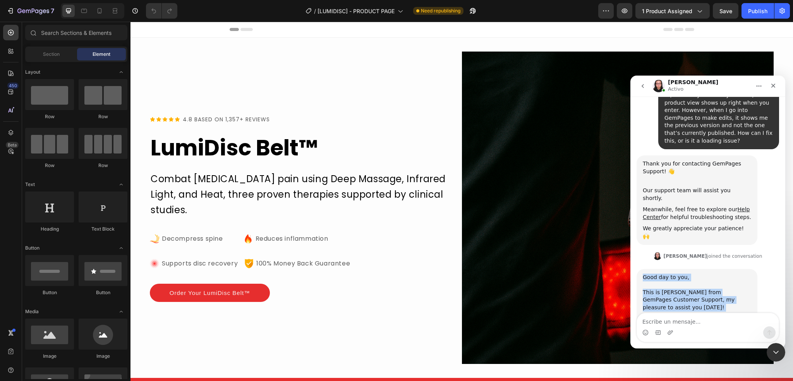
drag, startPoint x: 680, startPoint y: 289, endPoint x: 643, endPoint y: 247, distance: 56.2
click at [643, 269] on div "Good day to you, ​﻿ This is Nathan from GemPages Customer Support, my pleasure …" at bounding box center [697, 302] width 121 height 66
copy div "Good day to you, ​﻿ This is Nathan from GemPages Customer Support, my pleasure …"
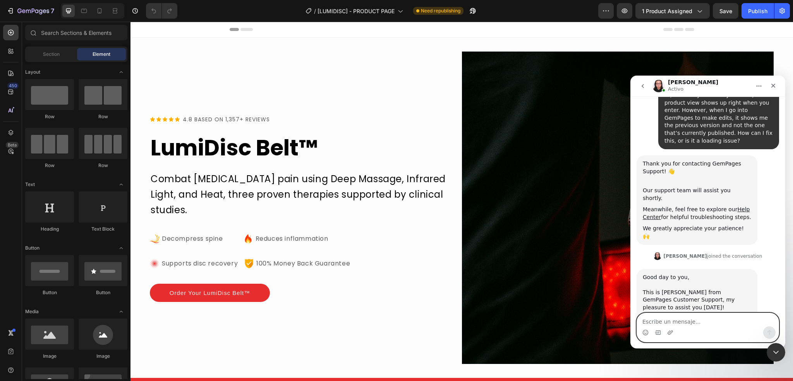
click at [671, 321] on textarea "Escribe un mensaje..." at bounding box center [708, 319] width 142 height 13
paste textarea "Sorry for not clarifying earlier, my name is Franco"
type textarea "Sorry for not clarifying earlier, my name is Franco"
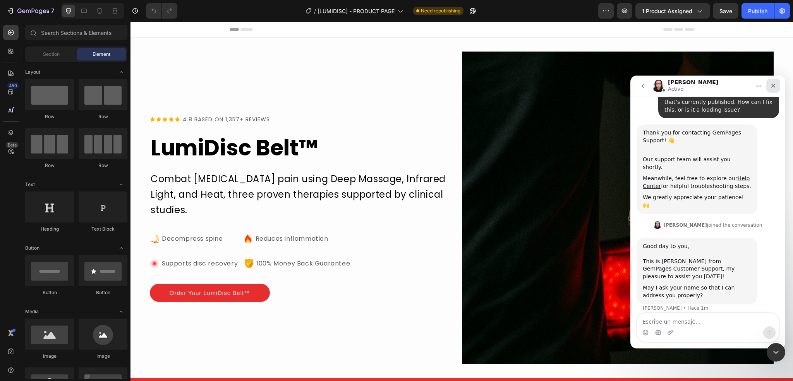
click at [775, 88] on icon "Cerrar" at bounding box center [773, 86] width 6 height 6
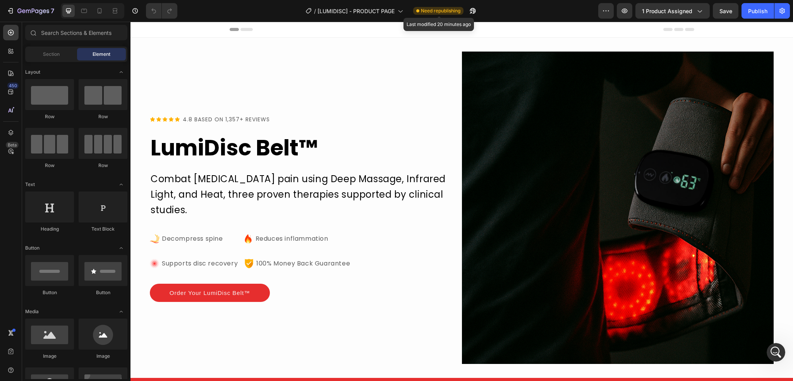
click at [453, 10] on span "Need republishing" at bounding box center [441, 10] width 40 height 7
click at [782, 14] on icon "button" at bounding box center [783, 11] width 8 height 8
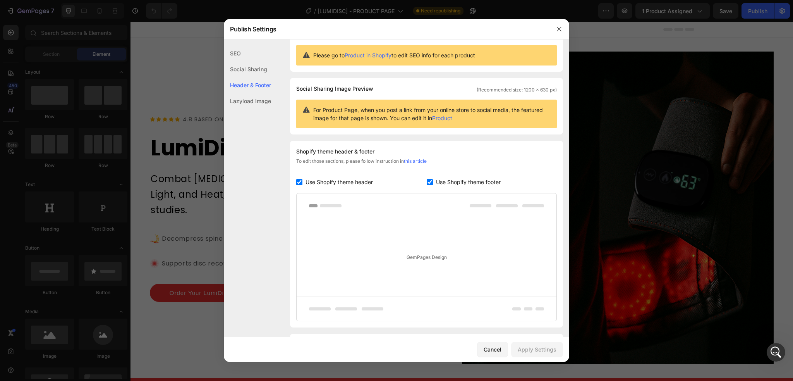
scroll to position [66, 0]
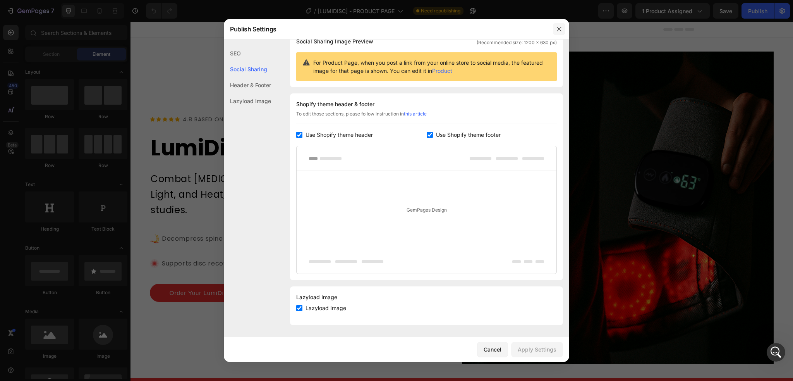
click at [559, 28] on icon "button" at bounding box center [559, 29] width 6 height 6
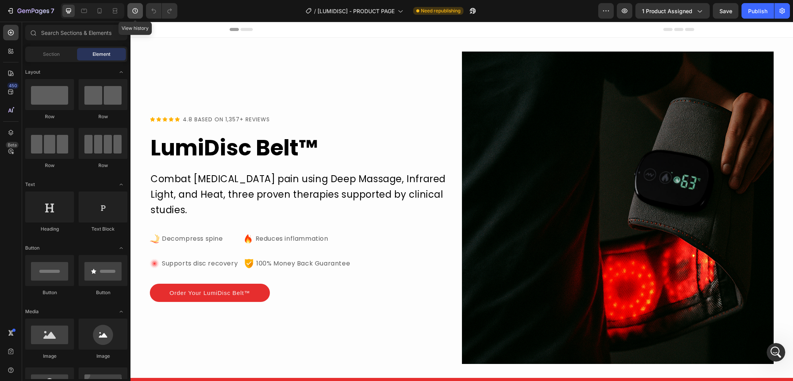
click at [134, 10] on icon "button" at bounding box center [135, 11] width 8 height 8
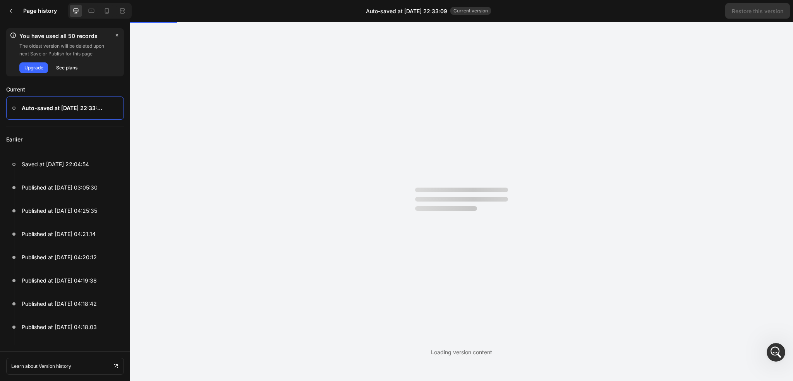
scroll to position [0, 0]
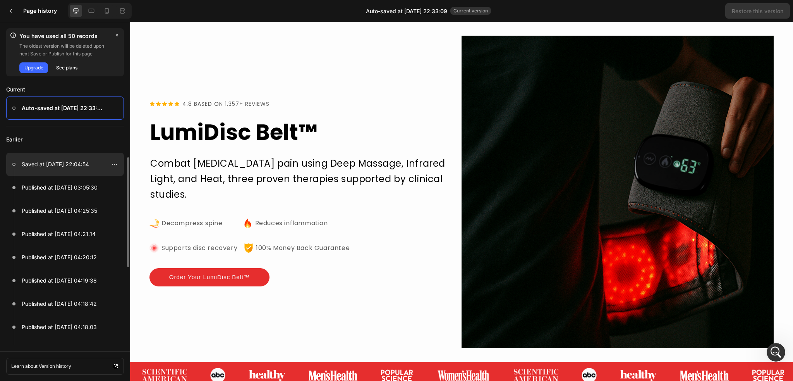
click at [48, 161] on p "Saved at Aug 25, 22:04:54" at bounding box center [55, 164] width 67 height 9
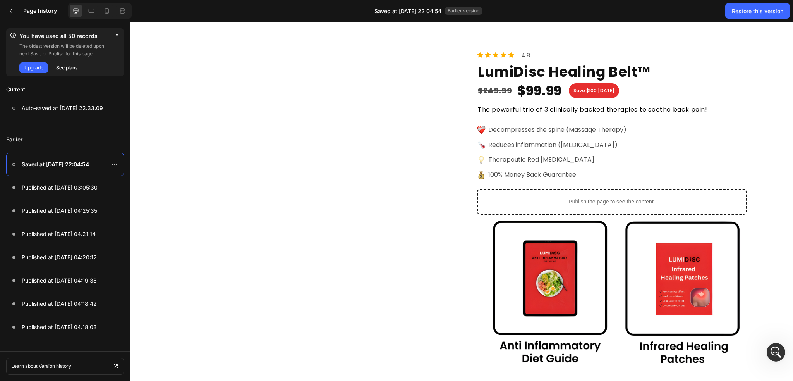
scroll to position [3100, 0]
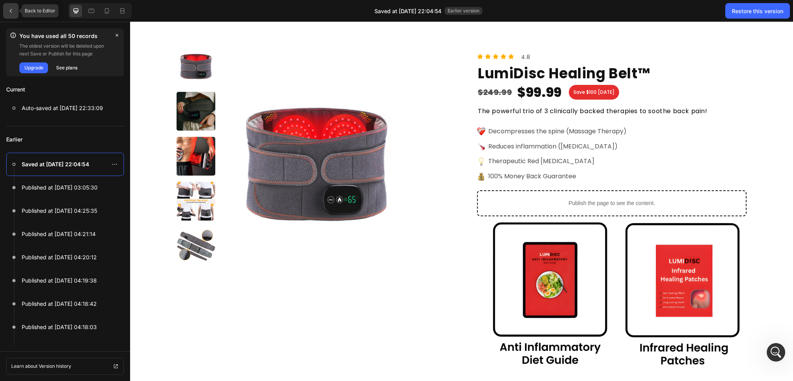
click at [8, 12] on icon at bounding box center [11, 11] width 6 height 6
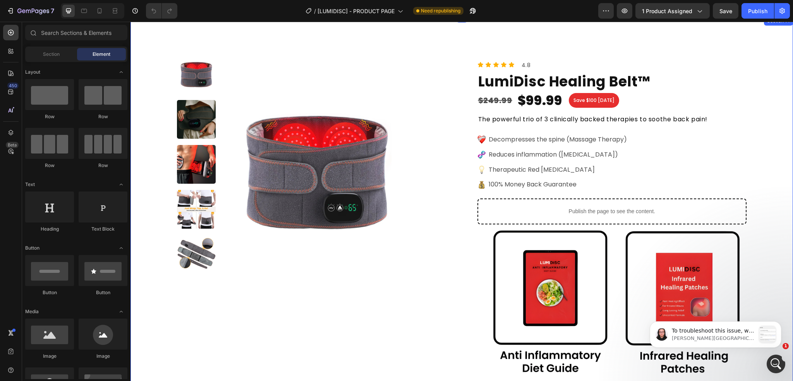
scroll to position [291, 0]
click at [769, 363] on div "Abrir Intercom Messenger" at bounding box center [775, 363] width 26 height 26
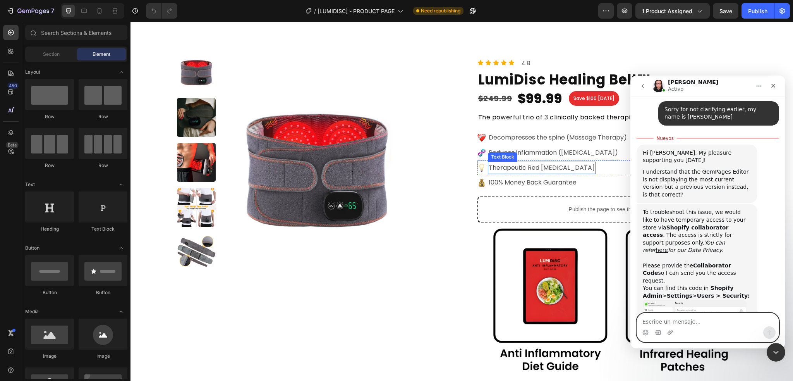
scroll to position [3108, 0]
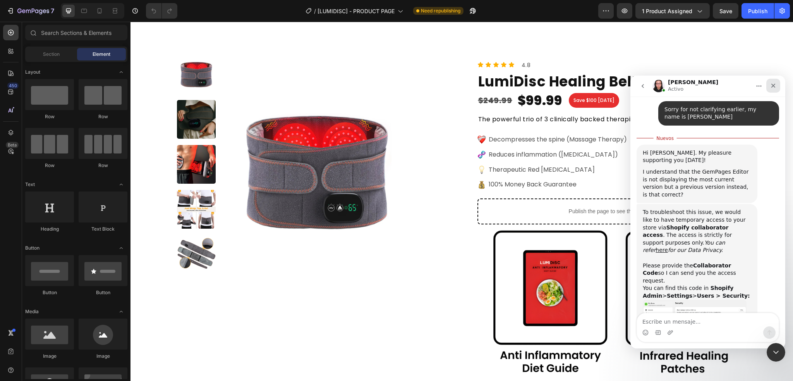
click at [772, 85] on icon "Cerrar" at bounding box center [773, 86] width 6 height 6
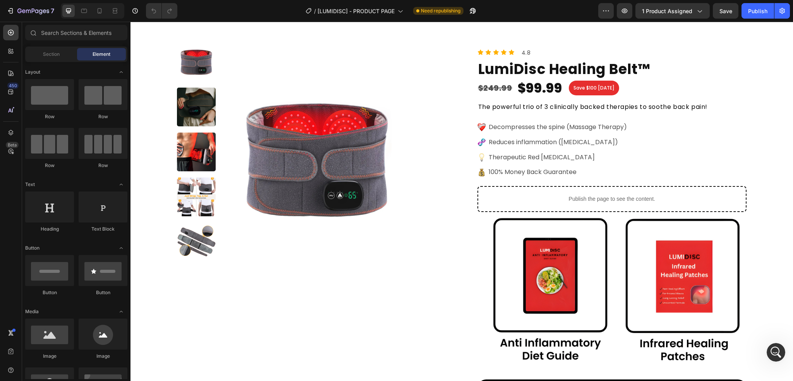
scroll to position [3133, 0]
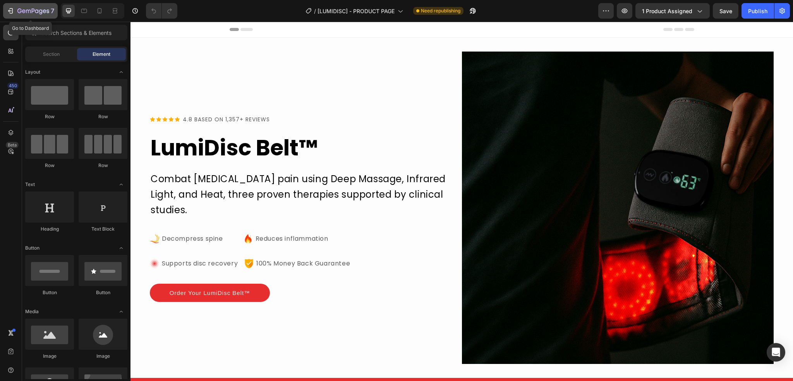
click at [13, 7] on icon "button" at bounding box center [11, 11] width 8 height 8
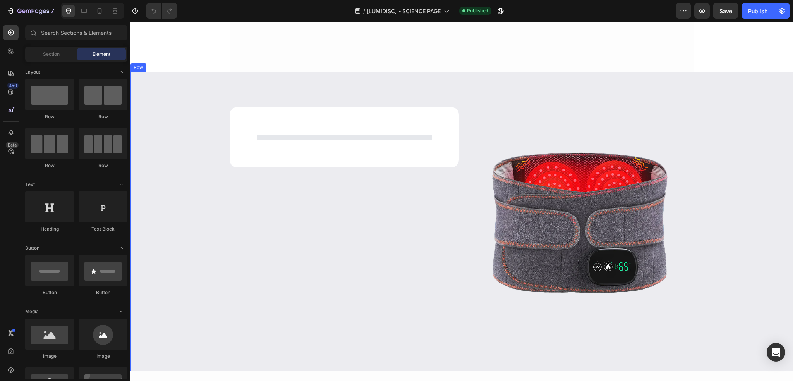
scroll to position [808, 0]
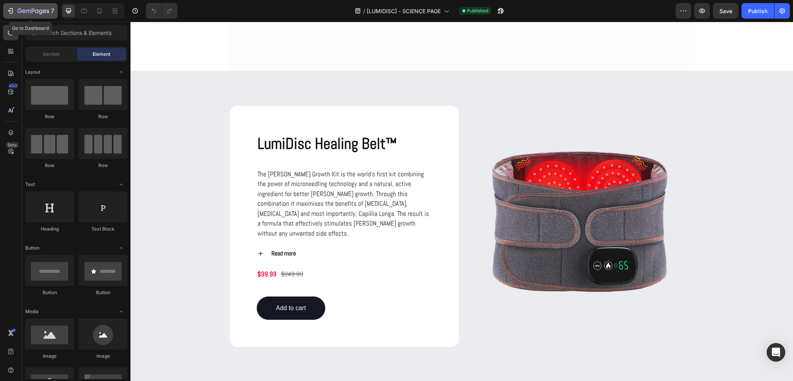
click at [20, 8] on icon "button" at bounding box center [33, 11] width 32 height 7
